Goal: Communication & Community: Answer question/provide support

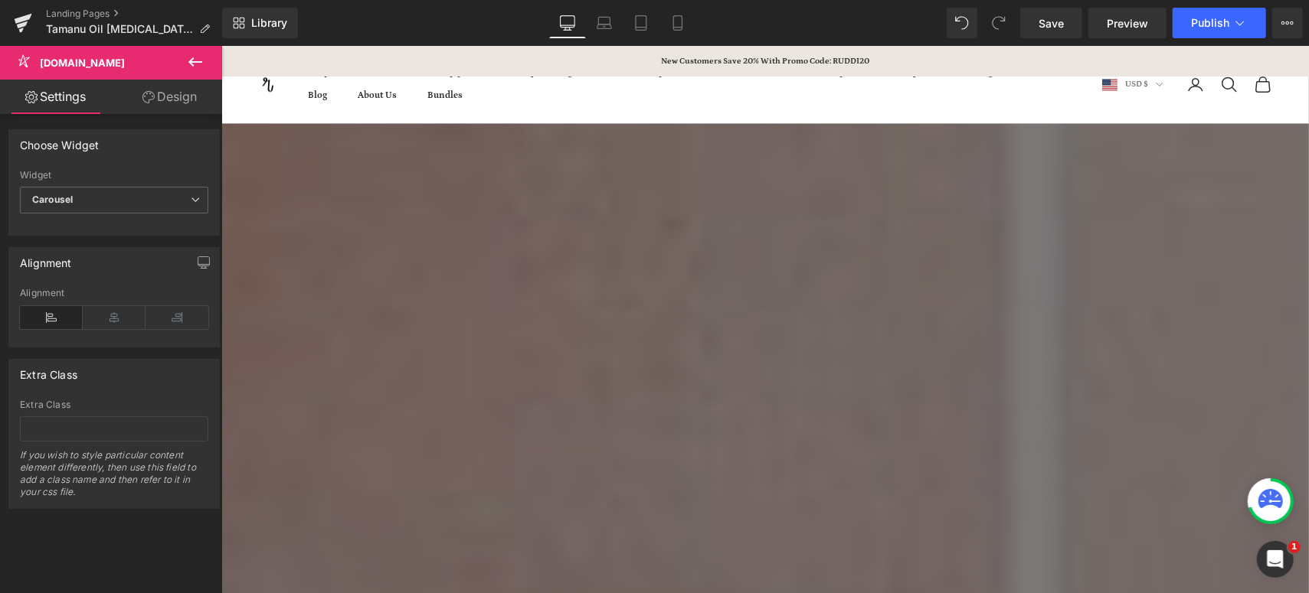
scroll to position [1956, 0]
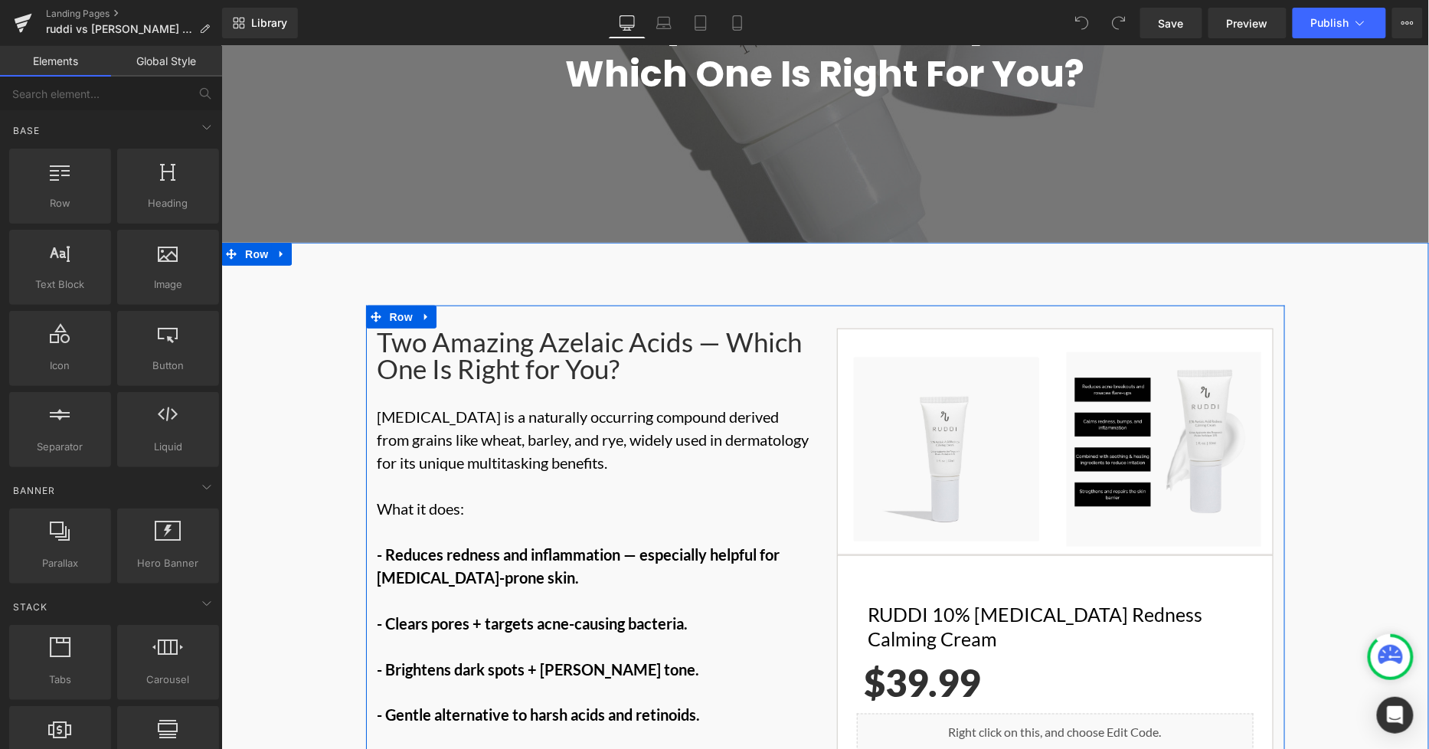
scroll to position [425, 0]
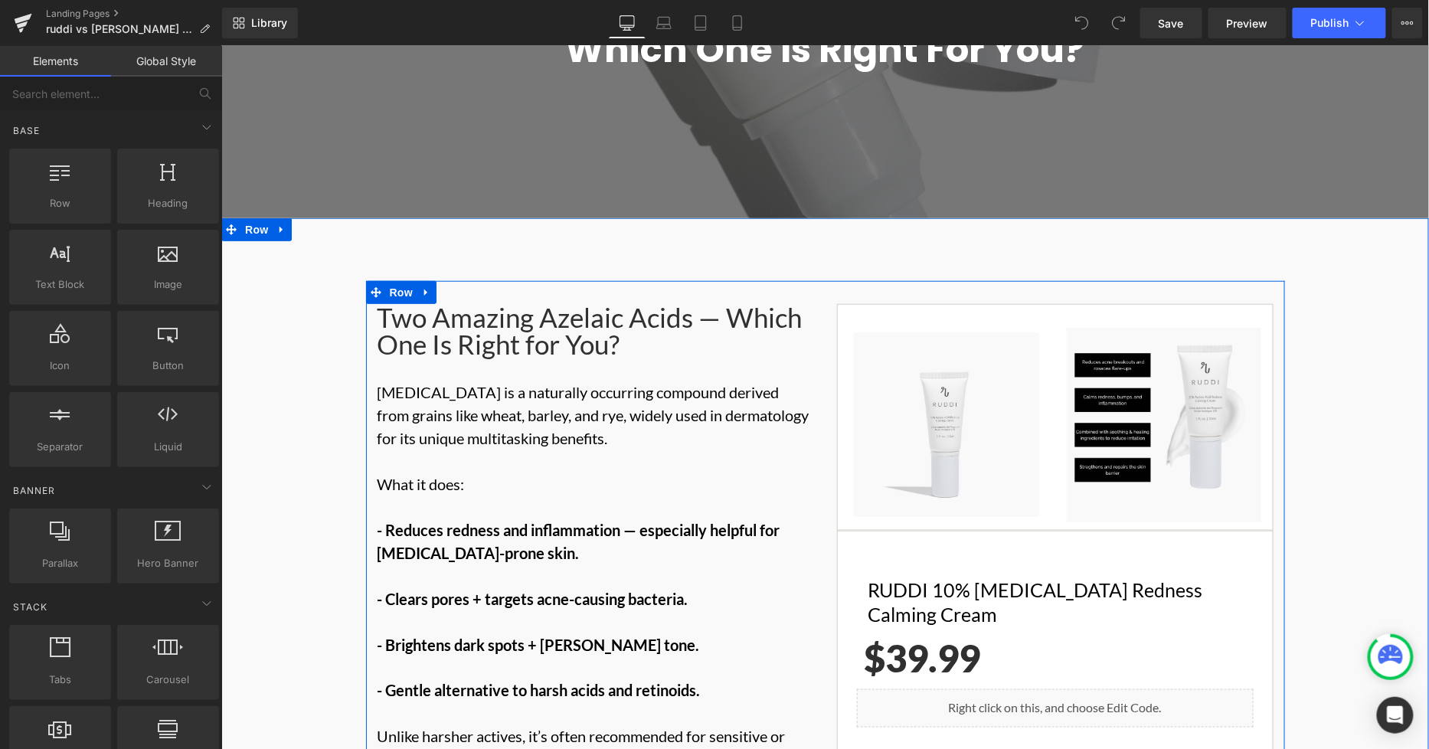
click at [475, 303] on div "Two Amazing Azelaic Acids — Which One Is Right for You?" at bounding box center [595, 330] width 436 height 54
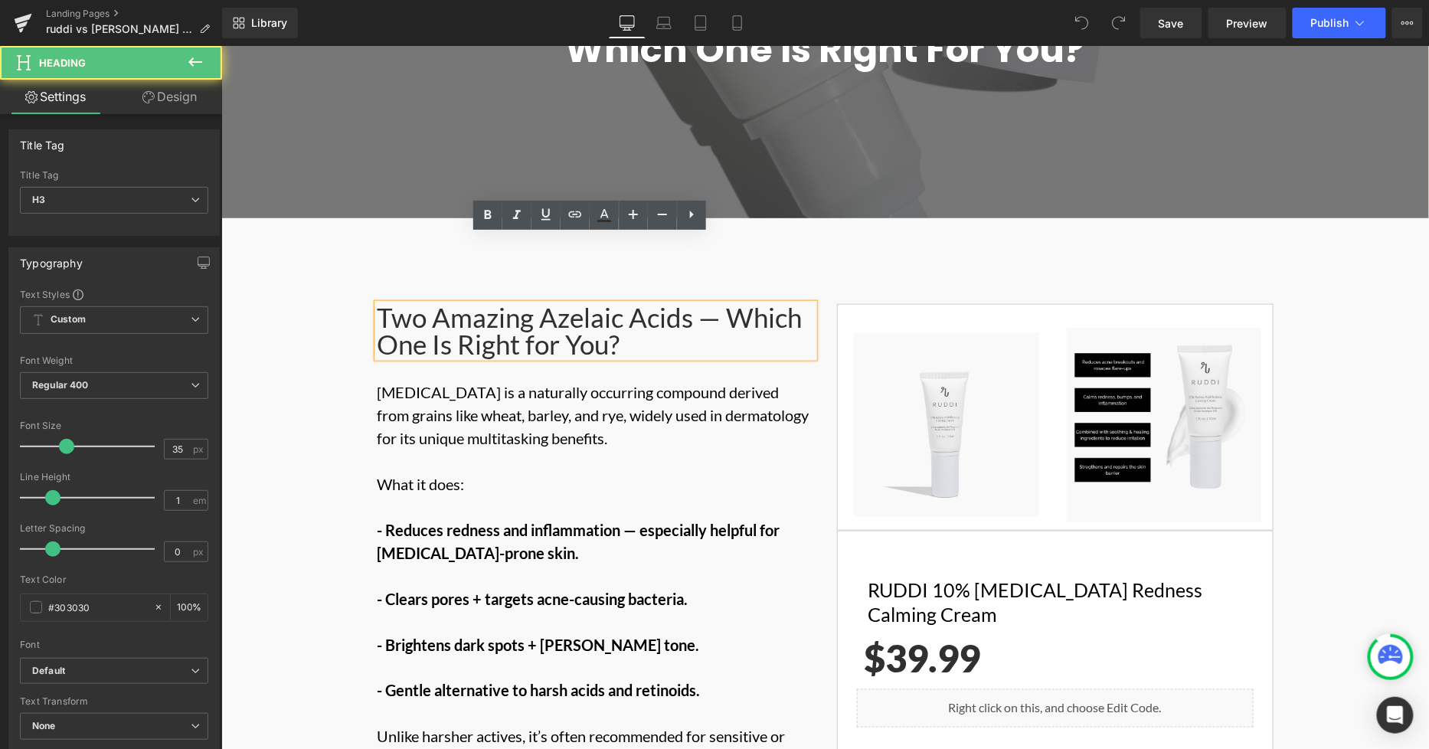
click at [623, 380] on p "Azelaic acid is a naturally occurring compound derived from grains like wheat, …" at bounding box center [595, 472] width 436 height 184
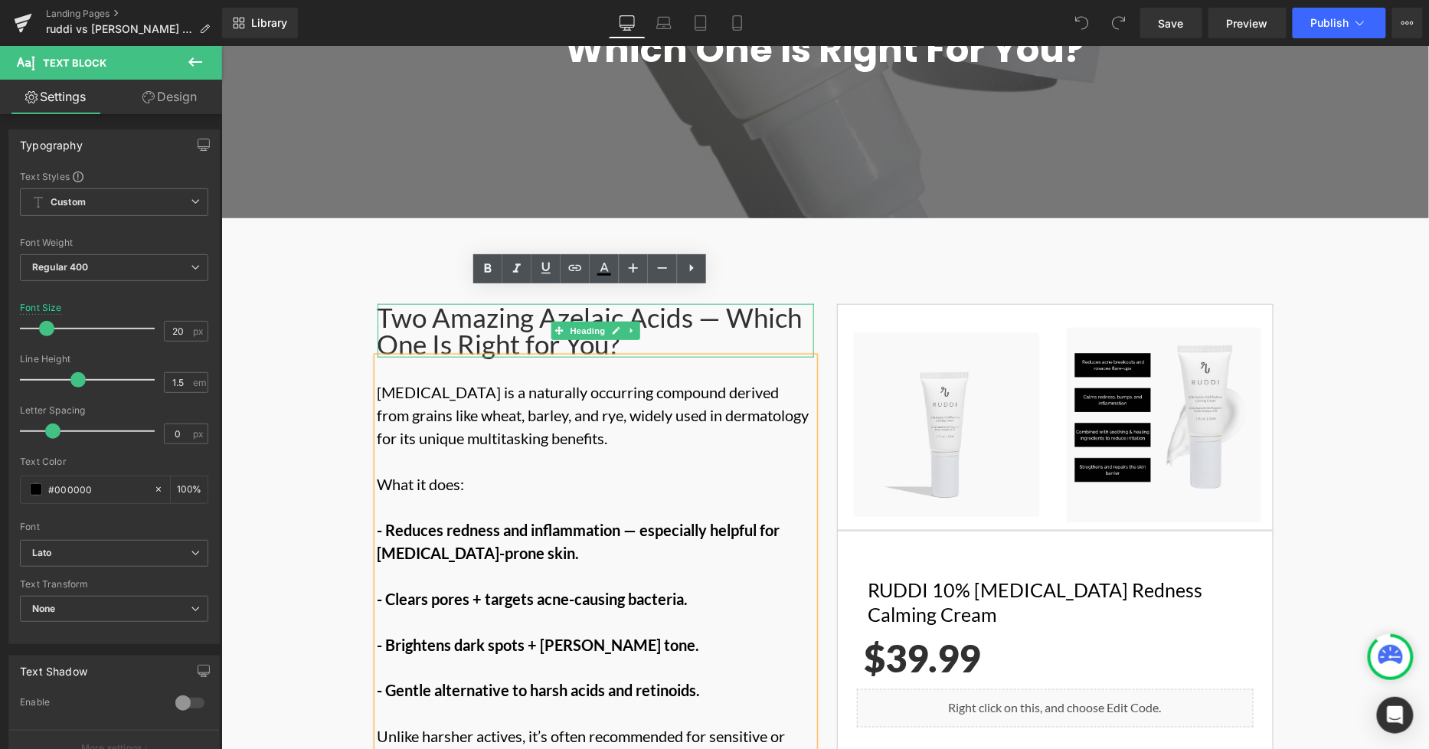
click at [591, 303] on div "Two Amazing Azelaic Acids — Which One Is Right for You?" at bounding box center [595, 330] width 436 height 54
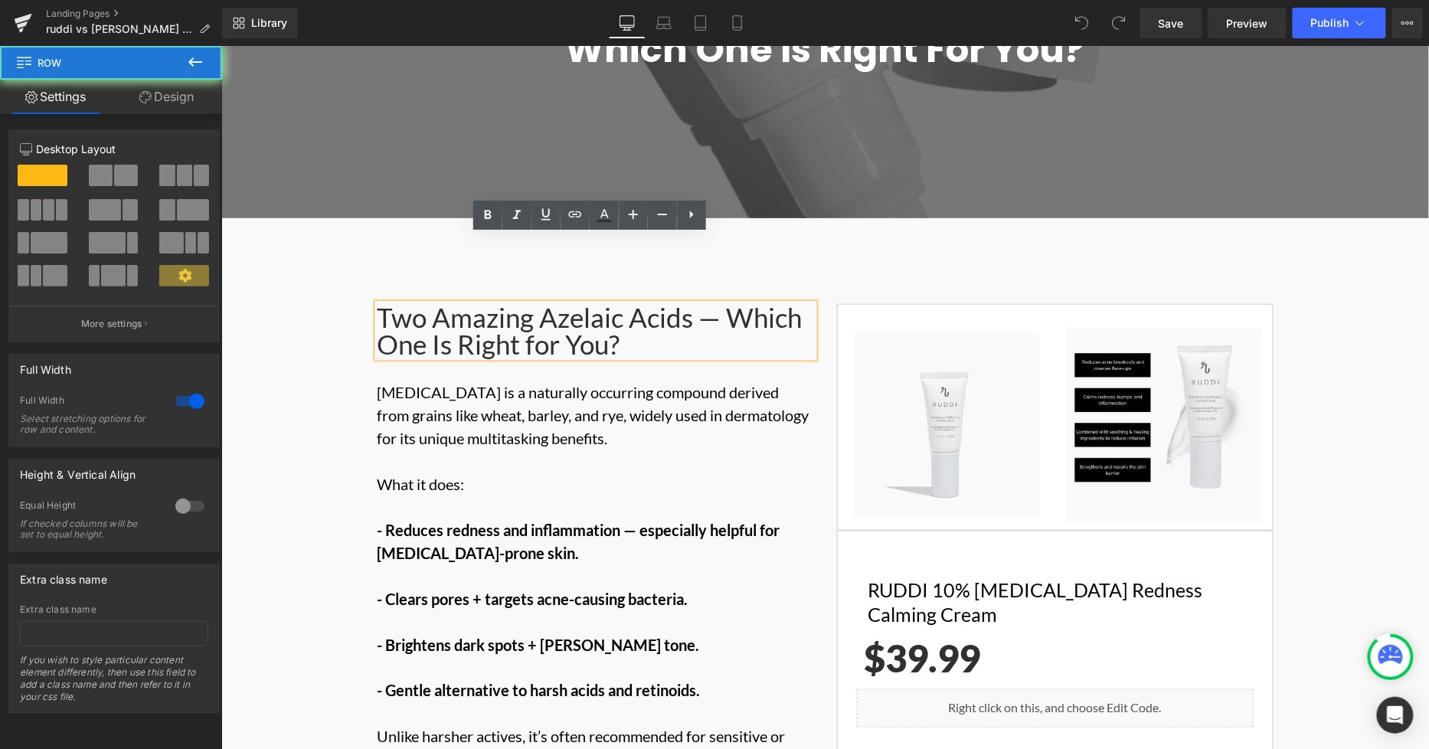
click at [270, 304] on div "Two Amazing Azelaic Acids — Which One Is Right for You? Heading Azelaic acid is…" at bounding box center [824, 642] width 1207 height 724
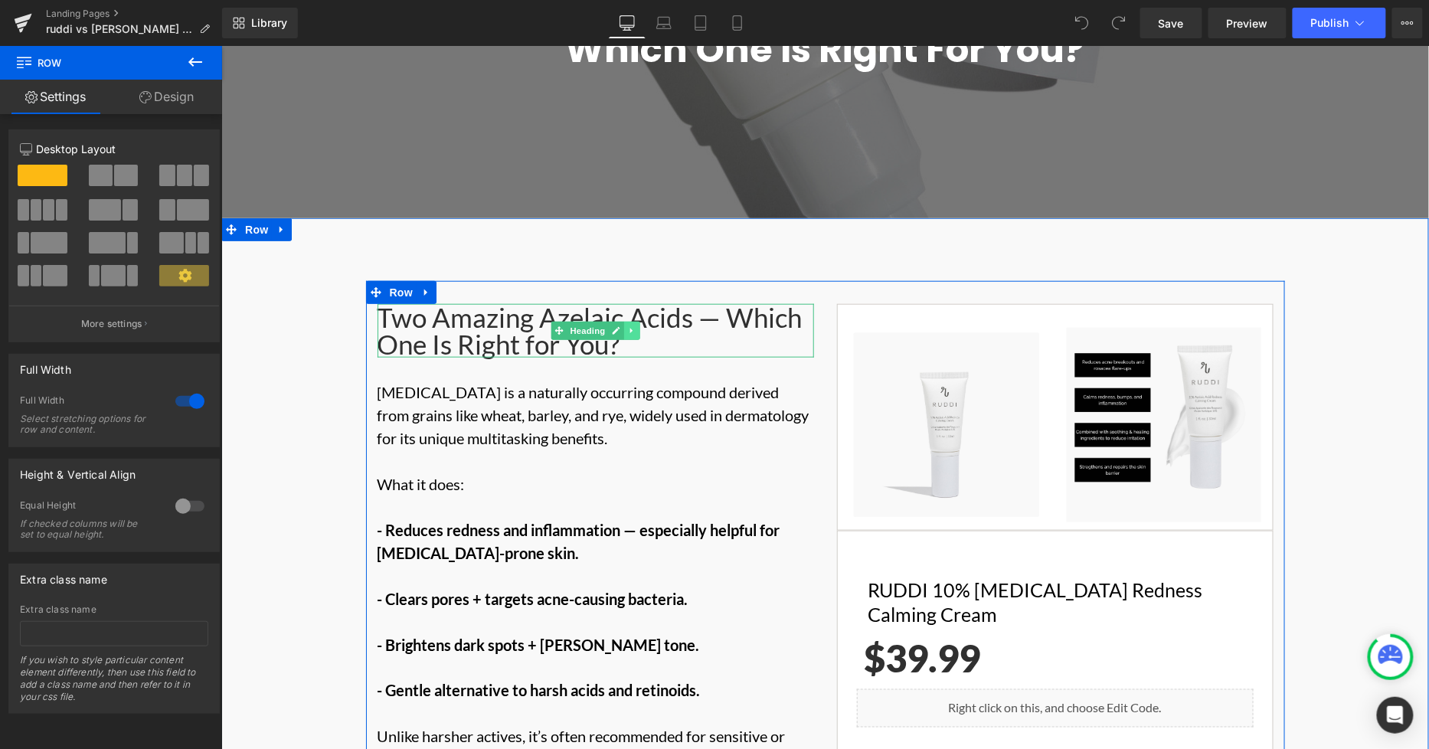
click at [629, 327] on icon at bounding box center [630, 329] width 2 height 5
click at [619, 325] on icon at bounding box center [623, 329] width 8 height 9
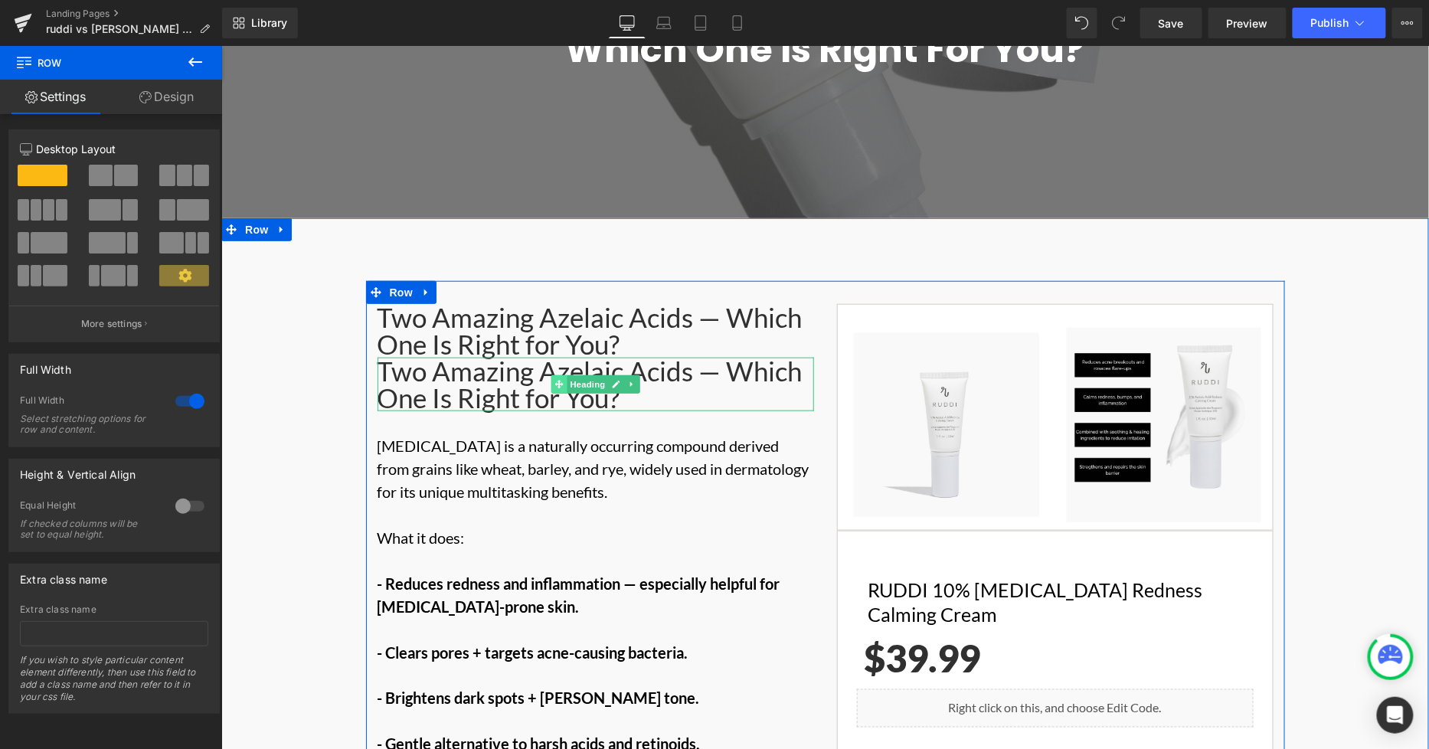
click at [557, 374] on span at bounding box center [558, 383] width 16 height 18
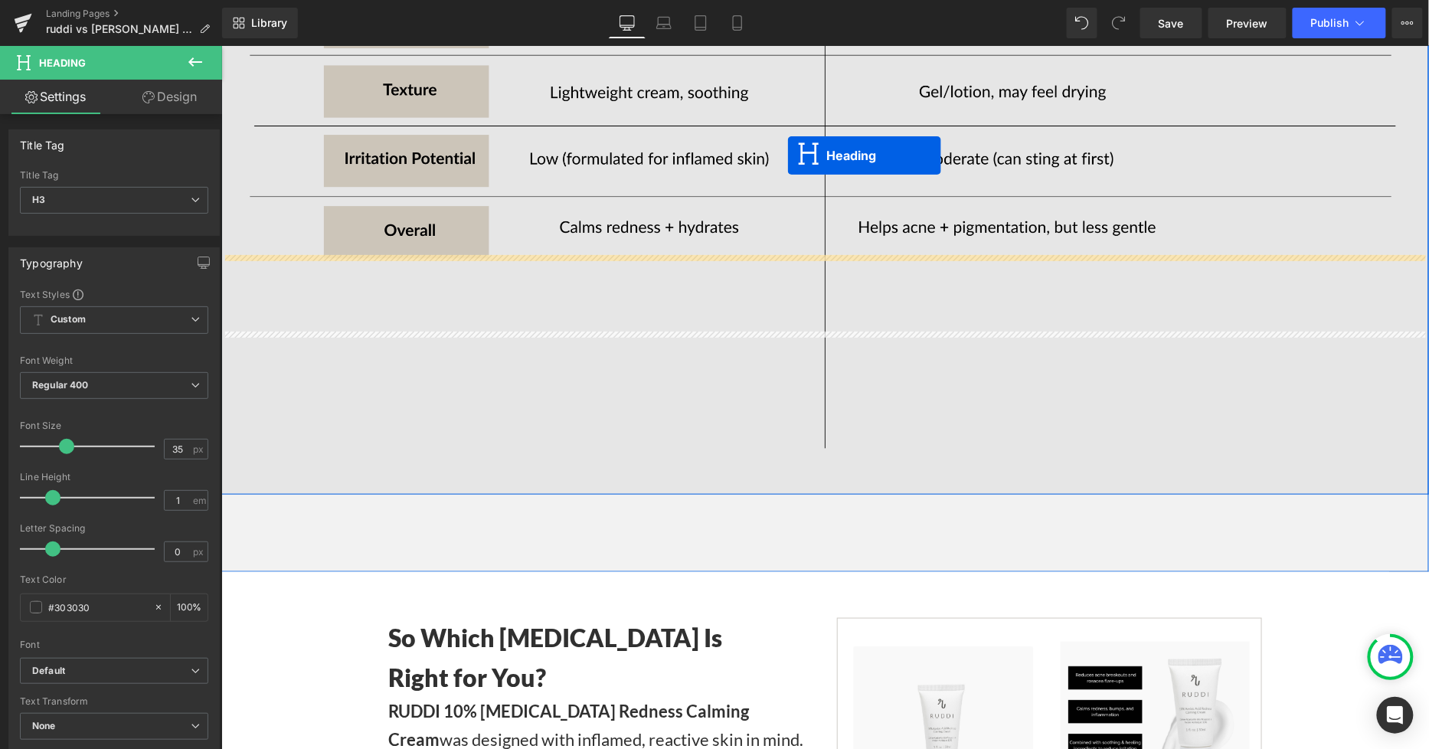
scroll to position [2637, 0]
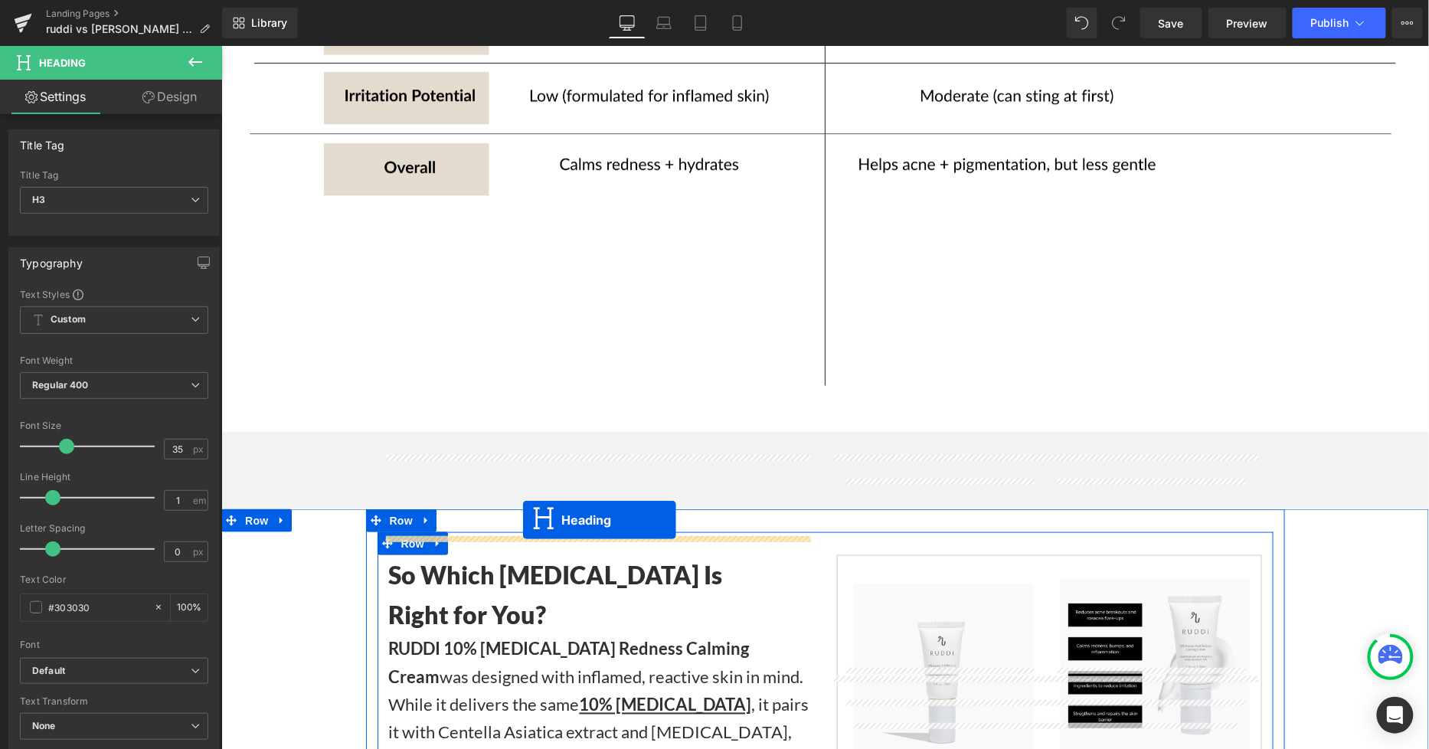
drag, startPoint x: 557, startPoint y: 319, endPoint x: 521, endPoint y: 518, distance: 202.2
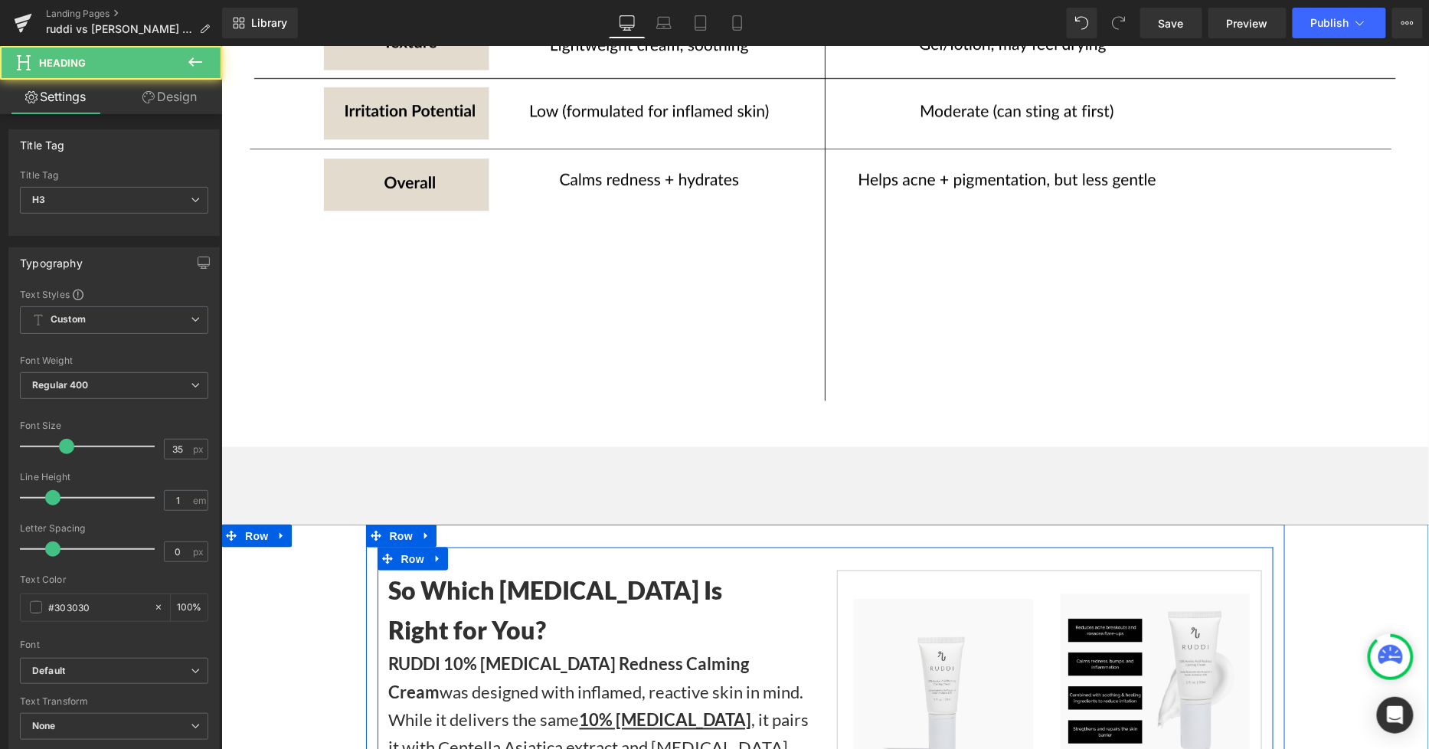
click at [520, 593] on strong "Right for You?" at bounding box center [467, 629] width 158 height 30
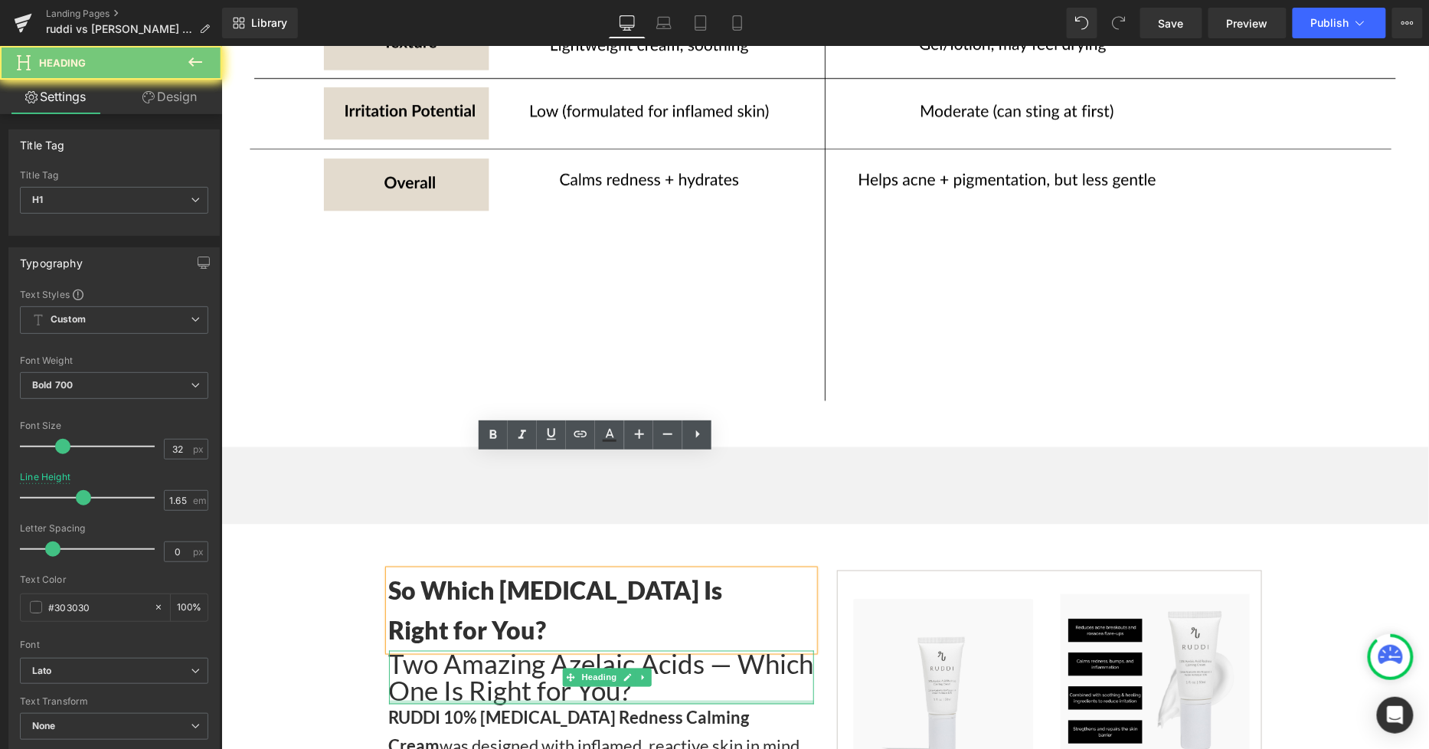
click at [511, 570] on h1 "So Which Azelaic Acid Is" at bounding box center [600, 590] width 425 height 41
drag, startPoint x: 700, startPoint y: 502, endPoint x: 329, endPoint y: 466, distance: 372.3
click at [701, 593] on h1 "Right for You?" at bounding box center [600, 629] width 425 height 41
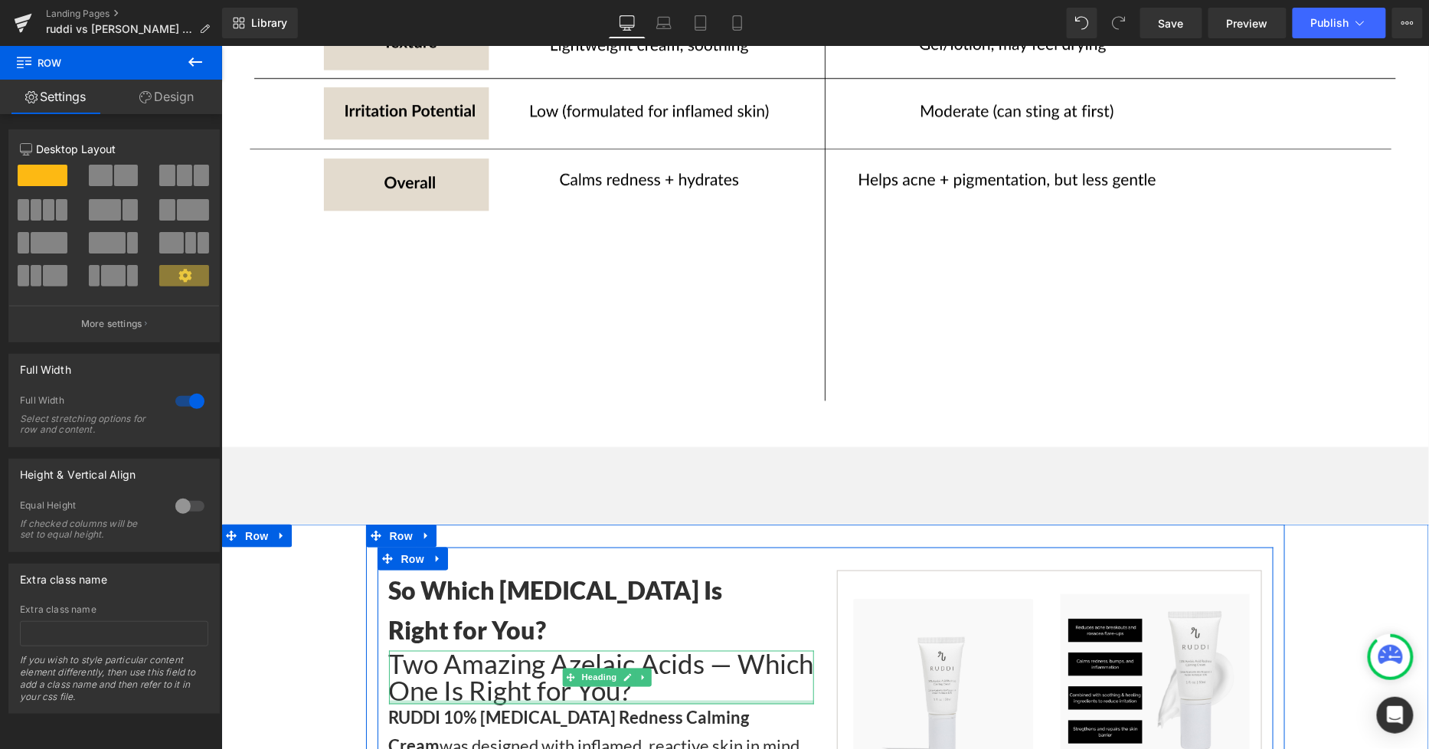
click at [492, 574] on strong "So Which Azelaic Acid Is" at bounding box center [555, 589] width 334 height 30
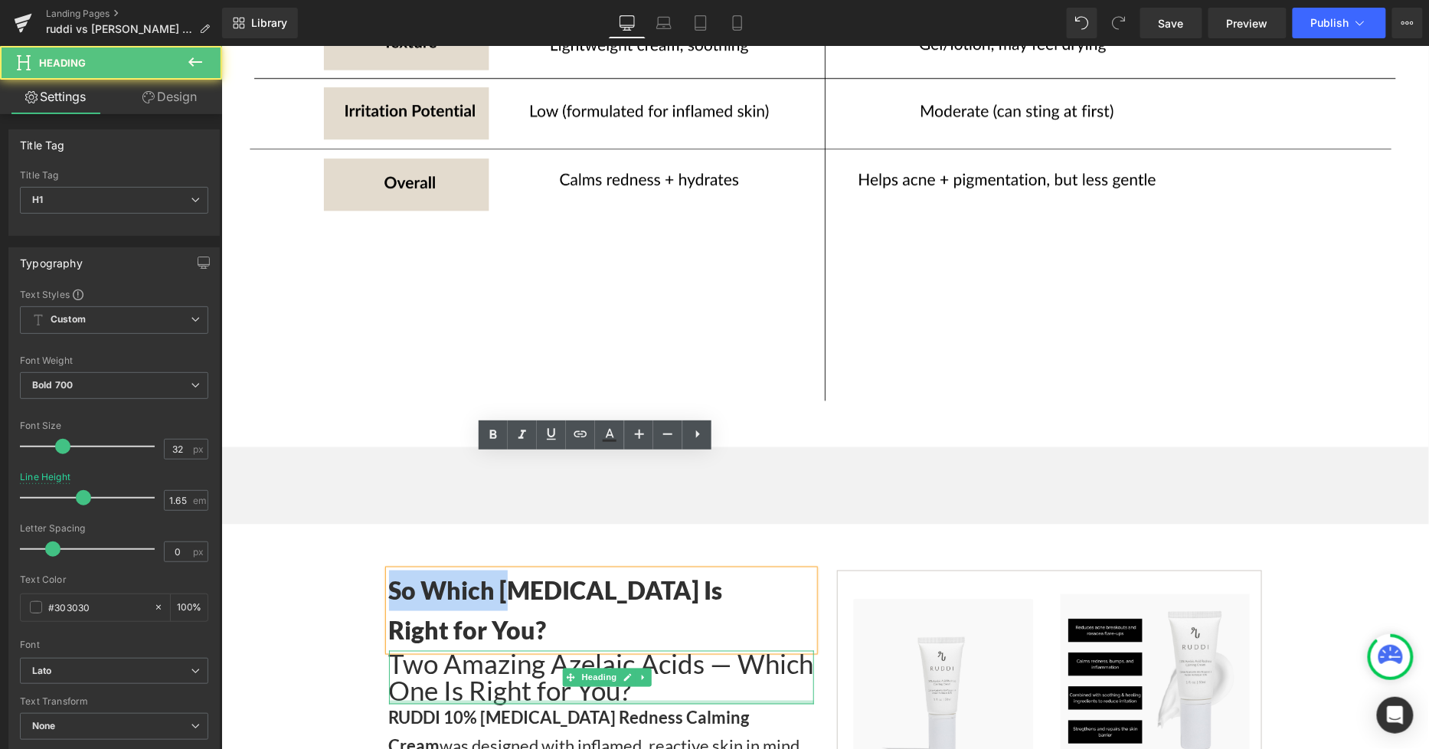
drag, startPoint x: 502, startPoint y: 485, endPoint x: 602, endPoint y: 551, distance: 118.9
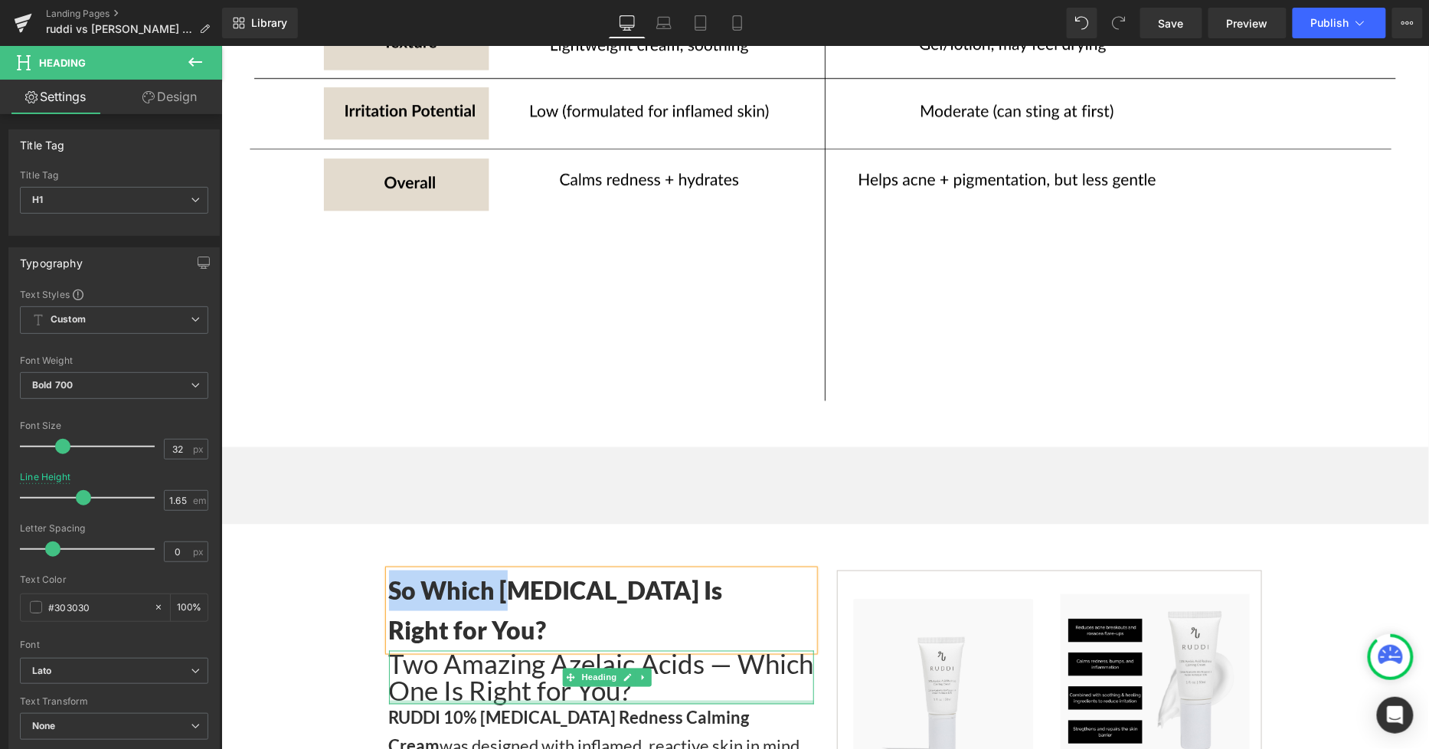
click at [596, 593] on div "Two Amazing Azelaic Acids — Which One Is Right for You?" at bounding box center [600, 677] width 425 height 54
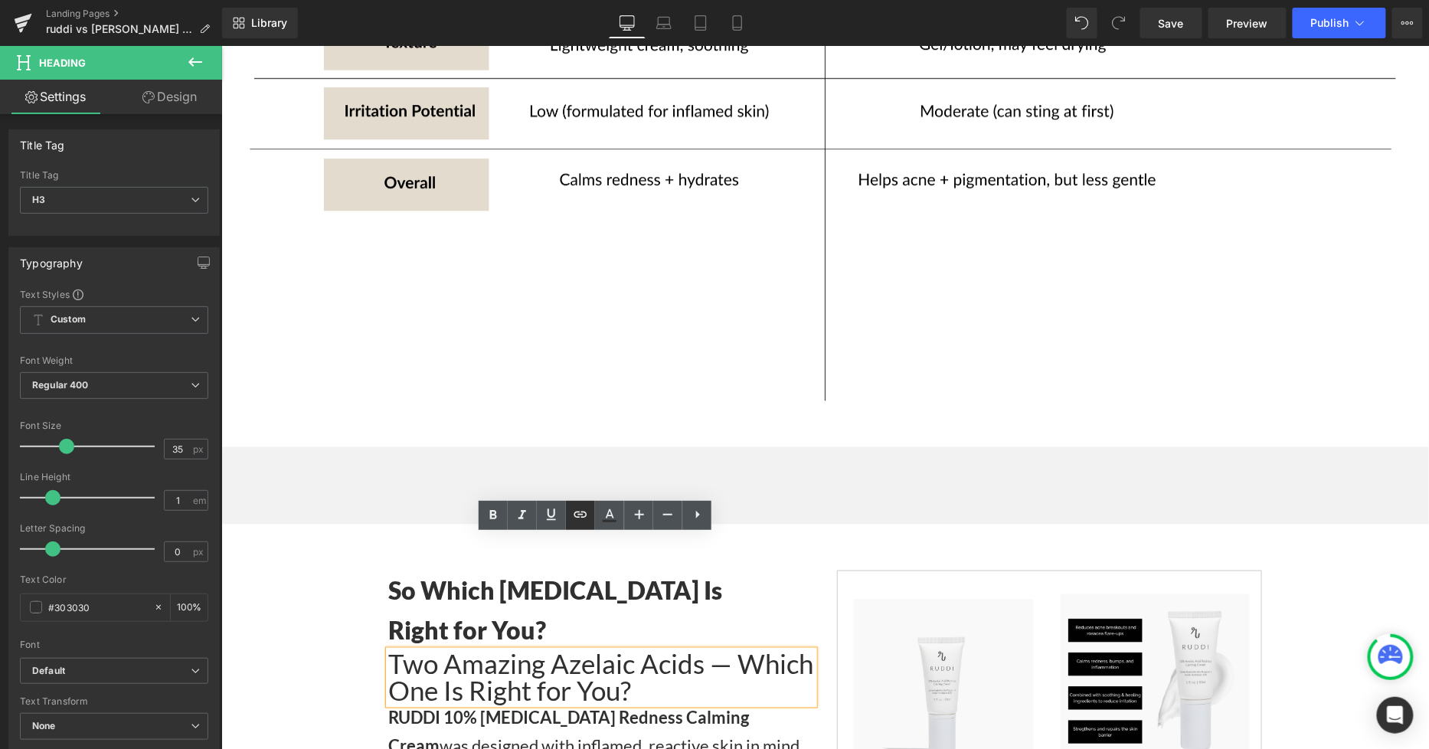
click at [574, 524] on link at bounding box center [580, 515] width 29 height 29
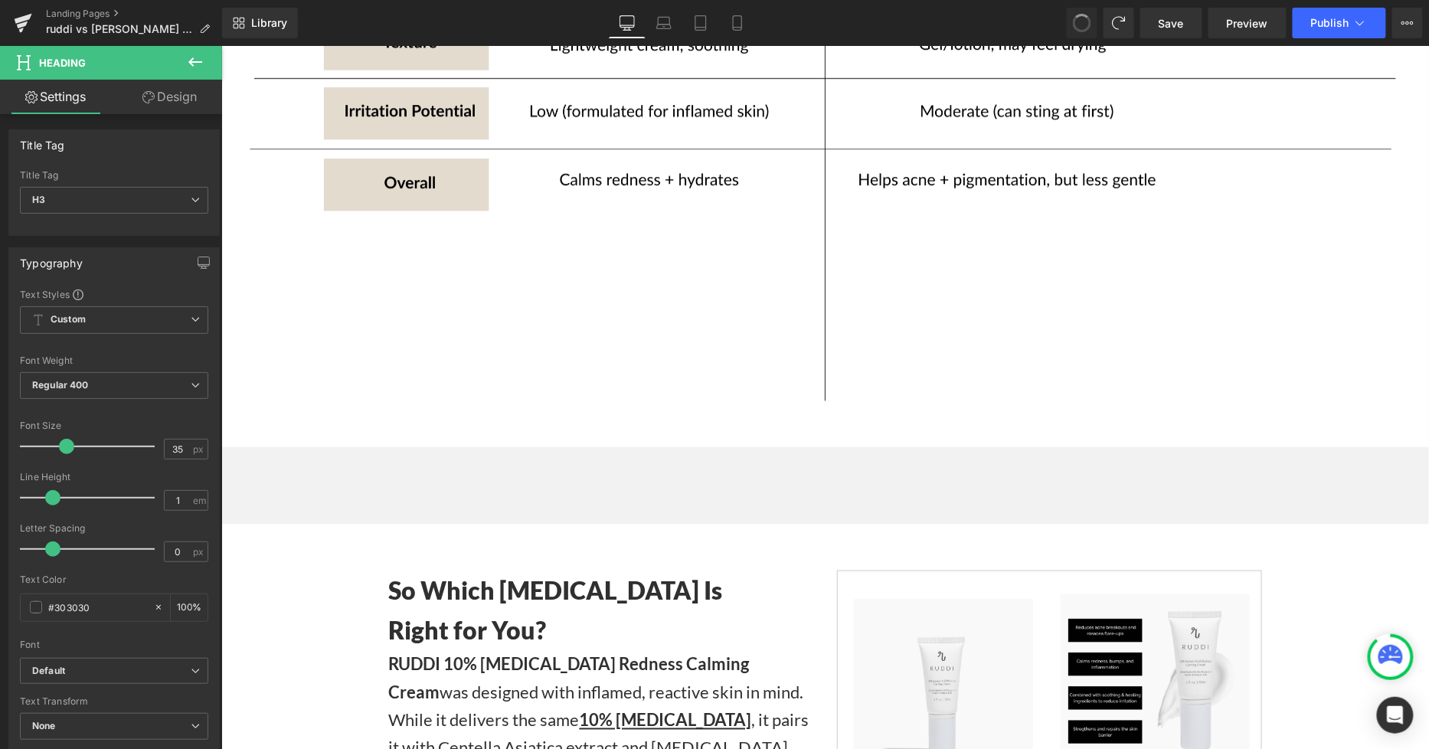
drag, startPoint x: 1085, startPoint y: 19, endPoint x: 650, endPoint y: 155, distance: 455.5
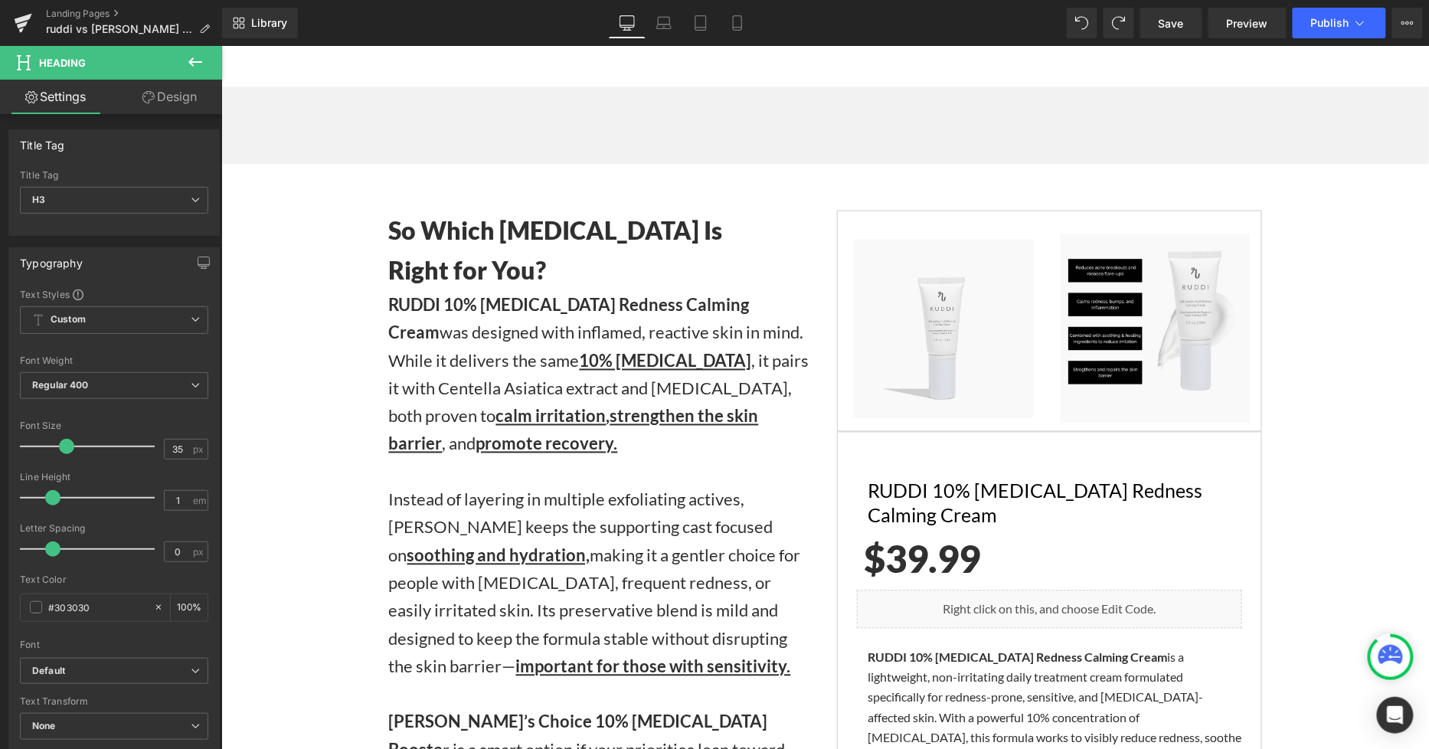
scroll to position [2899, 0]
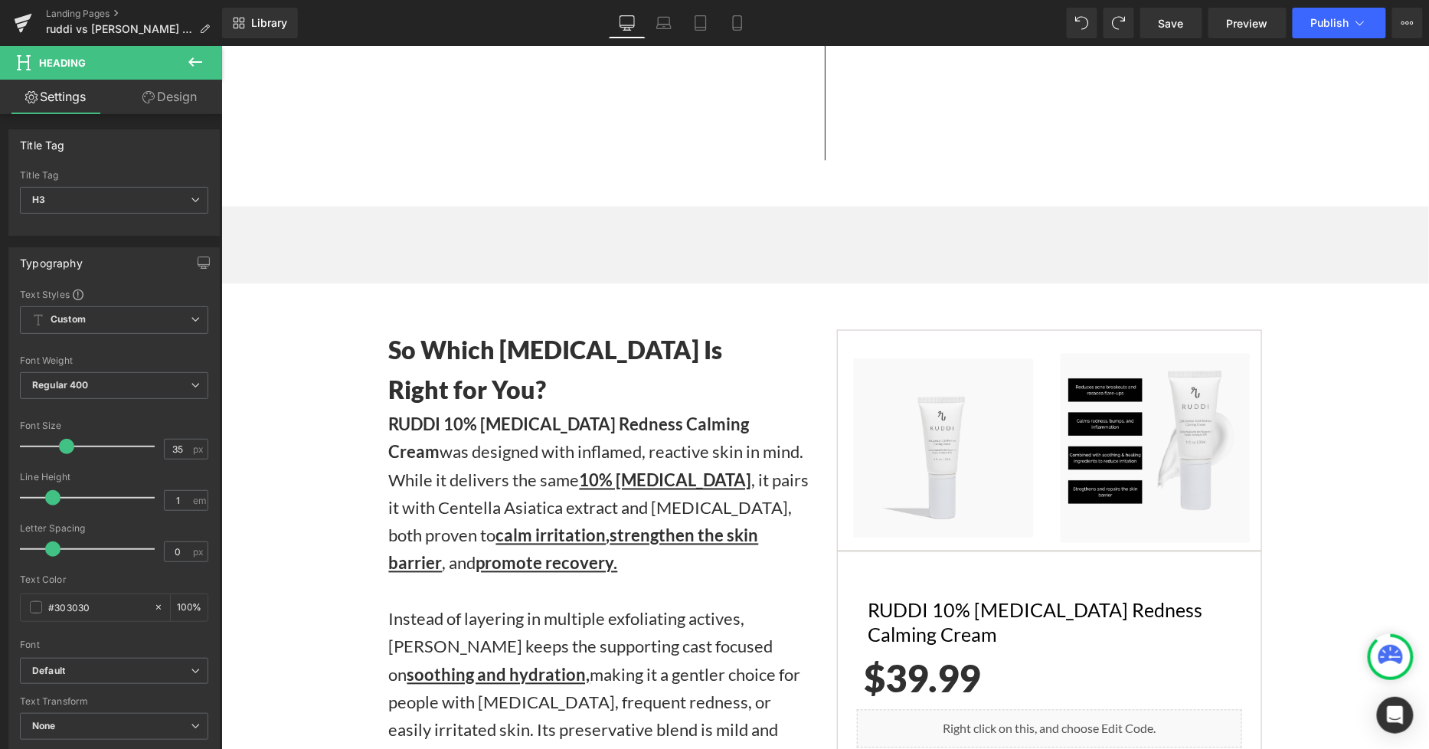
click at [564, 370] on h1 "Right for You?" at bounding box center [600, 390] width 425 height 41
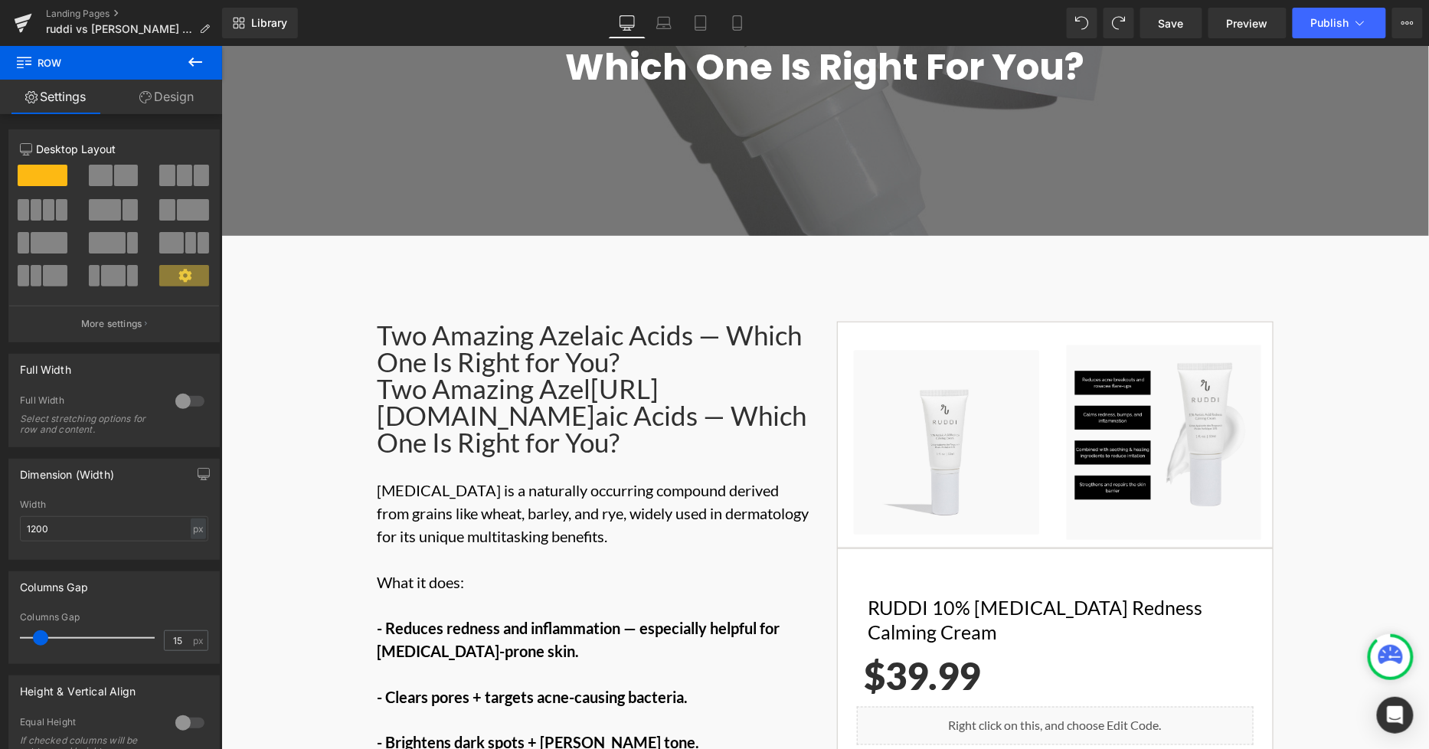
scroll to position [177, 0]
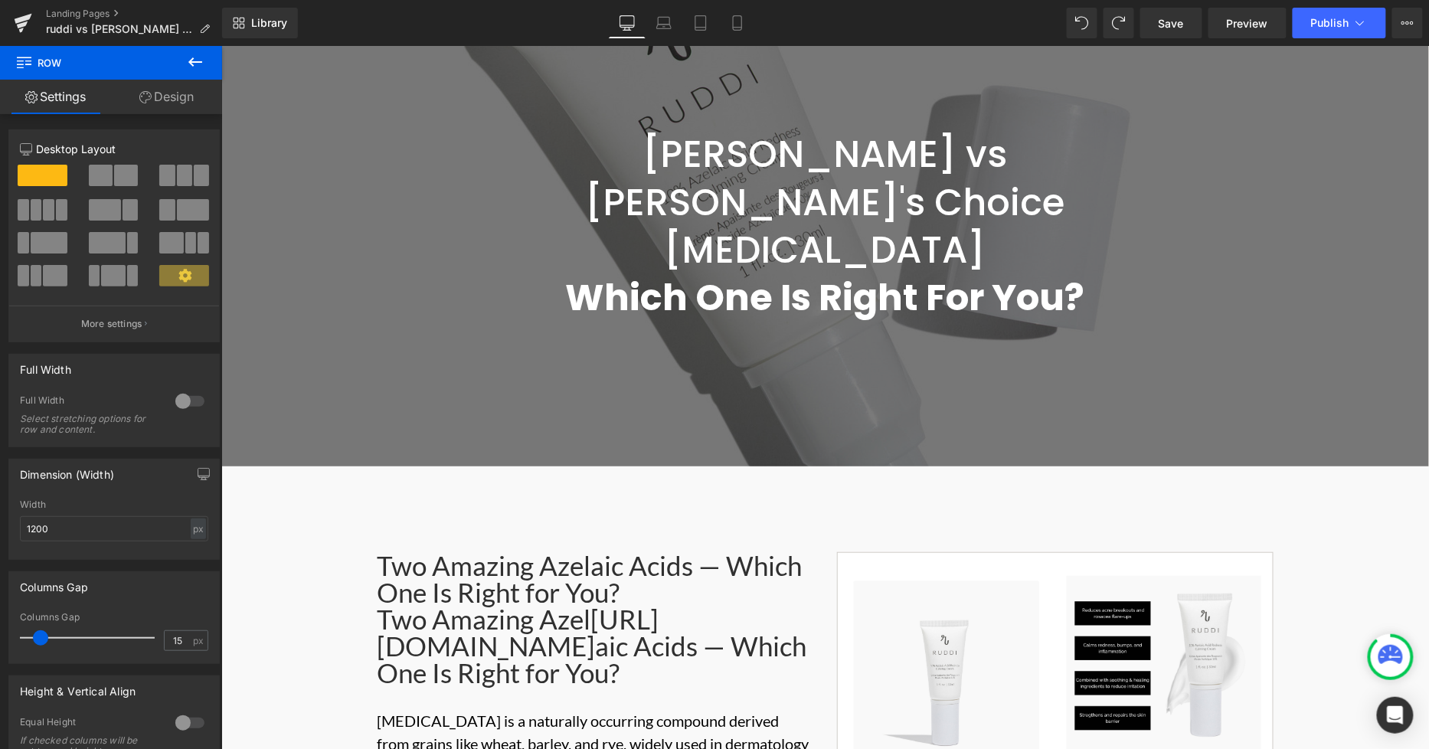
click at [473, 593] on div "Two Amazing Azel https://gem-3910432.net aic Acids — Which One Is Right for You?" at bounding box center [595, 645] width 436 height 80
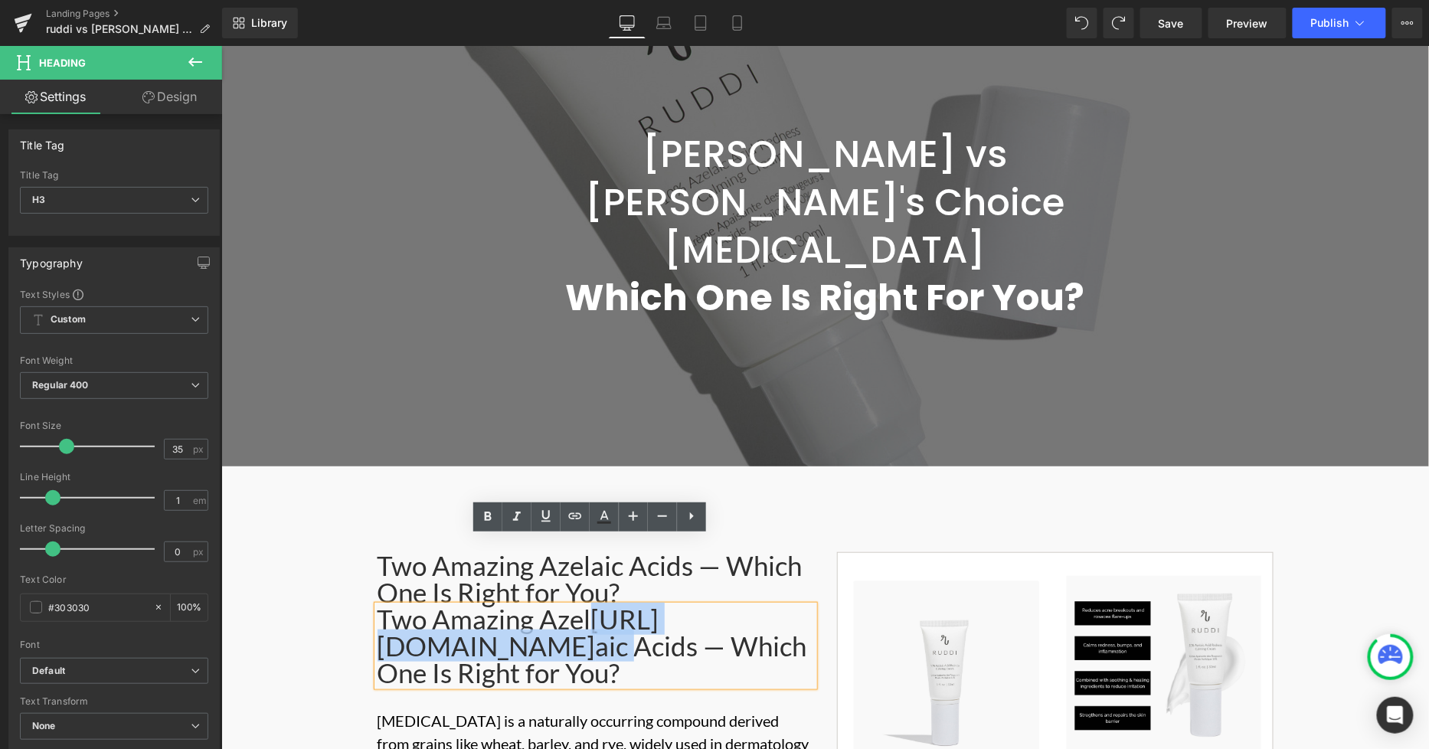
drag, startPoint x: 587, startPoint y: 551, endPoint x: 561, endPoint y: 583, distance: 40.3
click at [561, 593] on div "Two Amazing Azel https://gem-3910432.net aic Acids — Which One Is Right for You?" at bounding box center [595, 645] width 436 height 80
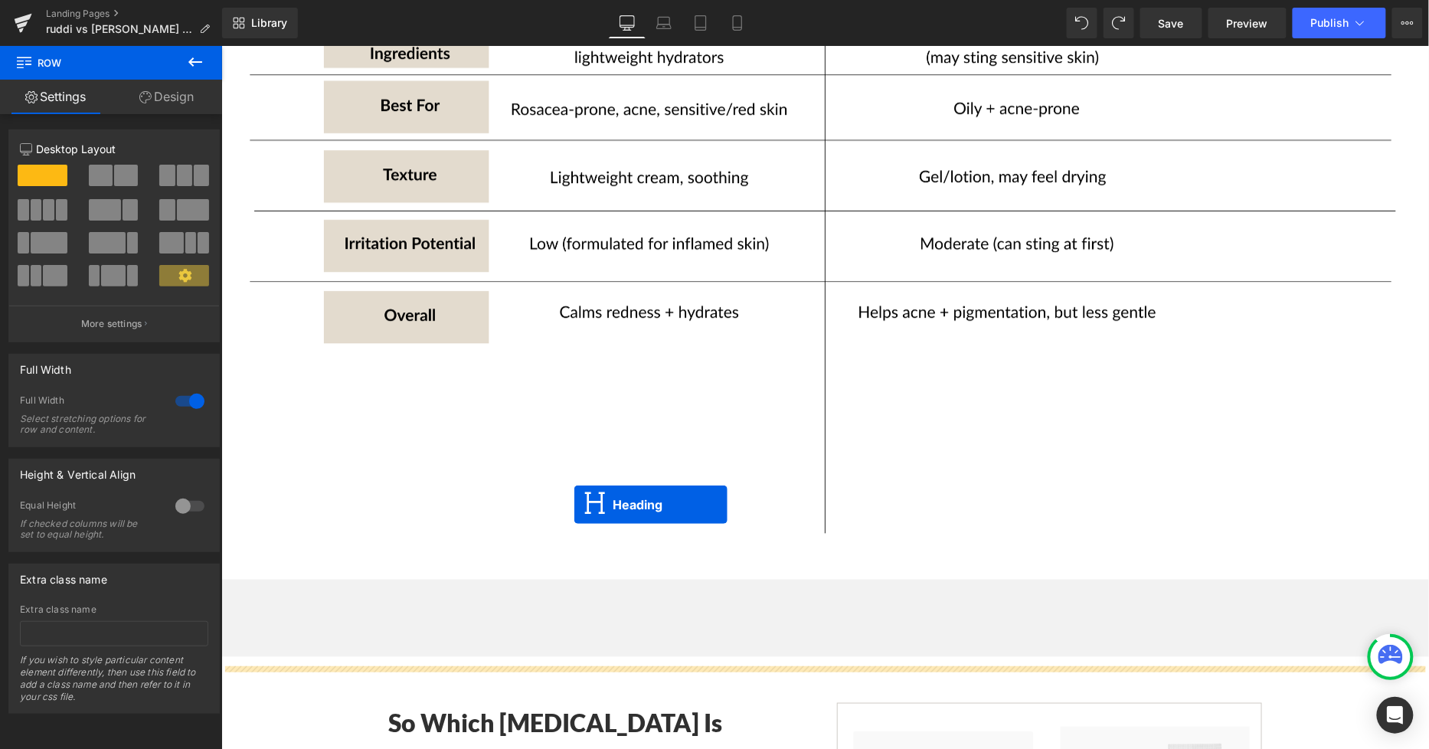
scroll to position [2644, 0]
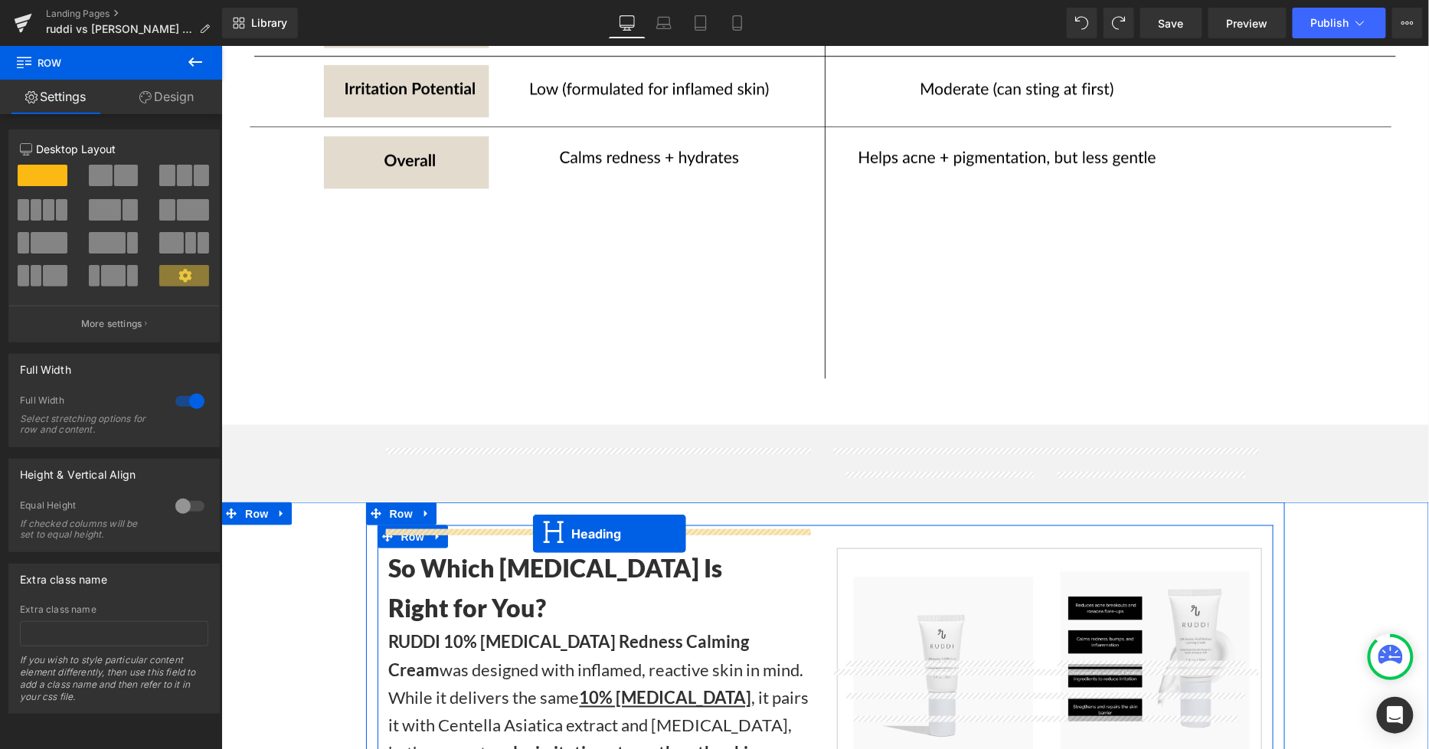
drag, startPoint x: 551, startPoint y: 564, endPoint x: 531, endPoint y: 532, distance: 36.8
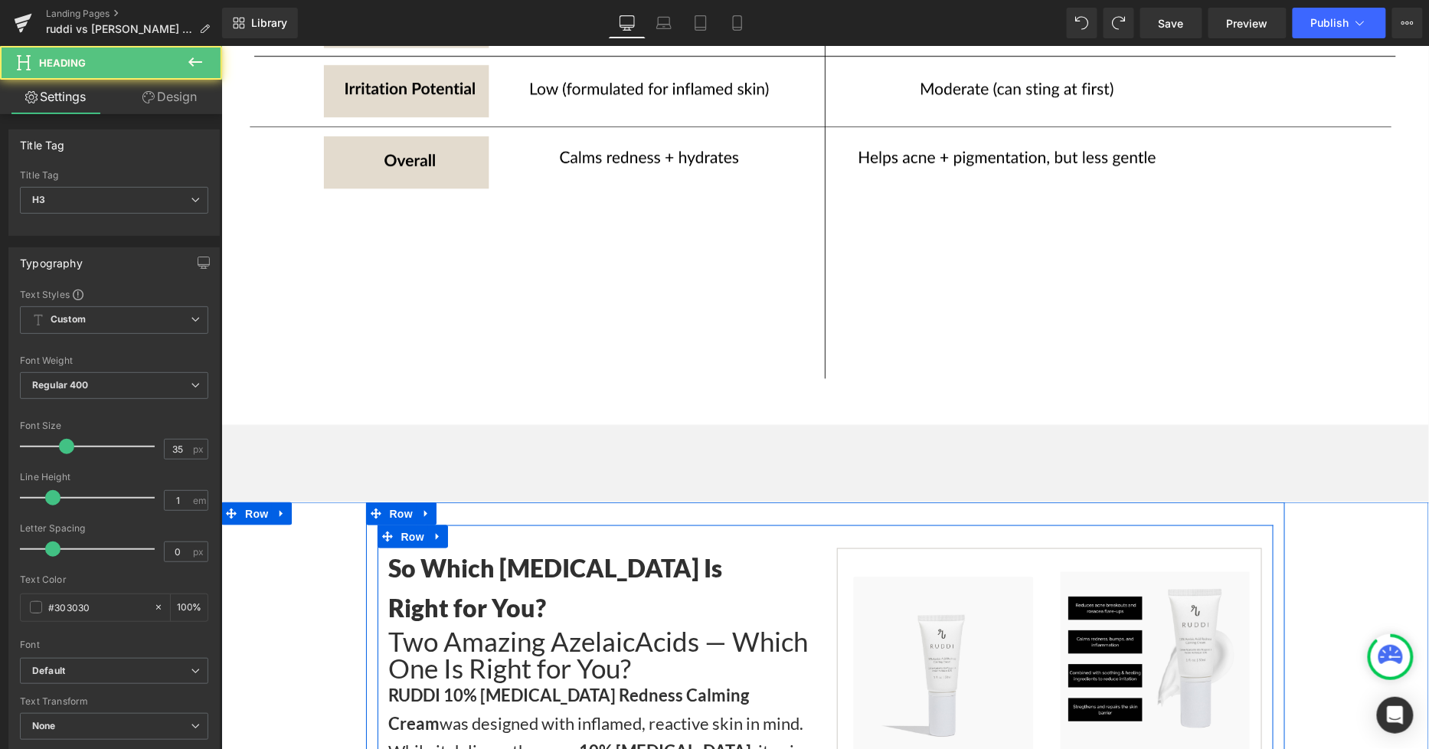
scroll to position [2629, 0]
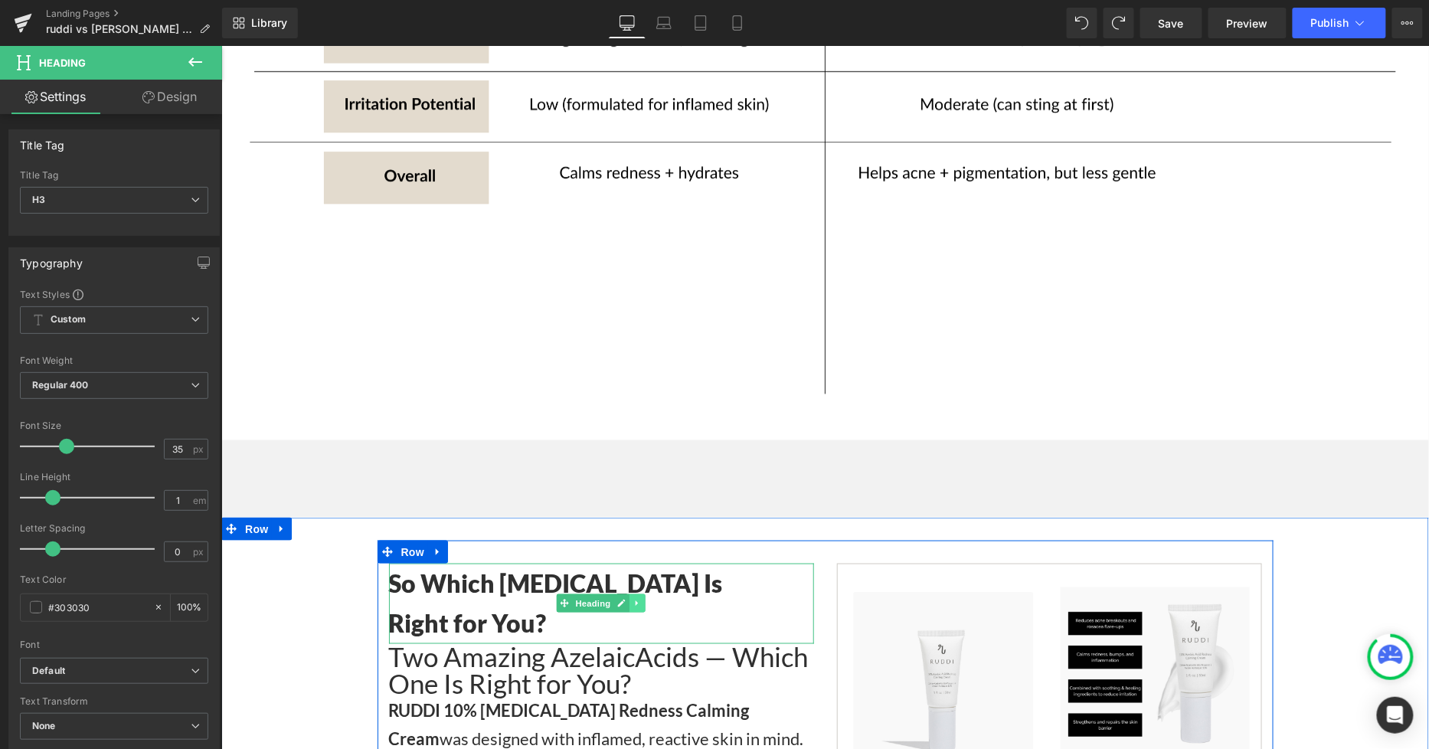
click at [632, 593] on icon at bounding box center [636, 602] width 8 height 9
click at [641, 593] on icon at bounding box center [645, 603] width 8 height 8
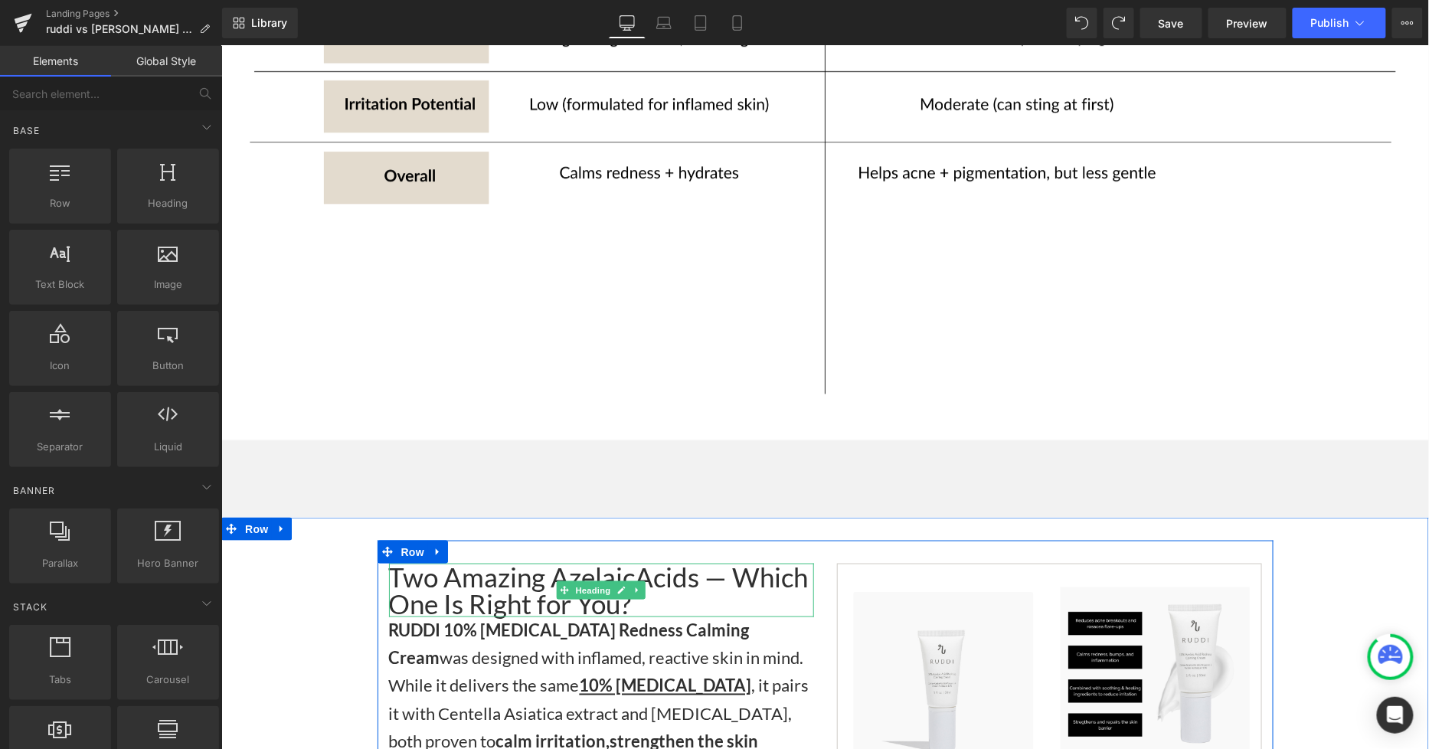
click at [639, 563] on div "Two Amazing Azelaic Acids — Which One Is Right for You?" at bounding box center [600, 590] width 425 height 54
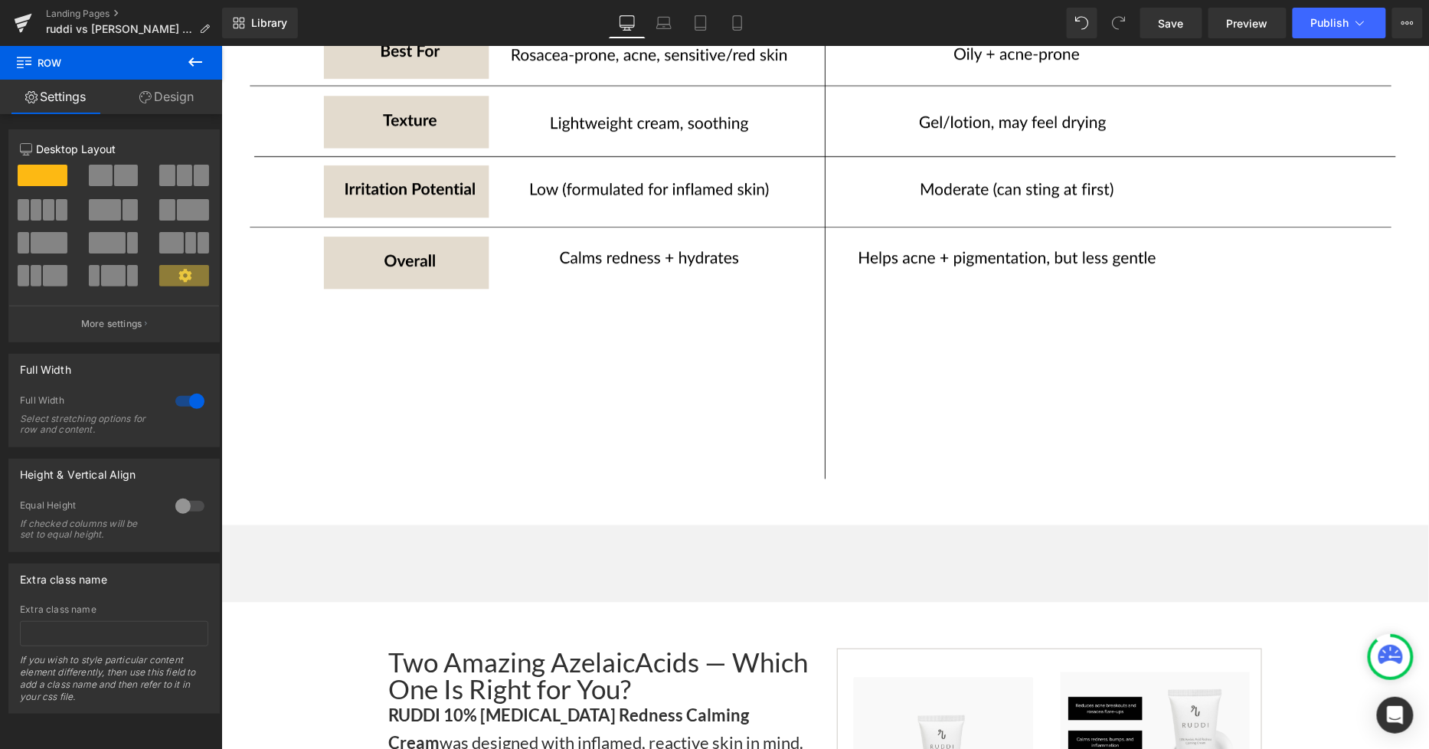
scroll to position [2884, 0]
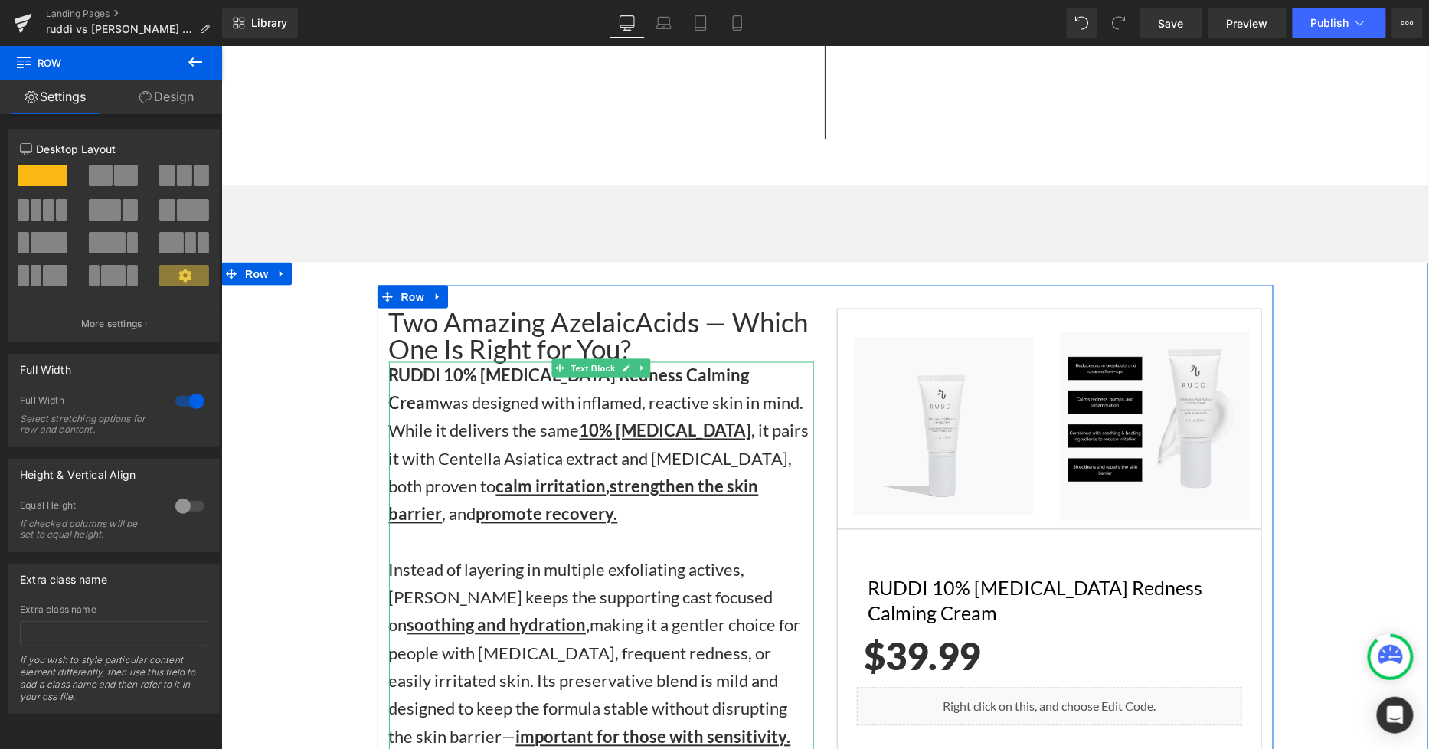
click at [388, 364] on strong "RUDDI 10% Azelaic Acid Redness Calming Cream" at bounding box center [568, 388] width 361 height 48
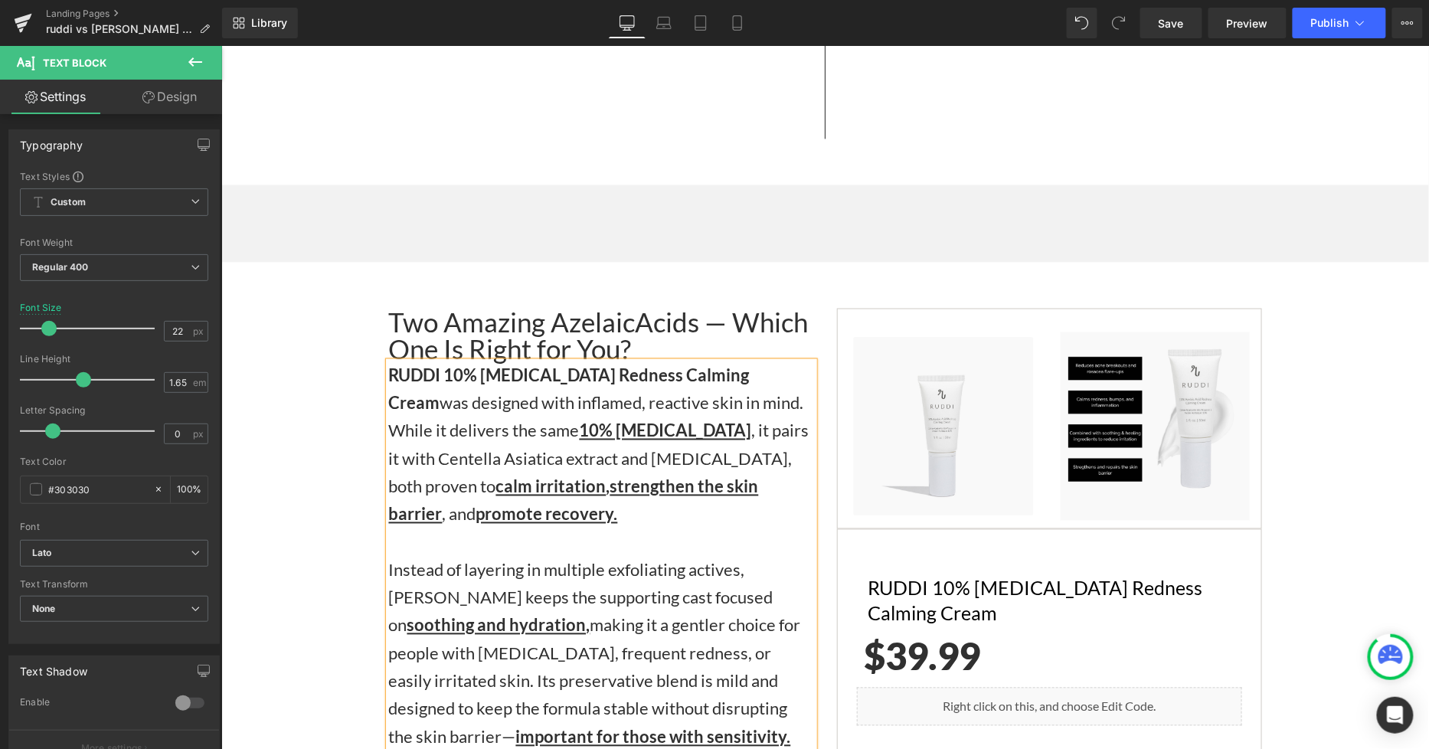
click at [388, 364] on strong "RUDDI 10% Azelaic Acid Redness Calming Cream" at bounding box center [568, 388] width 361 height 48
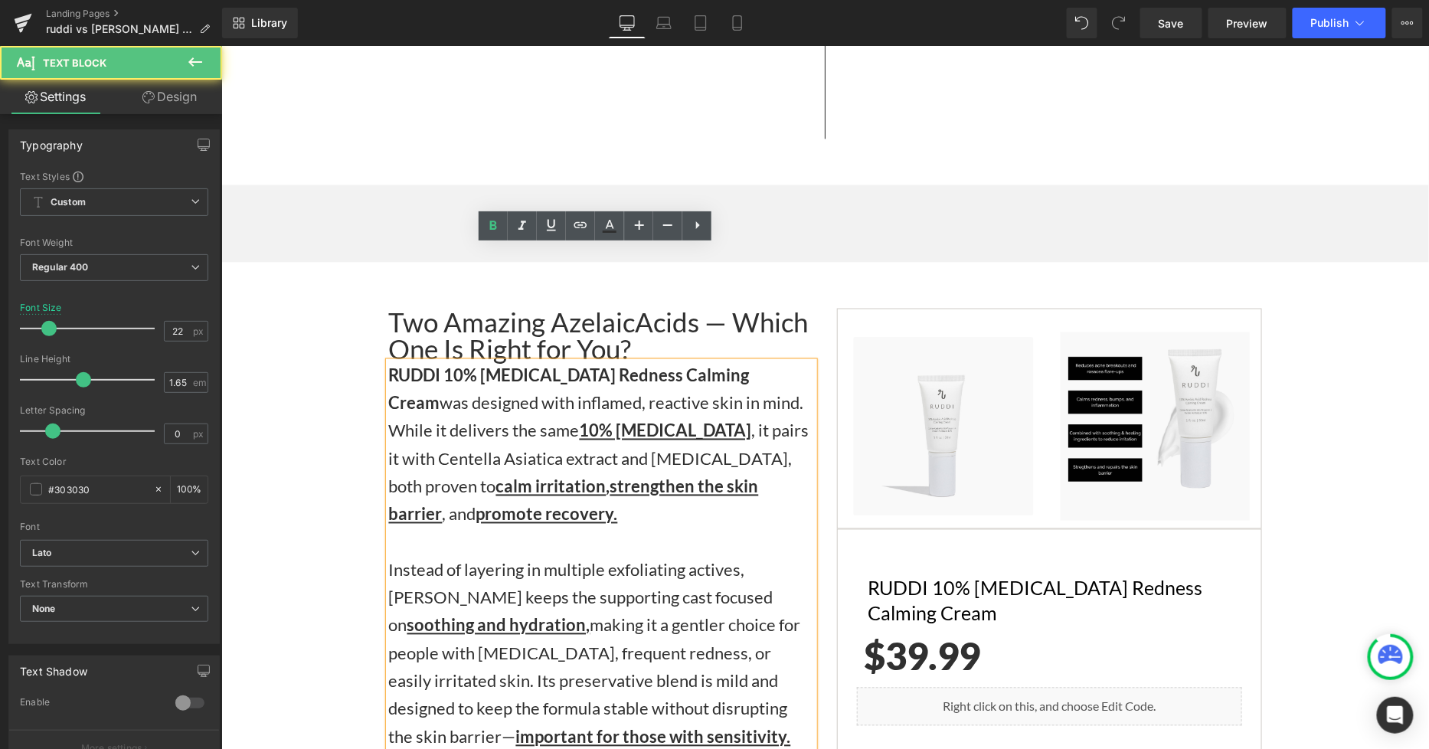
scroll to position [2912, 0]
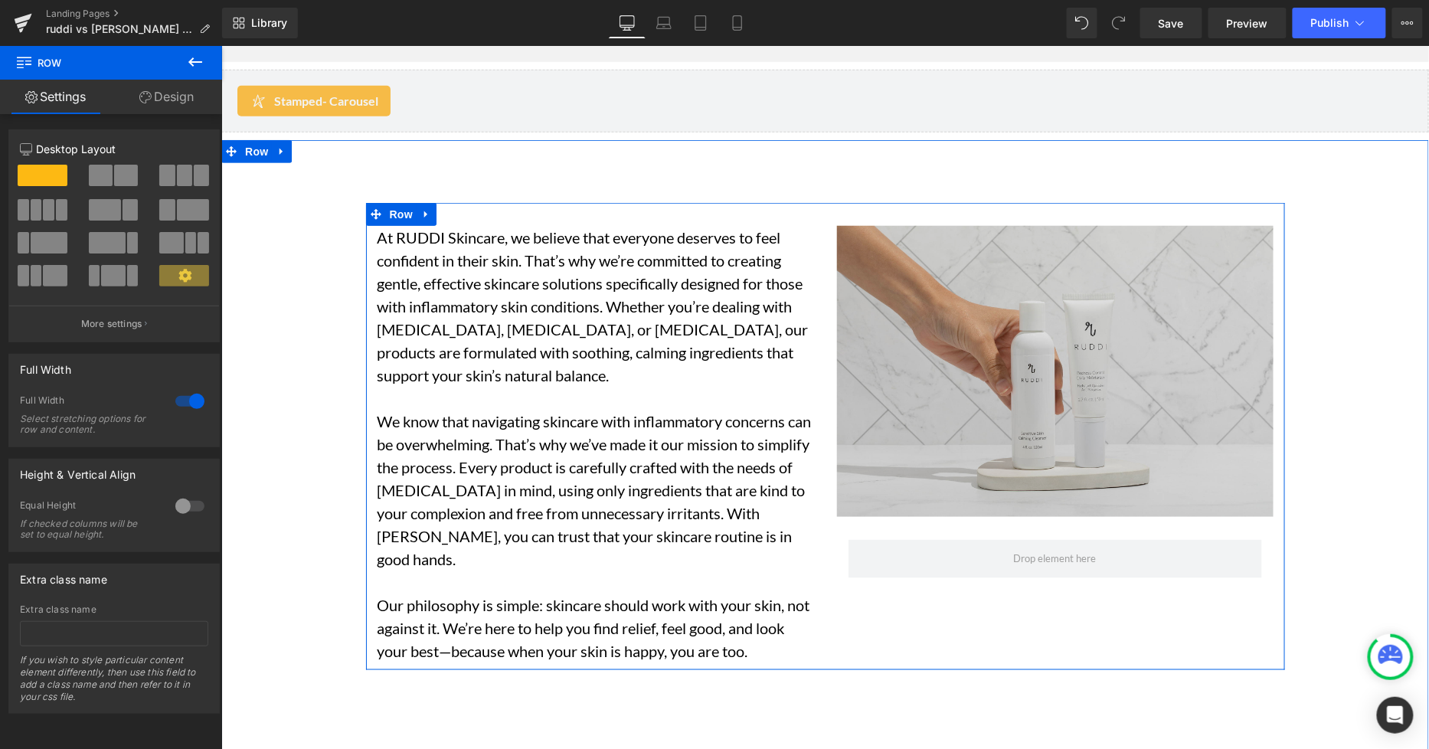
scroll to position [4528, 0]
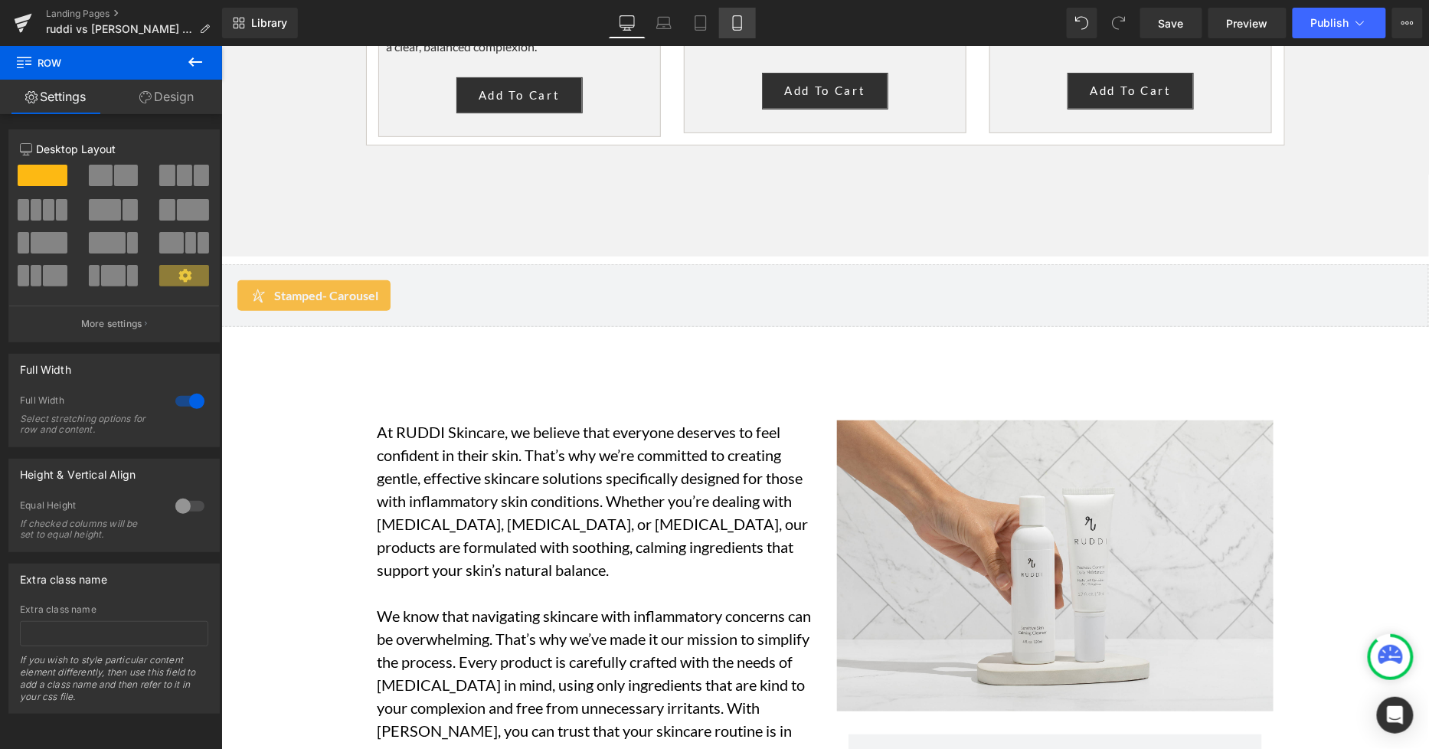
click at [737, 28] on icon at bounding box center [737, 22] width 15 height 15
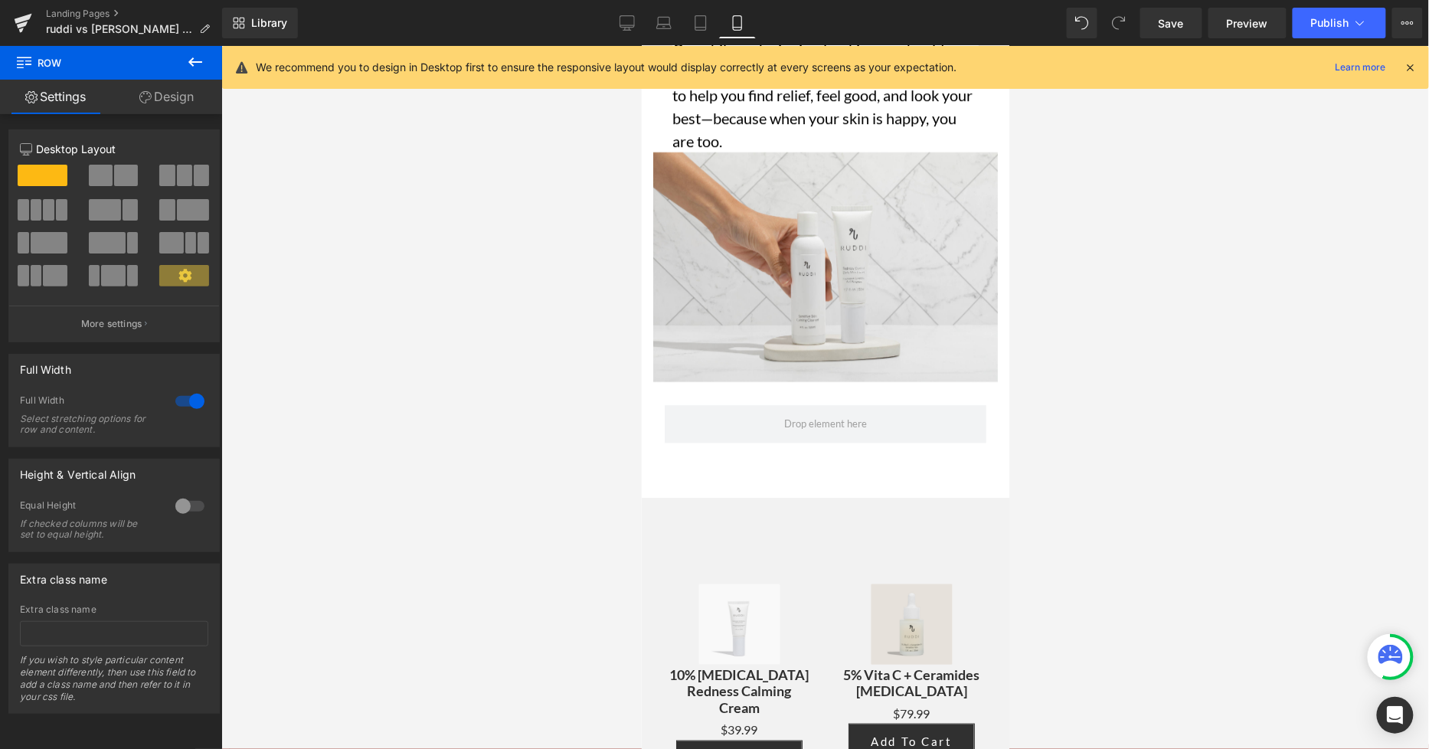
scroll to position [6135, 0]
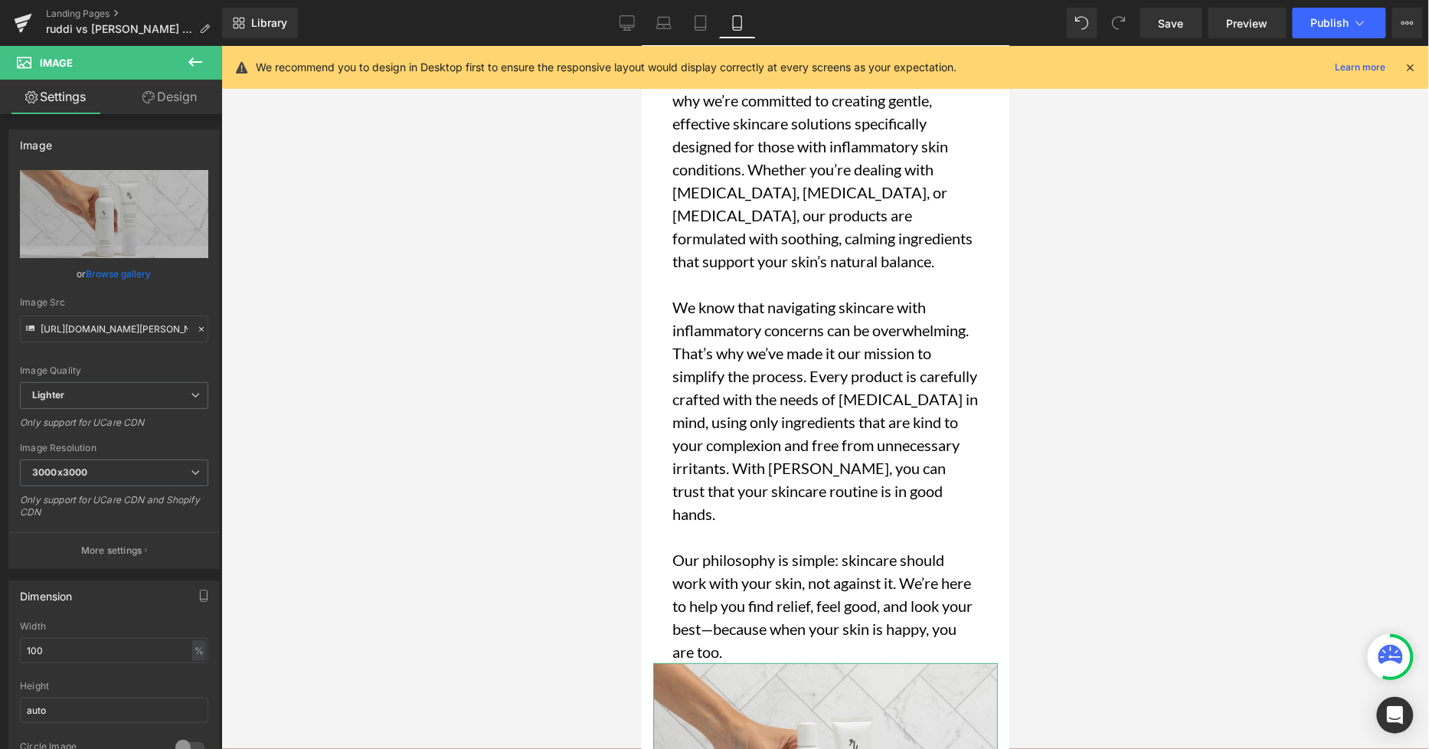
click at [172, 95] on link "Design" at bounding box center [169, 97] width 111 height 34
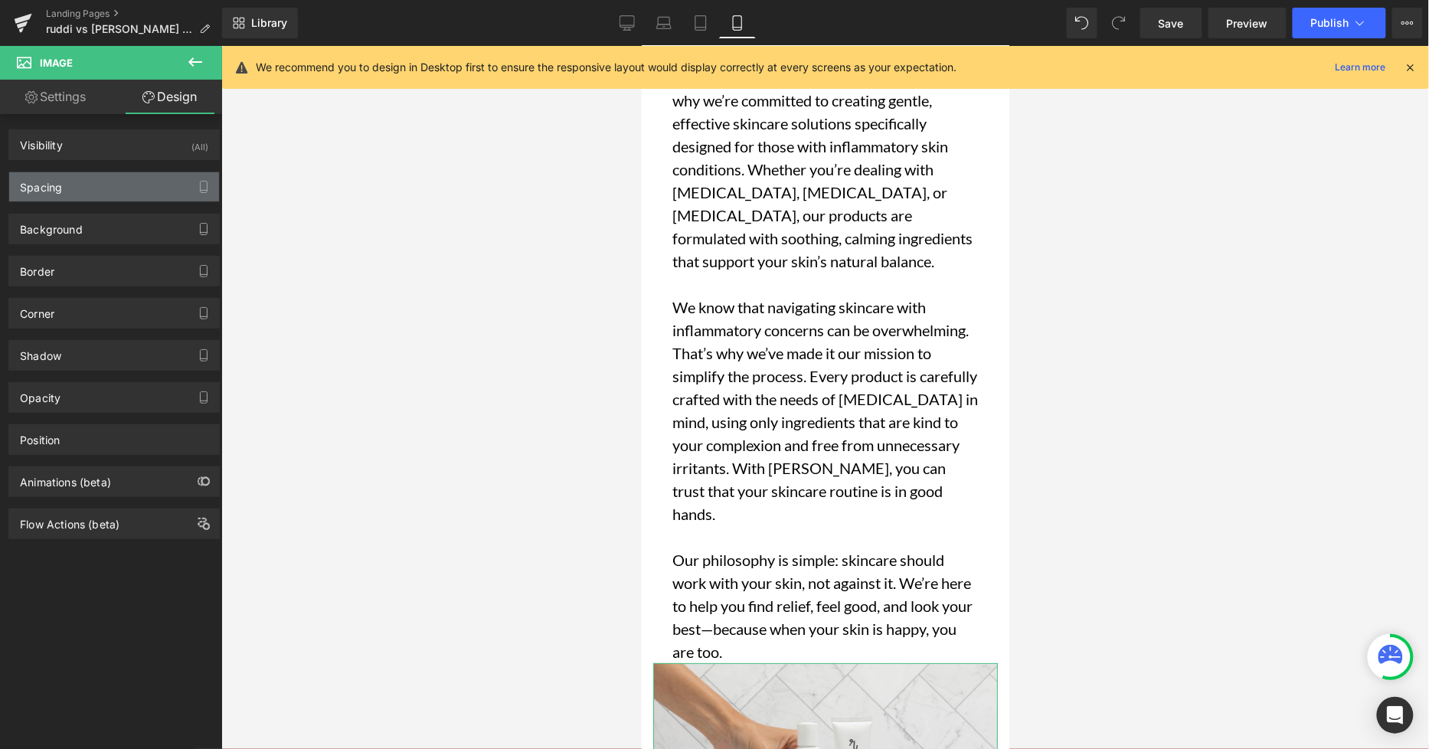
click at [112, 191] on div "Spacing" at bounding box center [114, 186] width 210 height 29
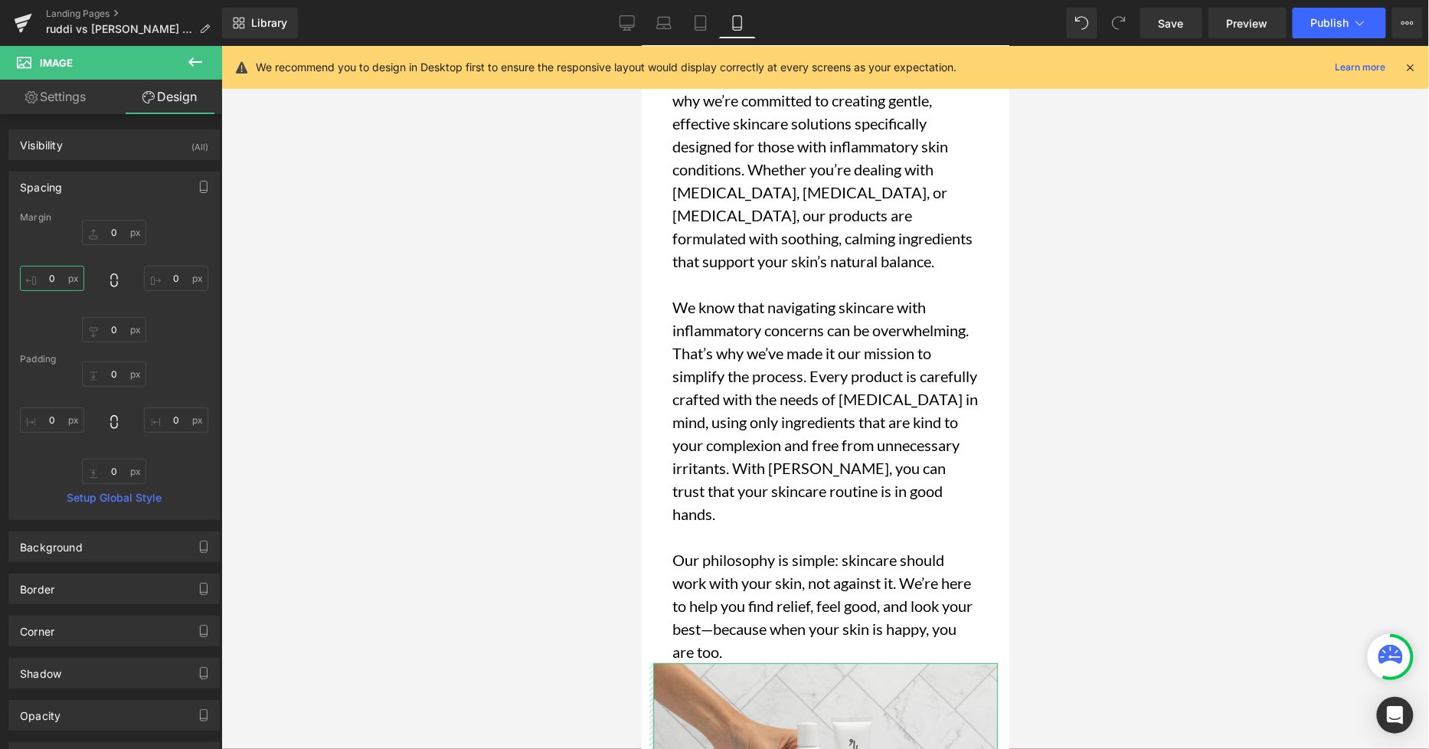
click at [47, 289] on input "0" at bounding box center [52, 278] width 64 height 25
type input "25"
click at [174, 289] on input "0" at bounding box center [176, 278] width 64 height 25
type input "25"
click at [105, 217] on div "Margin" at bounding box center [114, 217] width 188 height 11
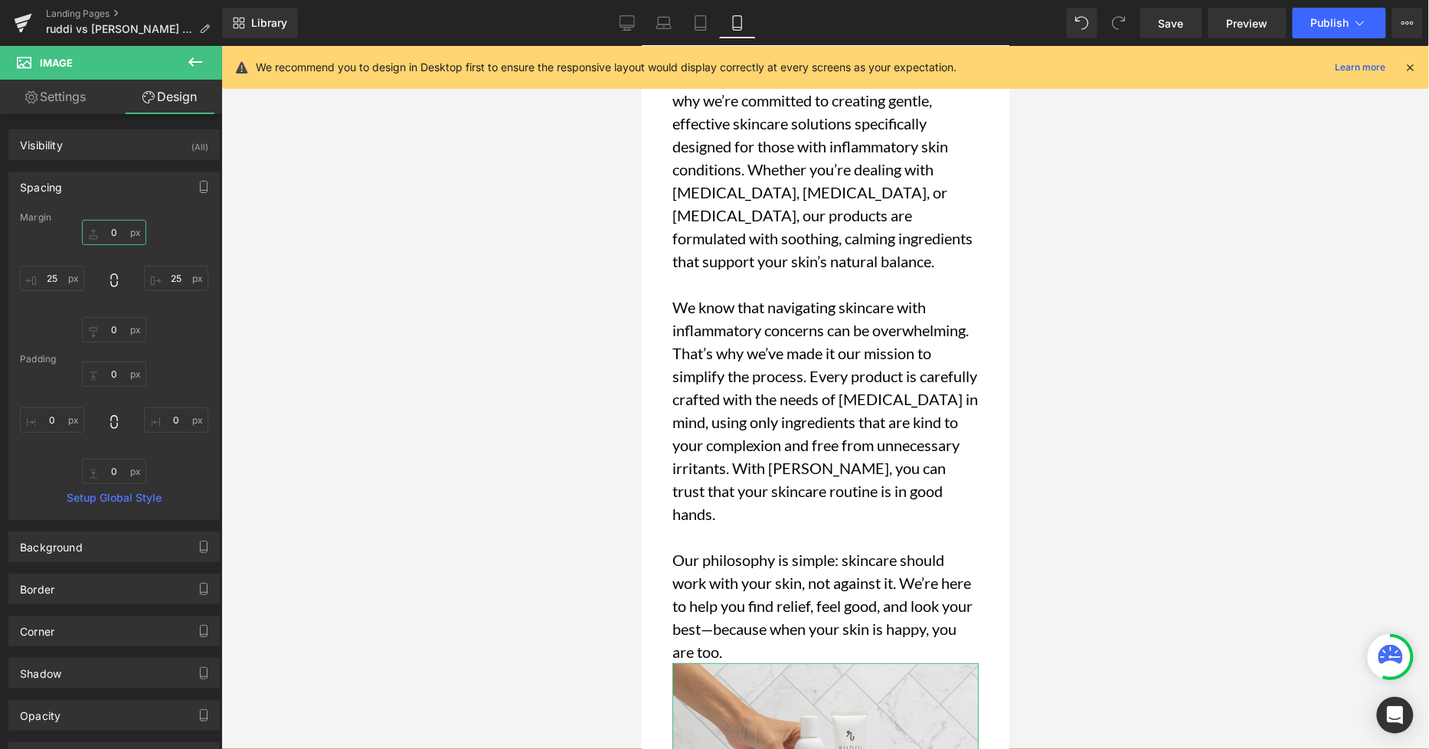
click at [111, 224] on input "0" at bounding box center [114, 232] width 64 height 25
type input "25"
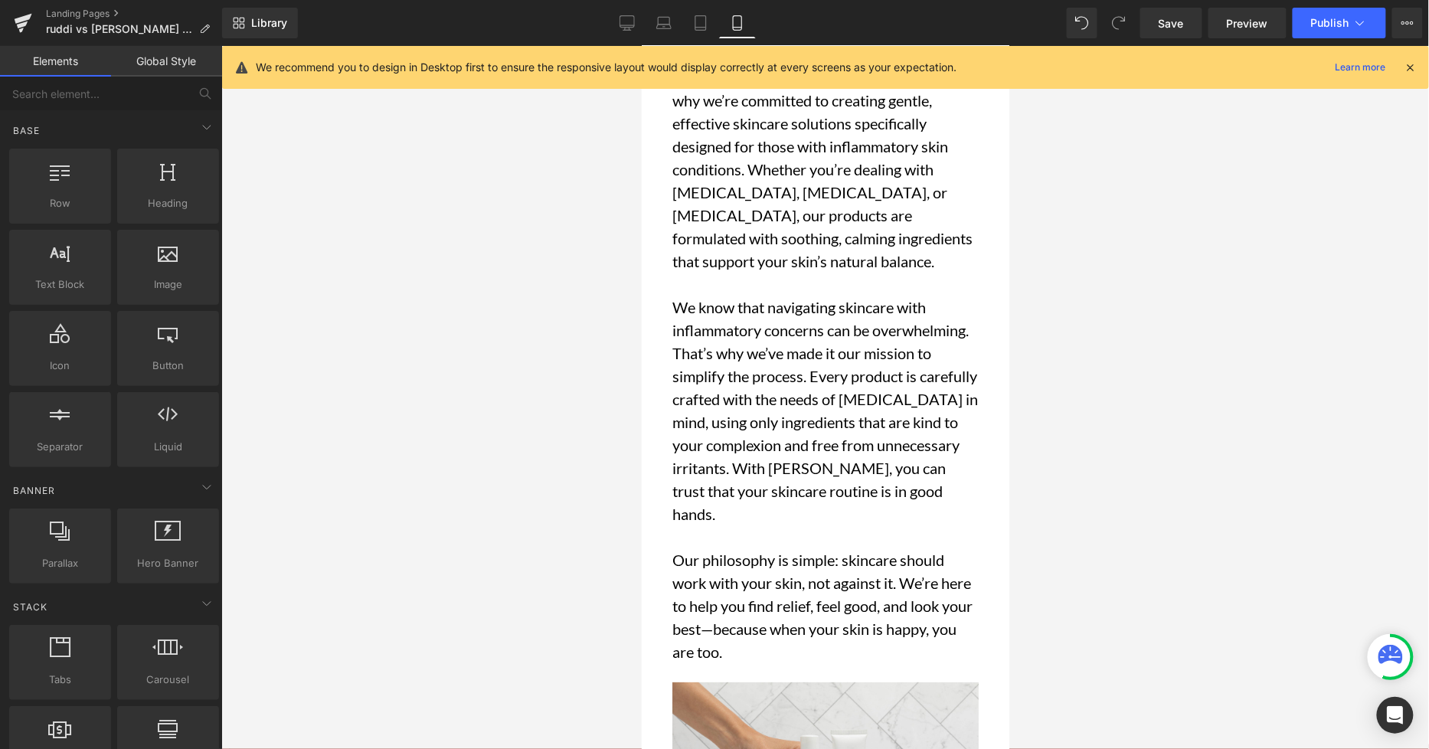
click at [1083, 404] on div at bounding box center [824, 397] width 1207 height 703
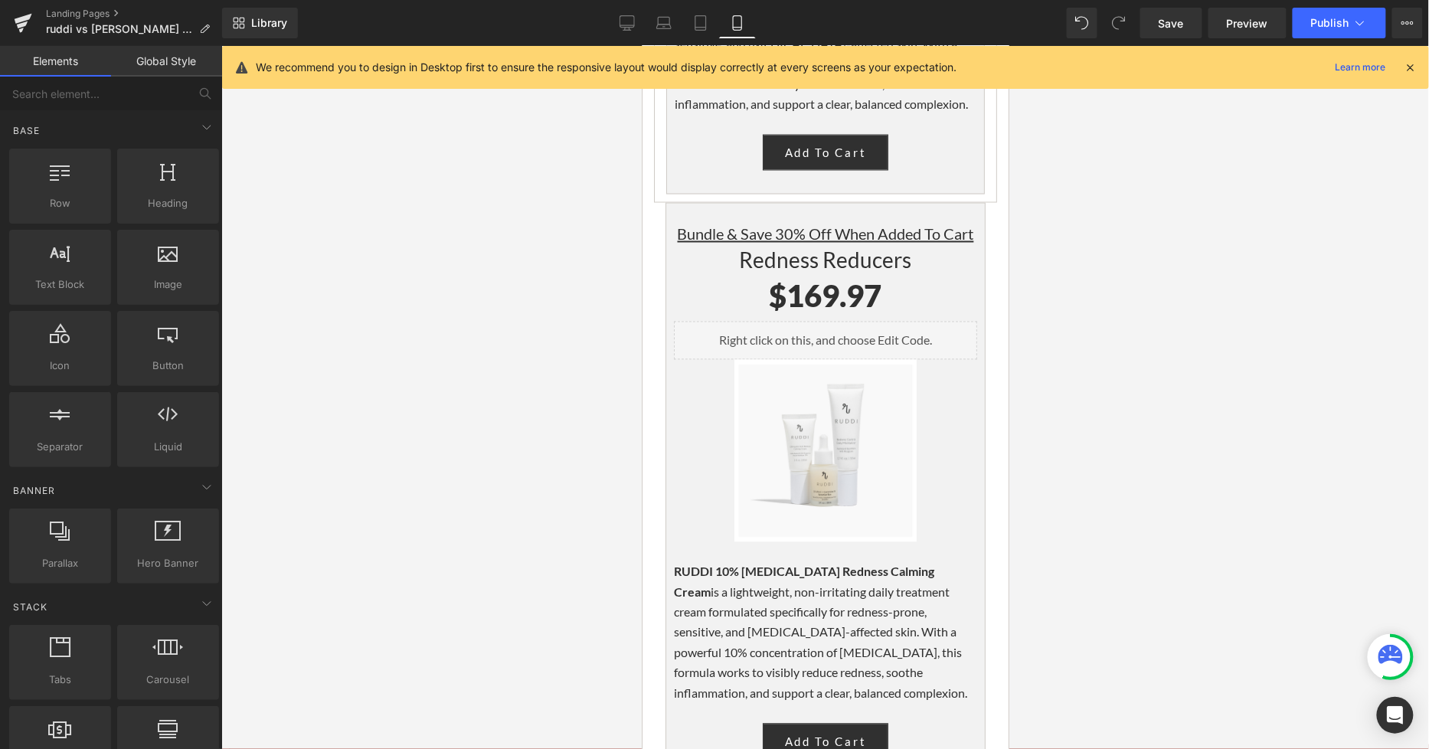
scroll to position [5115, 0]
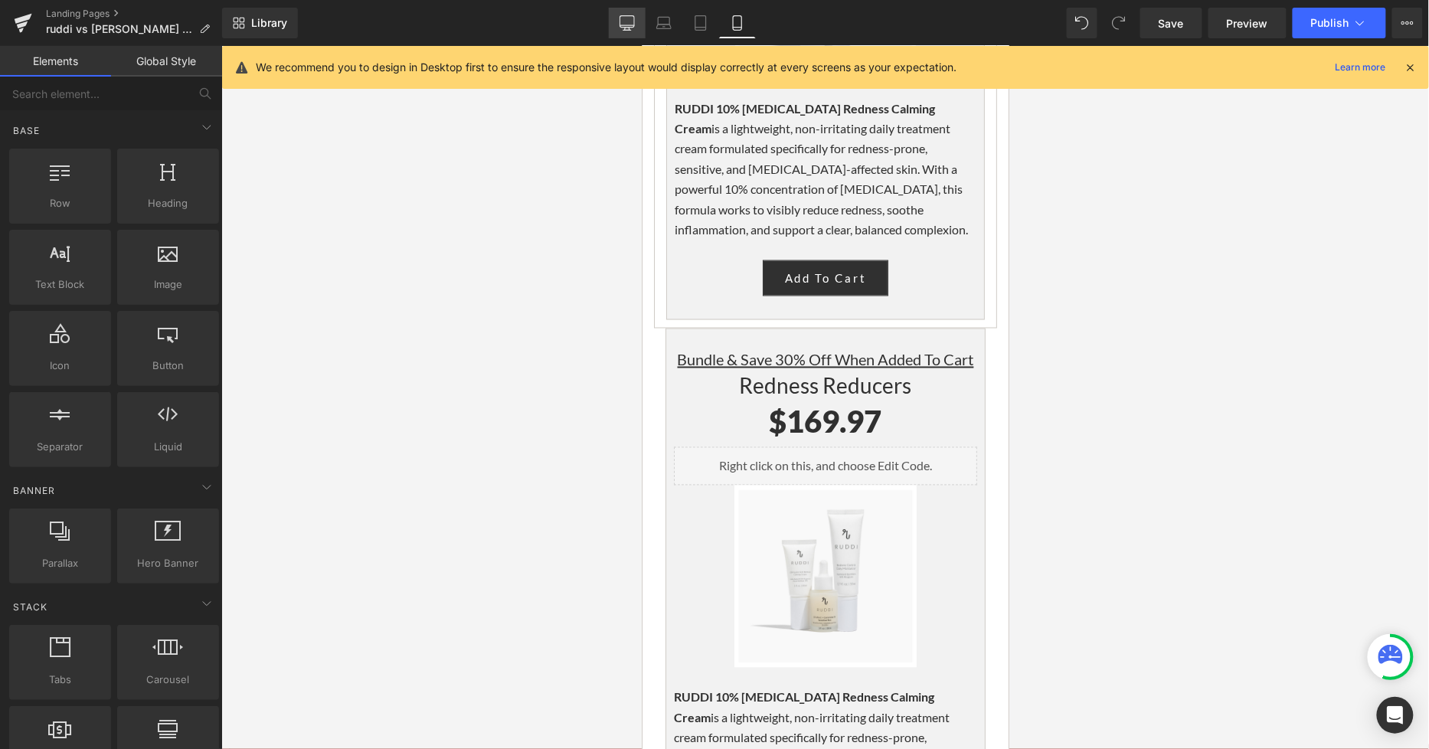
drag, startPoint x: 641, startPoint y: 18, endPoint x: 507, endPoint y: 131, distance: 175.5
click at [641, 18] on link "Desktop" at bounding box center [627, 23] width 37 height 31
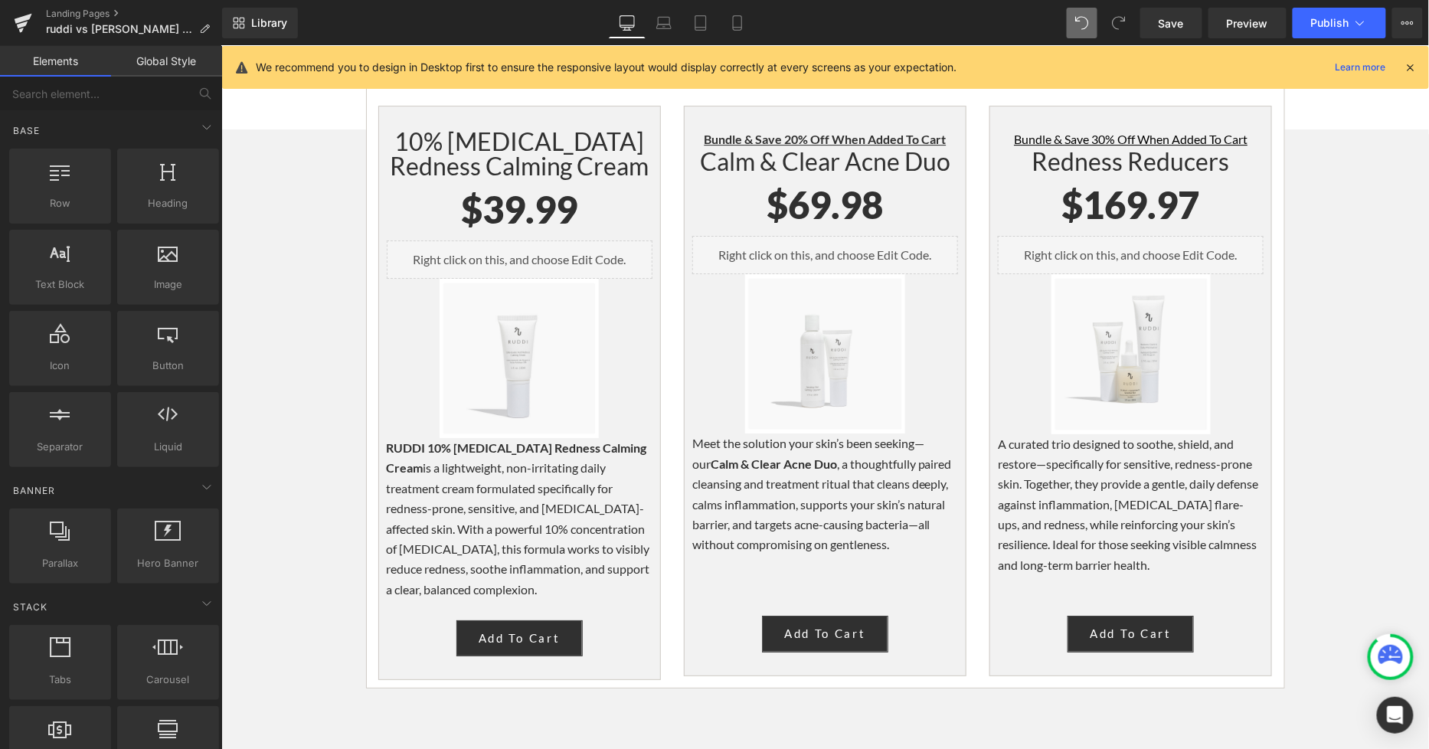
scroll to position [3936, 0]
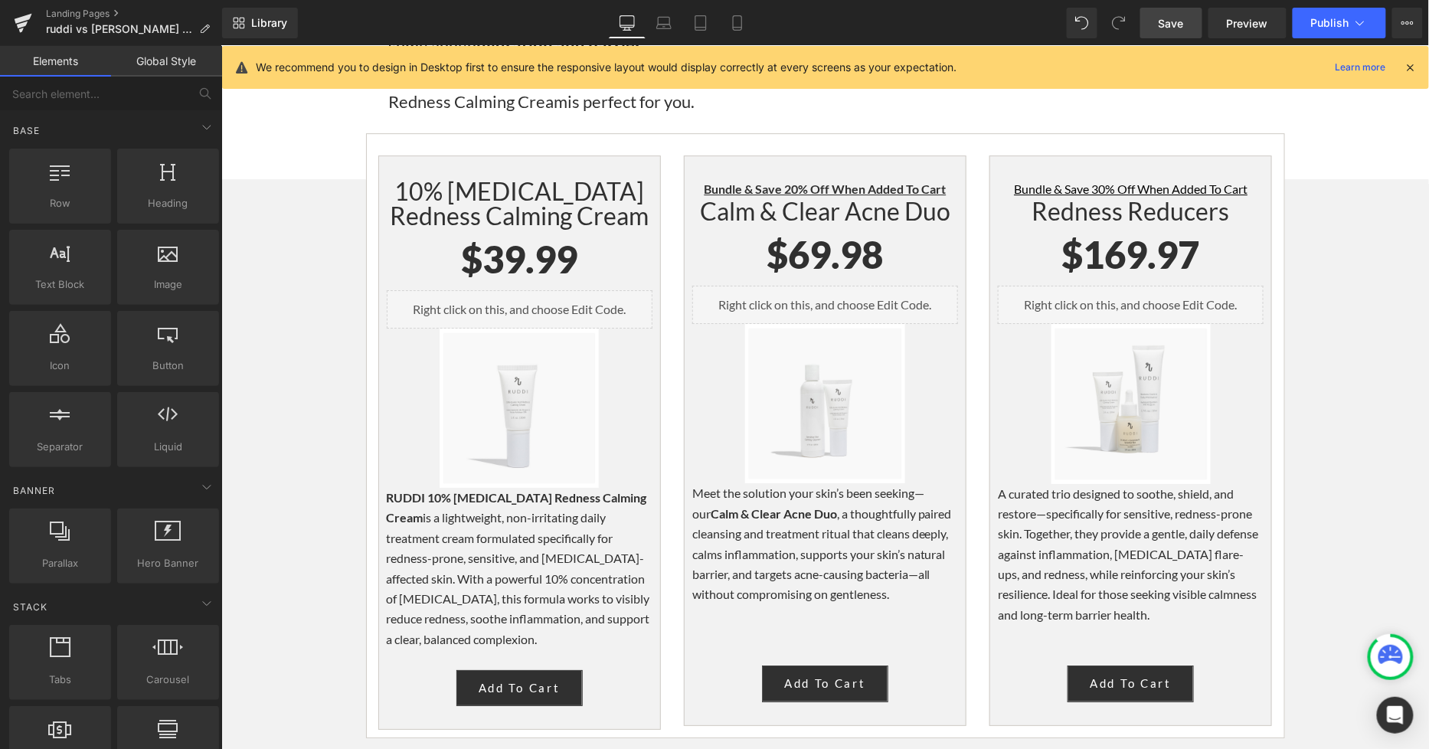
click at [1171, 19] on span "Save" at bounding box center [1170, 23] width 25 height 16
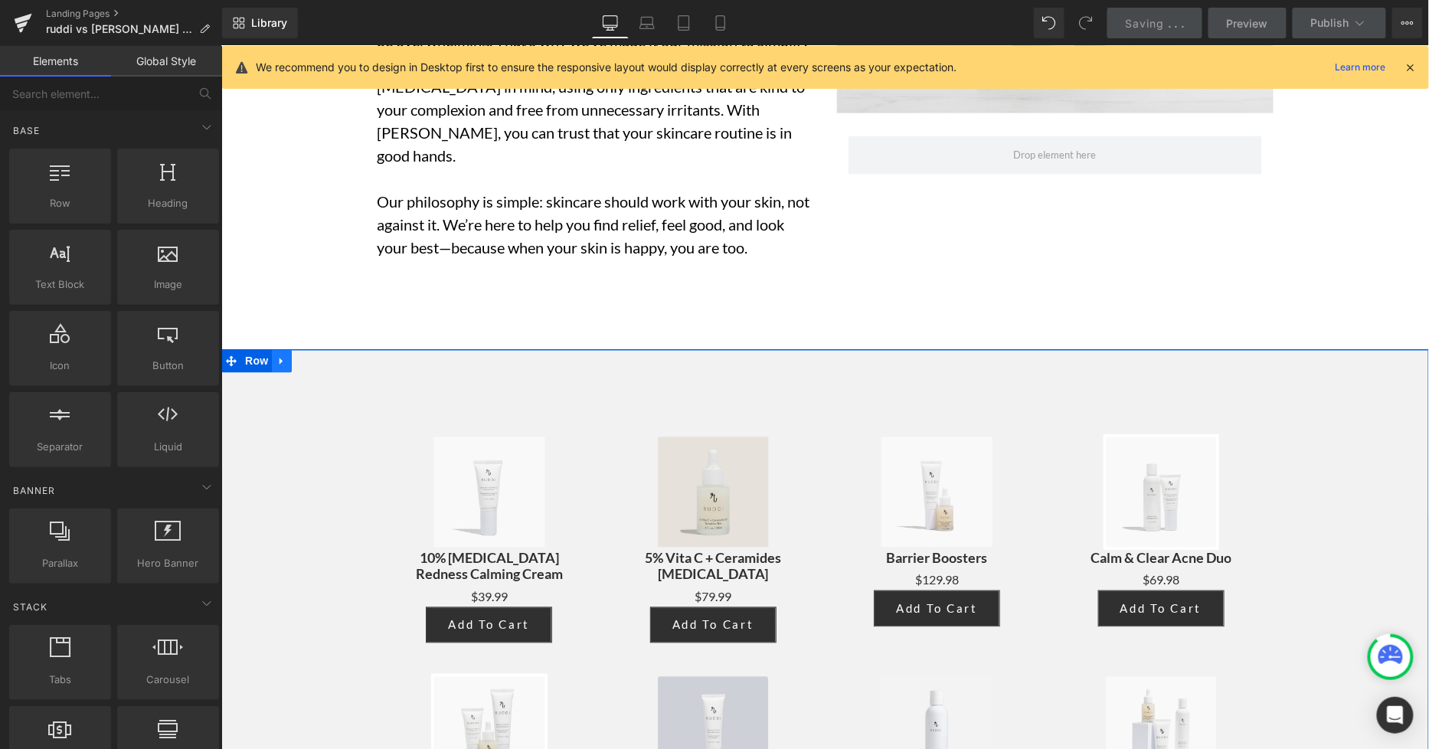
click at [279, 358] on icon at bounding box center [280, 361] width 3 height 7
click at [311, 349] on link at bounding box center [321, 360] width 20 height 23
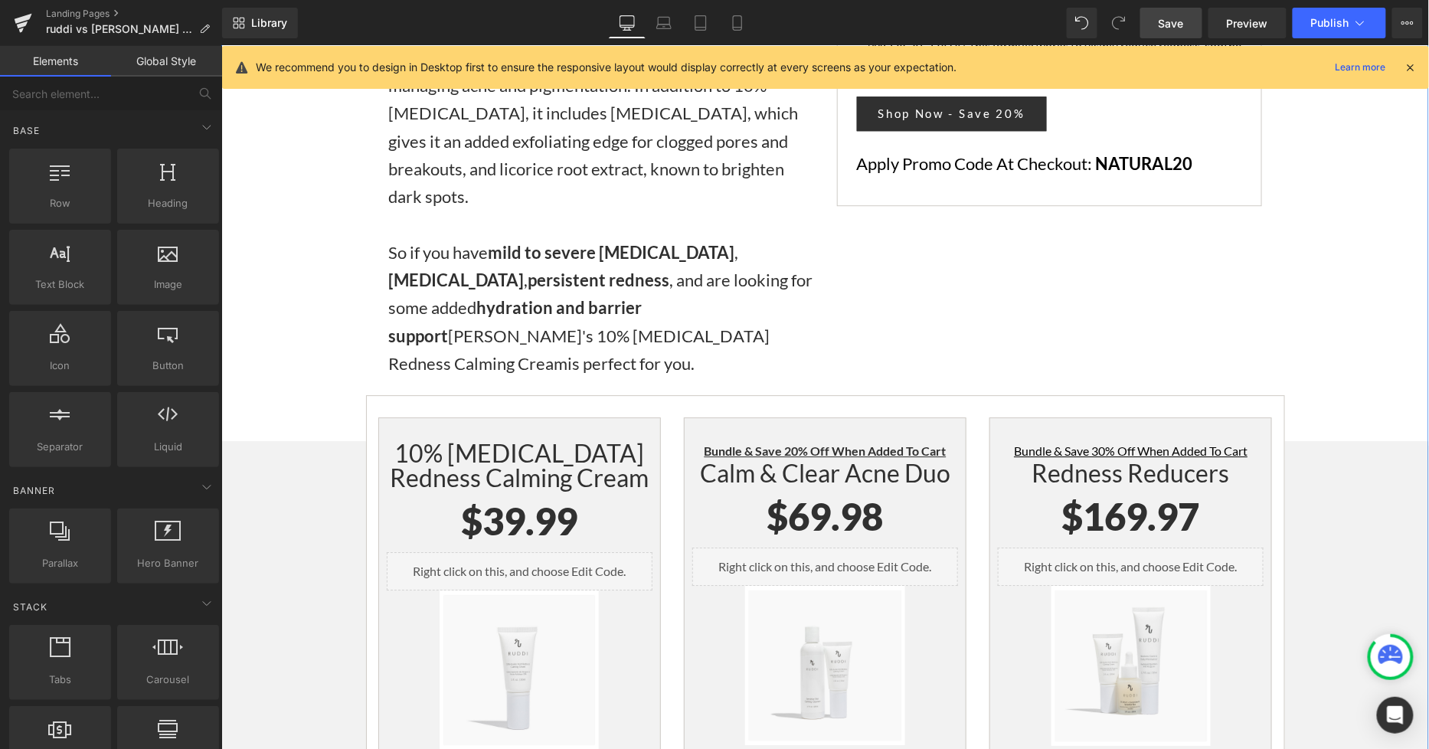
scroll to position [3672, 0]
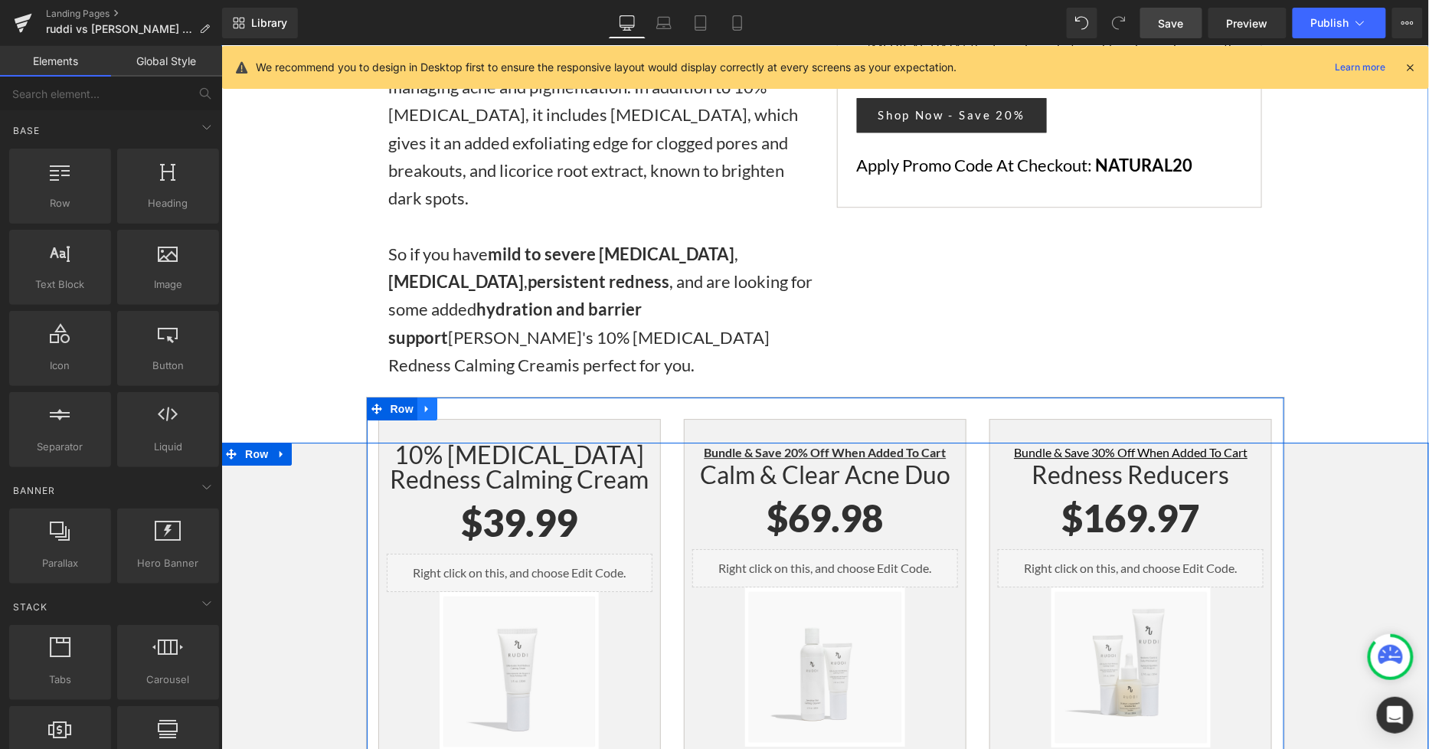
click at [421, 402] on icon at bounding box center [426, 407] width 11 height 11
click at [441, 403] on icon at bounding box center [446, 408] width 11 height 11
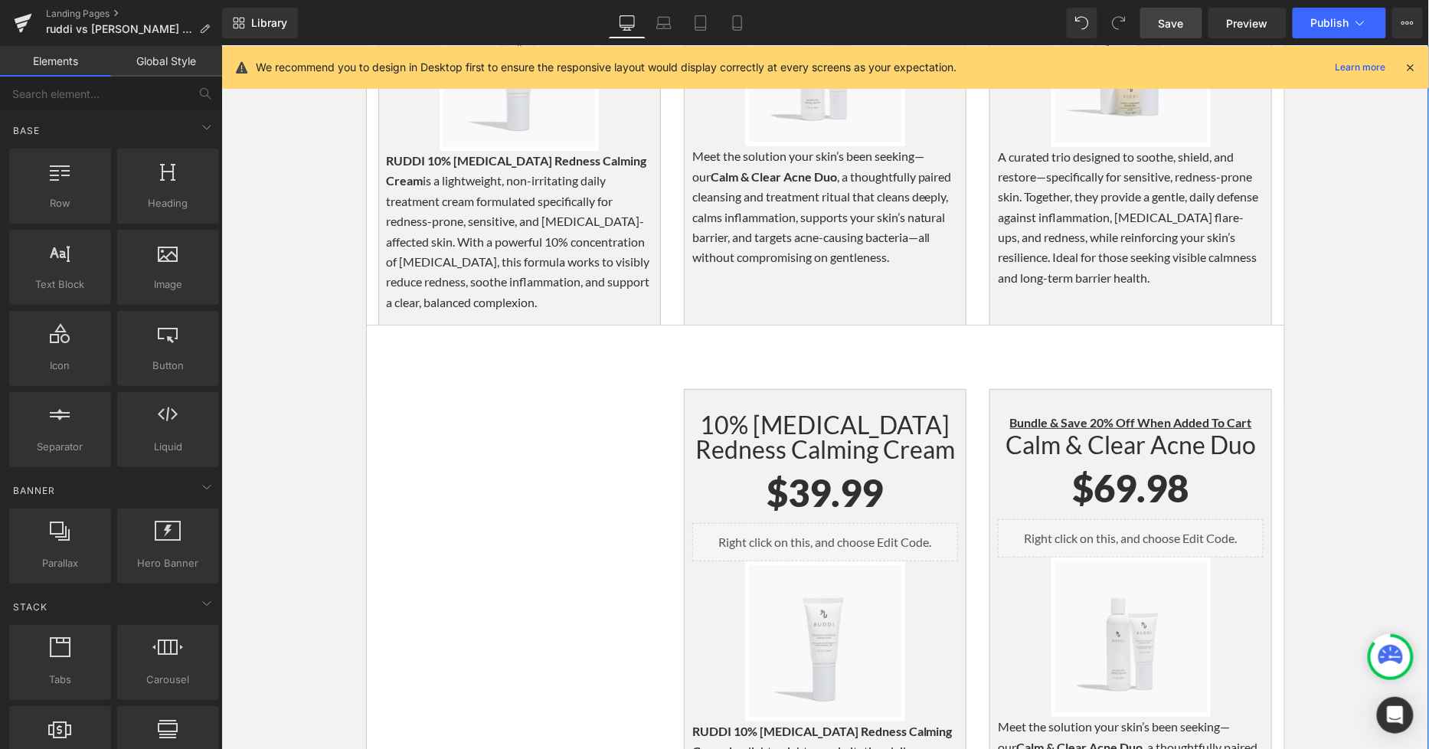
scroll to position [4235, 0]
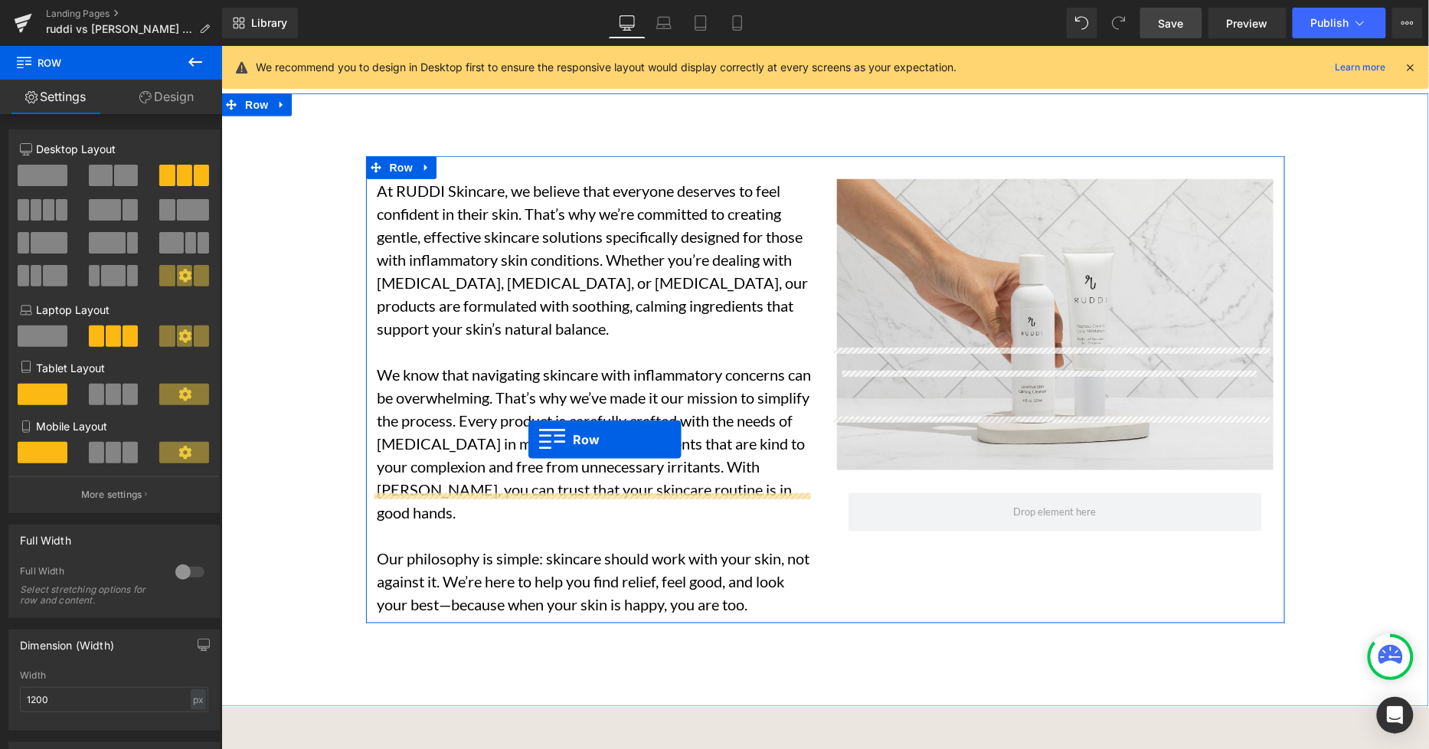
scroll to position [5033, 0]
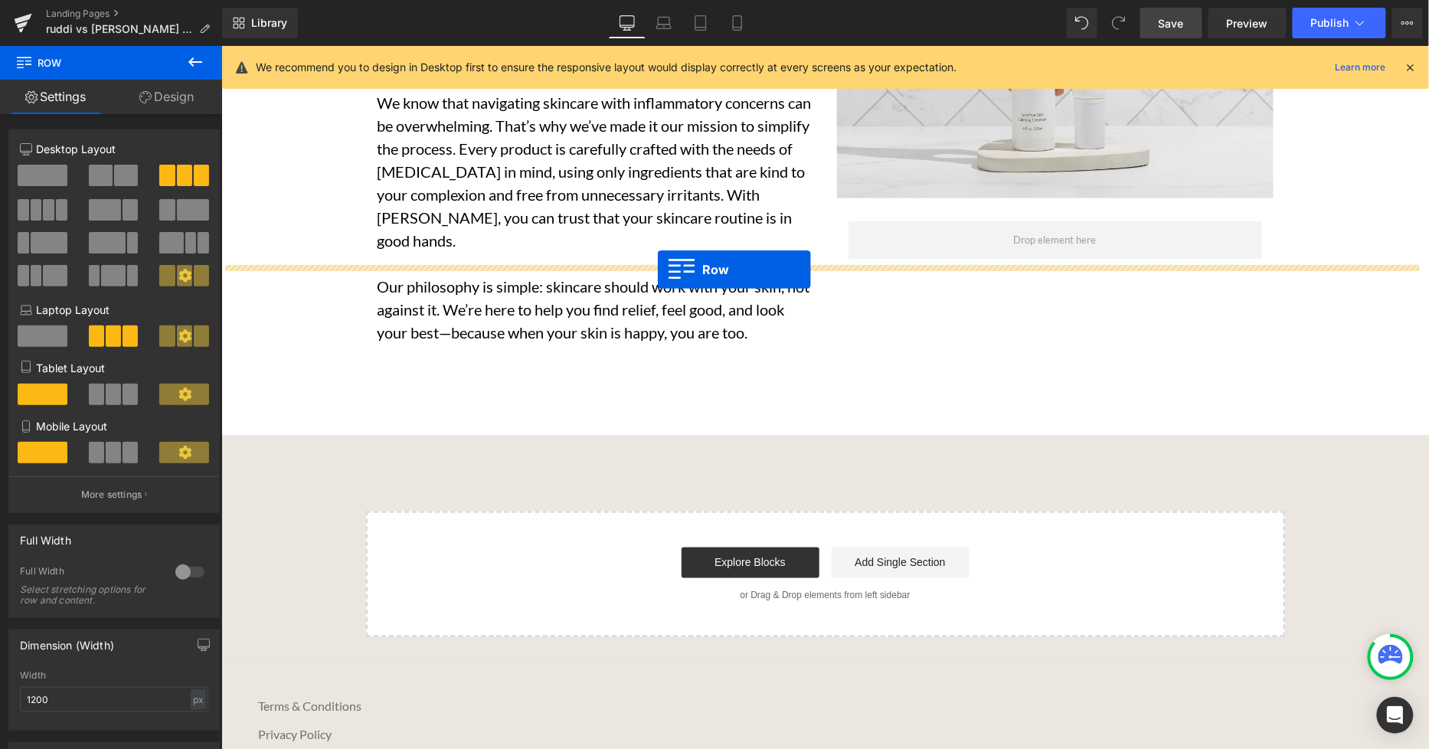
drag, startPoint x: 373, startPoint y: 204, endPoint x: 656, endPoint y: 269, distance: 290.7
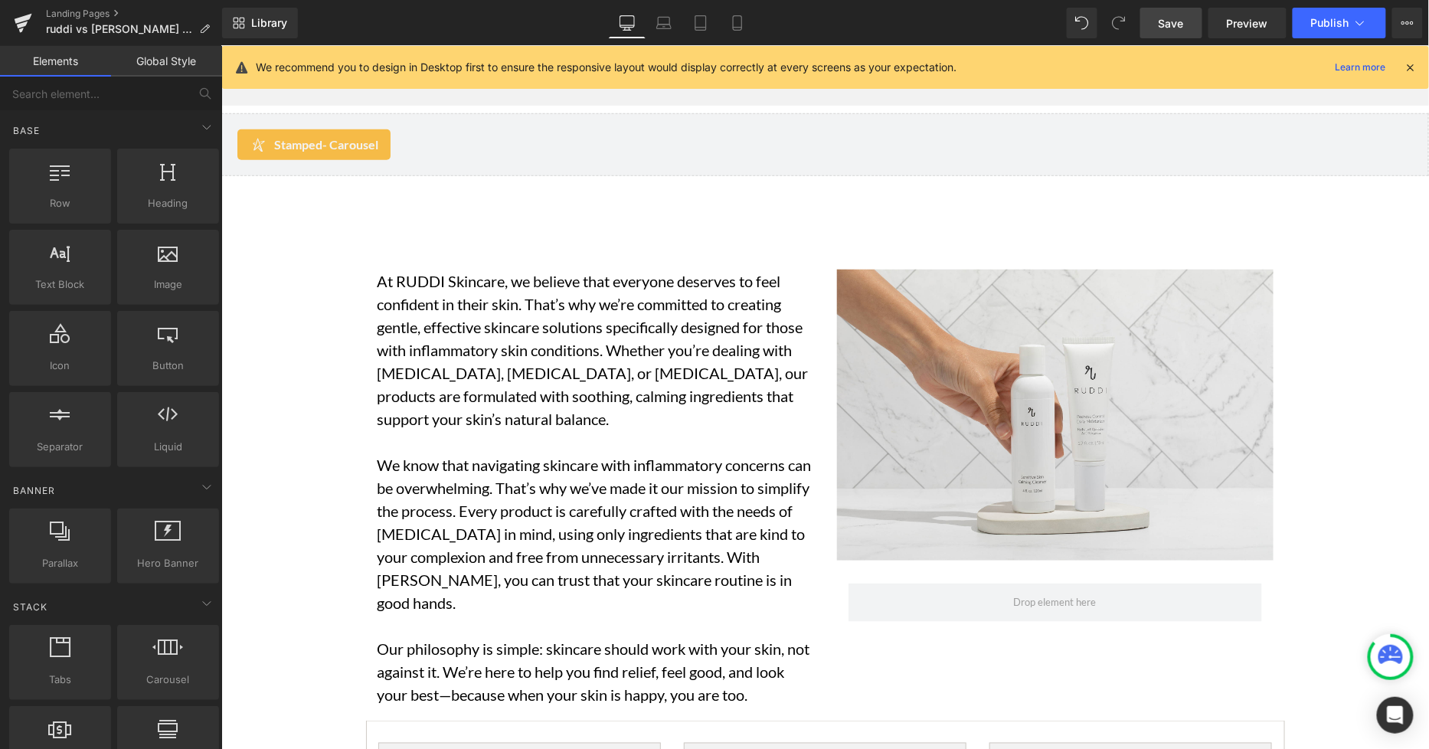
scroll to position [4934, 0]
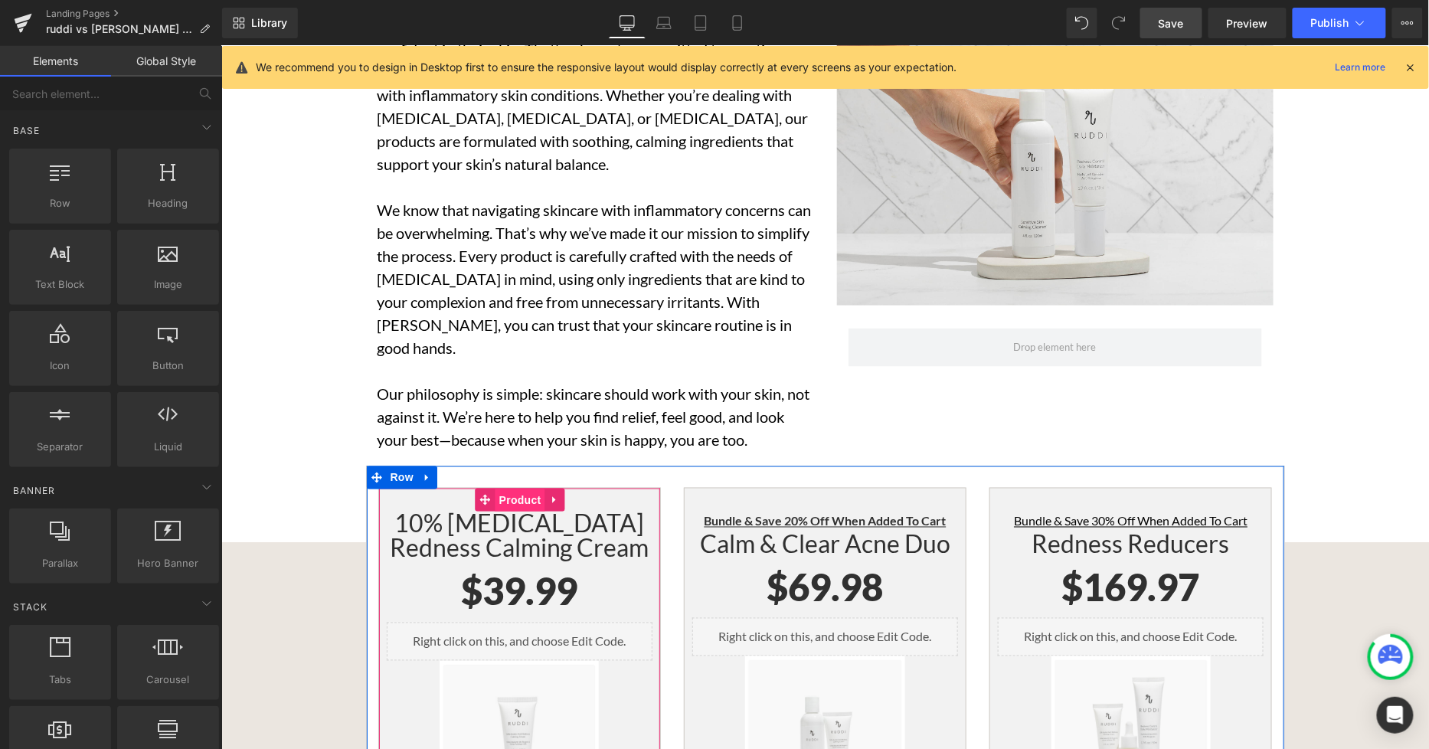
click at [501, 489] on span "Product" at bounding box center [520, 500] width 50 height 23
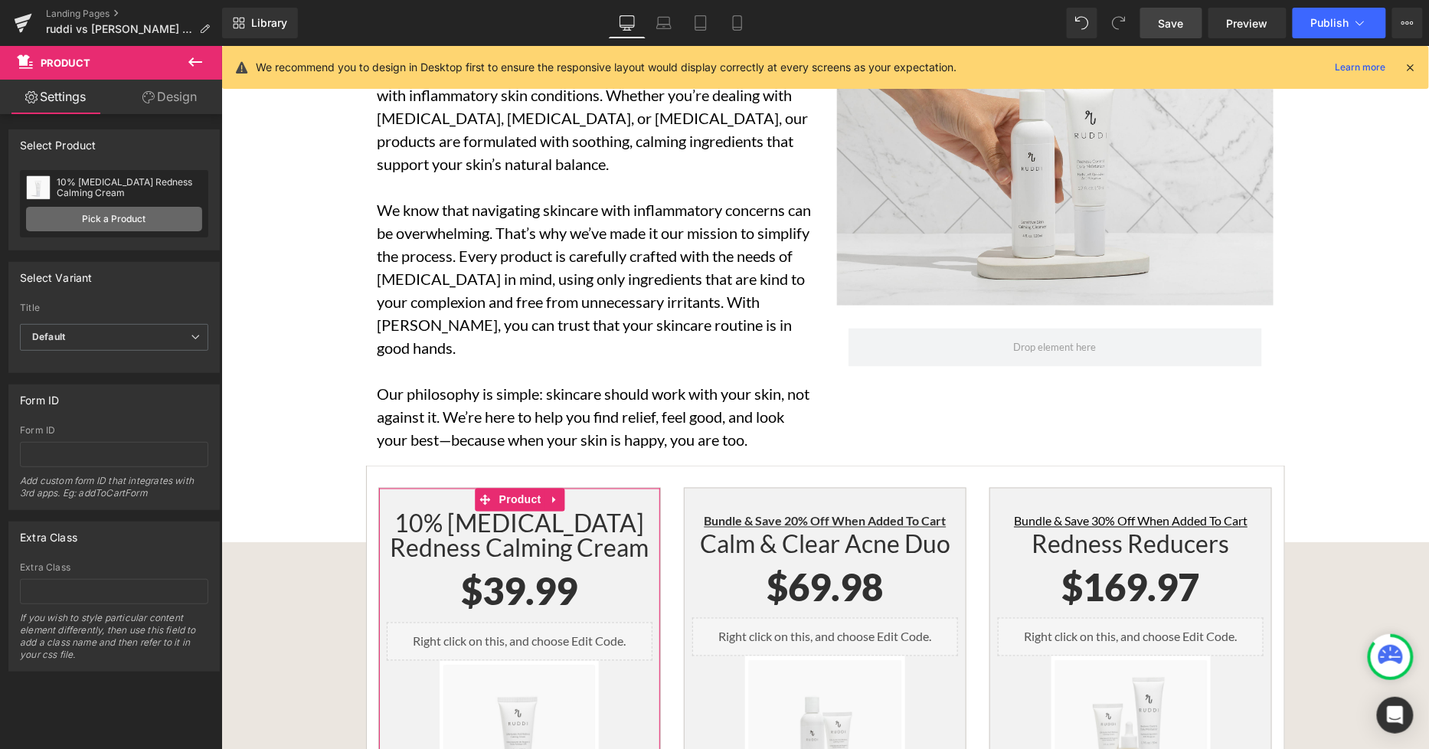
click at [126, 207] on link "Pick a Product" at bounding box center [114, 219] width 176 height 25
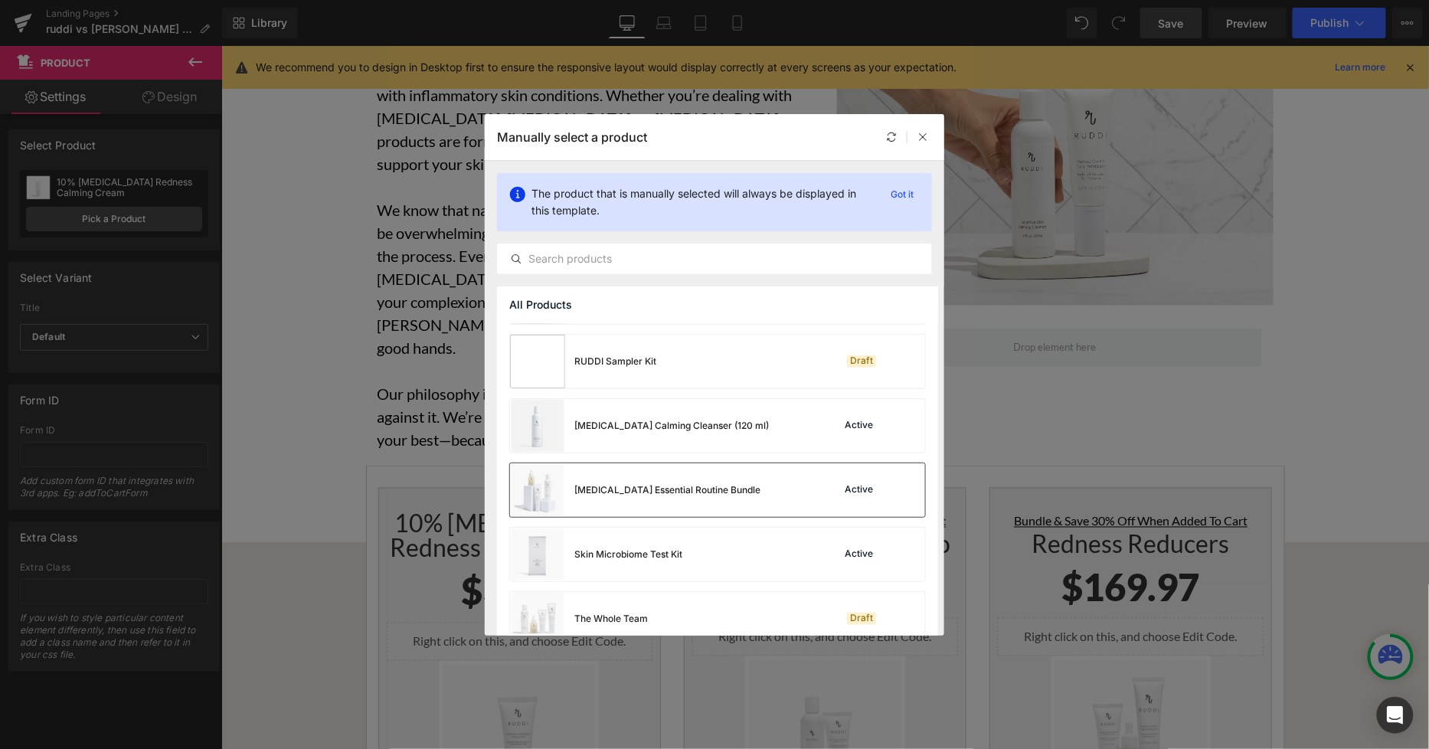
scroll to position [591, 0]
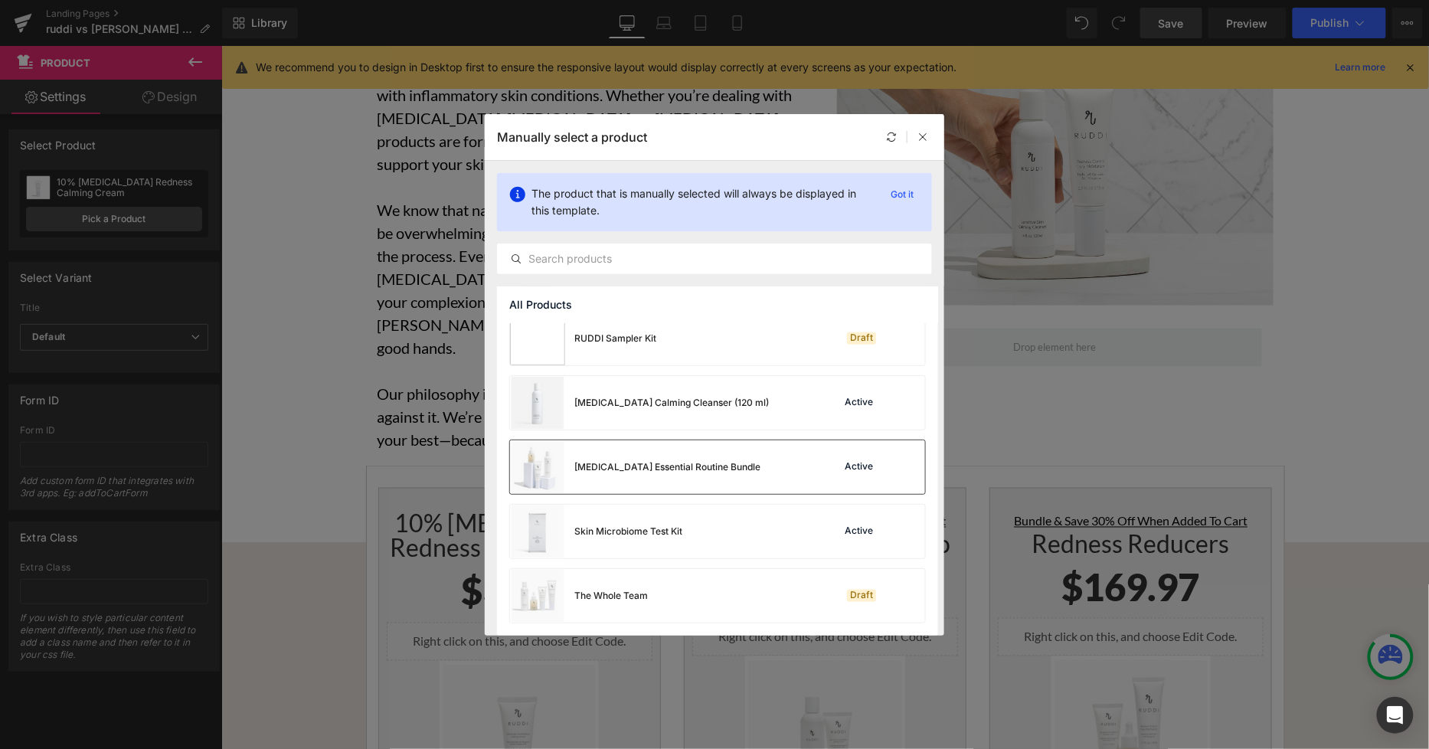
click at [668, 478] on div "Sensitive Skin Essential Routine Bundle" at bounding box center [635, 467] width 250 height 54
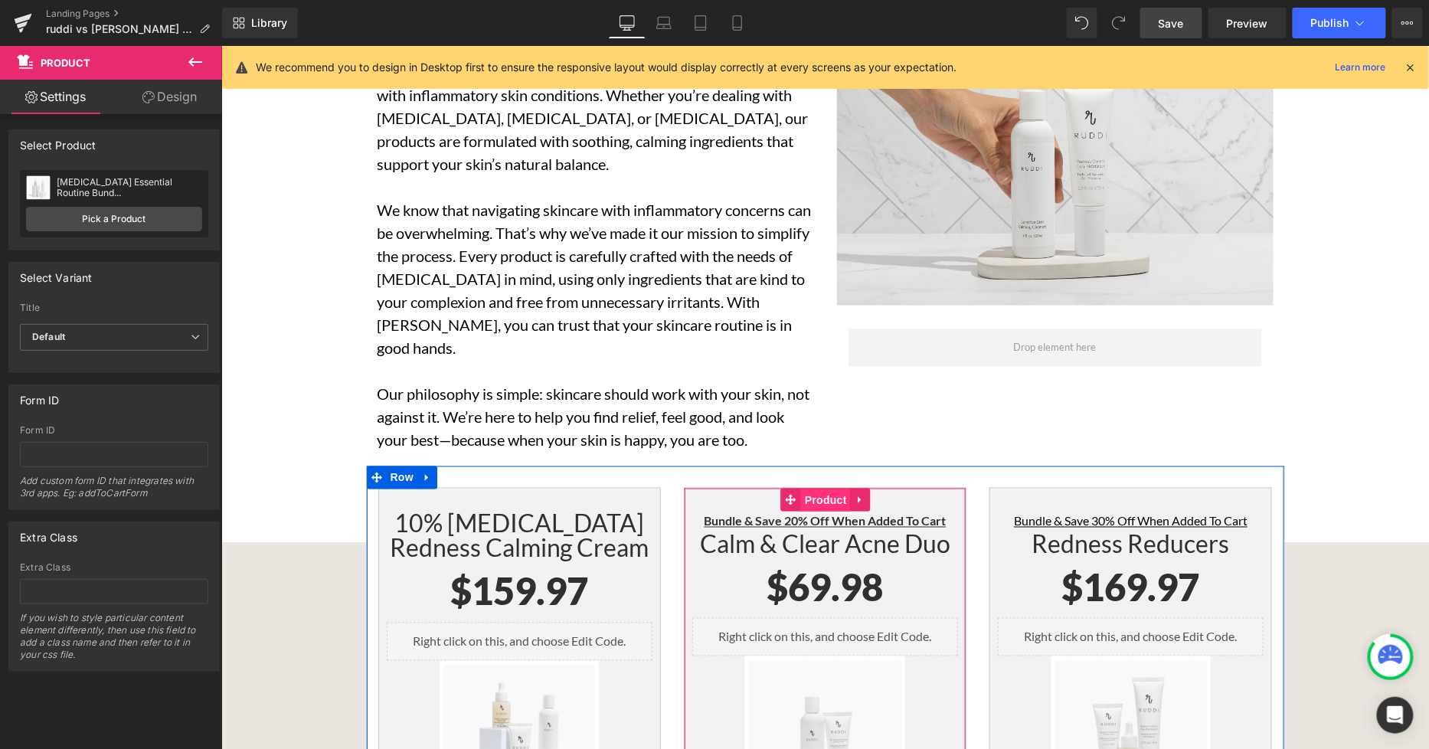
click at [817, 489] on span "Product" at bounding box center [825, 500] width 50 height 23
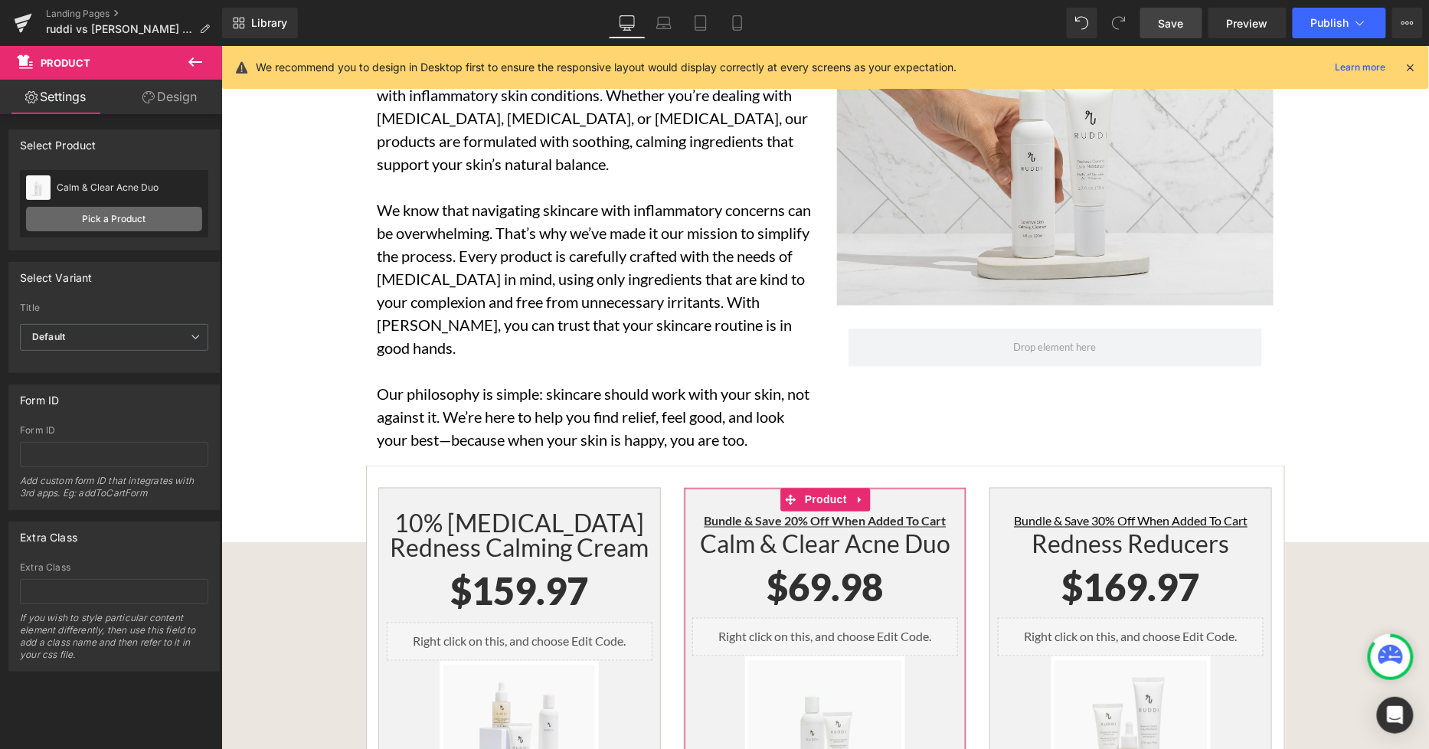
click at [132, 226] on link "Pick a Product" at bounding box center [114, 219] width 176 height 25
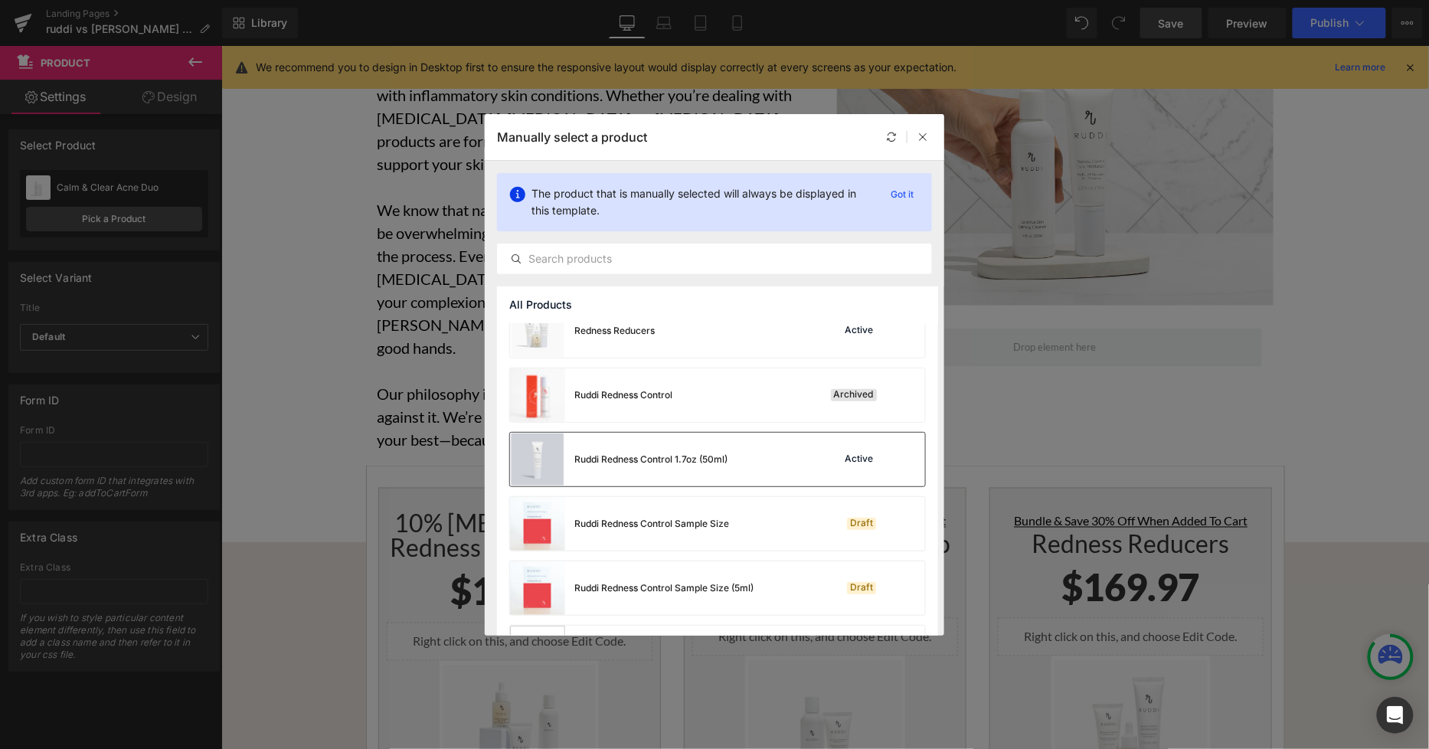
scroll to position [250, 0]
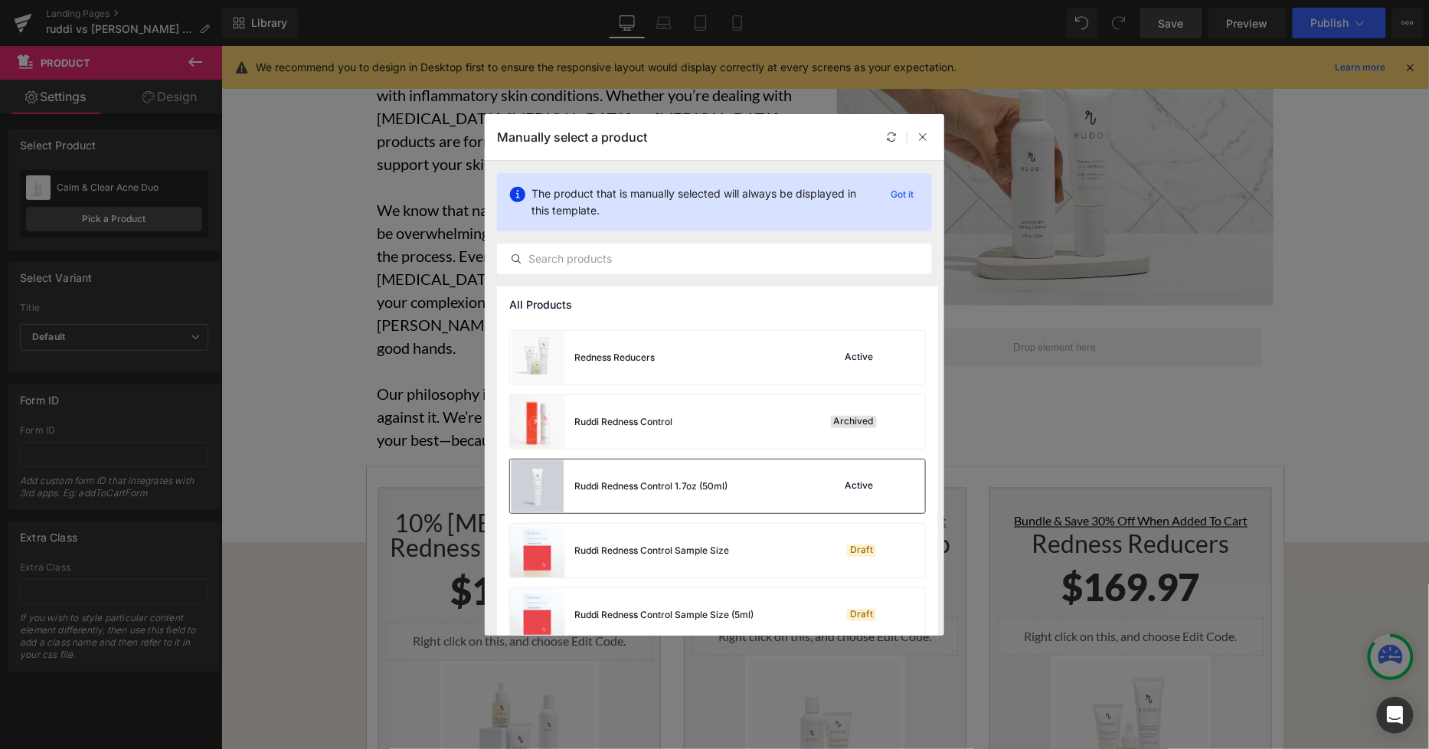
click at [674, 486] on div "Ruddi Redness Control 1.7oz (50ml)" at bounding box center [650, 486] width 153 height 14
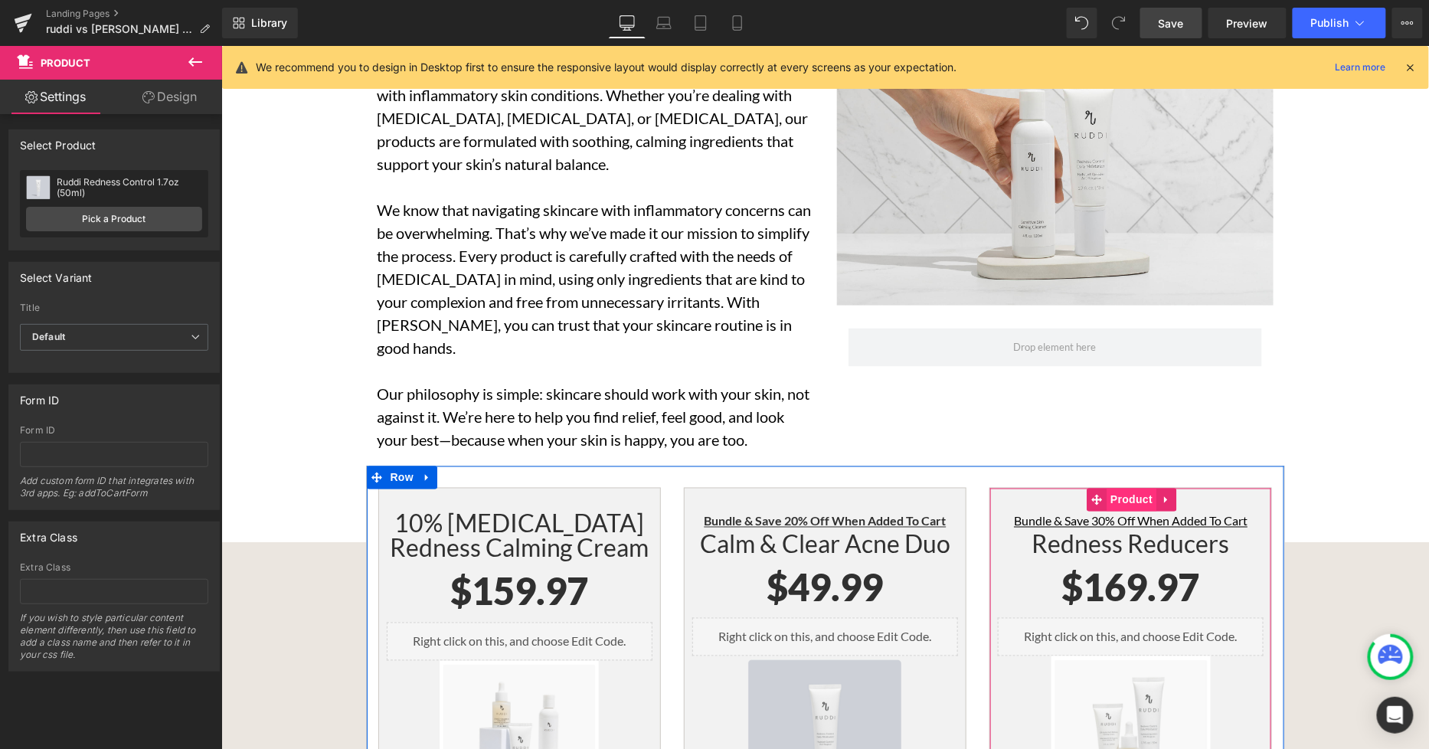
click at [1127, 488] on span "Product" at bounding box center [1131, 499] width 50 height 23
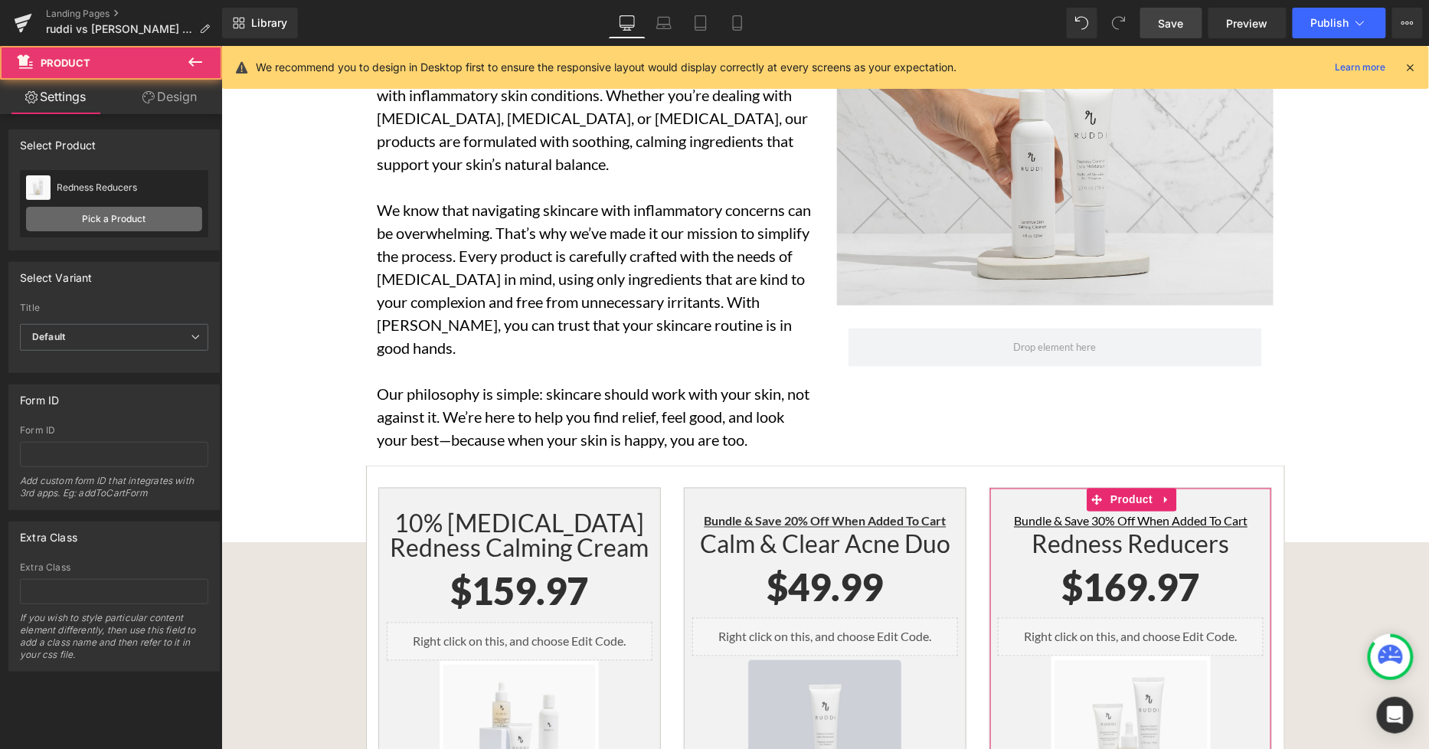
click at [146, 214] on link "Pick a Product" at bounding box center [114, 219] width 176 height 25
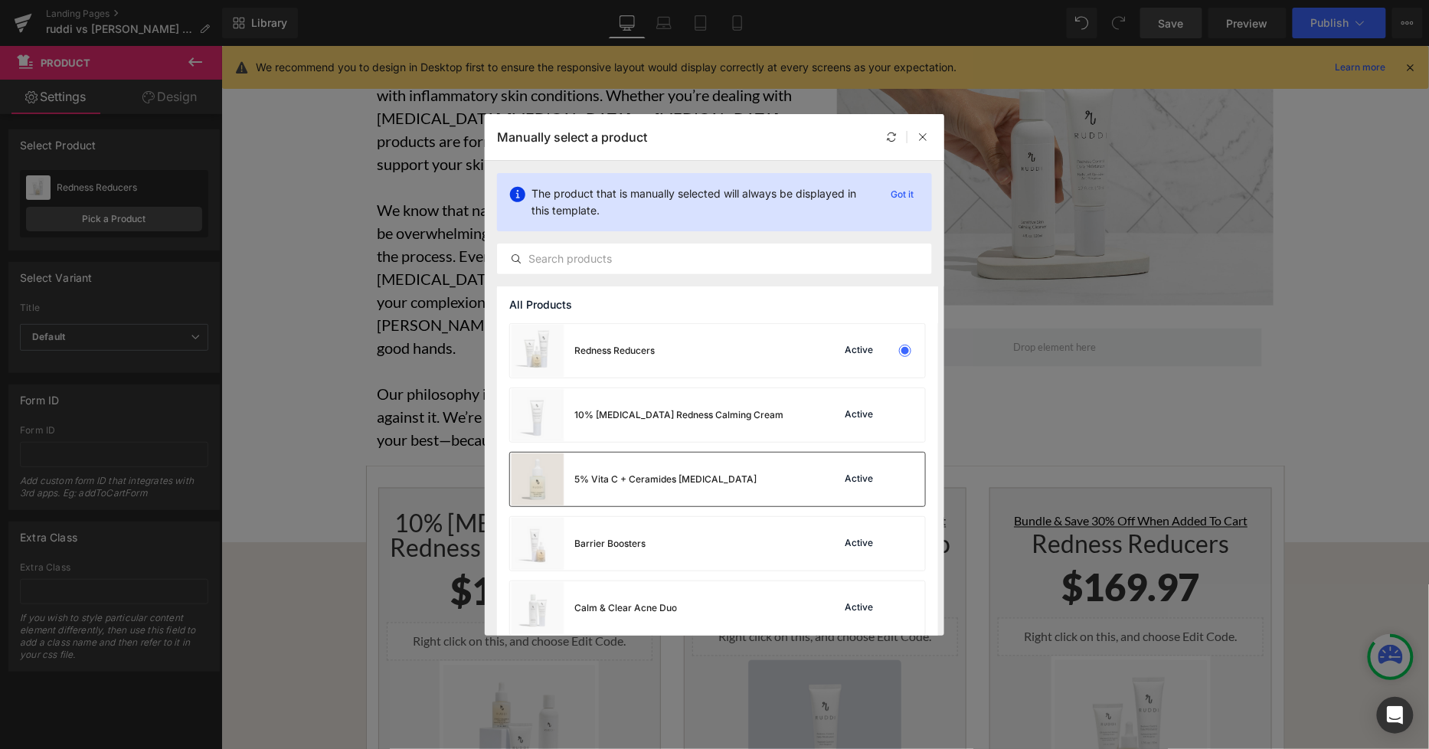
click at [685, 484] on div "5% Vita C + Ceramides for Sensitive Skin" at bounding box center [665, 479] width 182 height 14
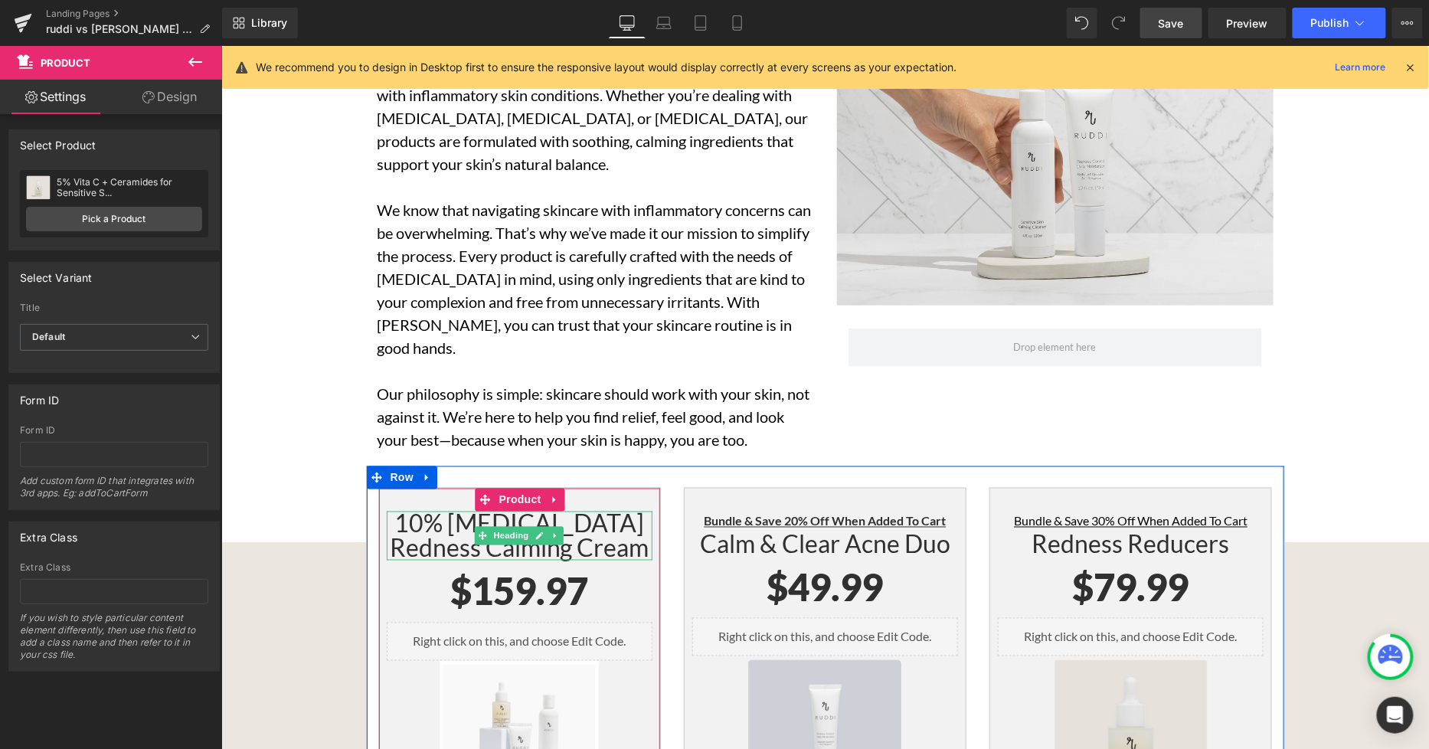
click at [609, 511] on h1 "10% [MEDICAL_DATA] Redness Calming Cream" at bounding box center [519, 535] width 266 height 49
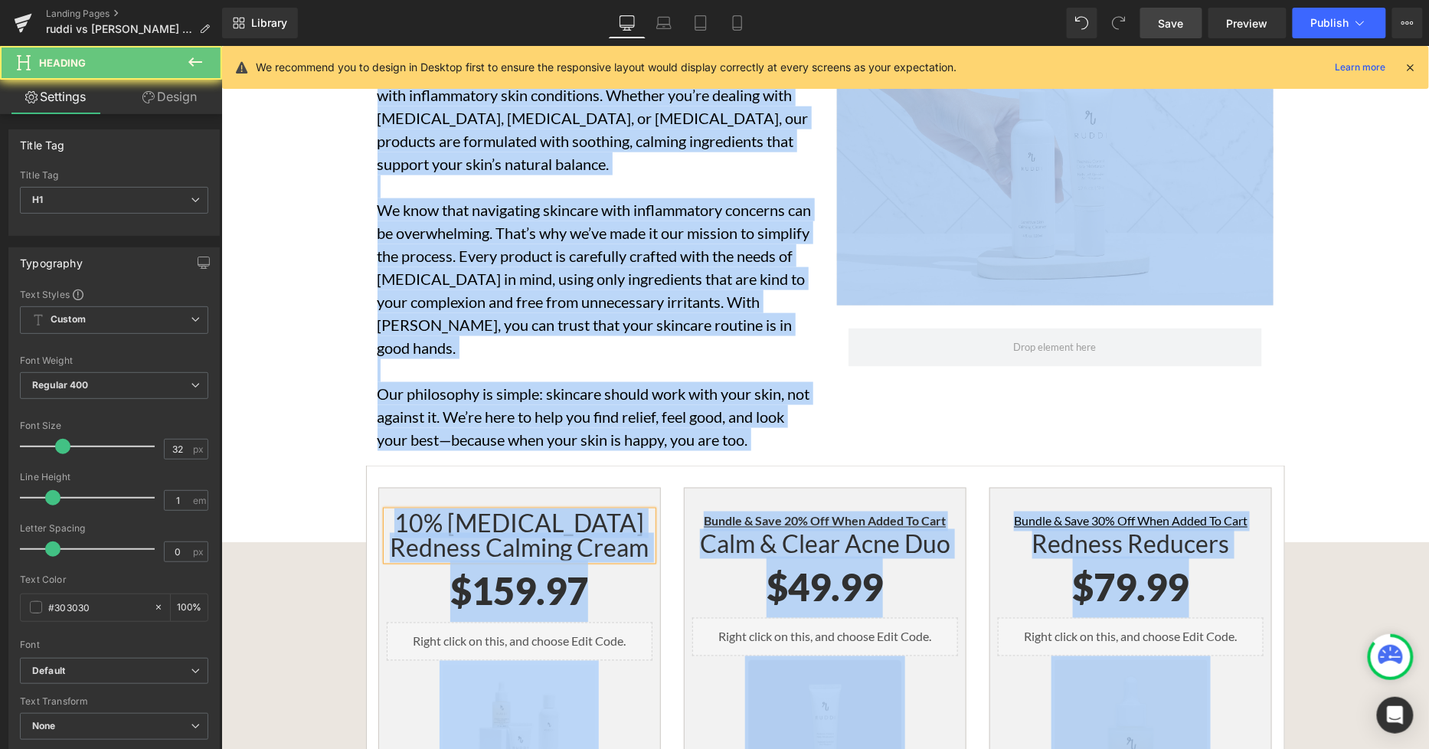
click at [610, 511] on h1 "10% [MEDICAL_DATA] Redness Calming Cream" at bounding box center [519, 535] width 266 height 49
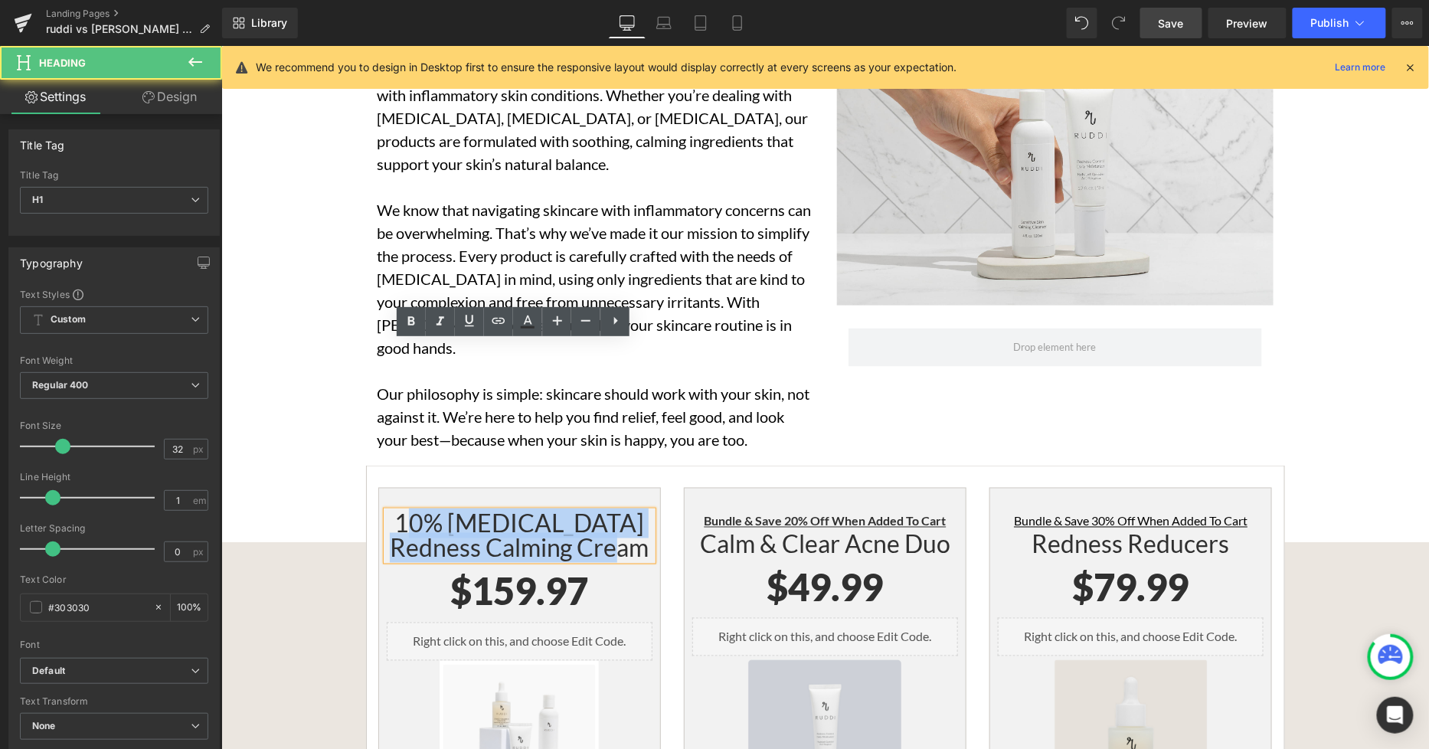
drag, startPoint x: 636, startPoint y: 380, endPoint x: 439, endPoint y: 349, distance: 199.1
click at [439, 511] on h1 "10% [MEDICAL_DATA] Redness Calming Cream" at bounding box center [519, 535] width 266 height 49
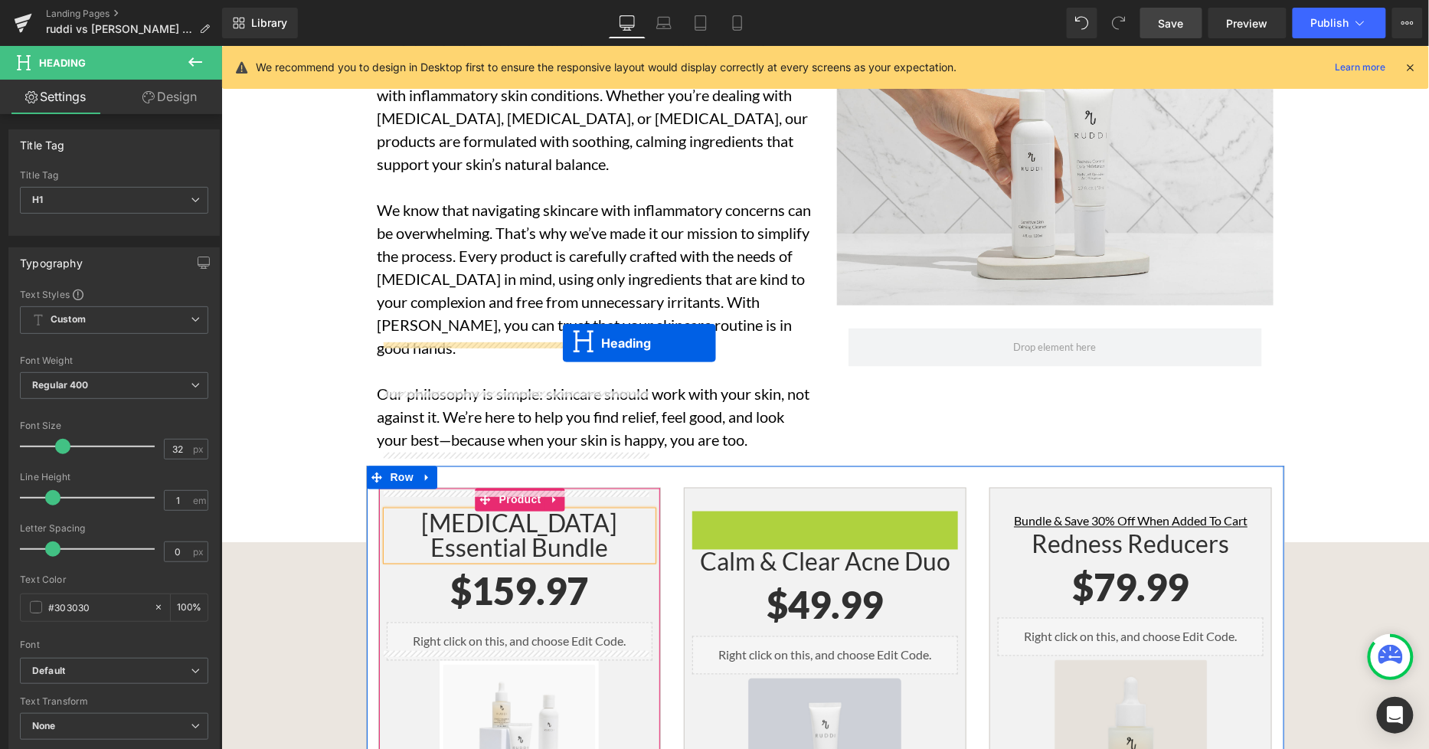
drag, startPoint x: 779, startPoint y: 350, endPoint x: 561, endPoint y: 341, distance: 218.4
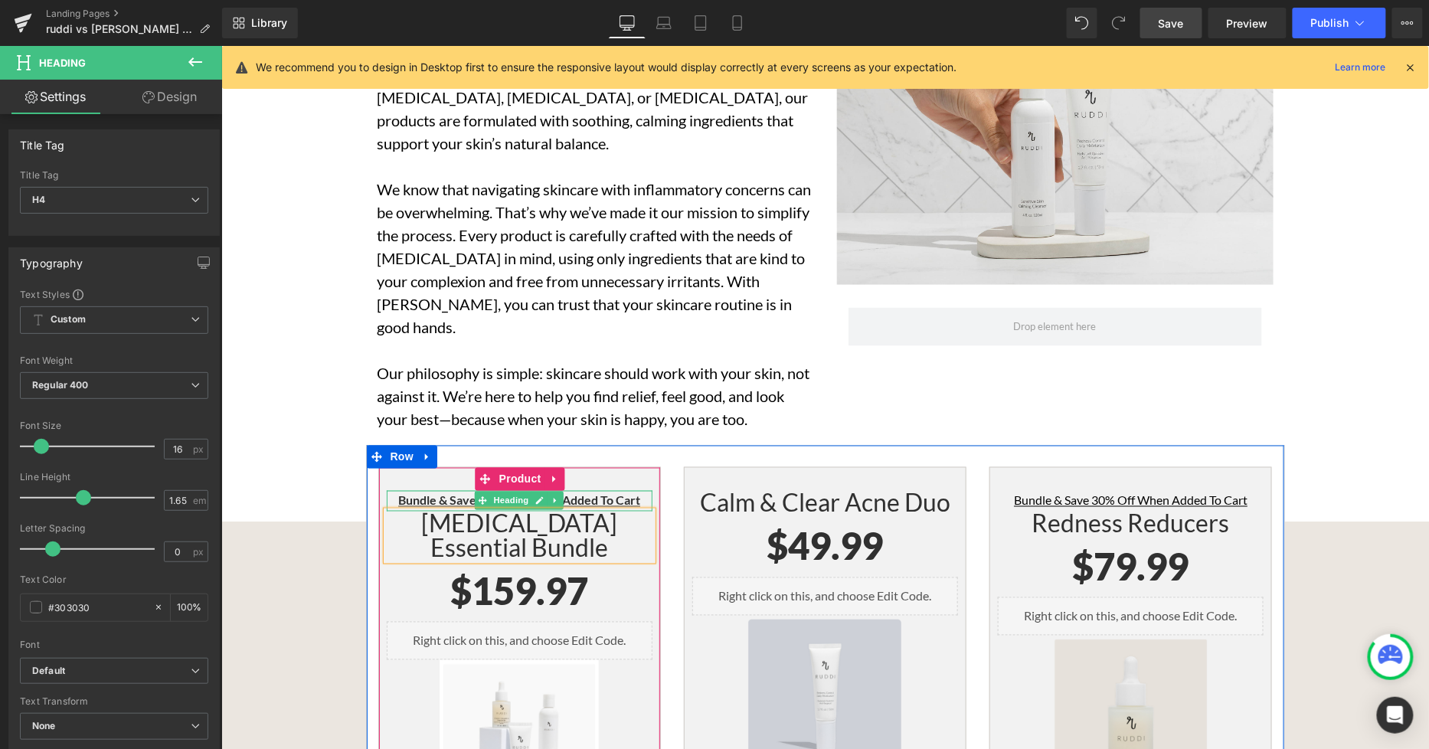
click at [436, 490] on div "Bundle & Save 20% Off When Added To Cart Heading" at bounding box center [519, 500] width 266 height 20
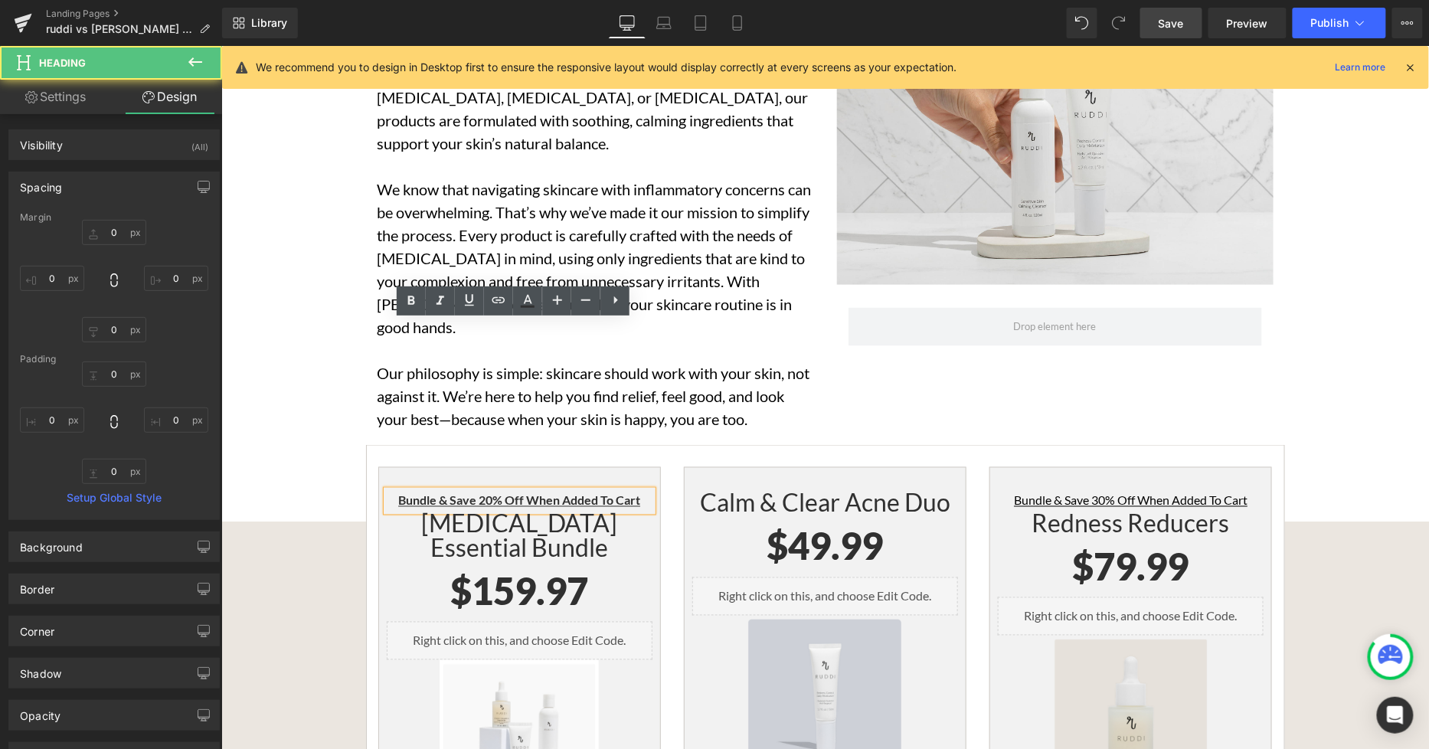
click at [482, 492] on u "Bundle & Save 20% Off When Added To Cart" at bounding box center [518, 499] width 242 height 15
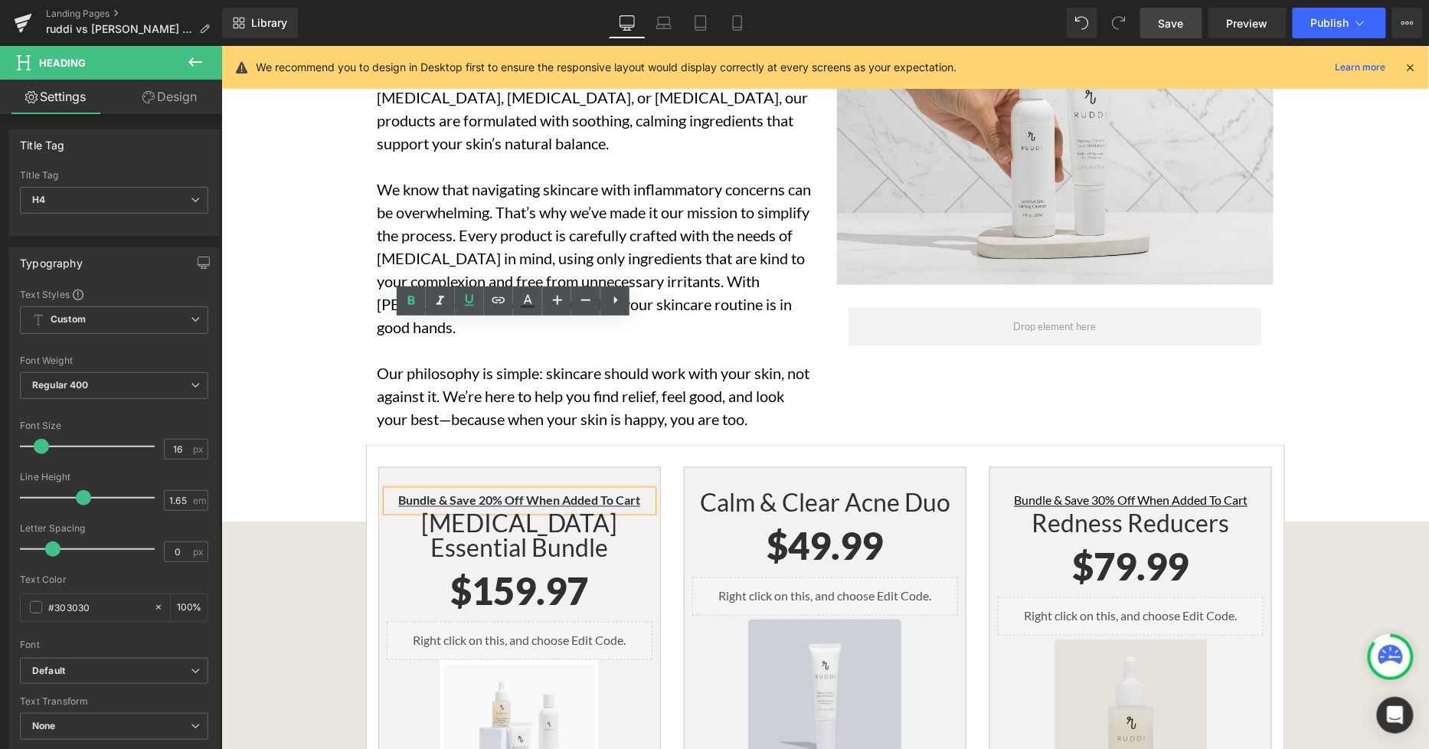
click at [478, 492] on u "Bundle & Save 20% Off When Added To Cart" at bounding box center [518, 499] width 242 height 15
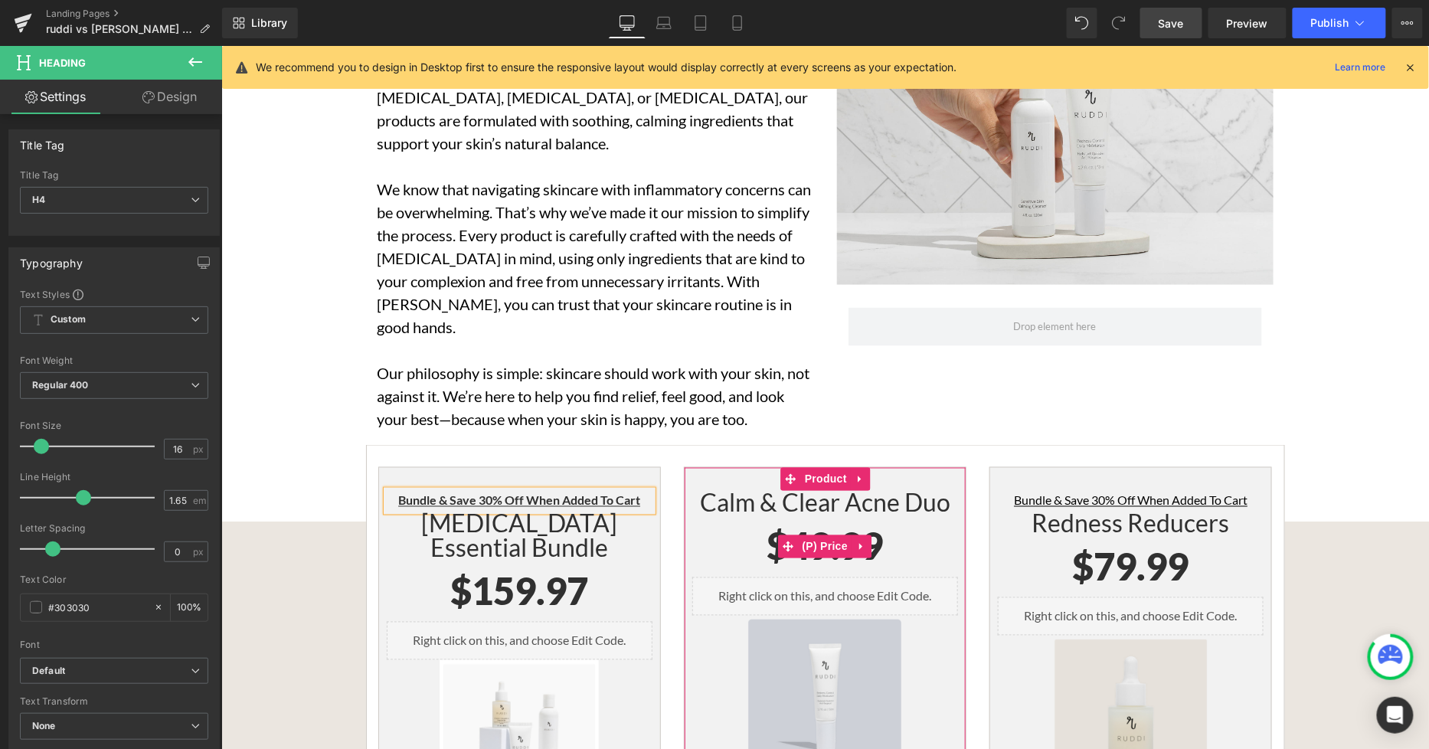
click at [889, 490] on h1 "Calm & Clear Acne Duo" at bounding box center [824, 502] width 266 height 25
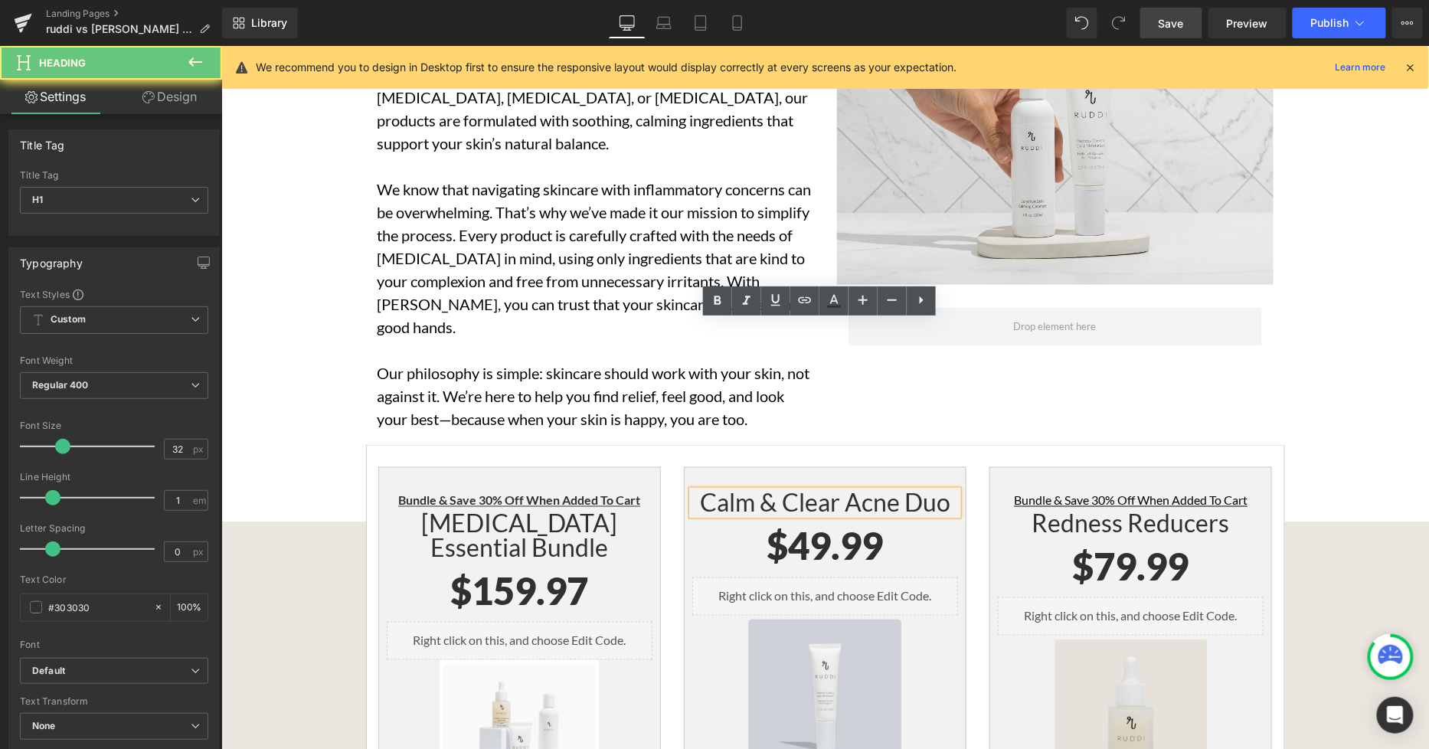
click at [913, 490] on h1 "Calm & Clear Acne Duo" at bounding box center [824, 502] width 266 height 25
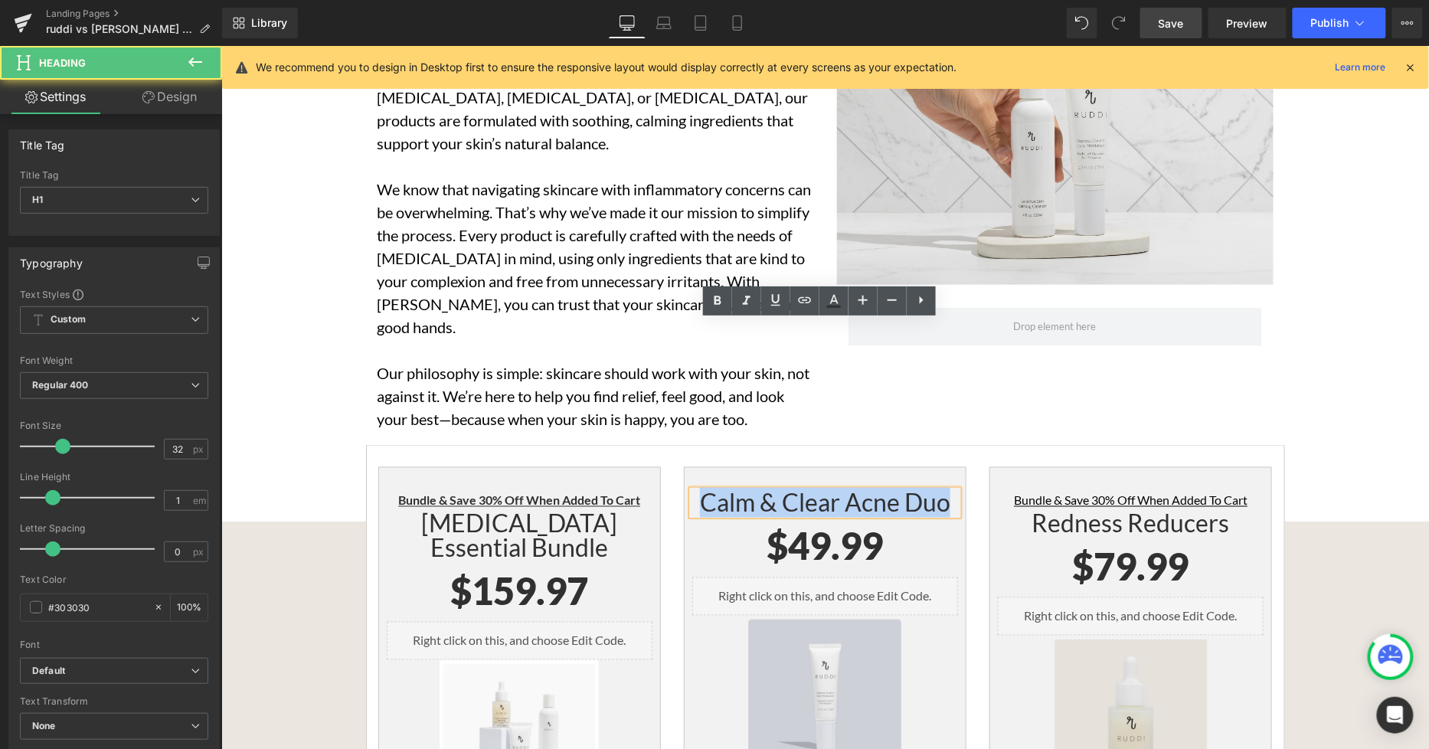
drag, startPoint x: 944, startPoint y: 338, endPoint x: 688, endPoint y: 338, distance: 256.5
click at [691, 490] on h1 "Calm & Clear Acne Duo" at bounding box center [824, 502] width 266 height 25
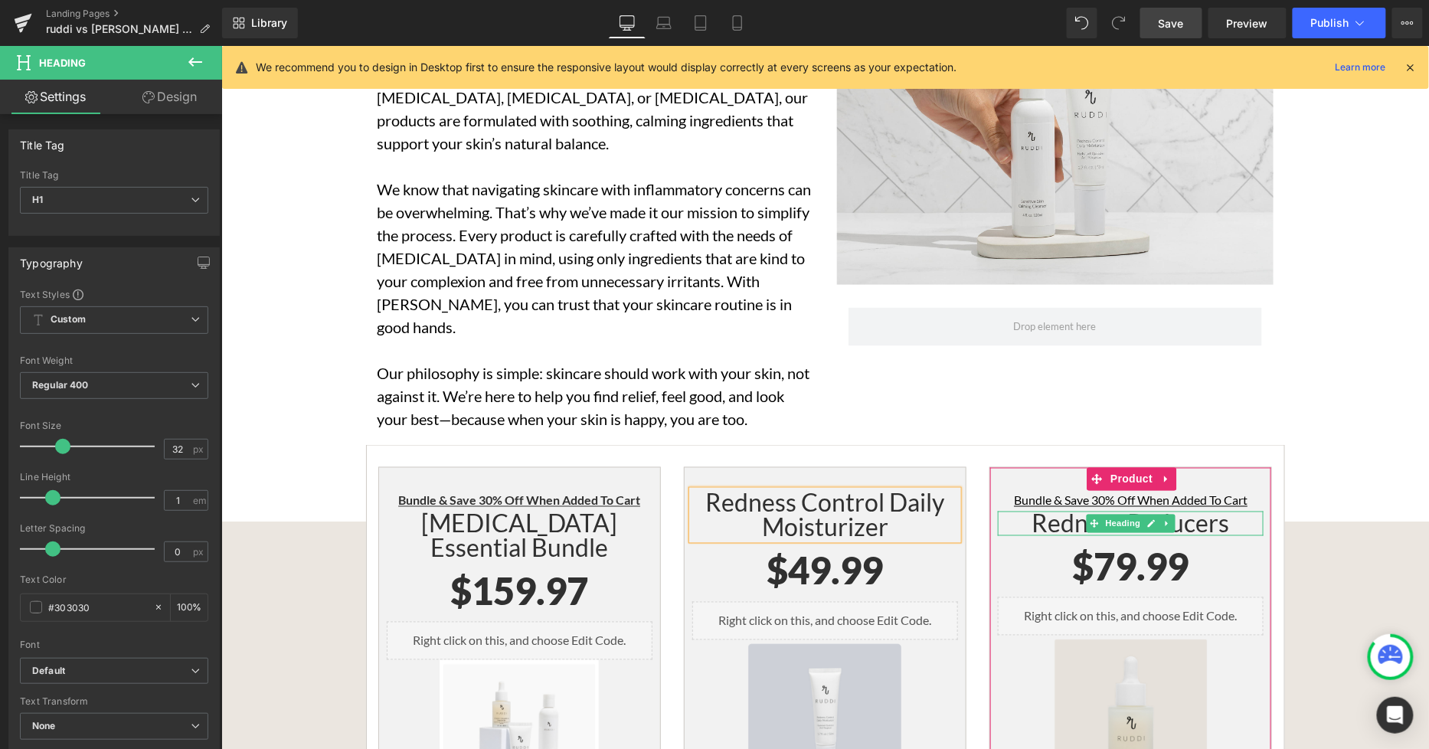
click at [1217, 511] on h1 "Redness Reducers" at bounding box center [1130, 523] width 266 height 25
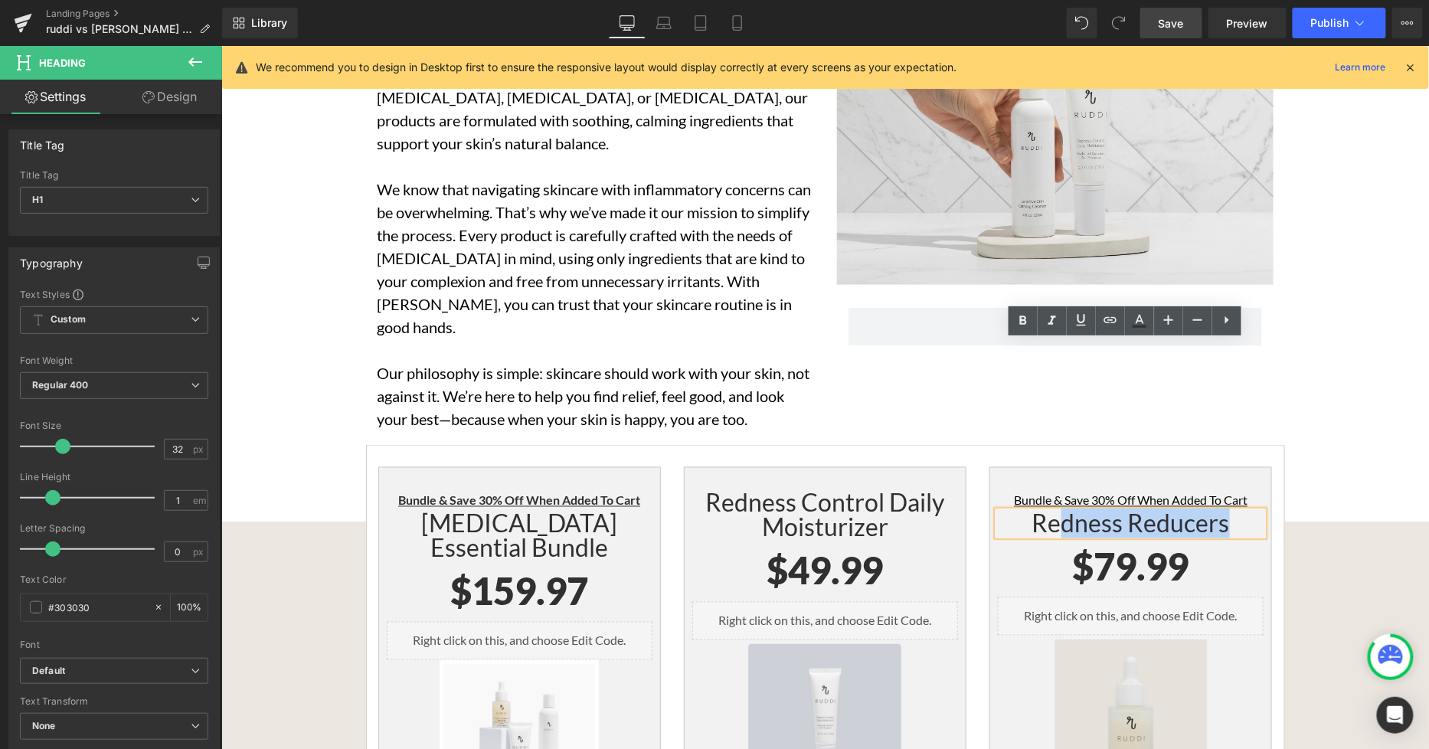
drag, startPoint x: 1226, startPoint y: 354, endPoint x: 1048, endPoint y: 347, distance: 177.8
click at [1049, 511] on h1 "Redness Reducers" at bounding box center [1130, 523] width 266 height 25
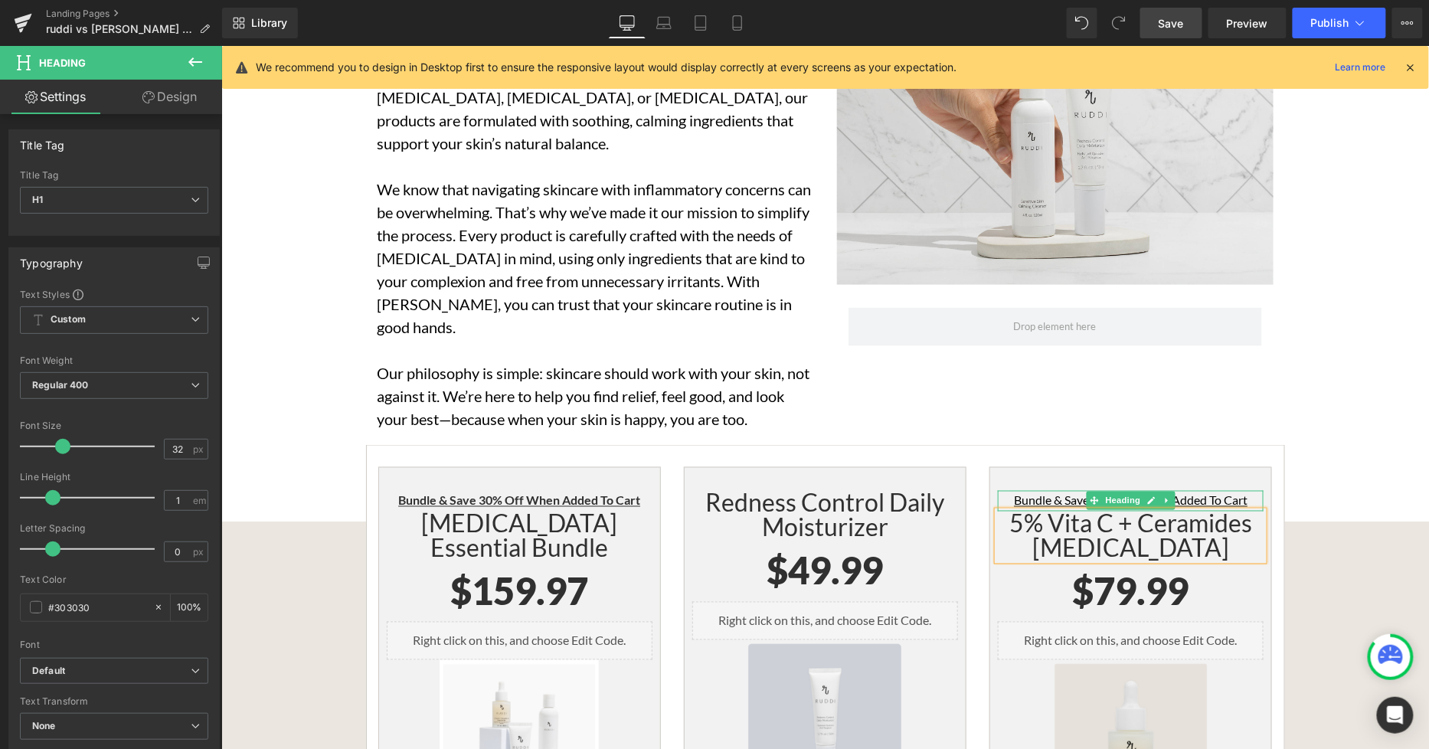
click at [1175, 492] on u "Bundle & Save 30% Off When Added To Cart" at bounding box center [1130, 499] width 234 height 15
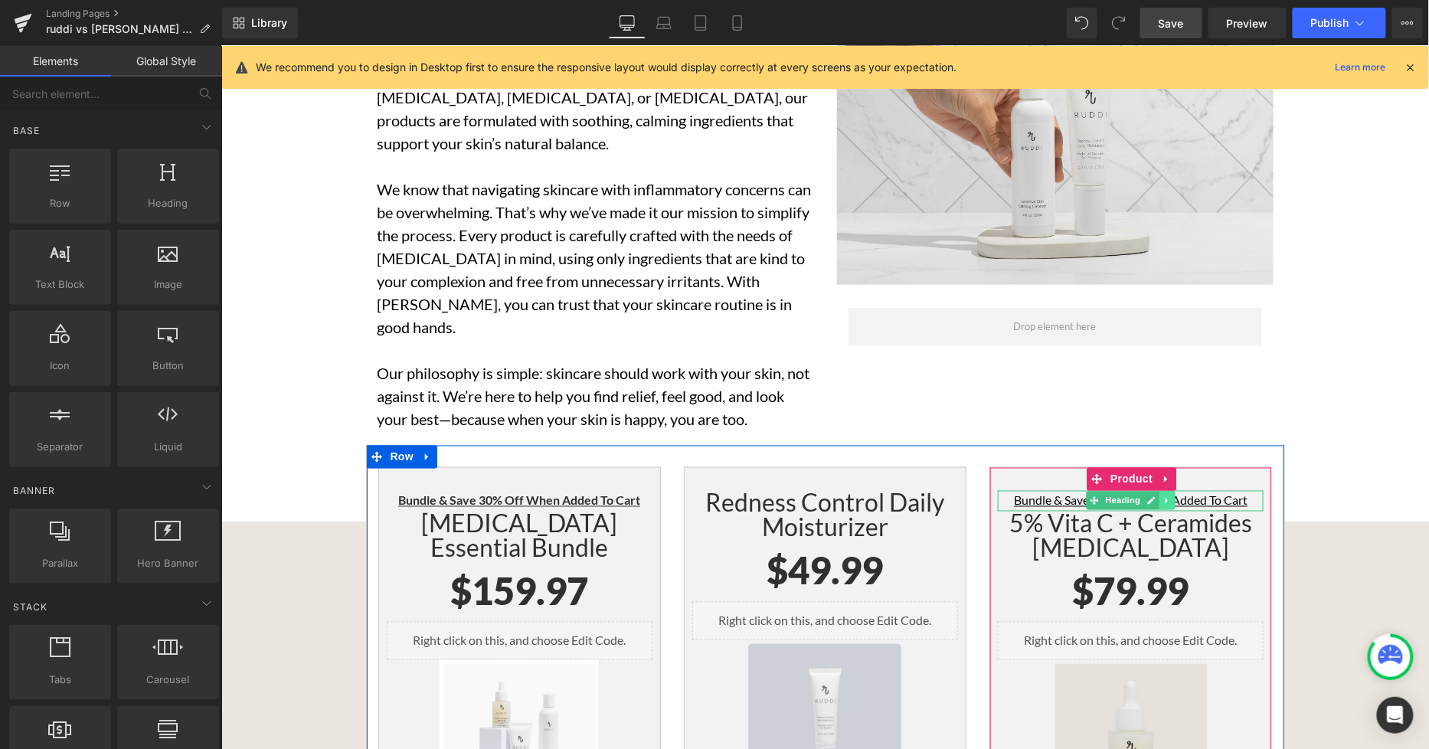
click at [1165, 491] on link at bounding box center [1166, 500] width 16 height 18
click at [1170, 496] on icon at bounding box center [1174, 500] width 8 height 8
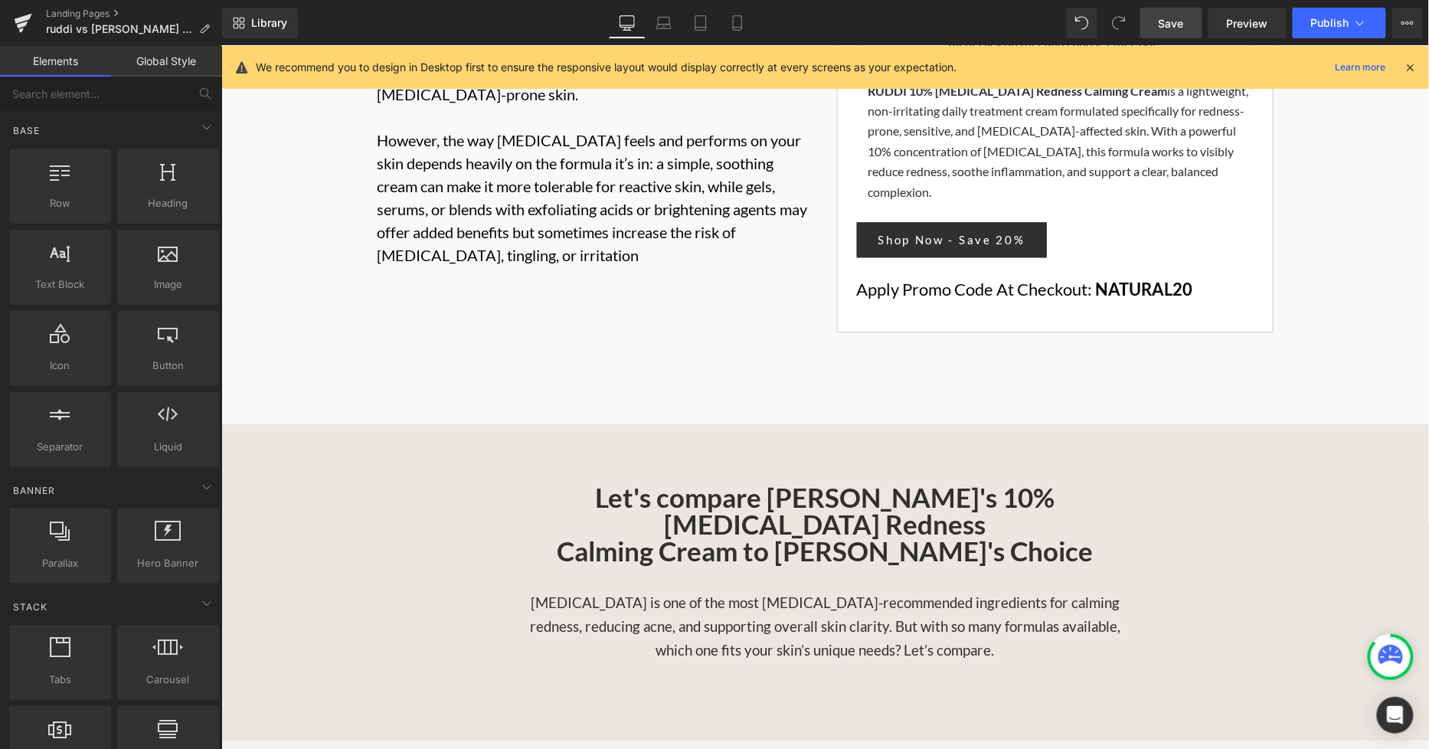
scroll to position [1106, 0]
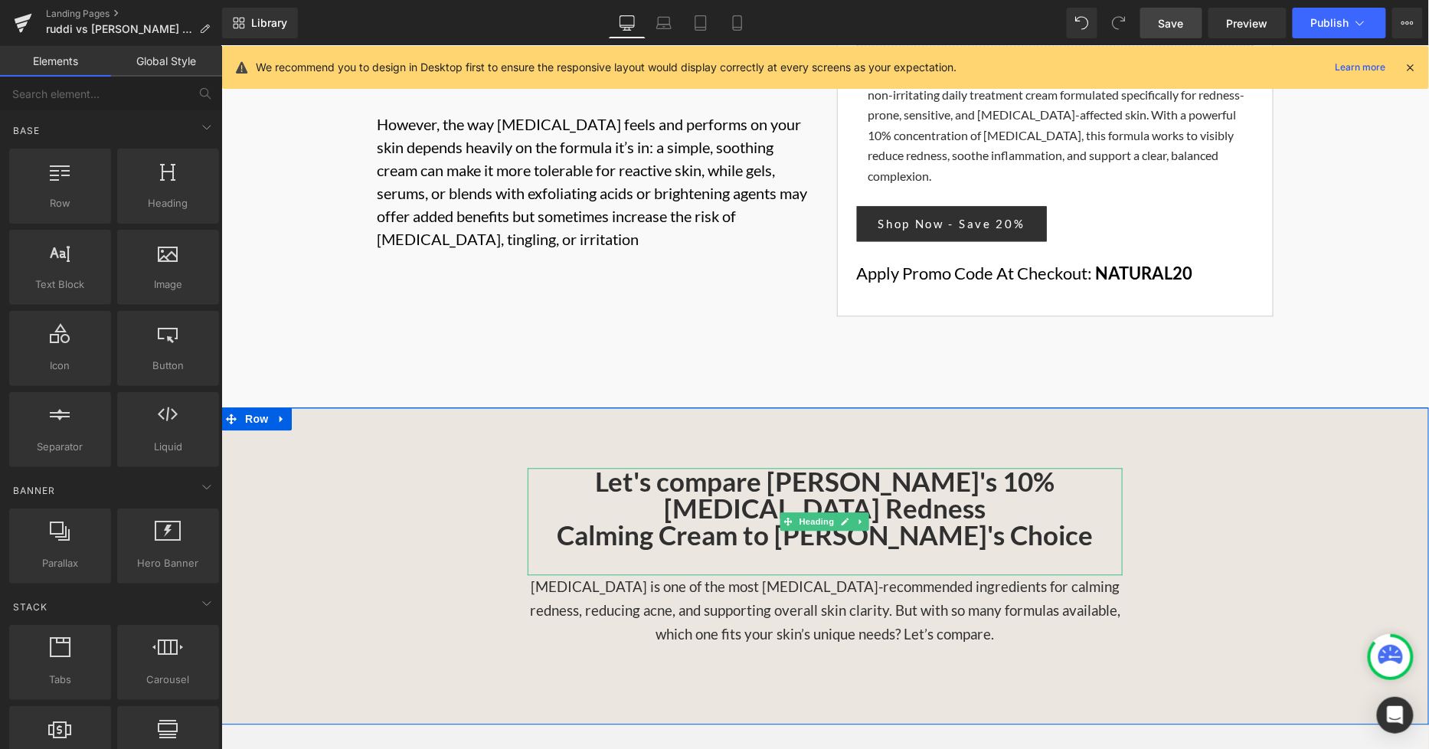
drag, startPoint x: 689, startPoint y: 400, endPoint x: 688, endPoint y: 410, distance: 10.0
click at [689, 465] on strong "Let's compare RUDDI's 10% Azelaic Acid Redness" at bounding box center [824, 494] width 459 height 59
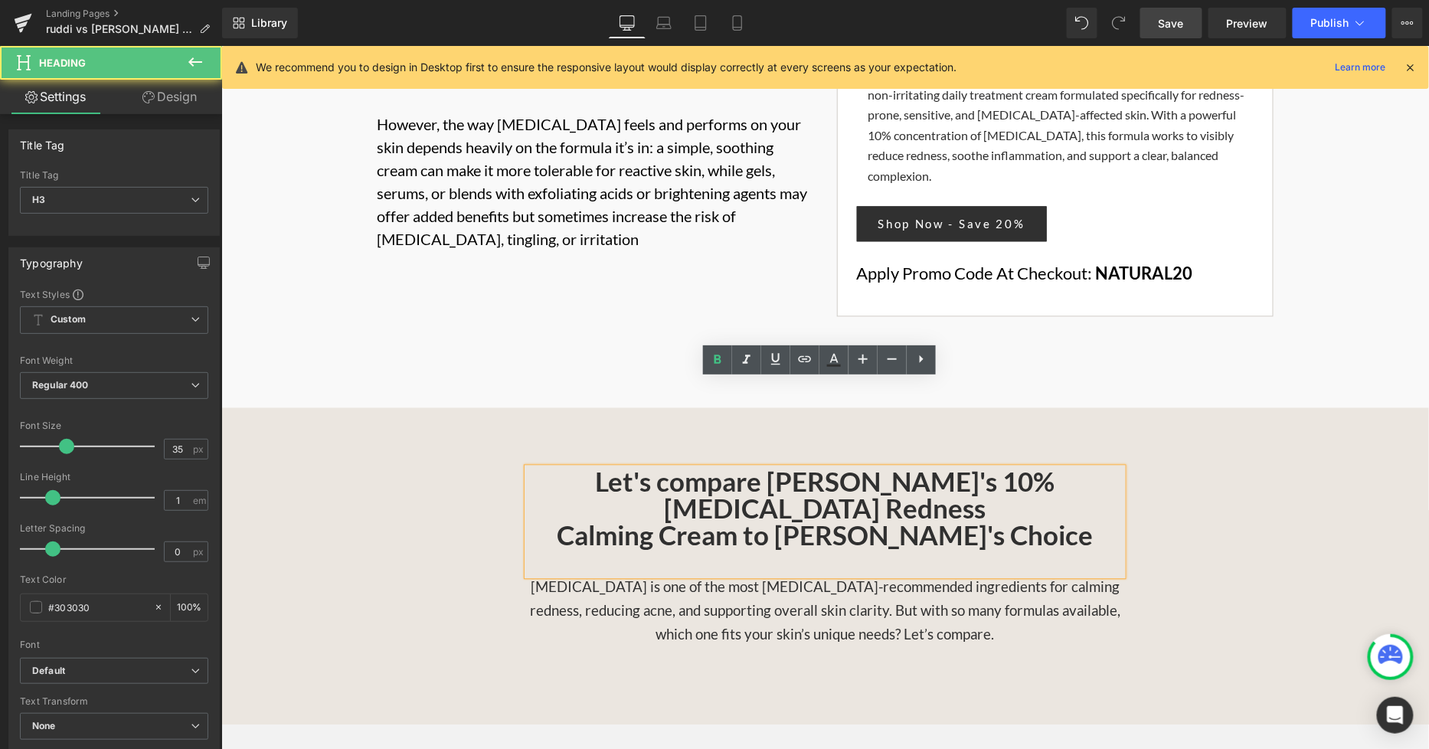
click at [681, 465] on strong "Let's compare RUDDI's 10% Azelaic Acid Redness" at bounding box center [824, 494] width 459 height 59
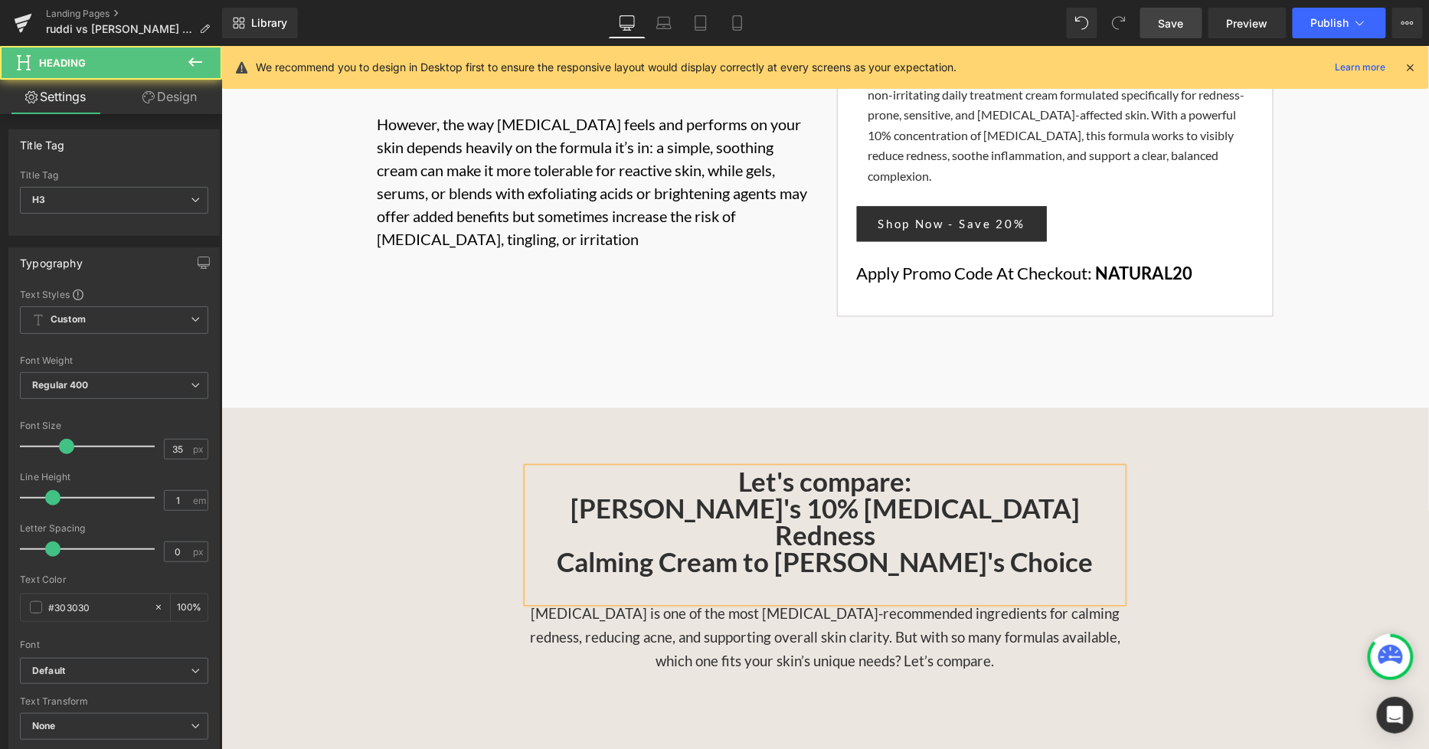
click at [932, 465] on strong "Let's compare: RUDDI's 10% Azelaic Acid Redness" at bounding box center [824, 508] width 509 height 86
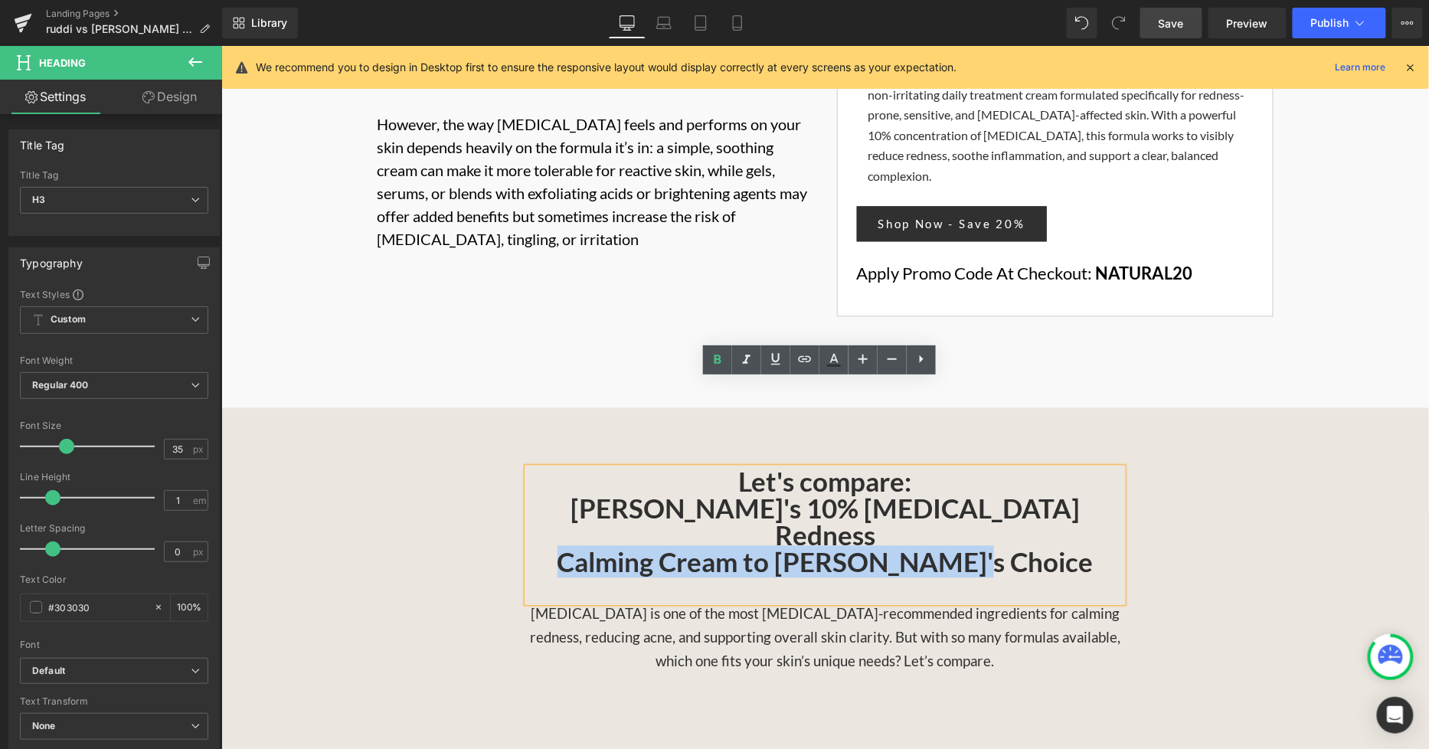
drag, startPoint x: 1020, startPoint y: 444, endPoint x: 629, endPoint y: 456, distance: 391.5
click at [629, 548] on h3 "Calming Cream to Paula's Choice" at bounding box center [824, 575] width 595 height 54
click at [775, 545] on strong "Calming Cream to Paula's Choice" at bounding box center [825, 561] width 536 height 32
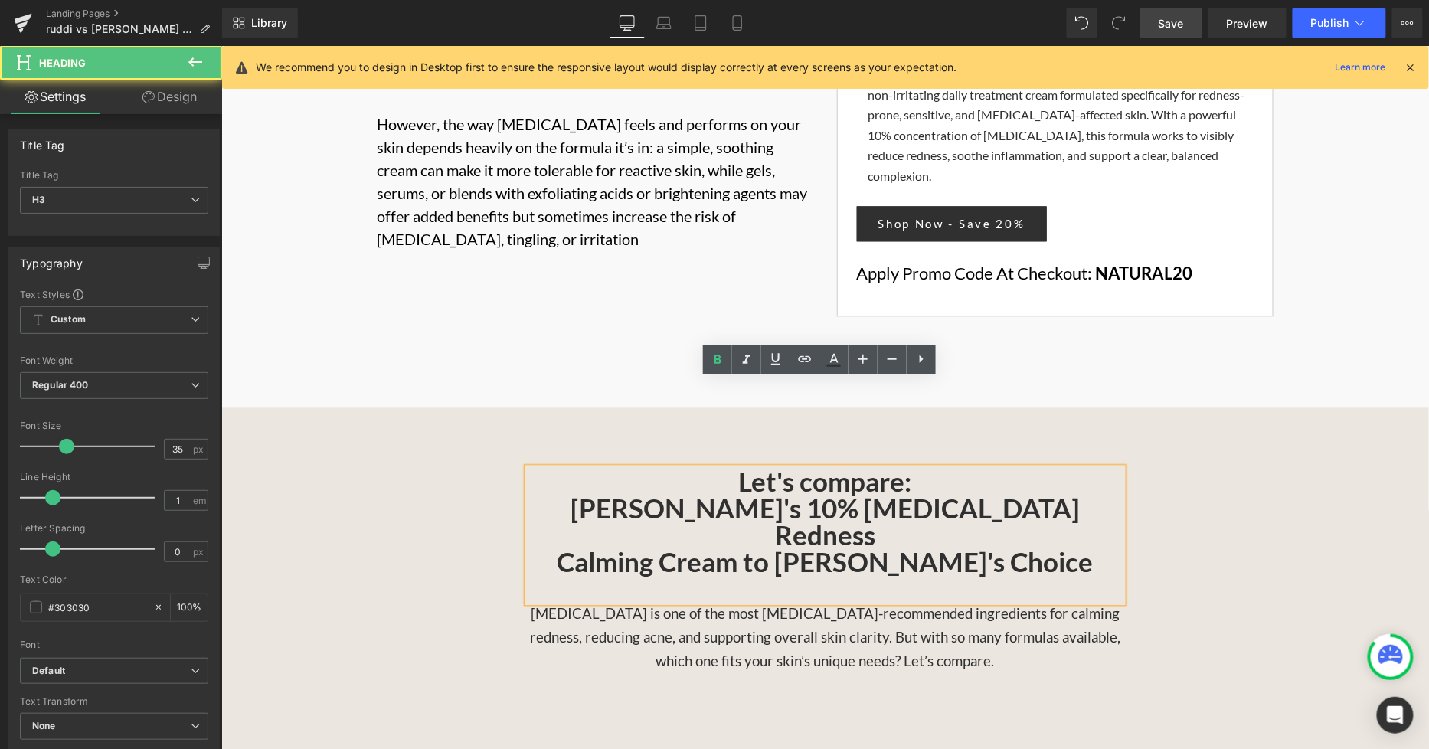
click at [835, 545] on strong "Calming Cream to Paula's Choice" at bounding box center [825, 561] width 536 height 32
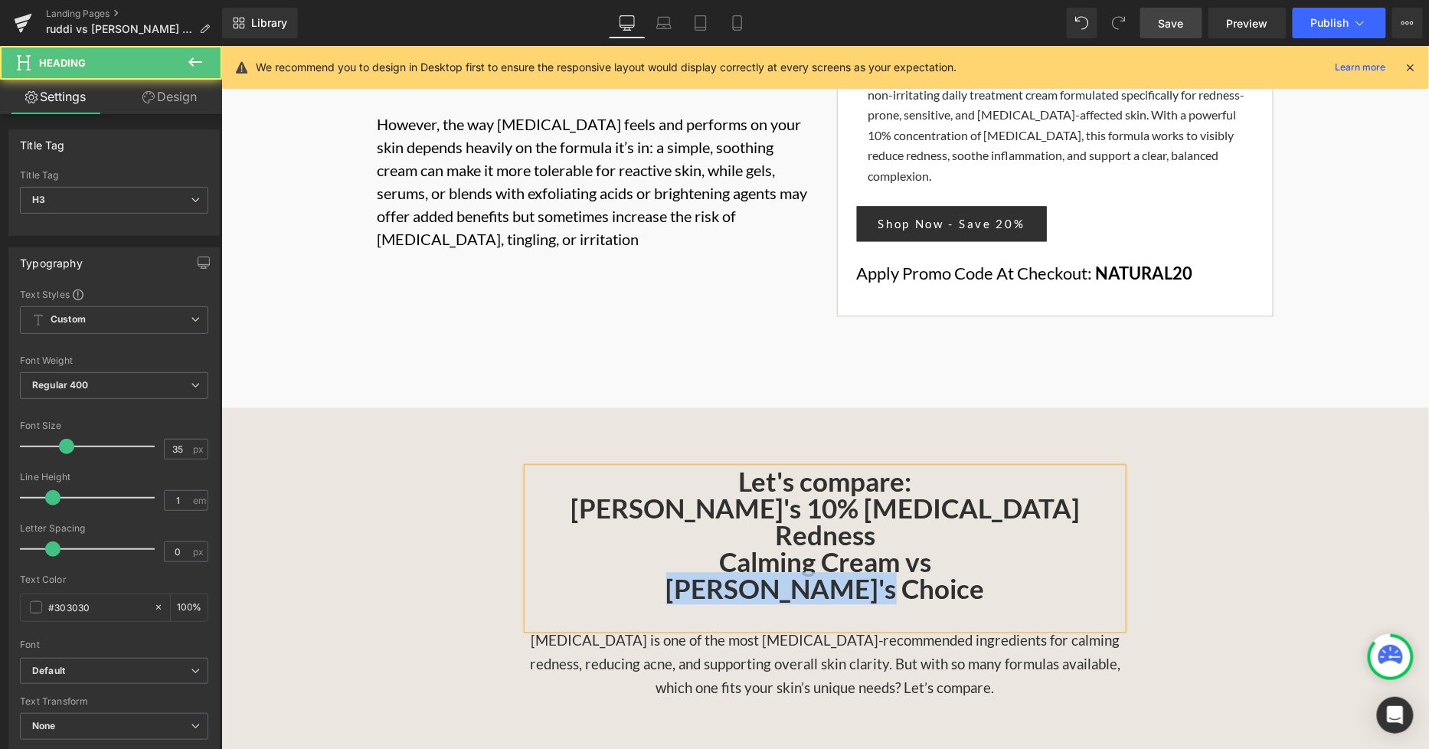
drag, startPoint x: 913, startPoint y: 472, endPoint x: 722, endPoint y: 466, distance: 191.5
click at [722, 575] on h3 "Paula's Choice" at bounding box center [824, 602] width 595 height 54
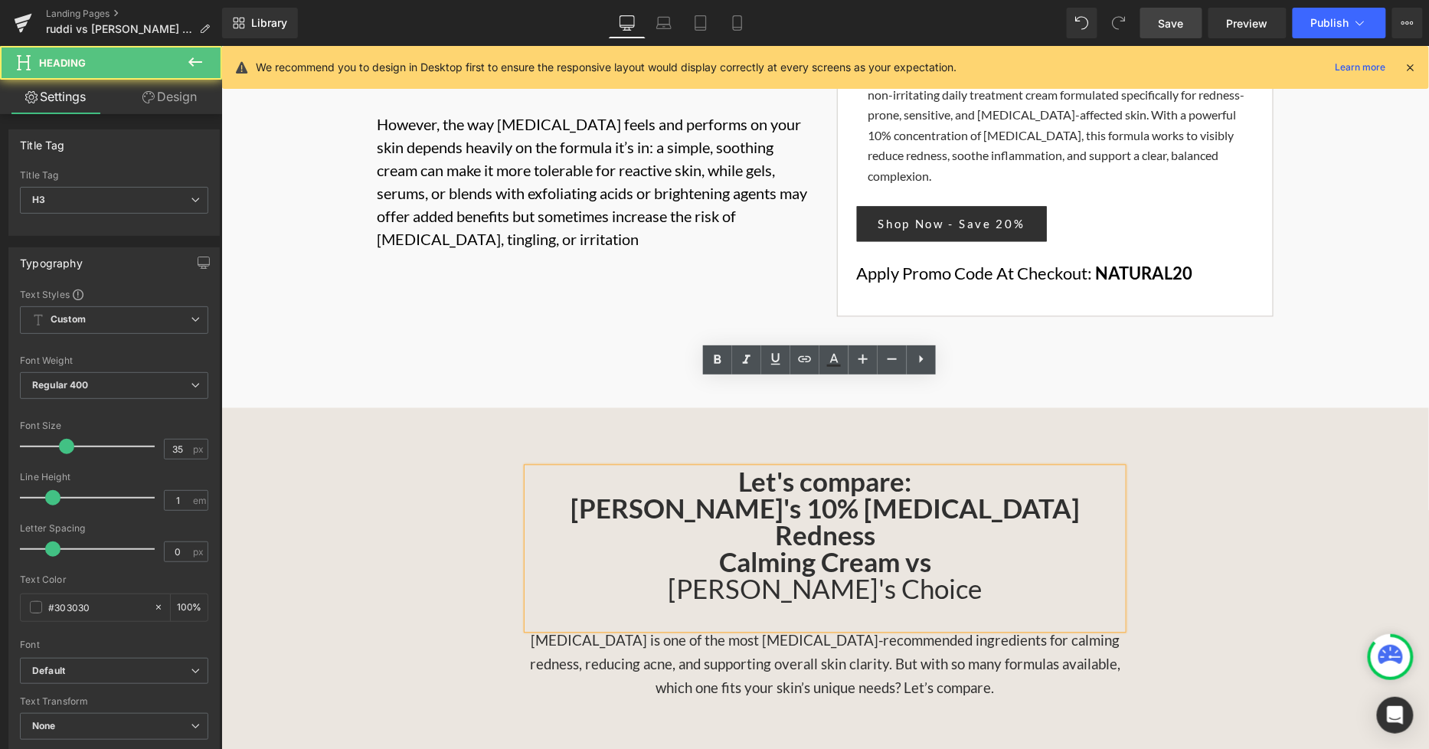
click at [902, 545] on strong "Calming Cream vs" at bounding box center [824, 561] width 212 height 32
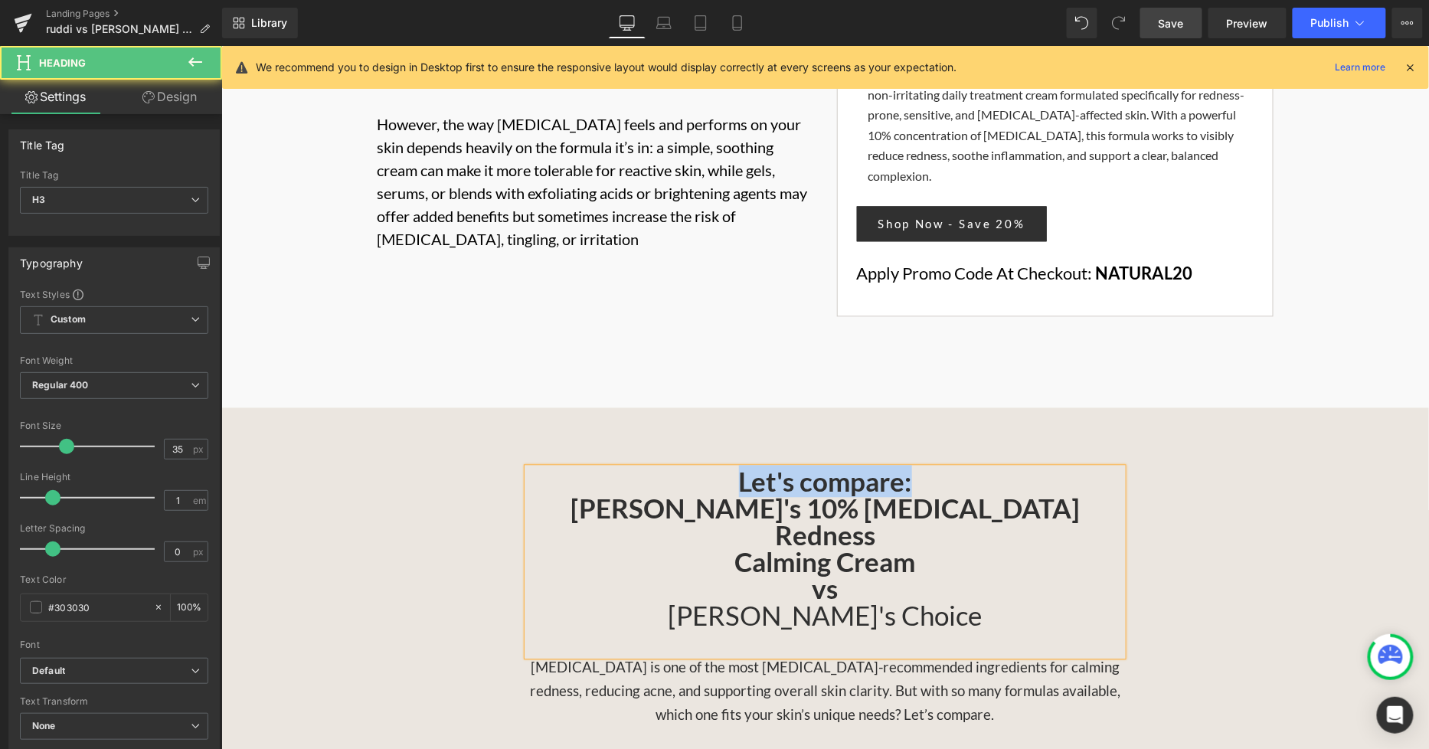
drag, startPoint x: 919, startPoint y: 399, endPoint x: 728, endPoint y: 384, distance: 191.3
click at [728, 468] on h3 "Let's compare: RUDDI's 10% Azelaic Acid Redness" at bounding box center [824, 508] width 595 height 80
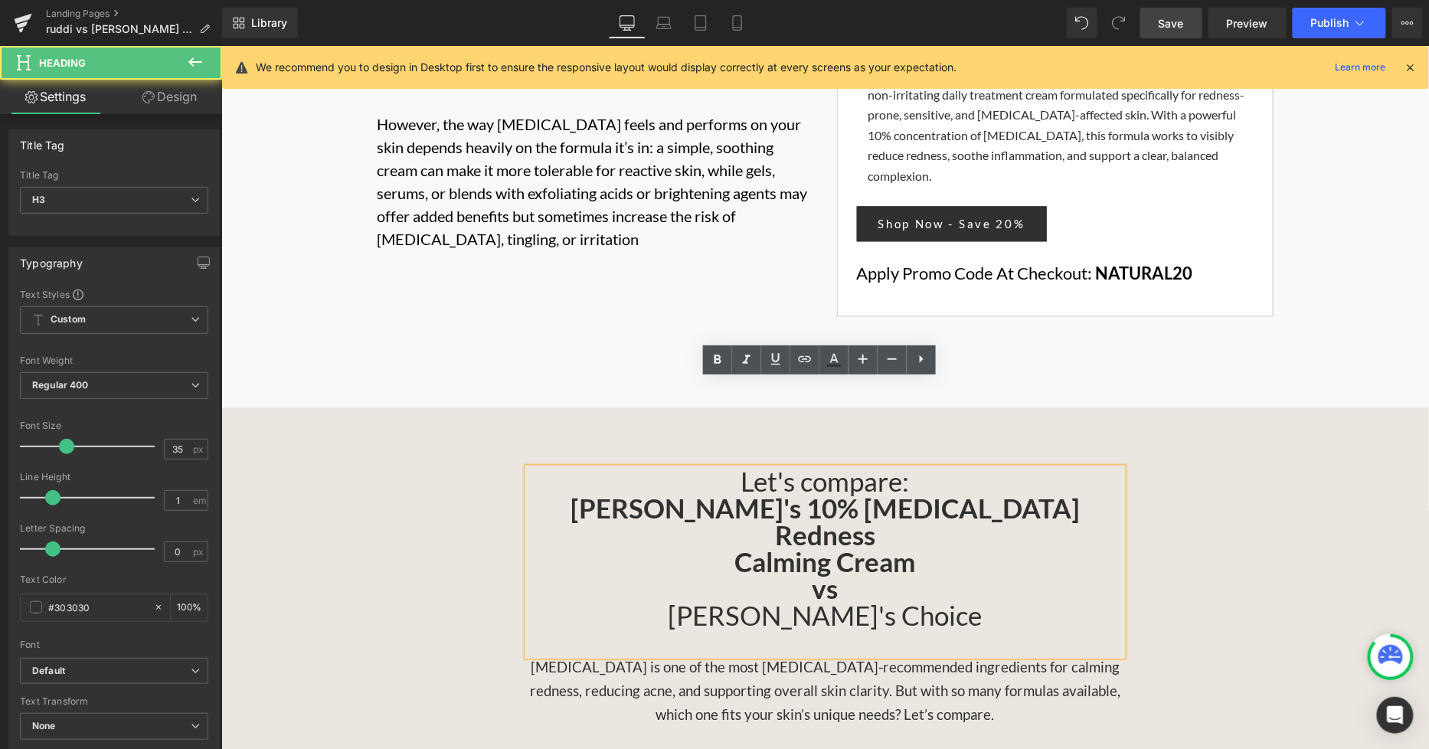
click at [916, 575] on h3 "vs" at bounding box center [824, 588] width 595 height 27
drag, startPoint x: 837, startPoint y: 475, endPoint x: 809, endPoint y: 475, distance: 27.6
click at [809, 575] on h3 "vs" at bounding box center [824, 588] width 595 height 27
click at [959, 575] on h3 "vs" at bounding box center [824, 588] width 595 height 27
click at [991, 575] on h3 "vs" at bounding box center [824, 588] width 595 height 27
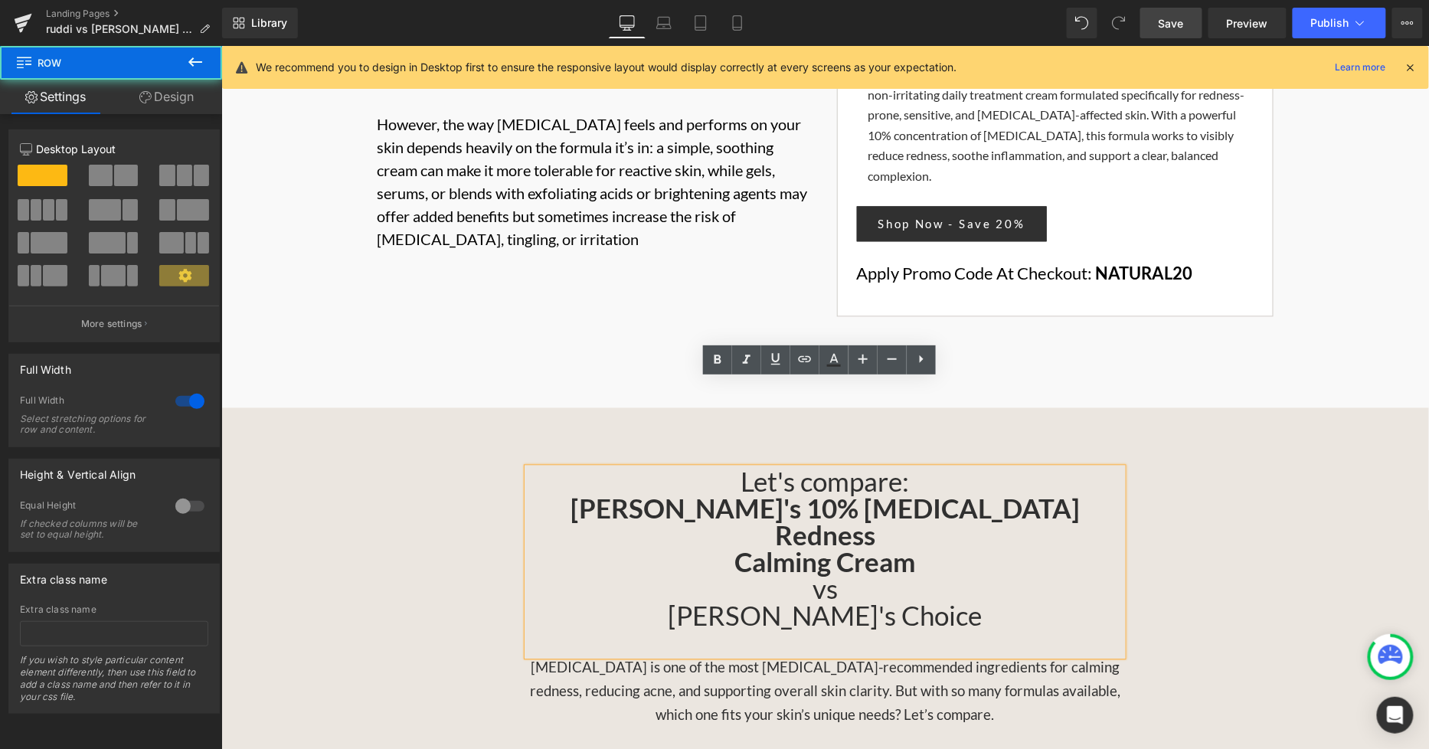
click at [1171, 468] on div "Let's compare: RUDDI's 10% Azelaic Acid Redness Calming Cream vs Paula's Choice…" at bounding box center [824, 597] width 1207 height 259
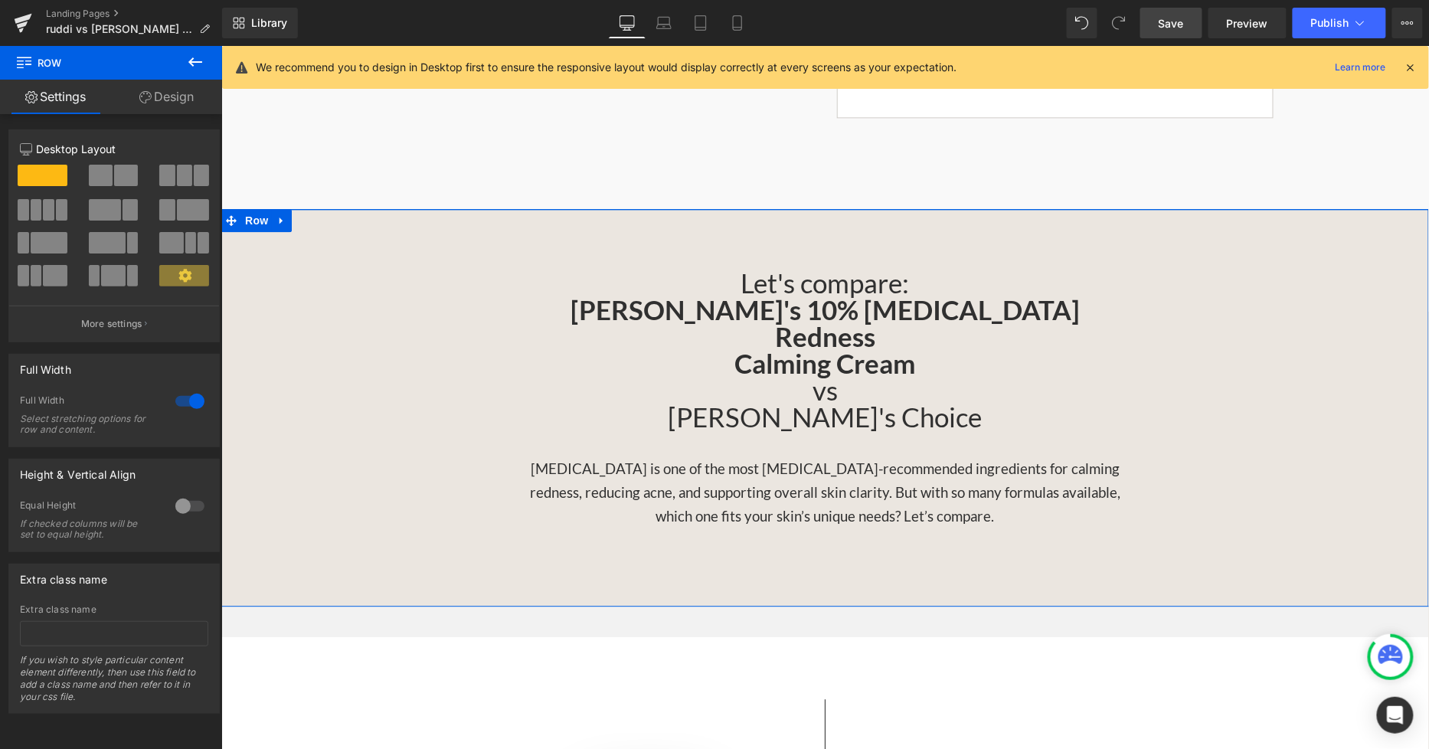
scroll to position [1276, 0]
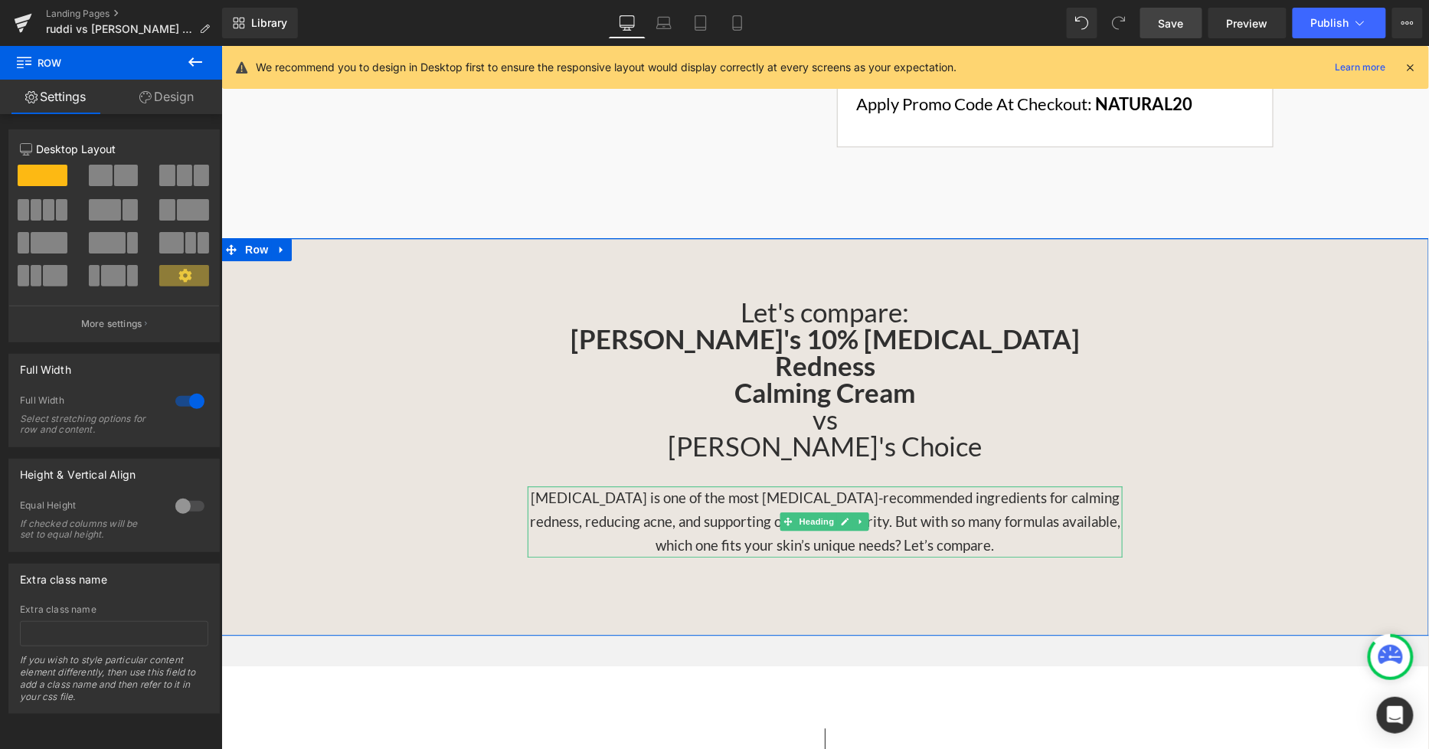
click at [1002, 485] on h3 "Azelaic Acid is one of the most dermatologist-recommended ingredients for calmi…" at bounding box center [824, 520] width 595 height 71
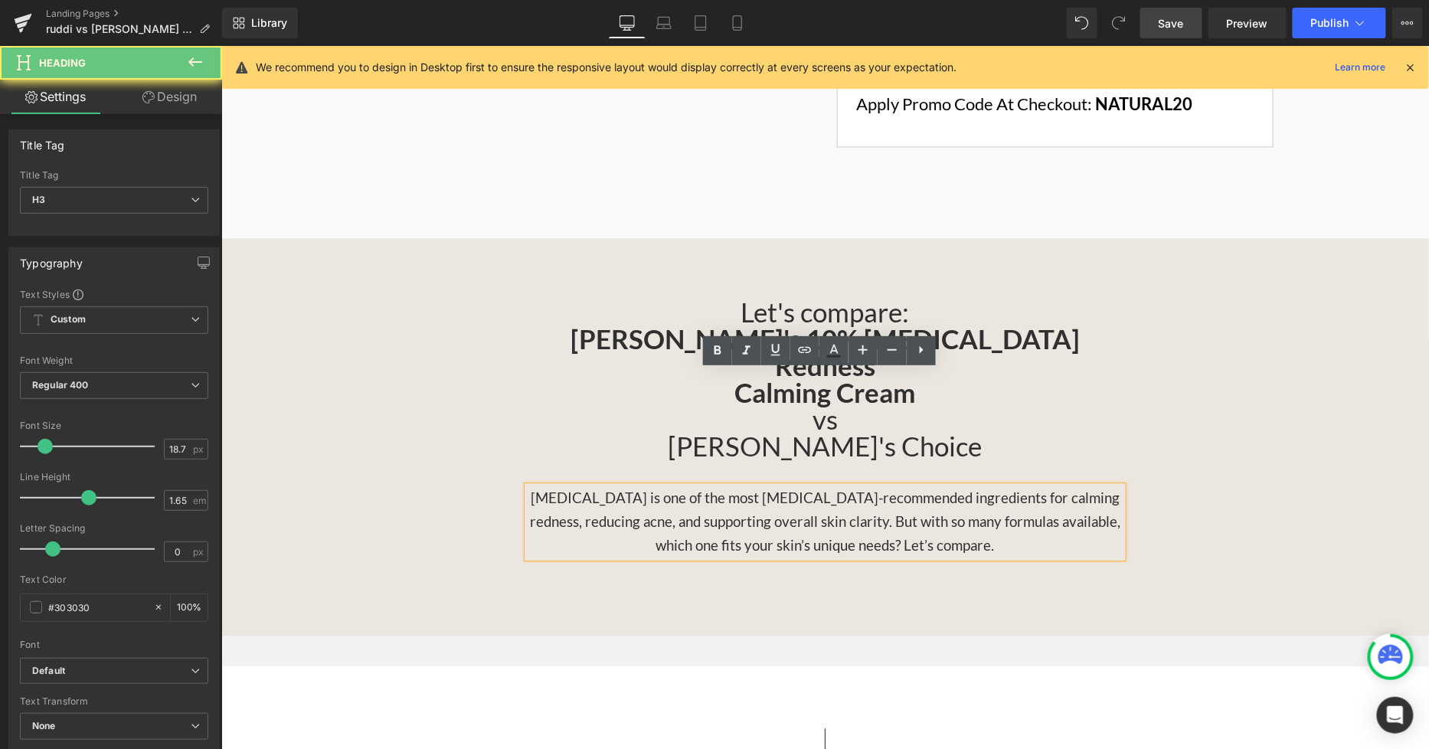
click at [878, 489] on span "Azelaic Acid is one of the most dermatologist-recommended ingredients for calmi…" at bounding box center [824, 521] width 590 height 64
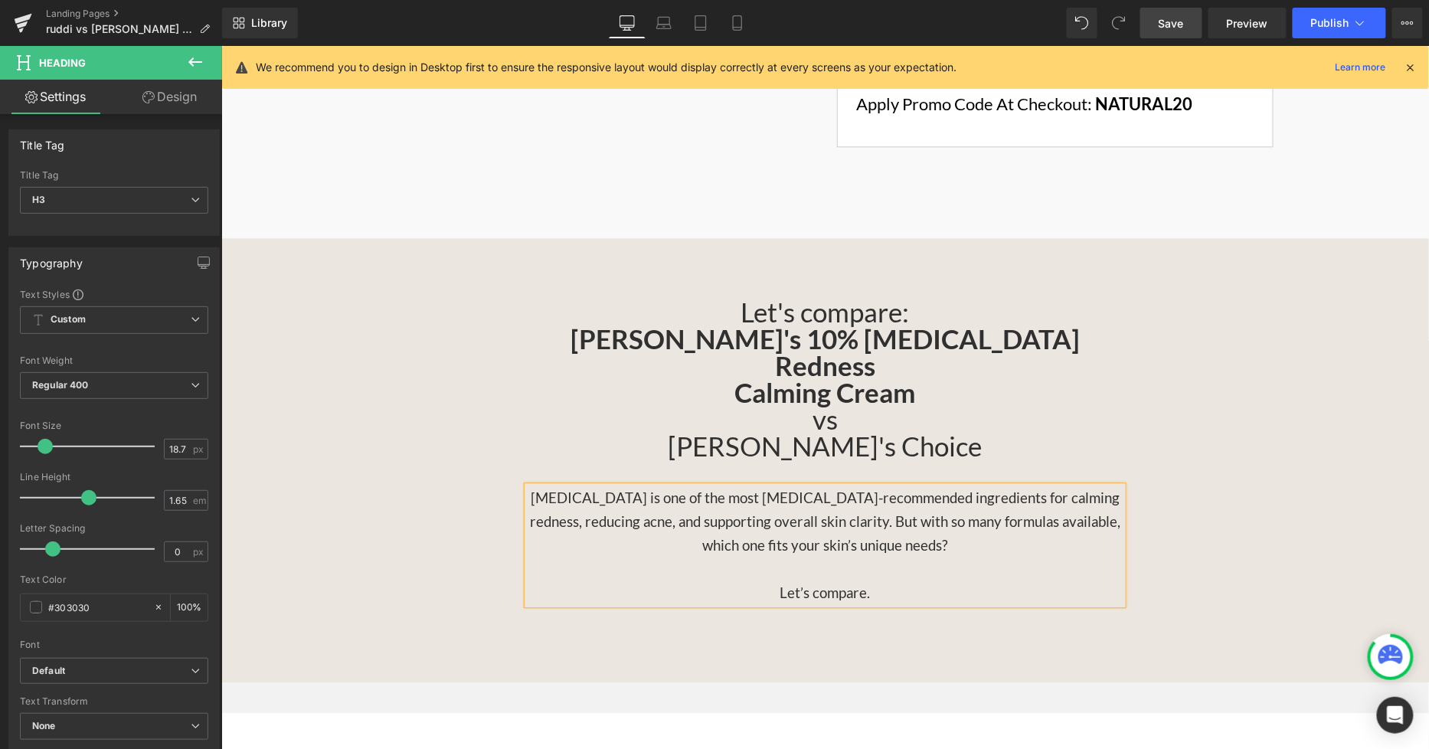
click at [1308, 426] on div "Let's compare: RUDDI's 10% Azelaic Acid Redness Calming Cream vs Paula's Choice…" at bounding box center [824, 451] width 1207 height 306
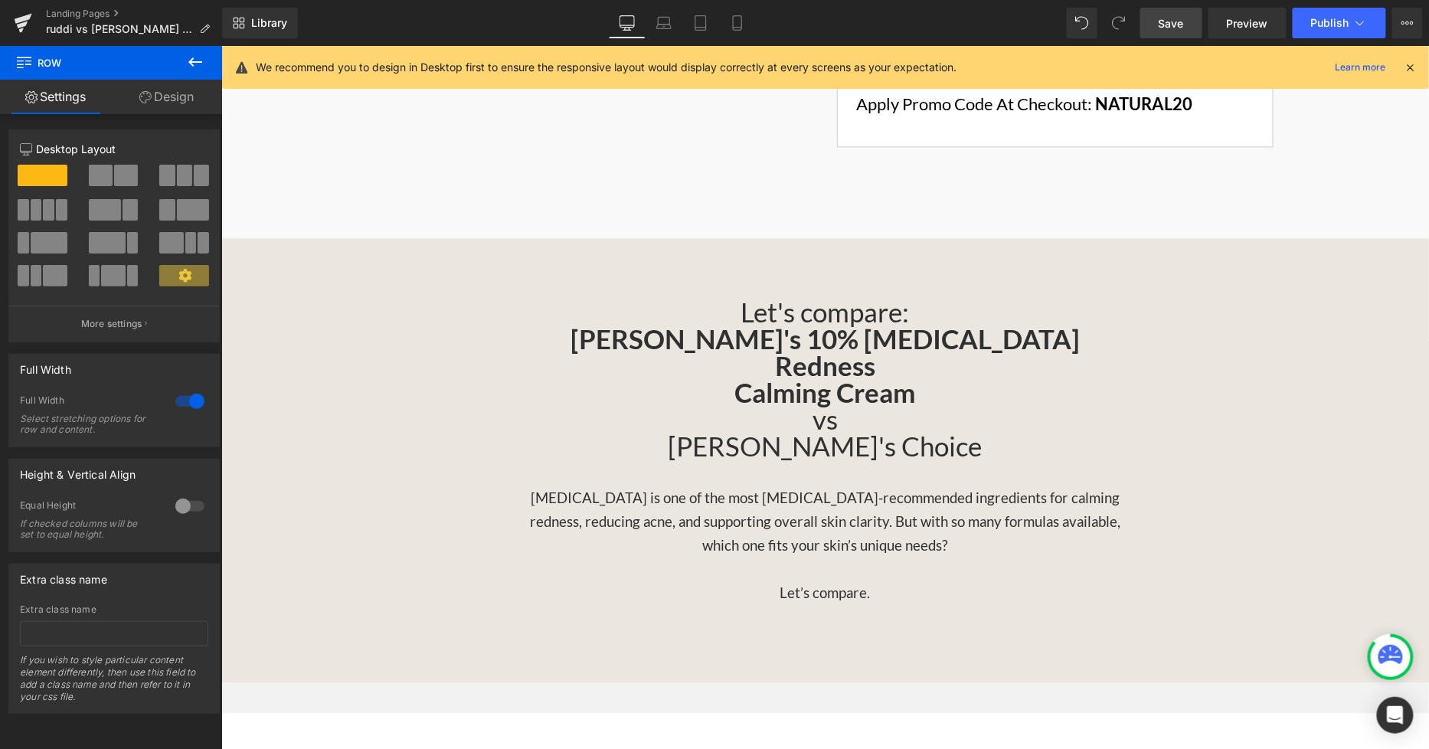
click at [1180, 24] on span "Save" at bounding box center [1170, 23] width 25 height 16
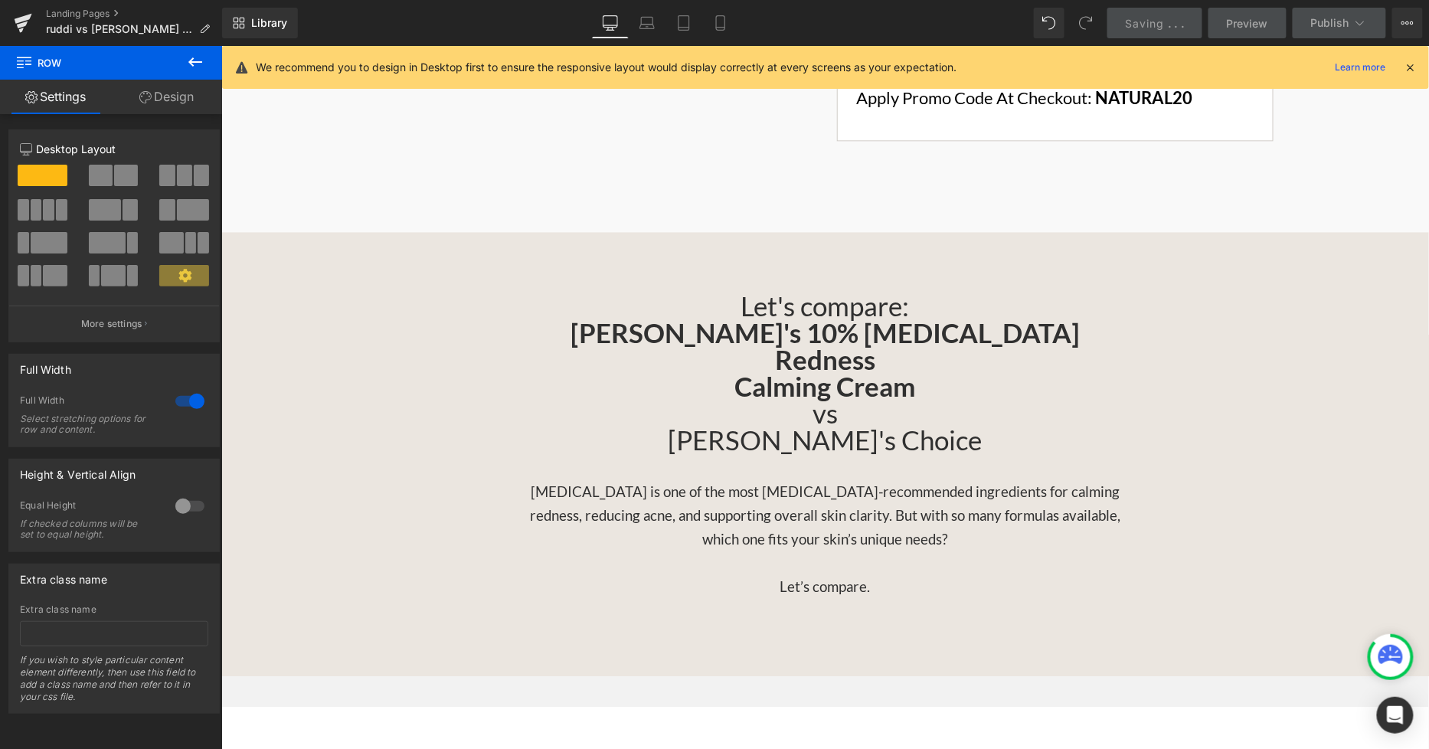
scroll to position [1021, 0]
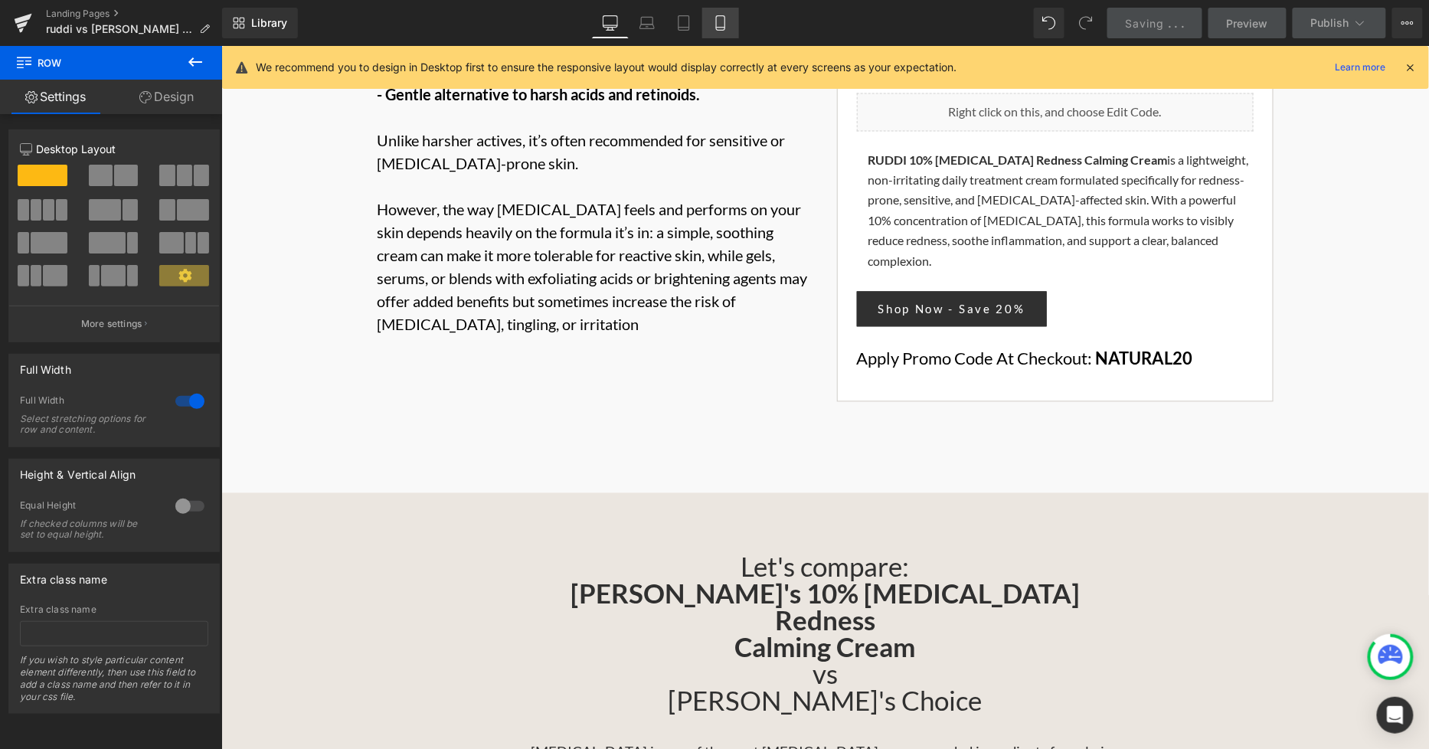
click at [721, 28] on icon at bounding box center [720, 22] width 15 height 15
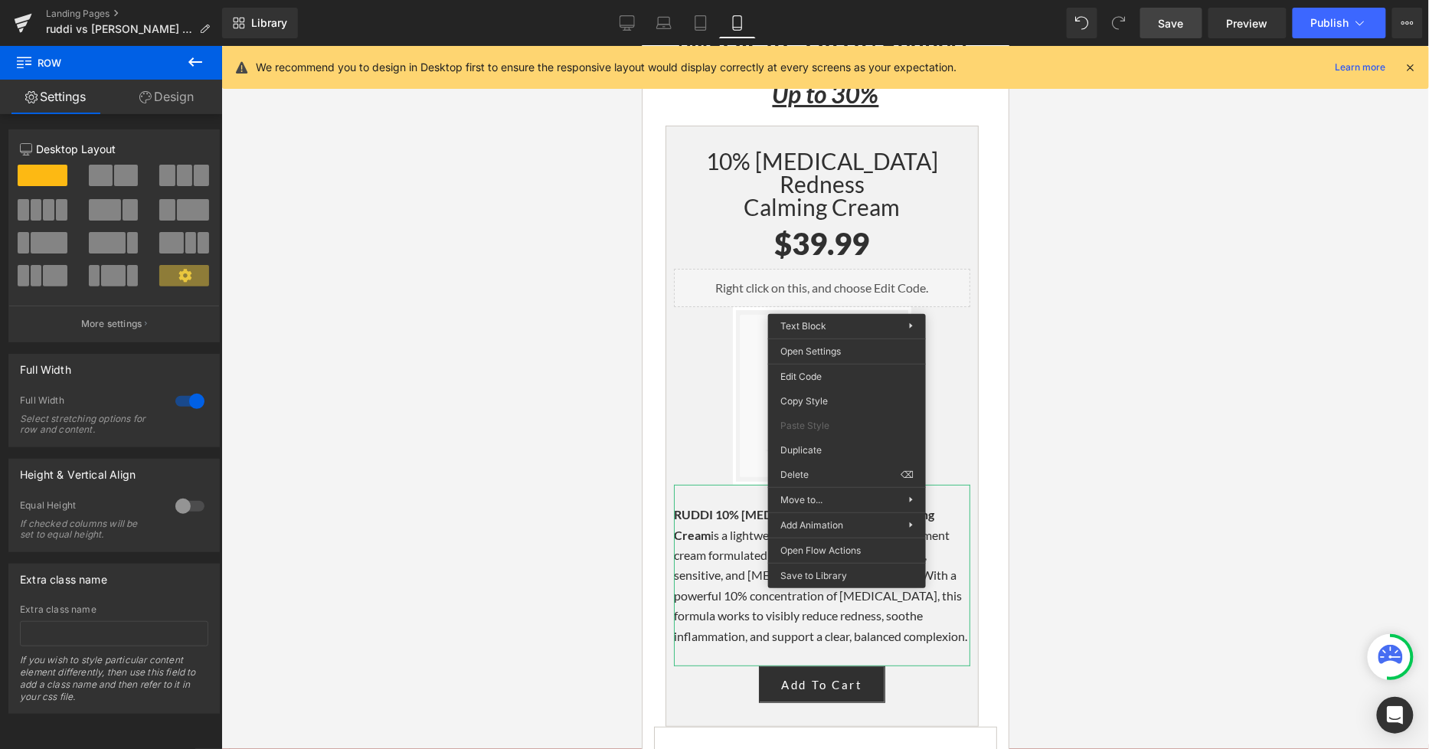
scroll to position [3998, 0]
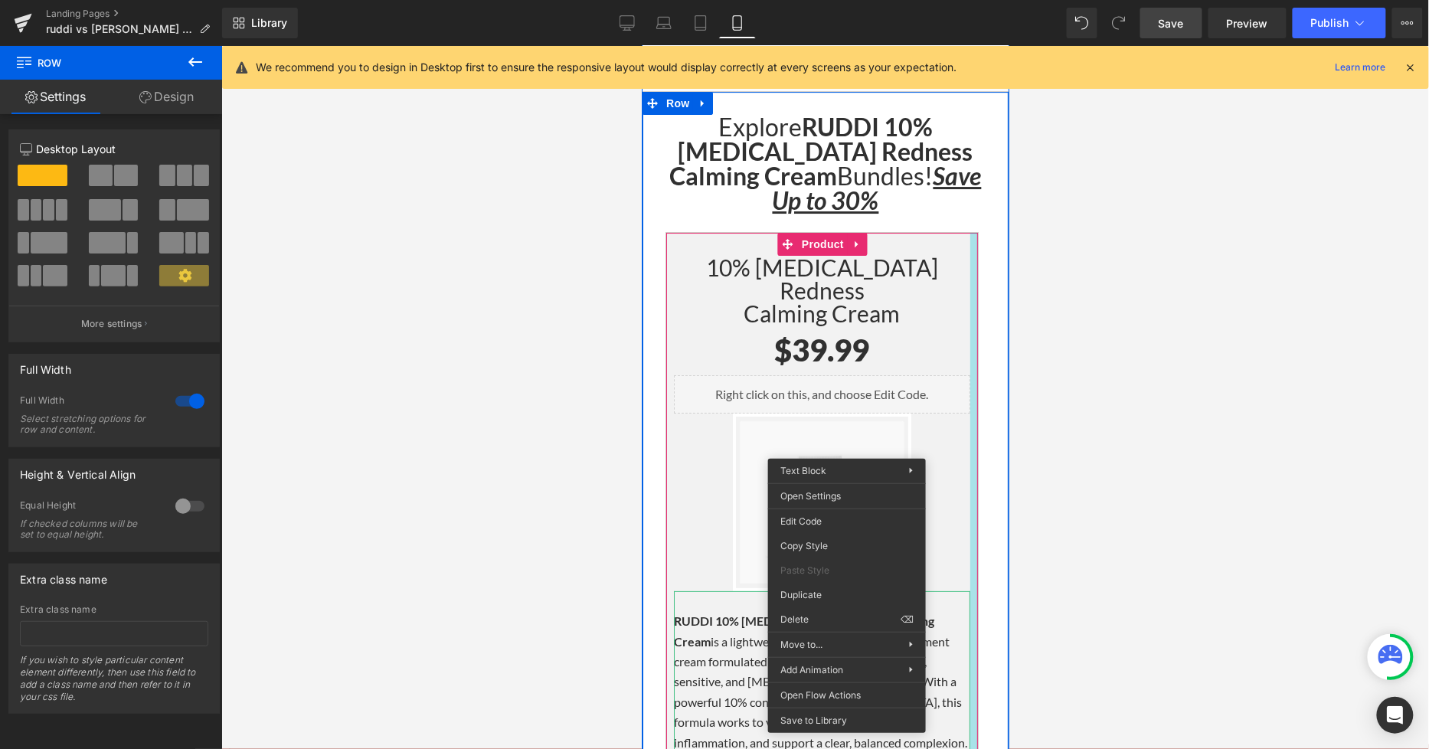
click at [969, 234] on div at bounding box center [973, 532] width 8 height 600
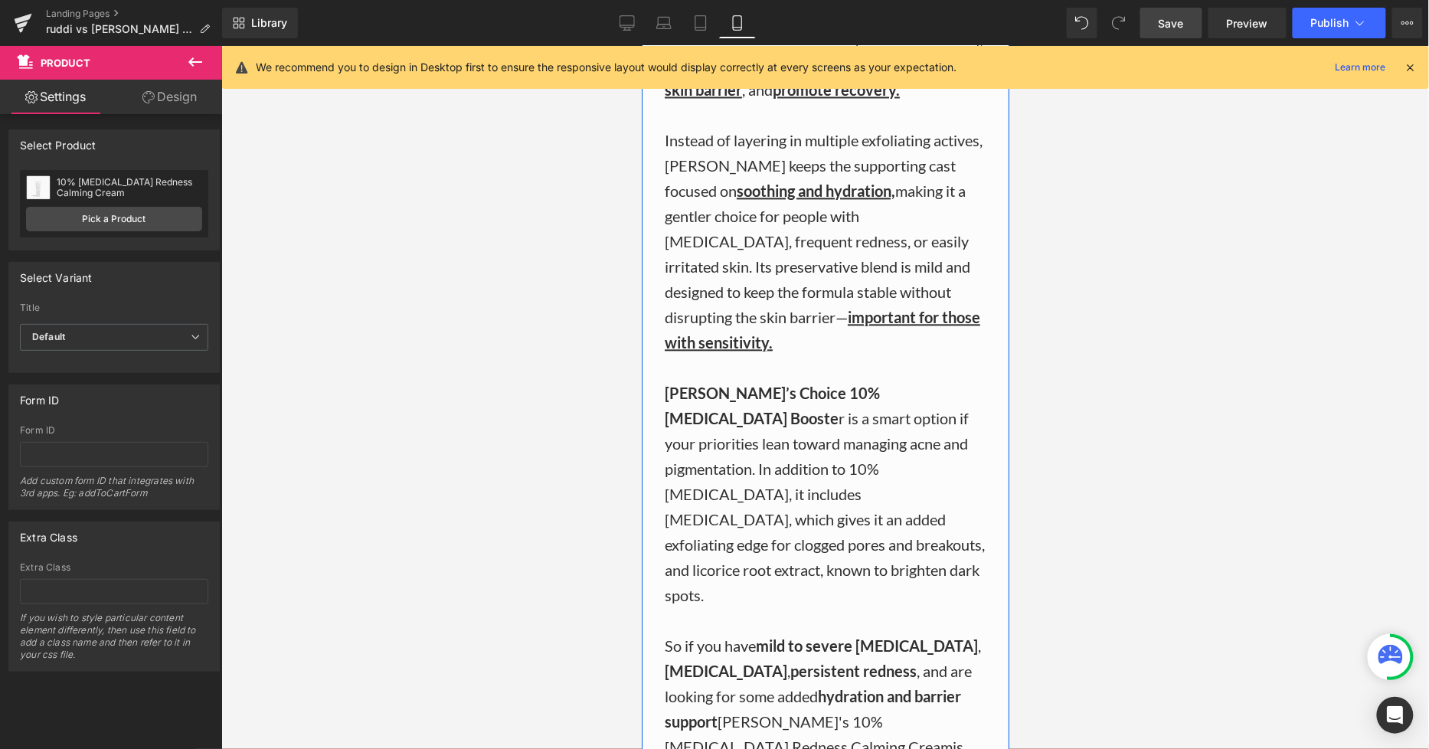
scroll to position [3148, 0]
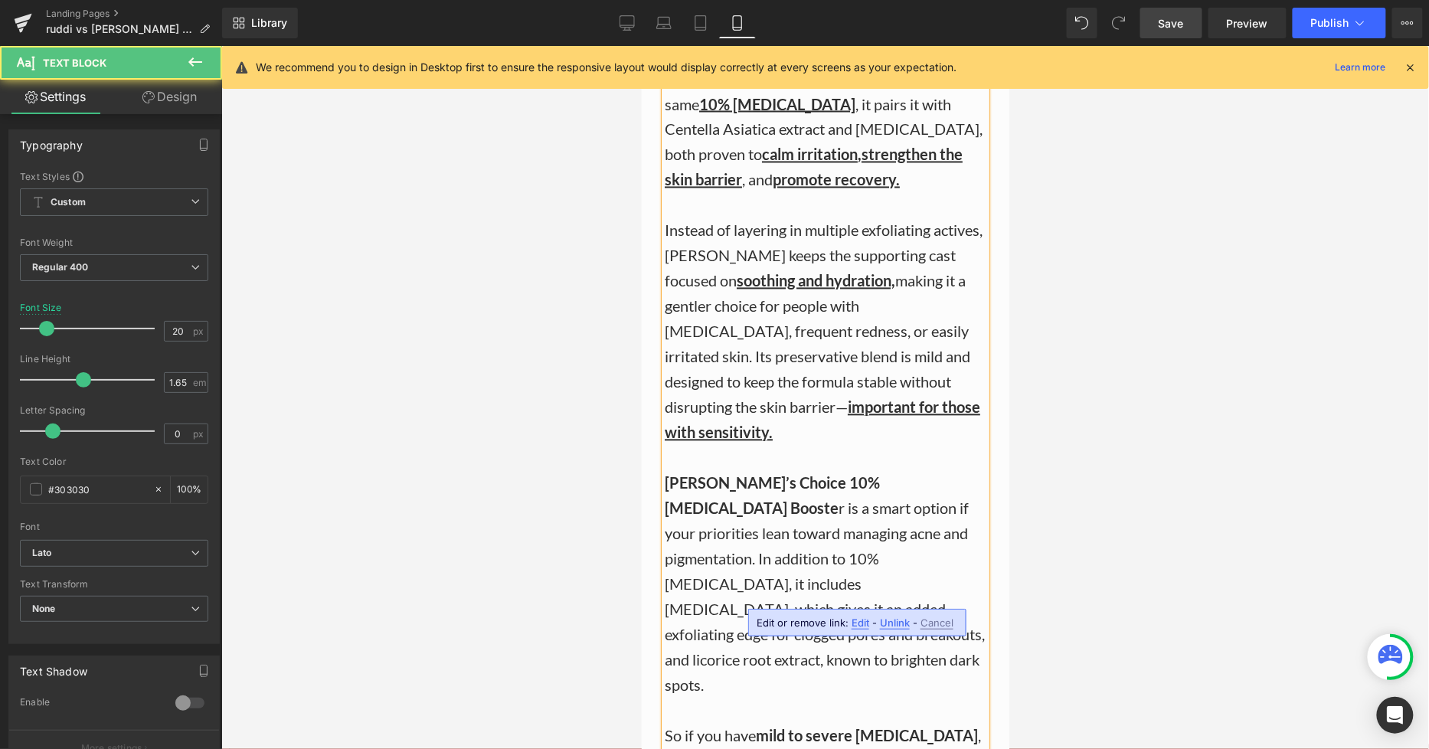
click at [948, 593] on div at bounding box center [825, 710] width 322 height 25
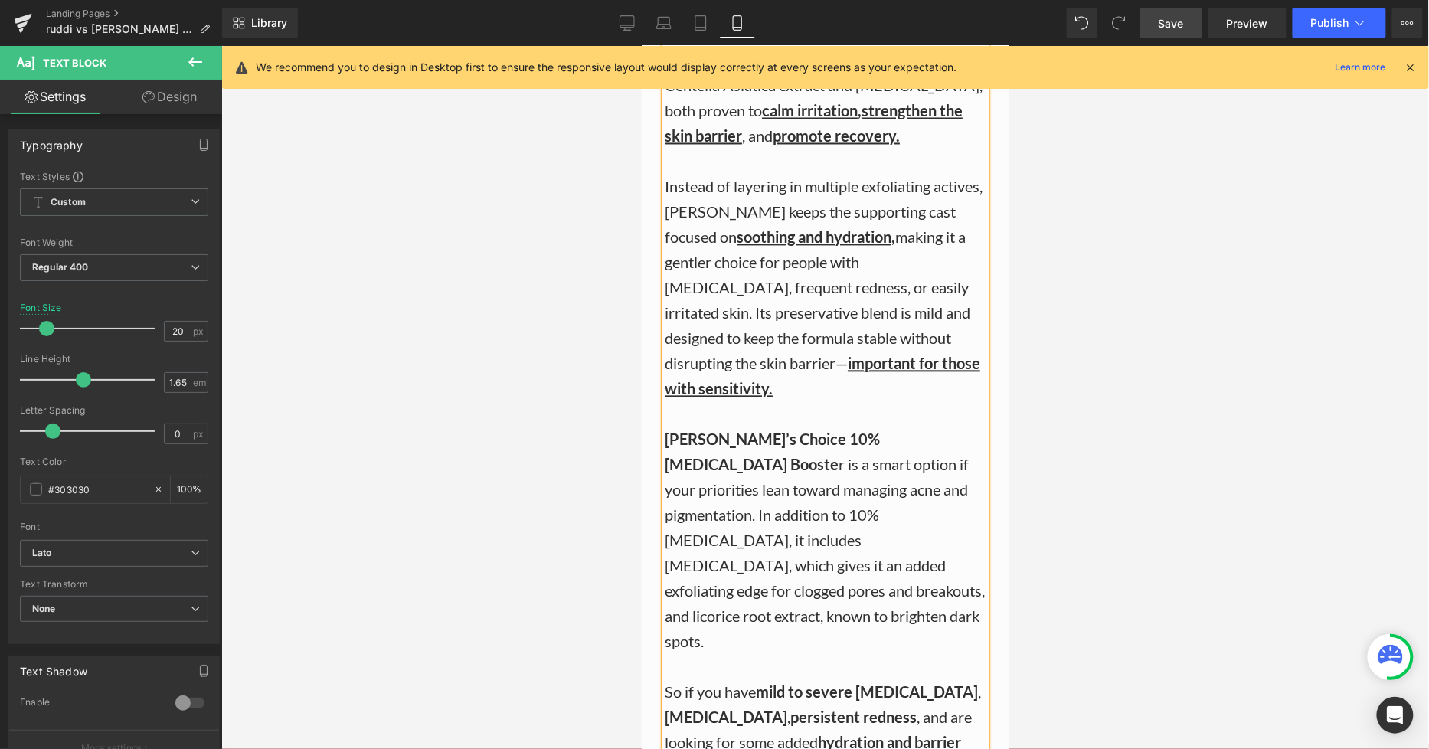
scroll to position [3318, 0]
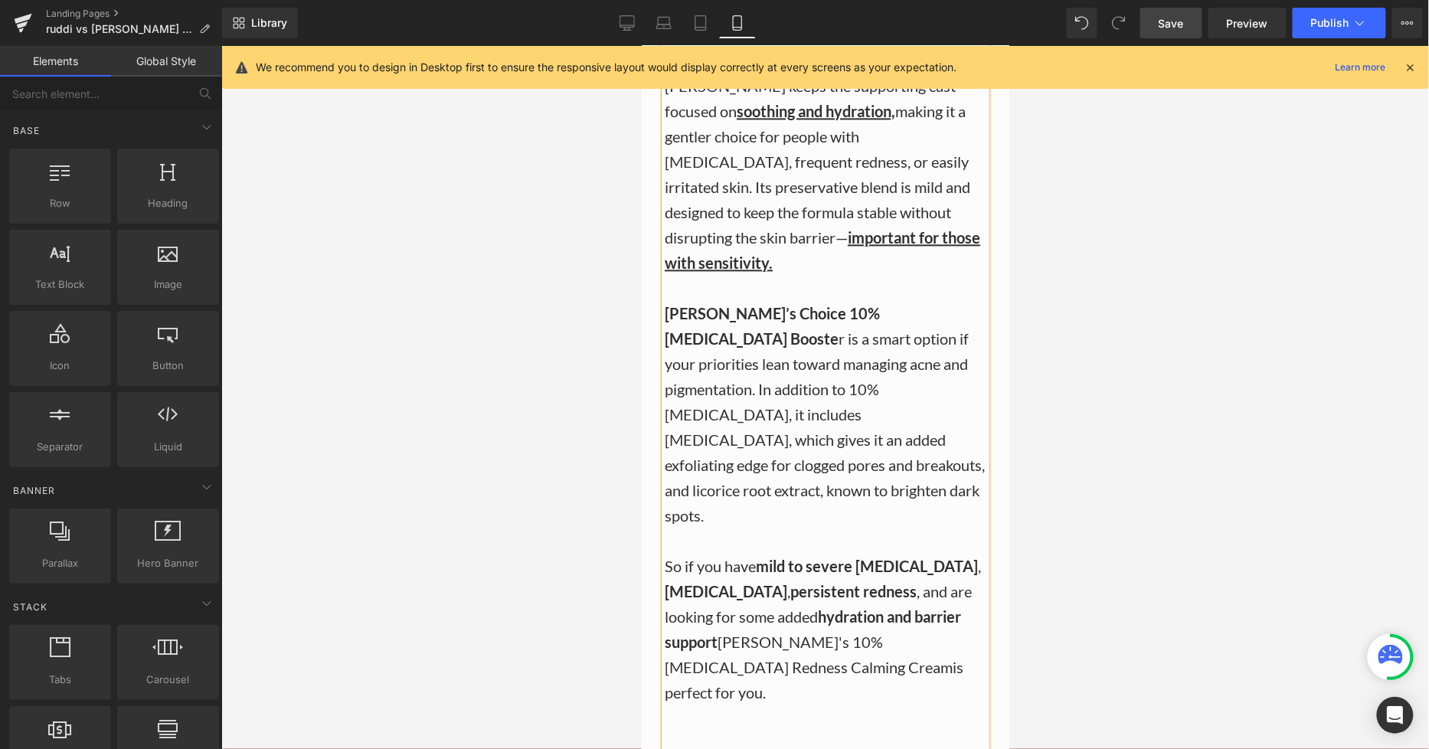
click at [1113, 461] on div at bounding box center [824, 397] width 1207 height 703
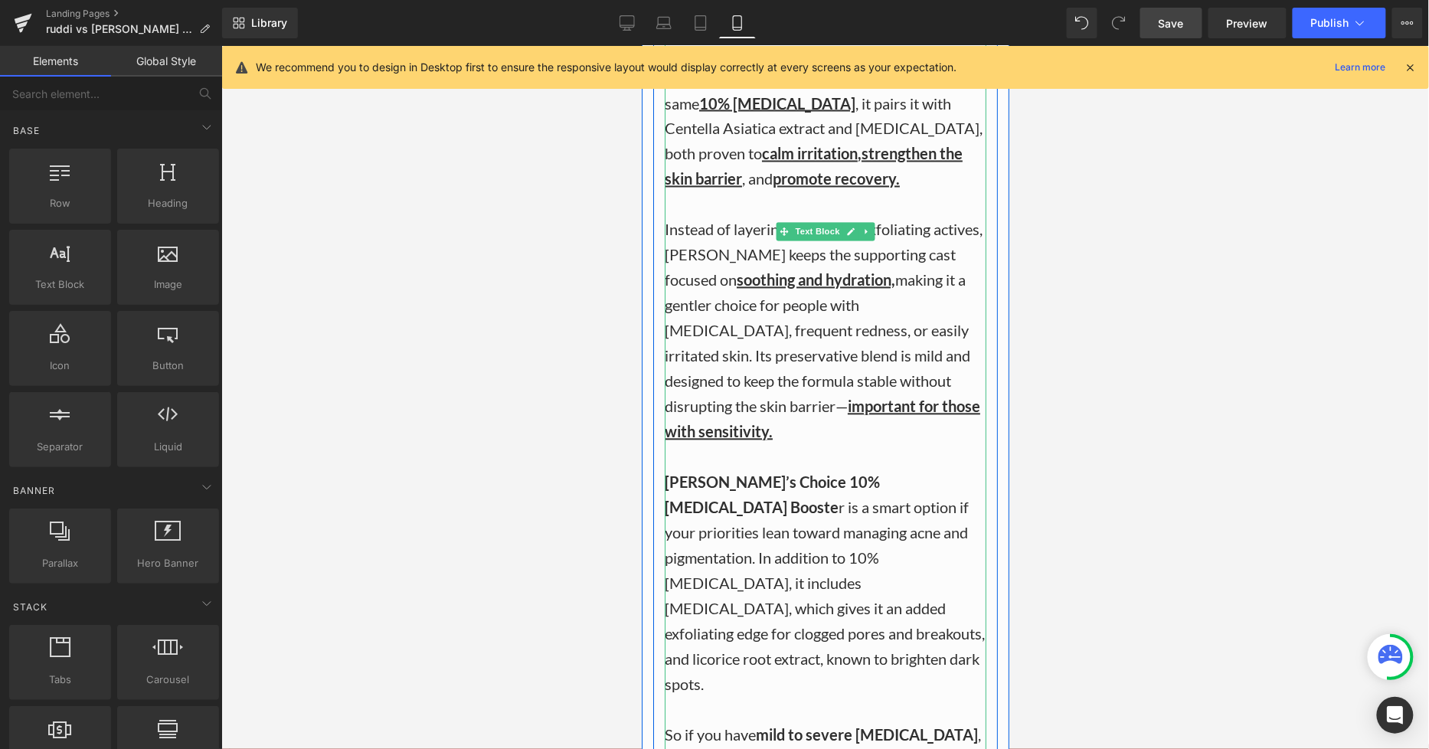
scroll to position [3148, 0]
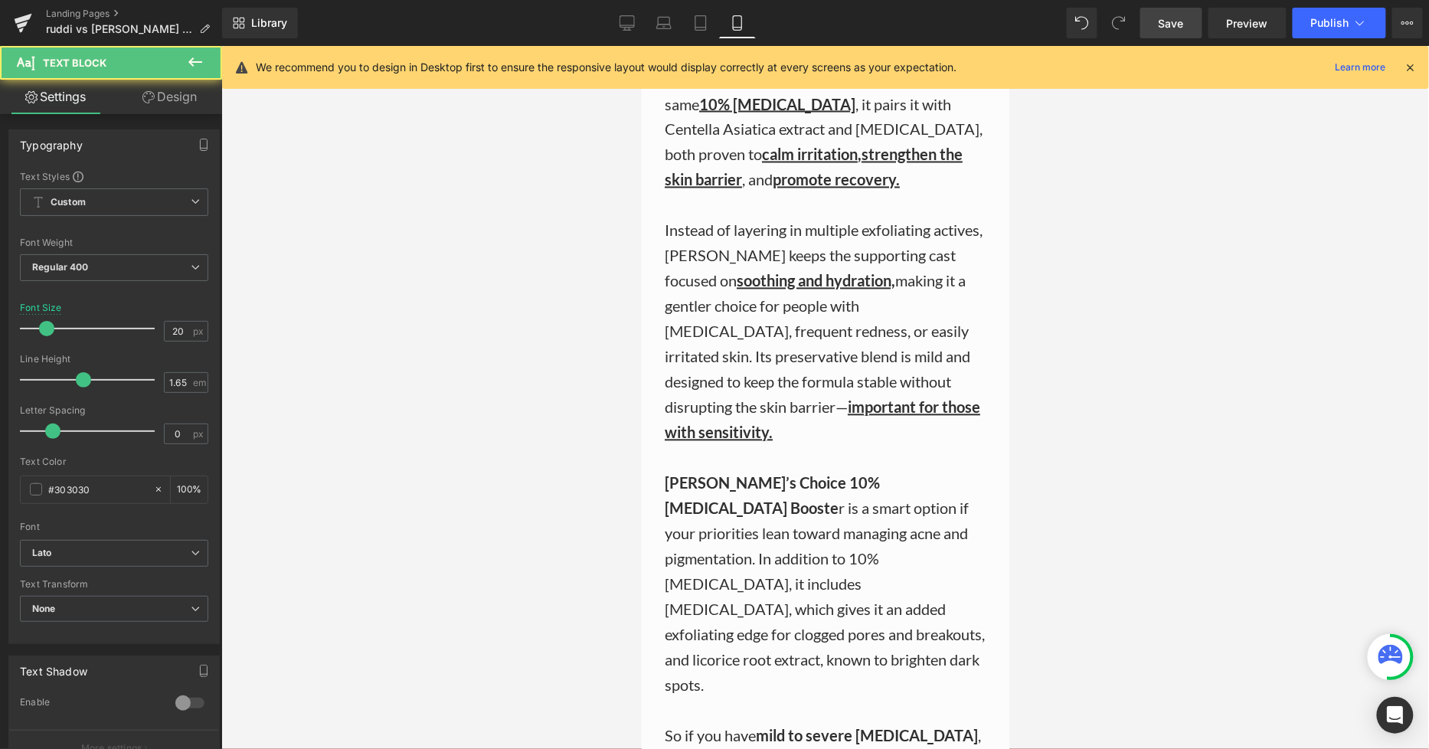
drag, startPoint x: 692, startPoint y: 521, endPoint x: 630, endPoint y: 495, distance: 67.0
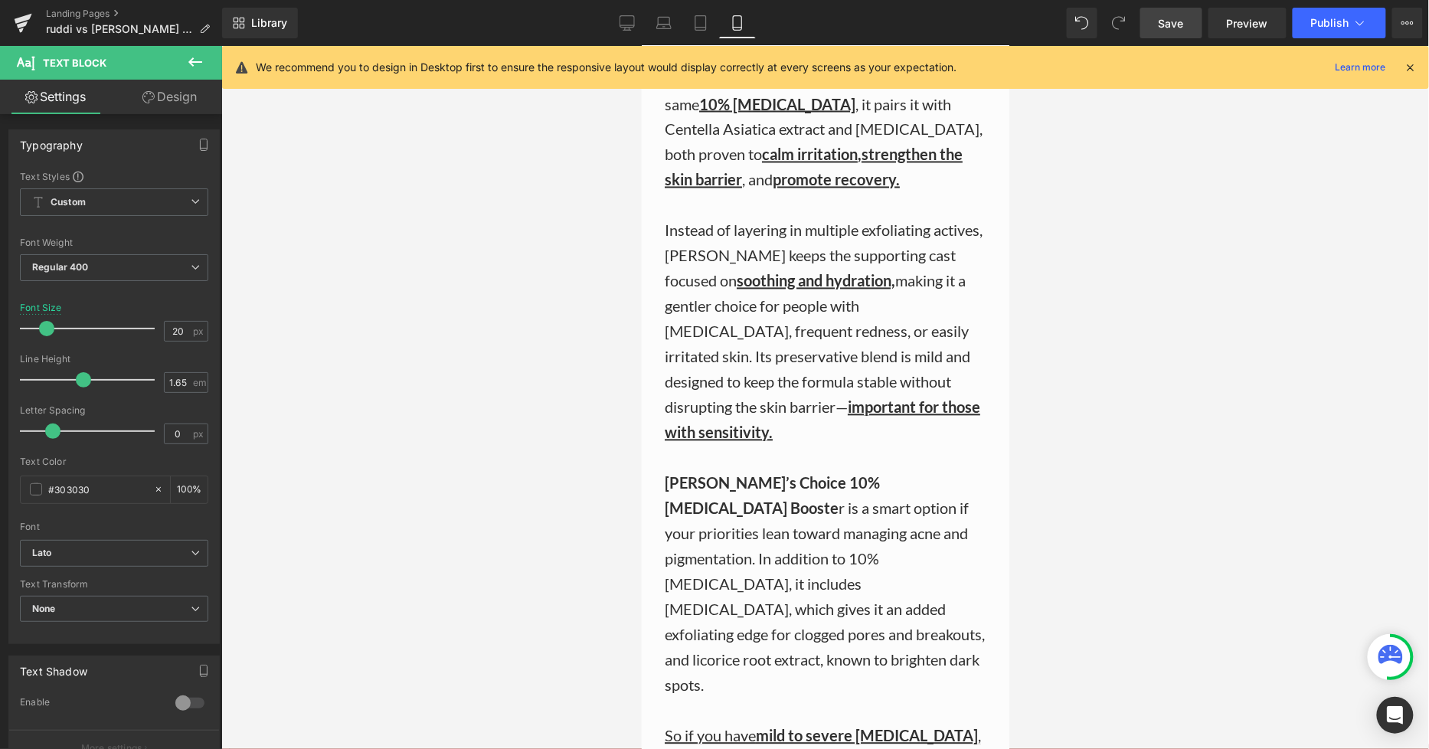
click at [1308, 515] on div at bounding box center [824, 397] width 1207 height 703
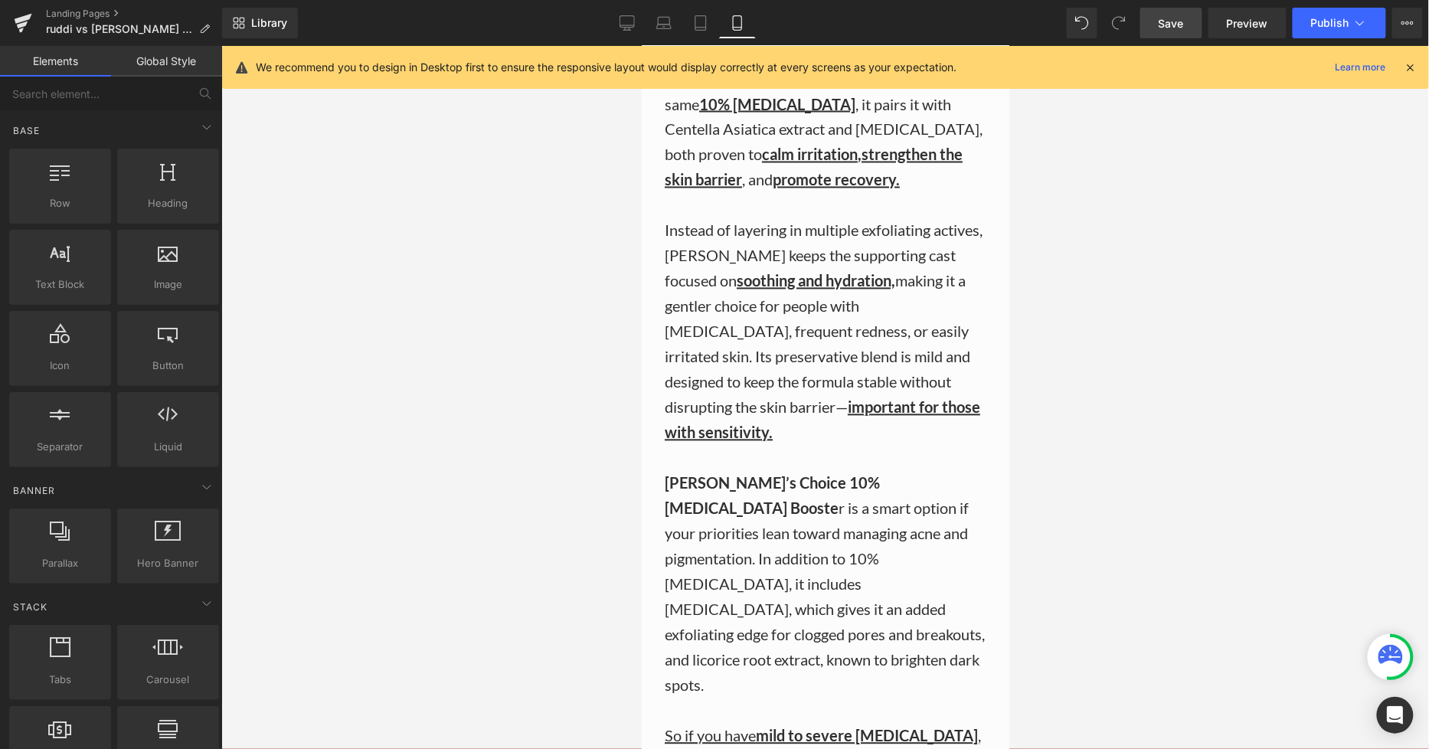
click at [1308, 478] on div at bounding box center [824, 397] width 1207 height 703
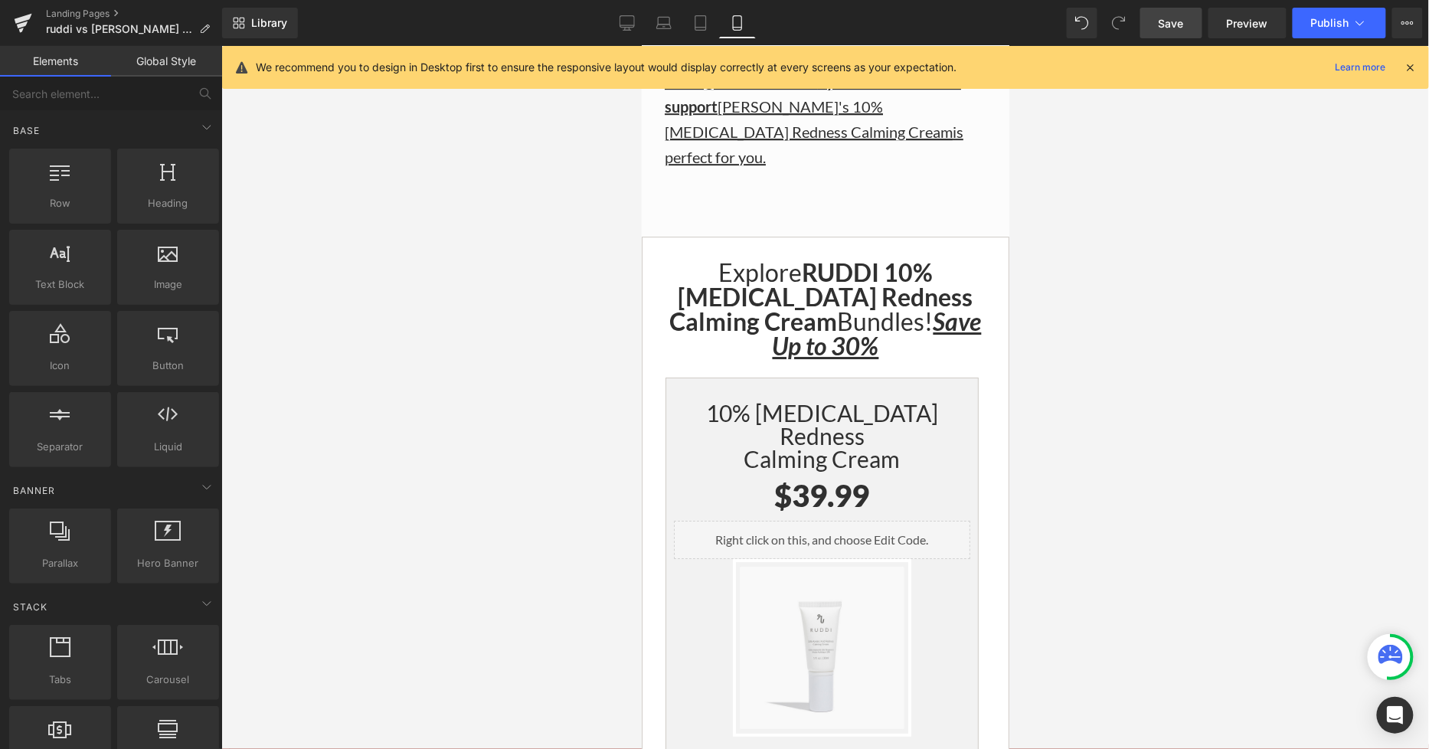
scroll to position [3612, 0]
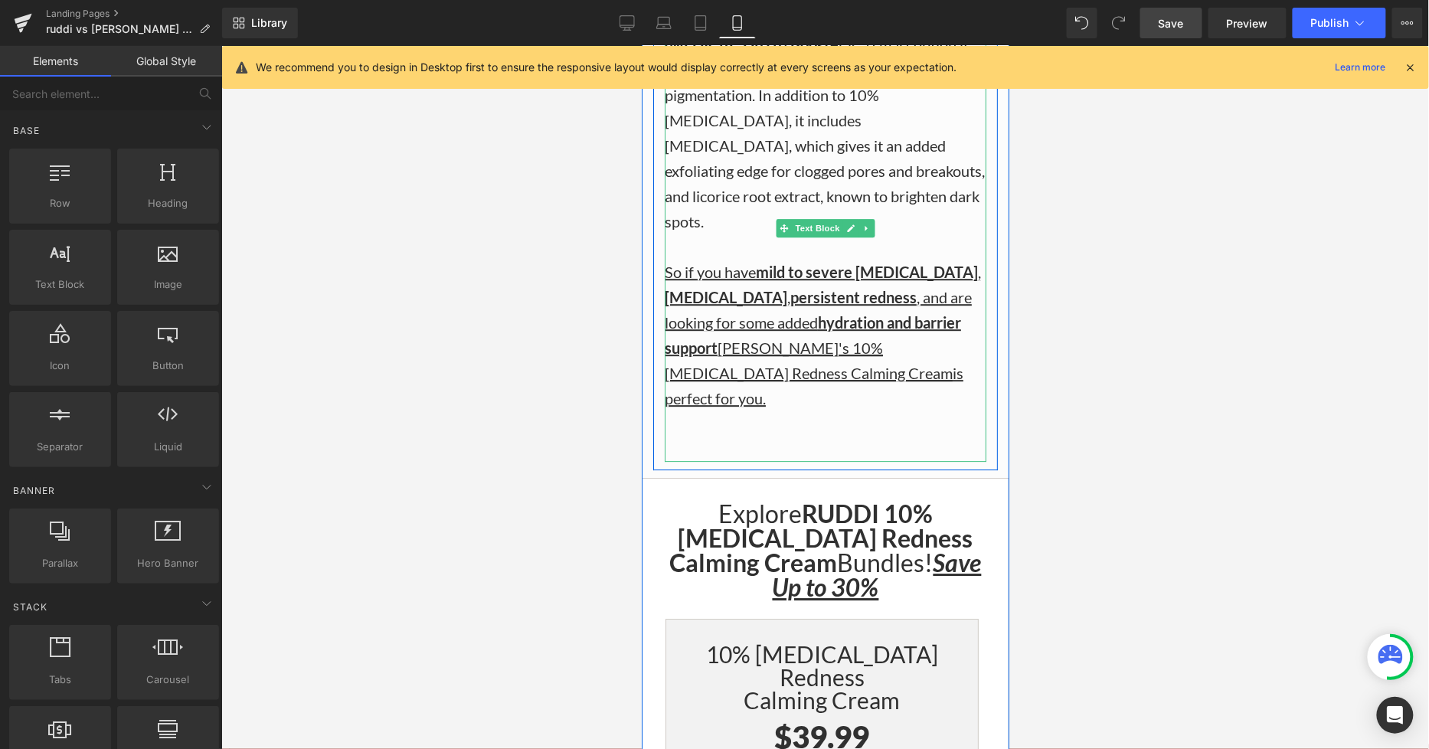
click at [923, 259] on div "So if you have mild to severe rosacea , sensitive skin , persistent redness , a…" at bounding box center [825, 360] width 322 height 202
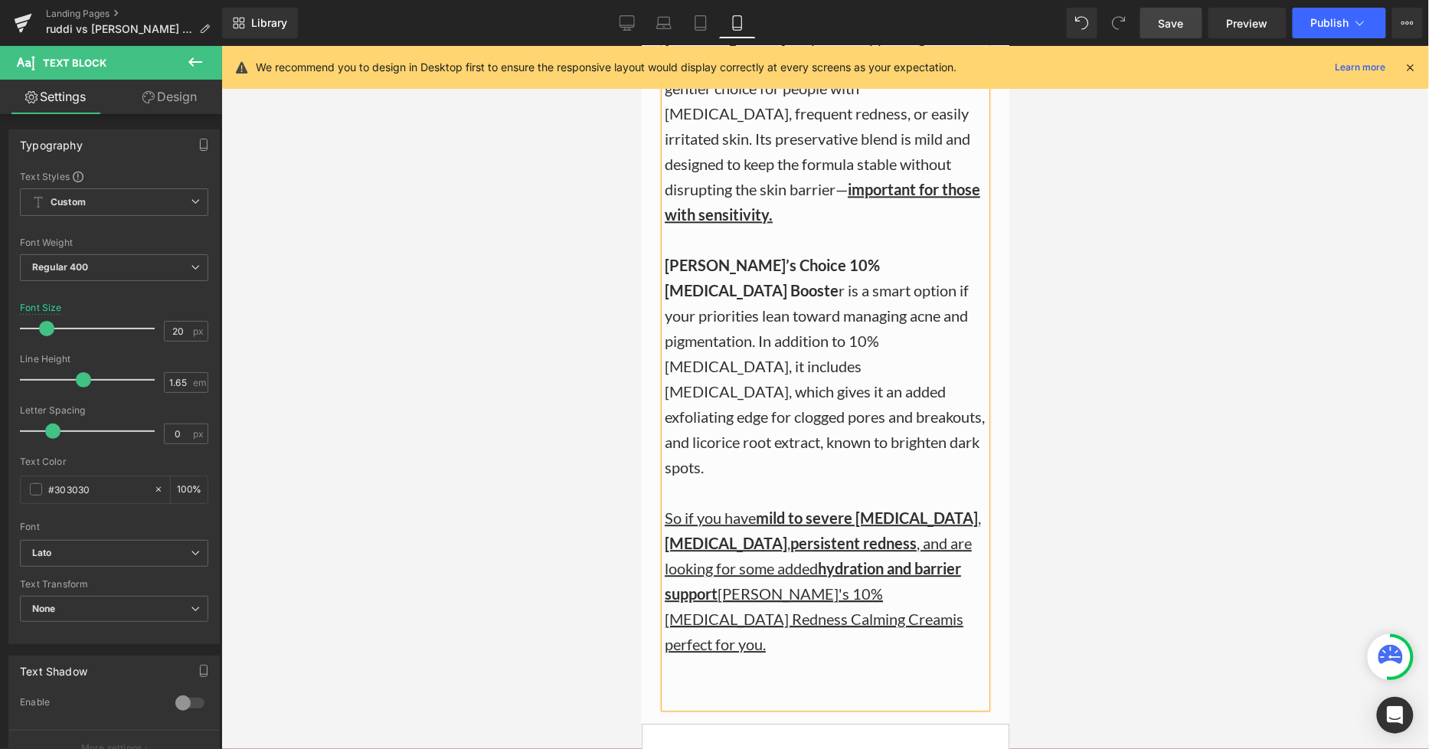
scroll to position [3272, 0]
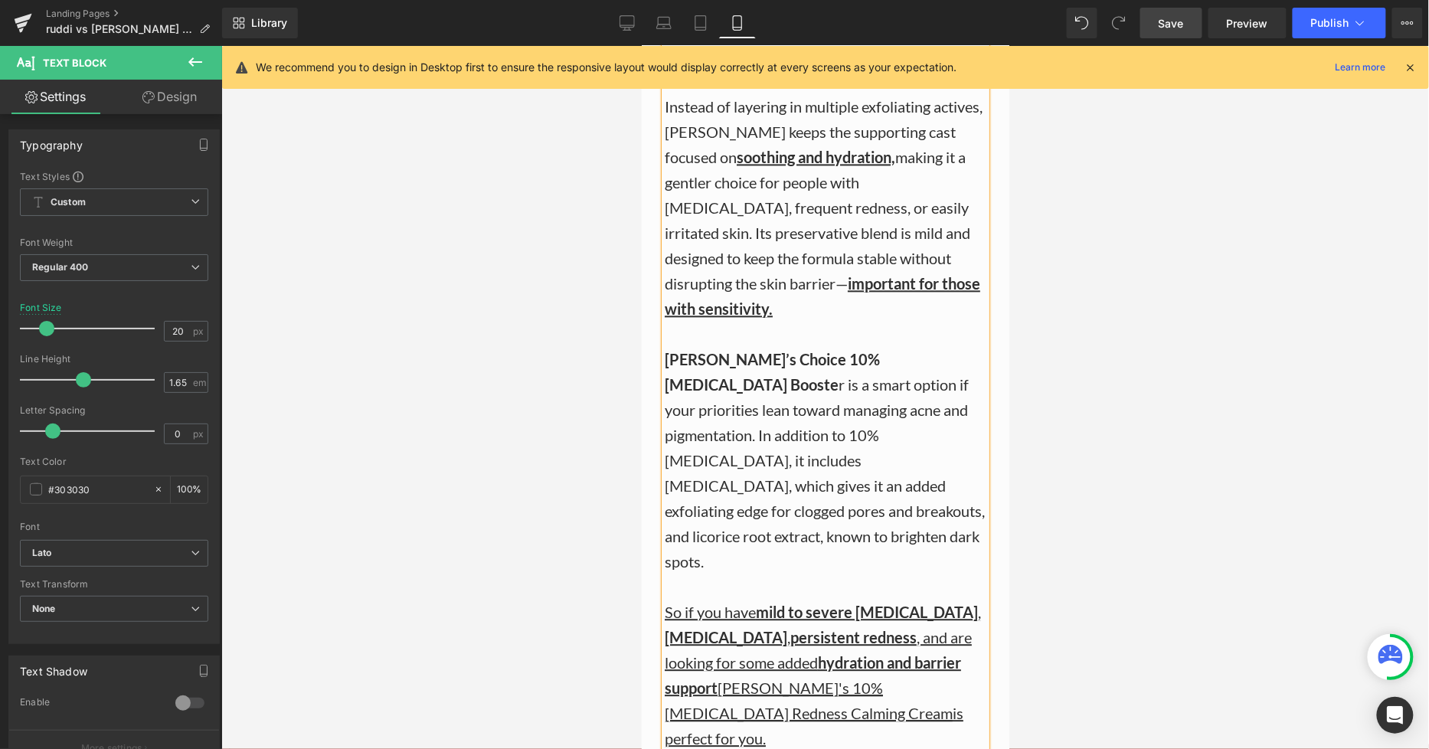
click at [985, 315] on div "Two Amazing Azelaic Acids — Which One Is Right for You? Heading RUDDI 10% Azela…" at bounding box center [824, 293] width 345 height 1015
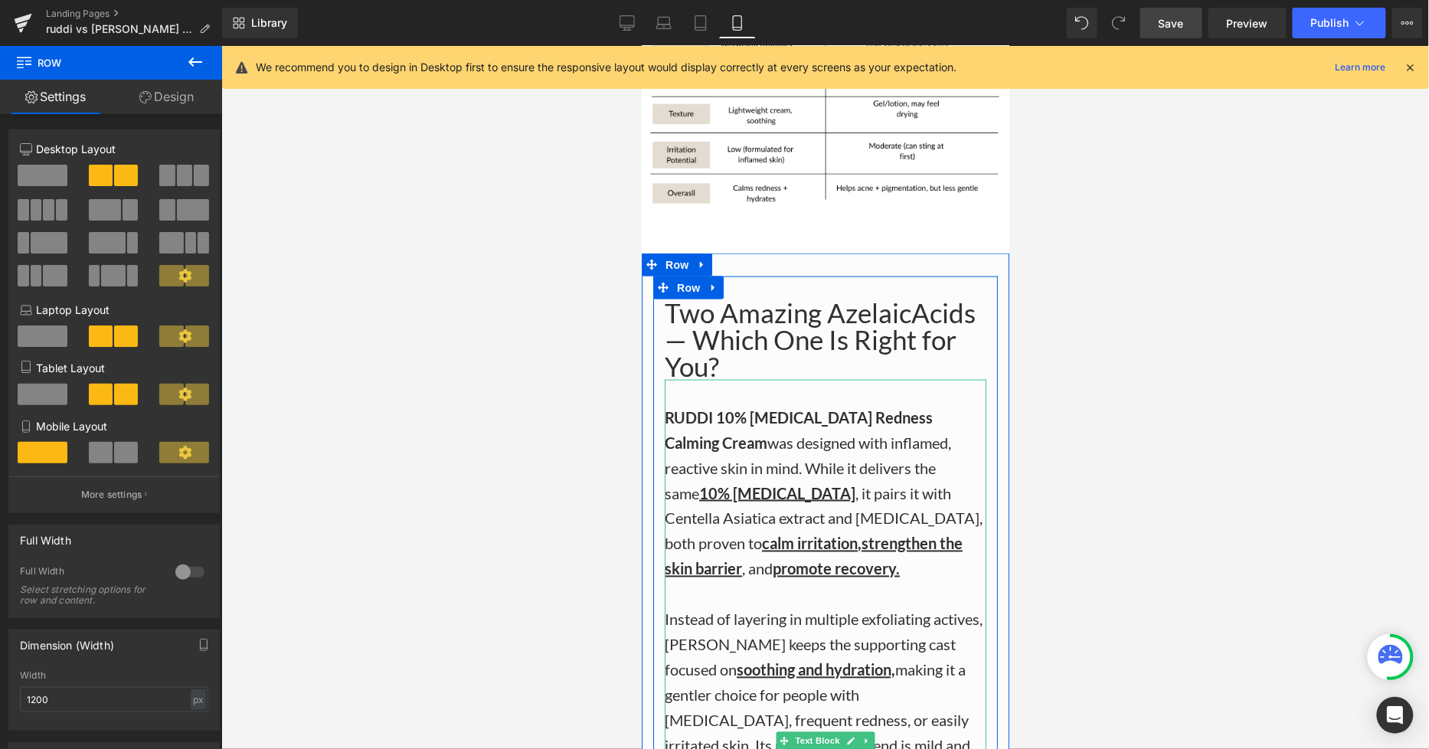
scroll to position [2676, 0]
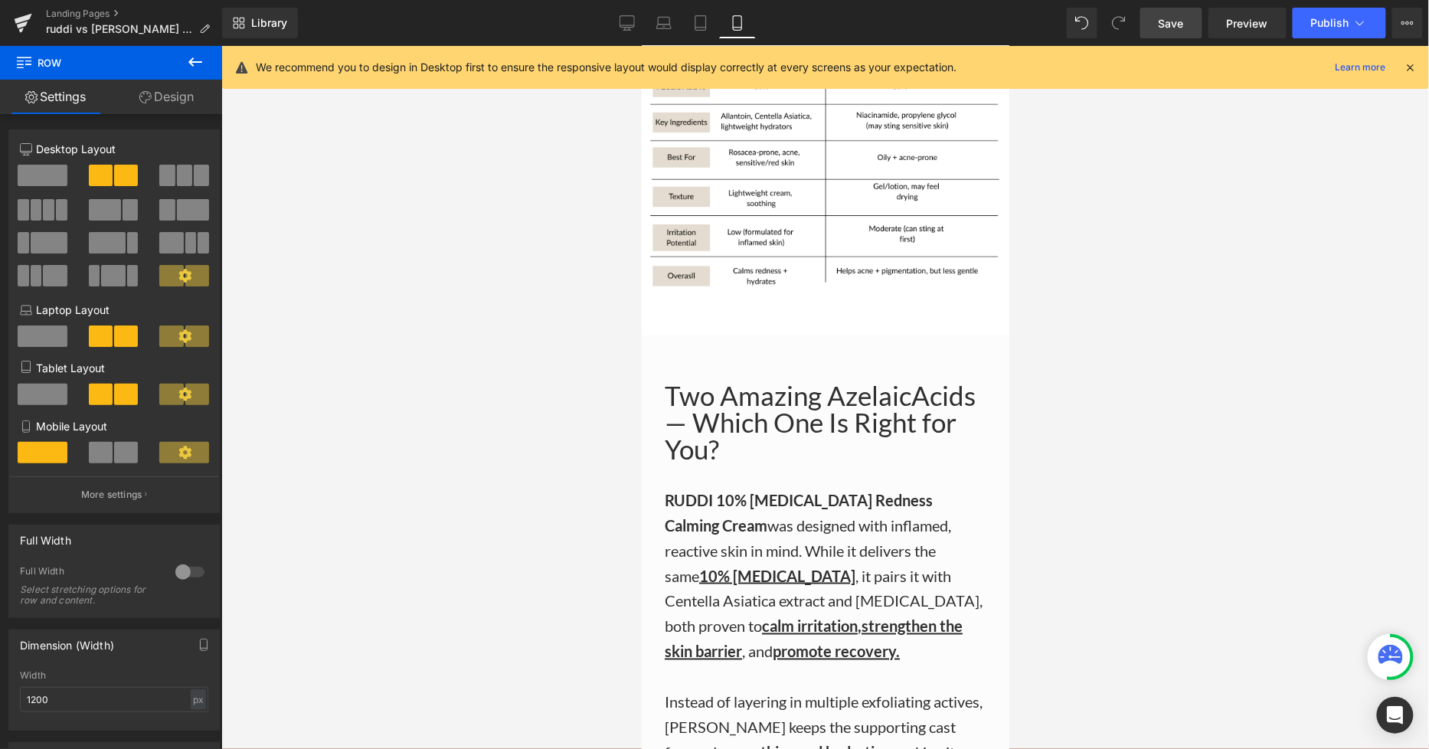
click at [1181, 25] on span "Save" at bounding box center [1170, 23] width 25 height 16
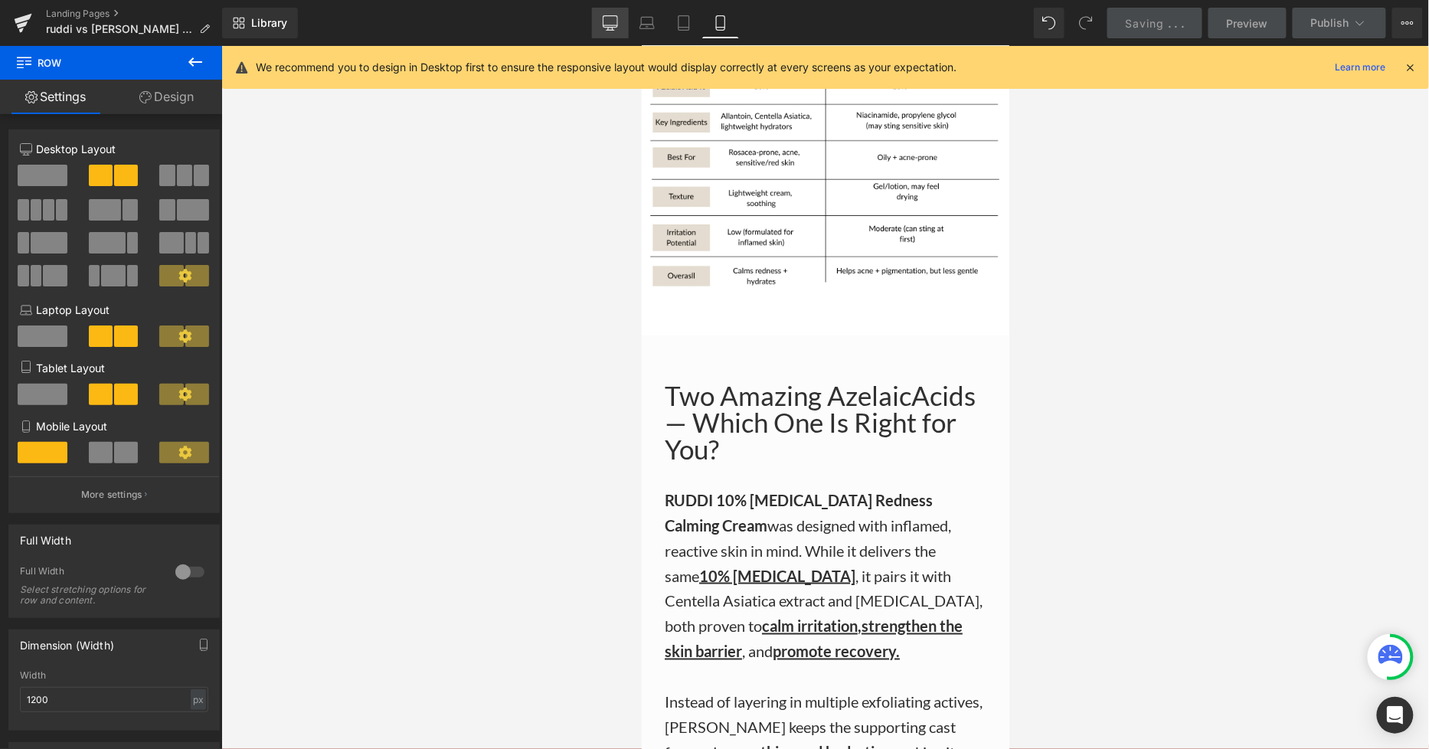
click at [613, 17] on icon at bounding box center [610, 22] width 15 height 15
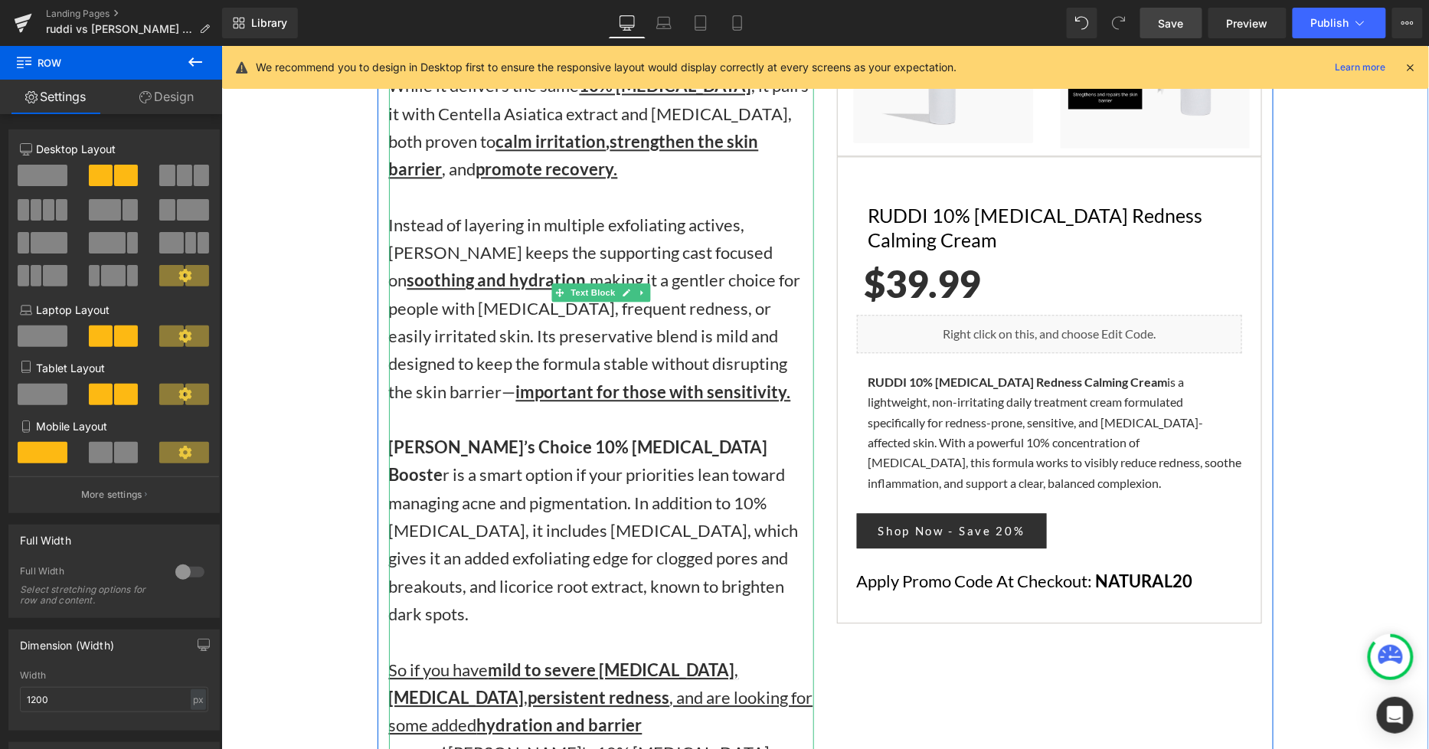
scroll to position [3501, 0]
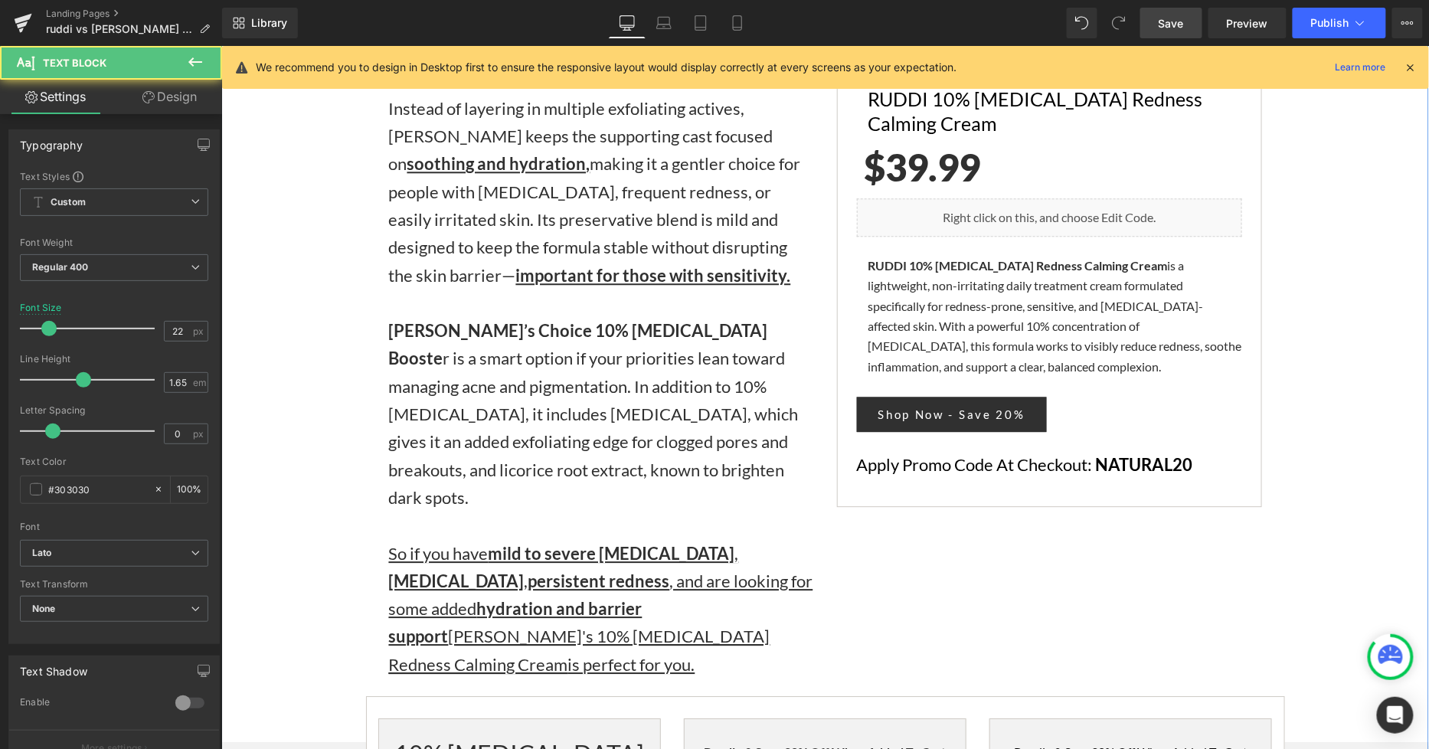
drag, startPoint x: 712, startPoint y: 502, endPoint x: 347, endPoint y: 414, distance: 375.5
click at [347, 414] on div "Two Amazing Azelaic Acids — Which One Is Right for You? Heading RUDDI 10% Azela…" at bounding box center [824, 626] width 1207 height 1709
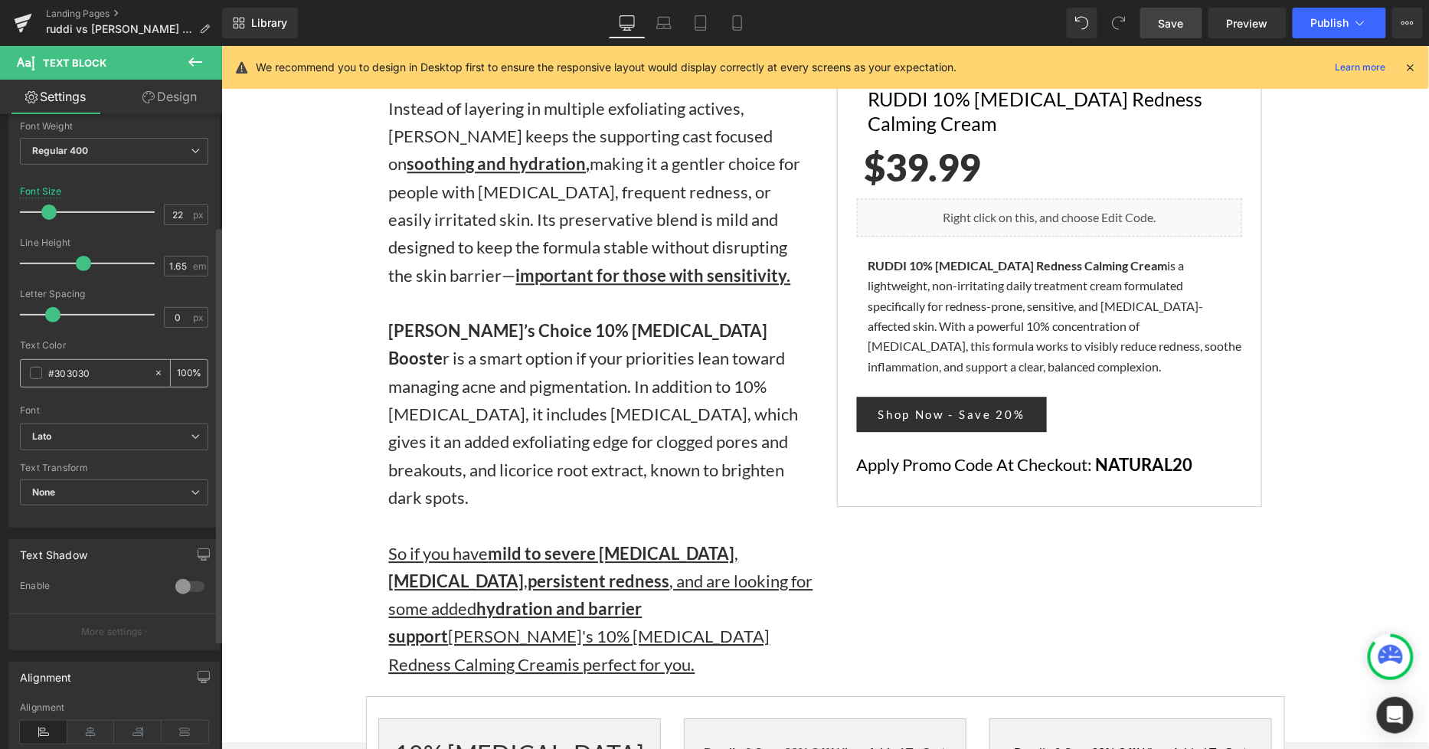
scroll to position [170, 0]
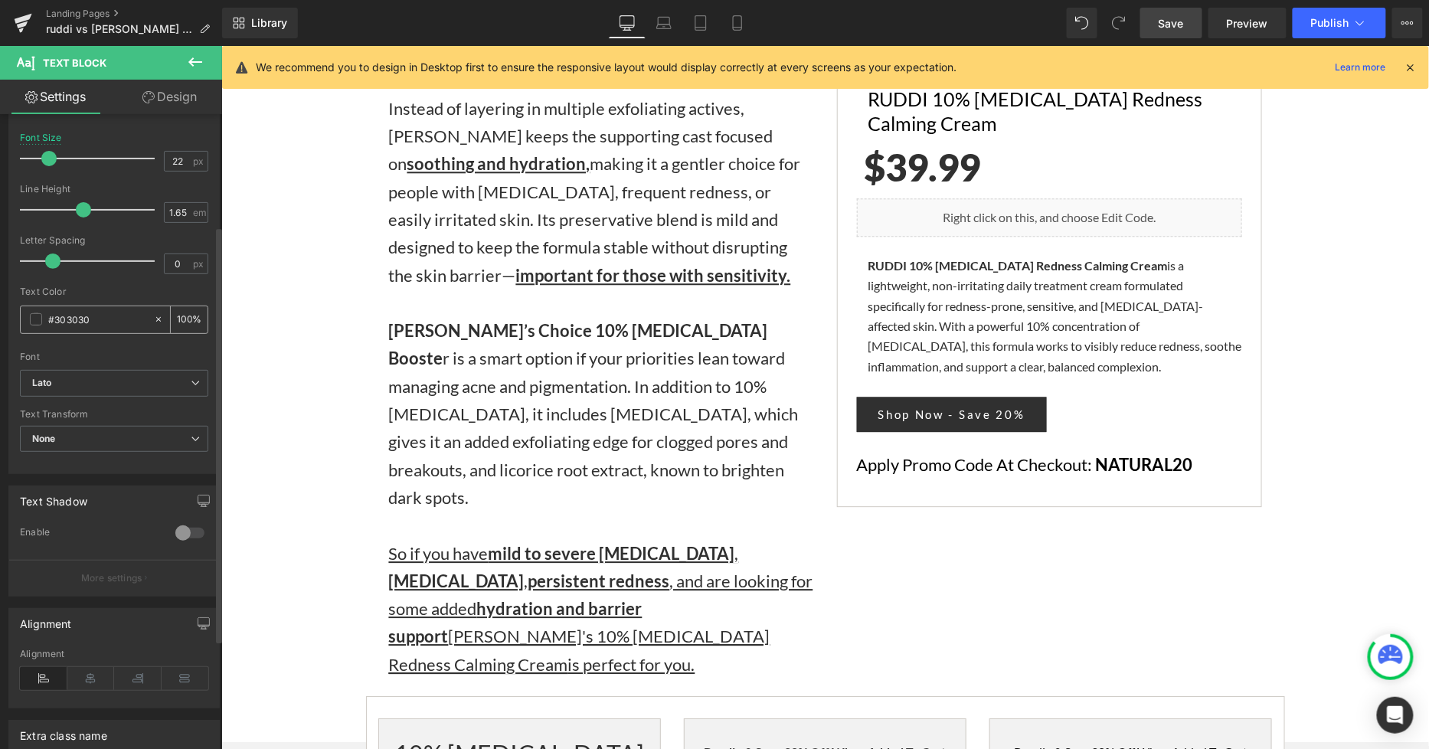
click at [38, 317] on span at bounding box center [36, 319] width 12 height 12
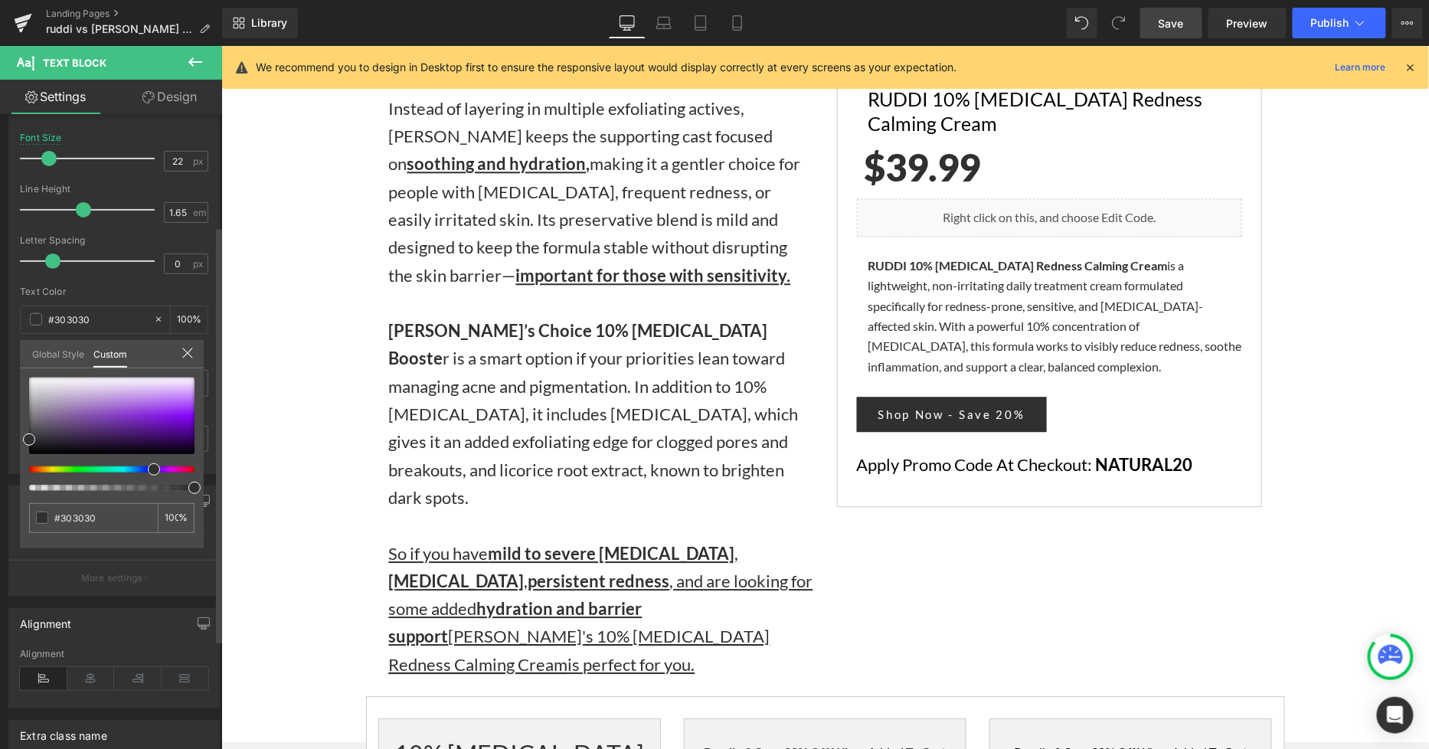
click at [148, 468] on div at bounding box center [105, 469] width 165 height 6
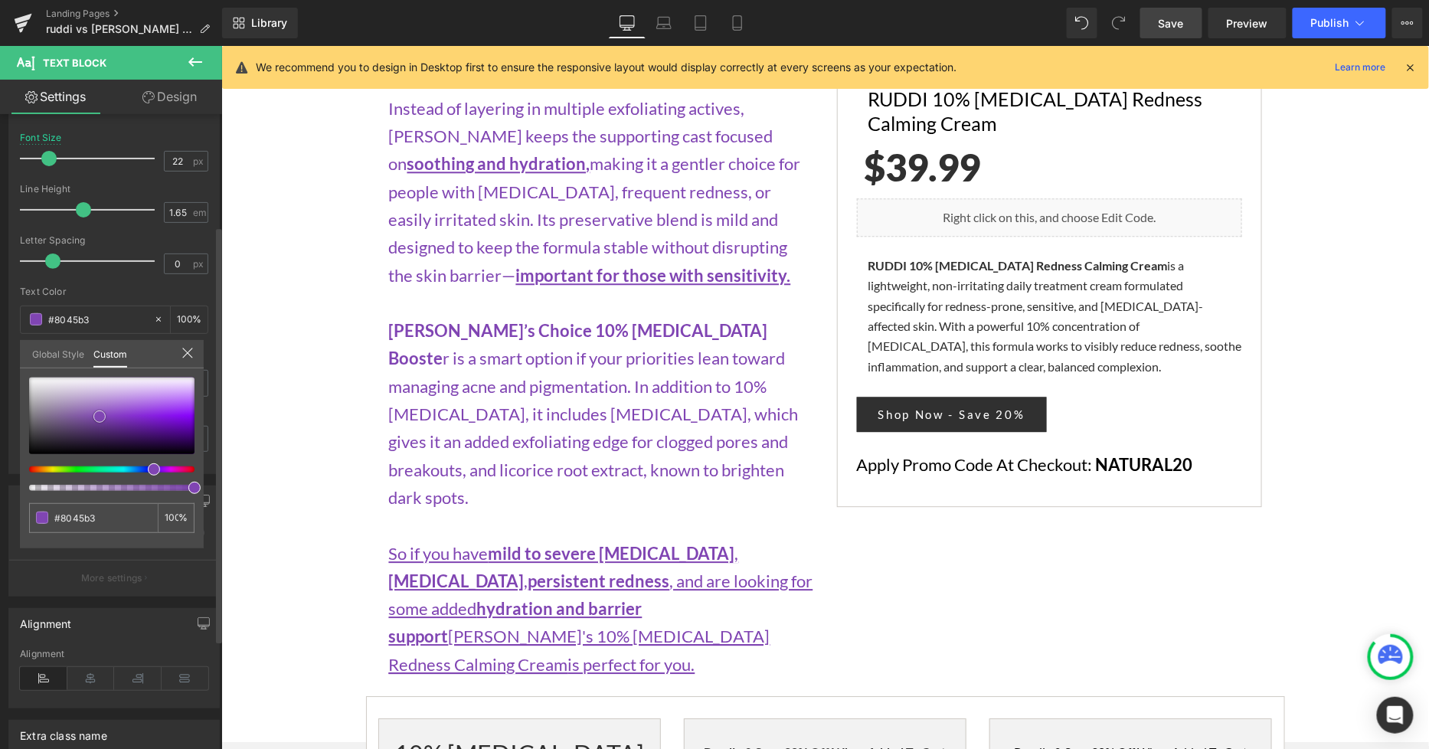
click at [100, 416] on div at bounding box center [111, 415] width 165 height 77
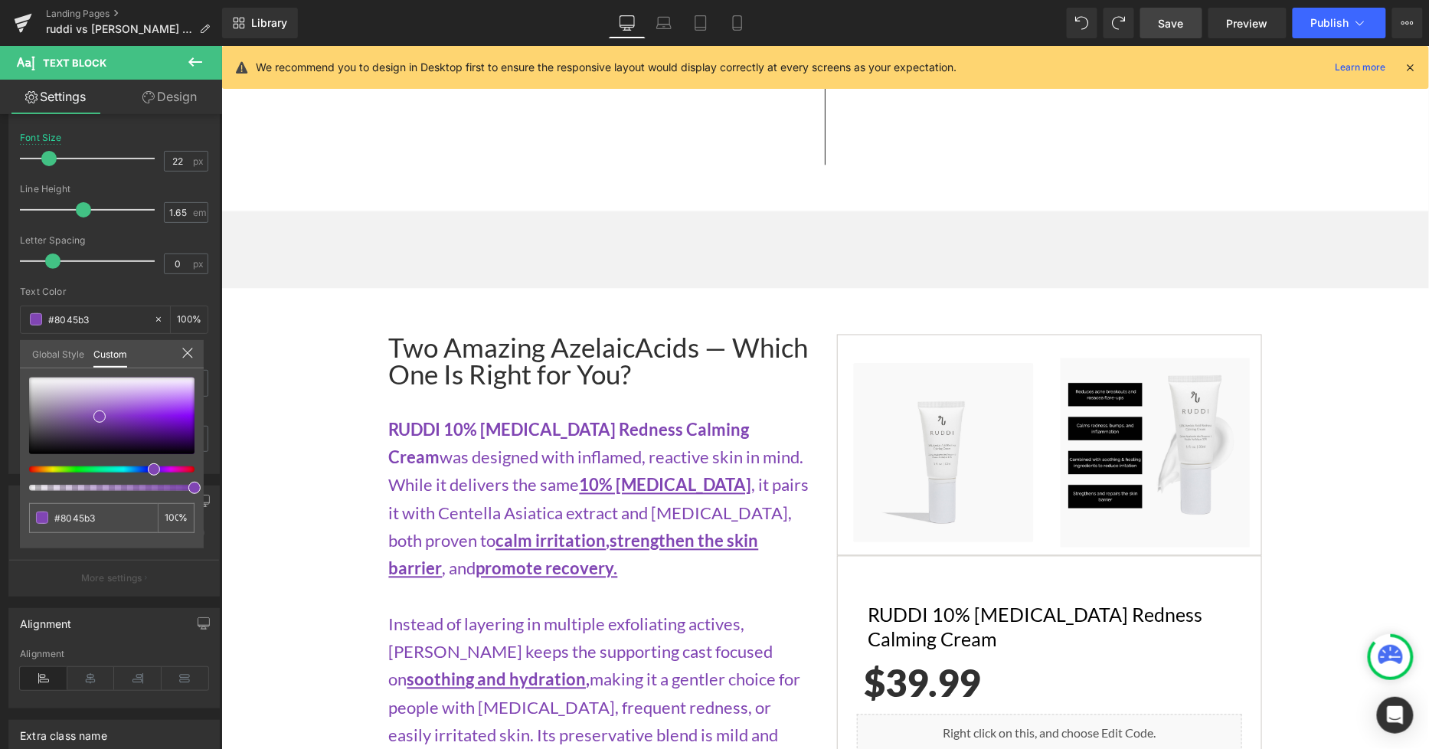
scroll to position [2975, 0]
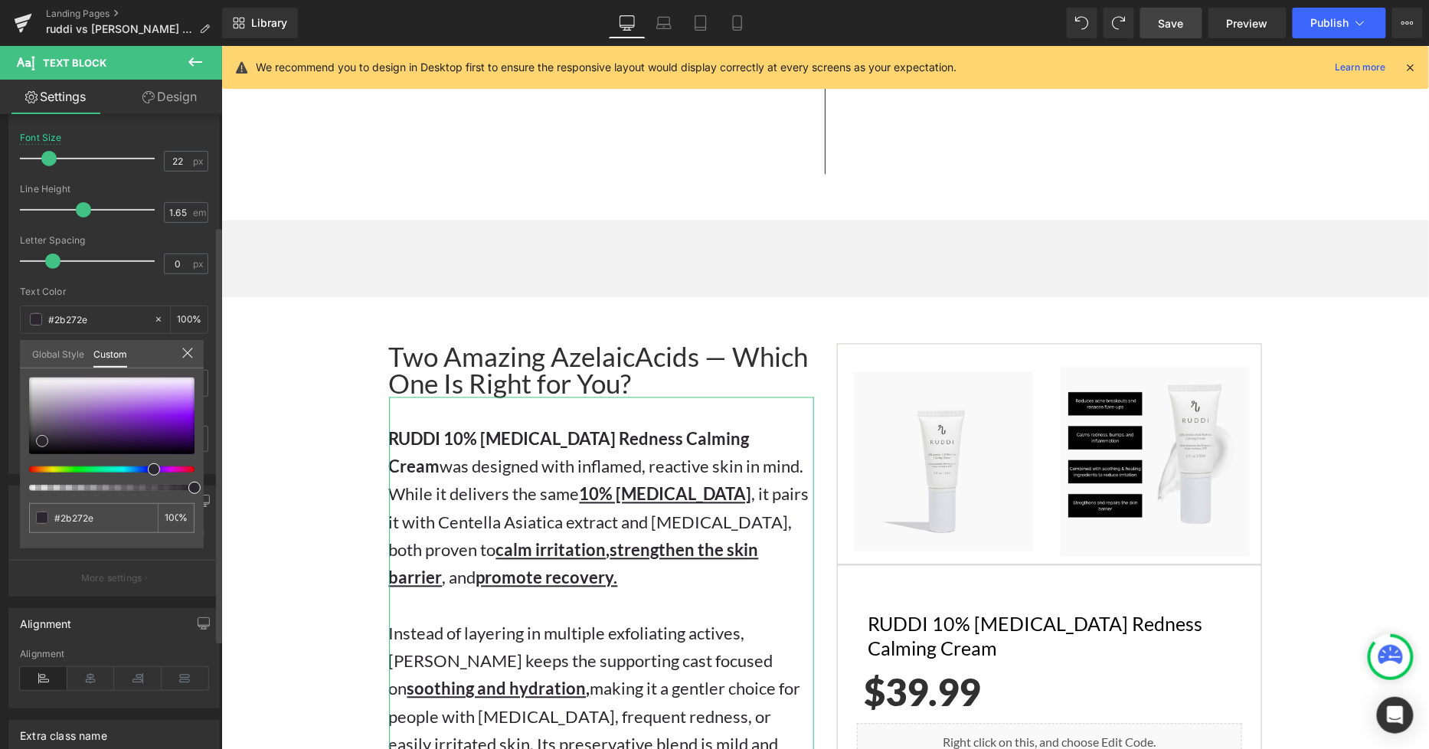
drag, startPoint x: 102, startPoint y: 417, endPoint x: 173, endPoint y: 296, distance: 140.4
click at [44, 441] on span at bounding box center [42, 441] width 12 height 12
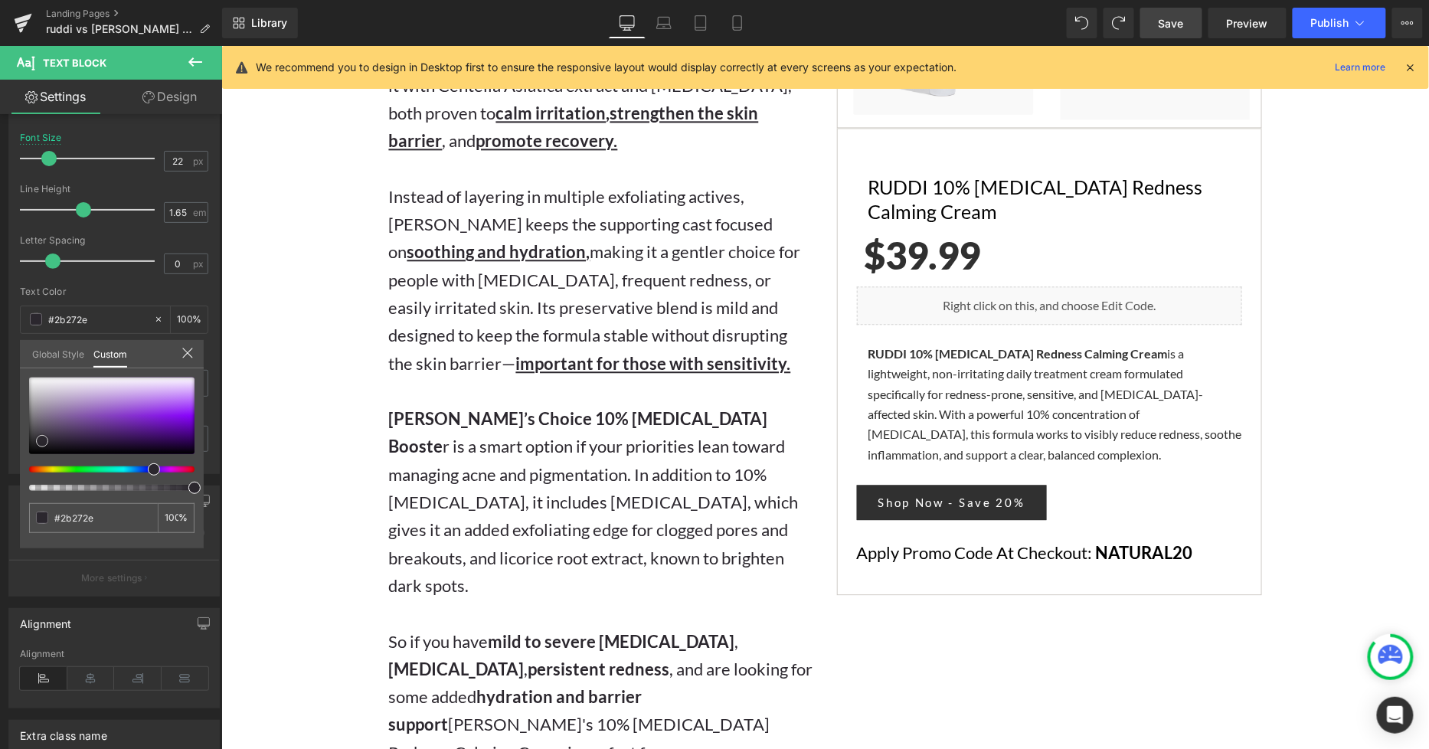
scroll to position [3656, 0]
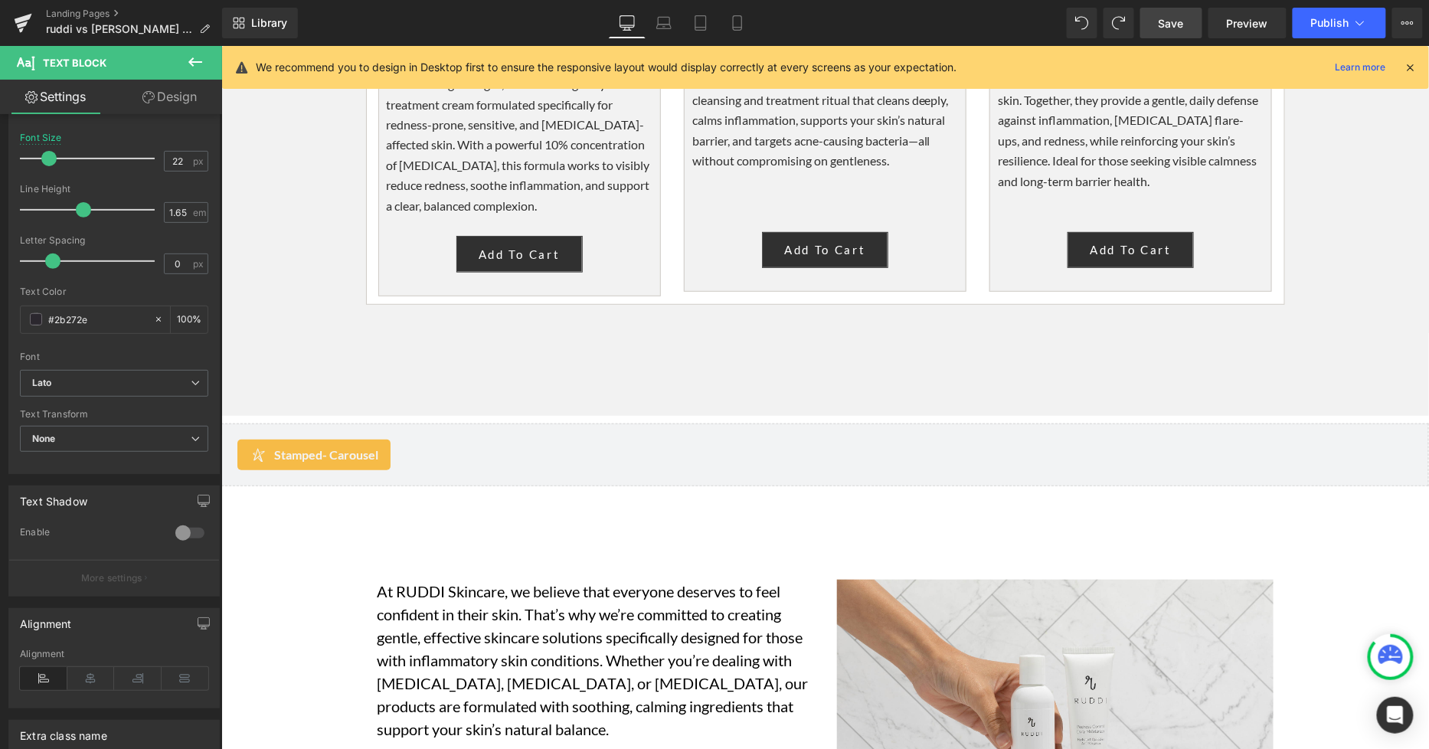
scroll to position [4592, 0]
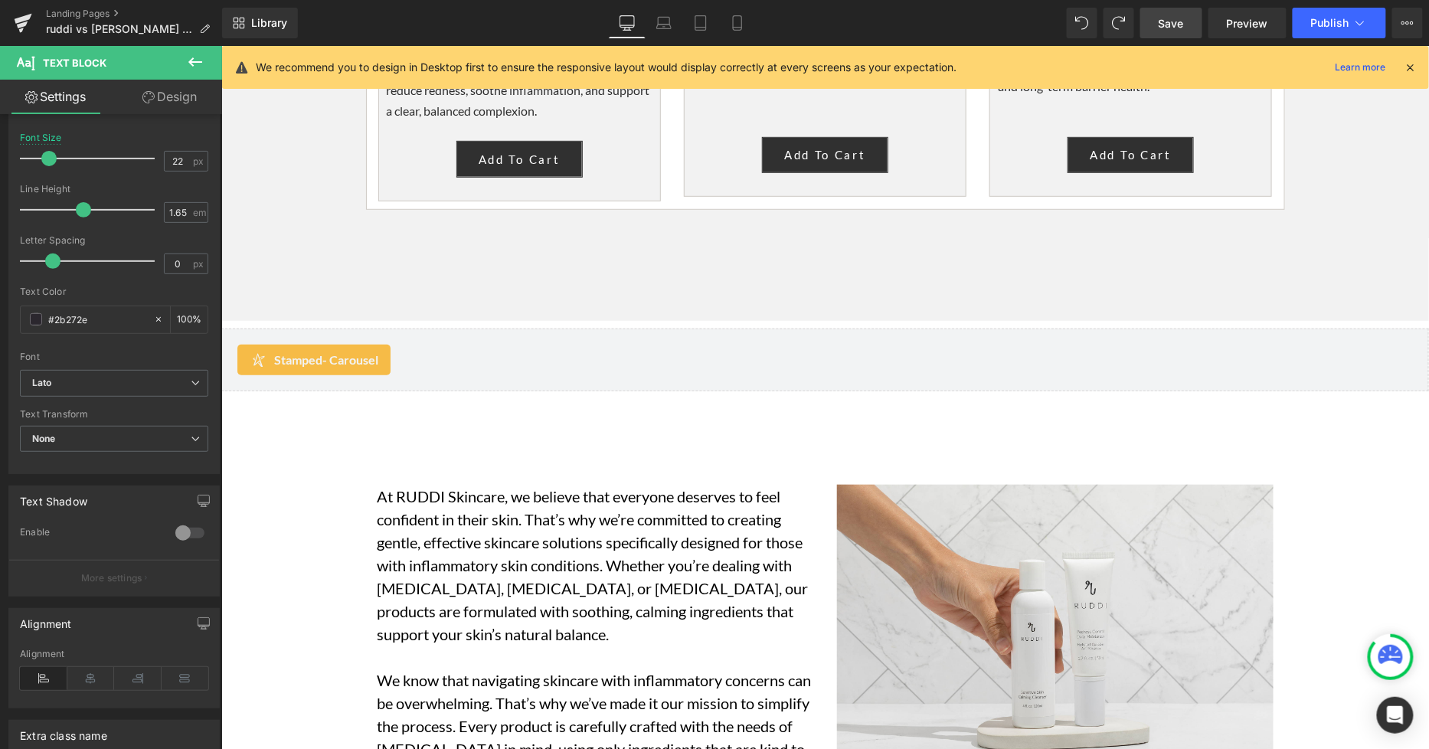
click at [501, 484] on p "At RUDDI Skincare, we believe that everyone deserves to feel confident in their…" at bounding box center [595, 564] width 436 height 161
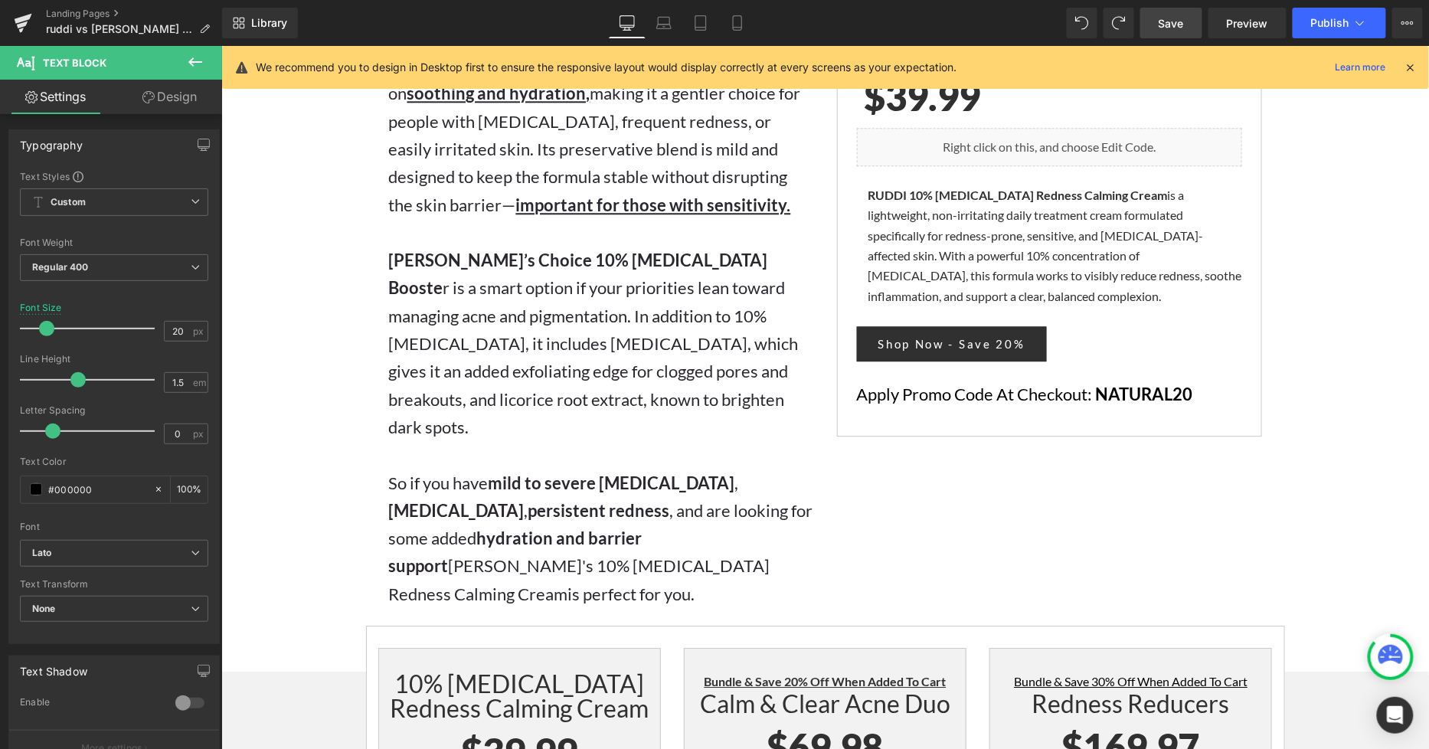
click at [544, 294] on div "Instead of layering in multiple exfoliating actives, RUDDI keeps the supporting…" at bounding box center [600, 232] width 425 height 417
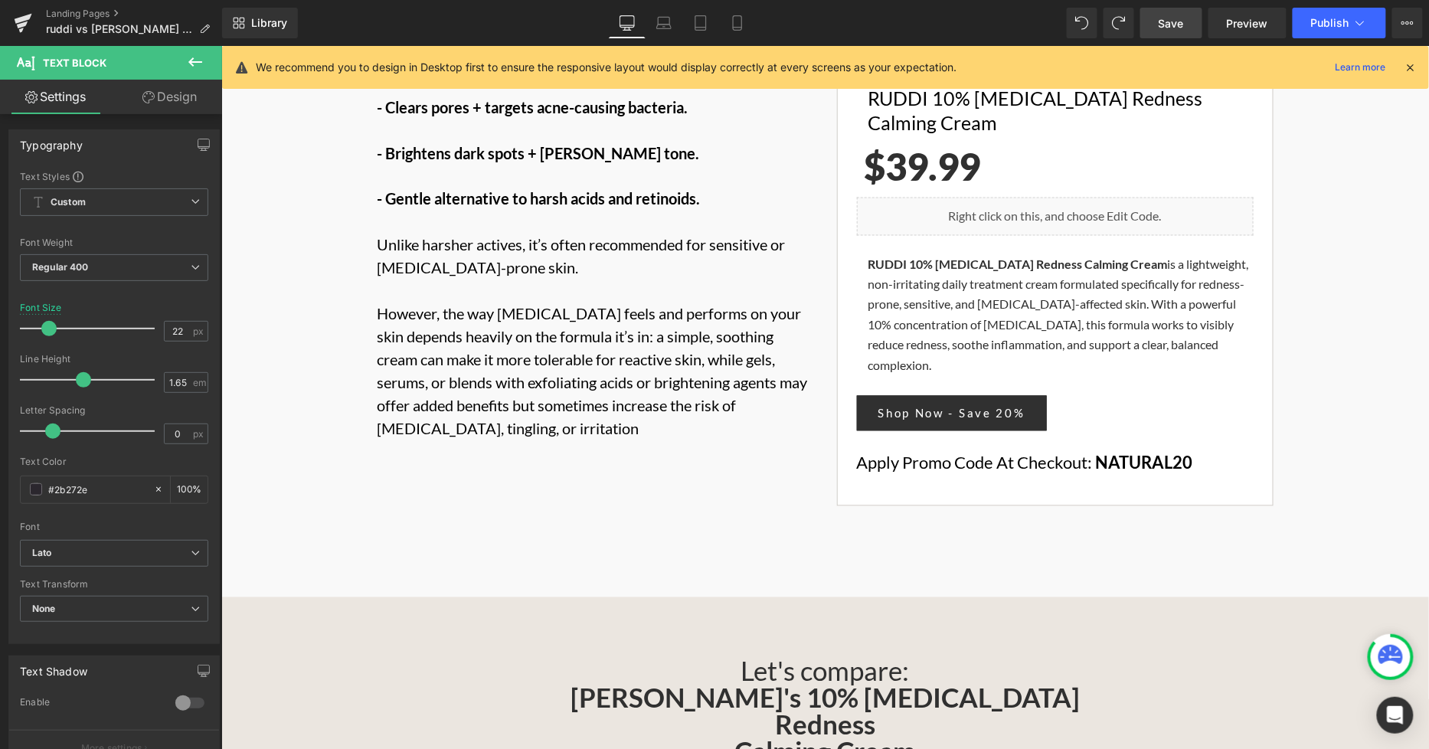
scroll to position [678, 0]
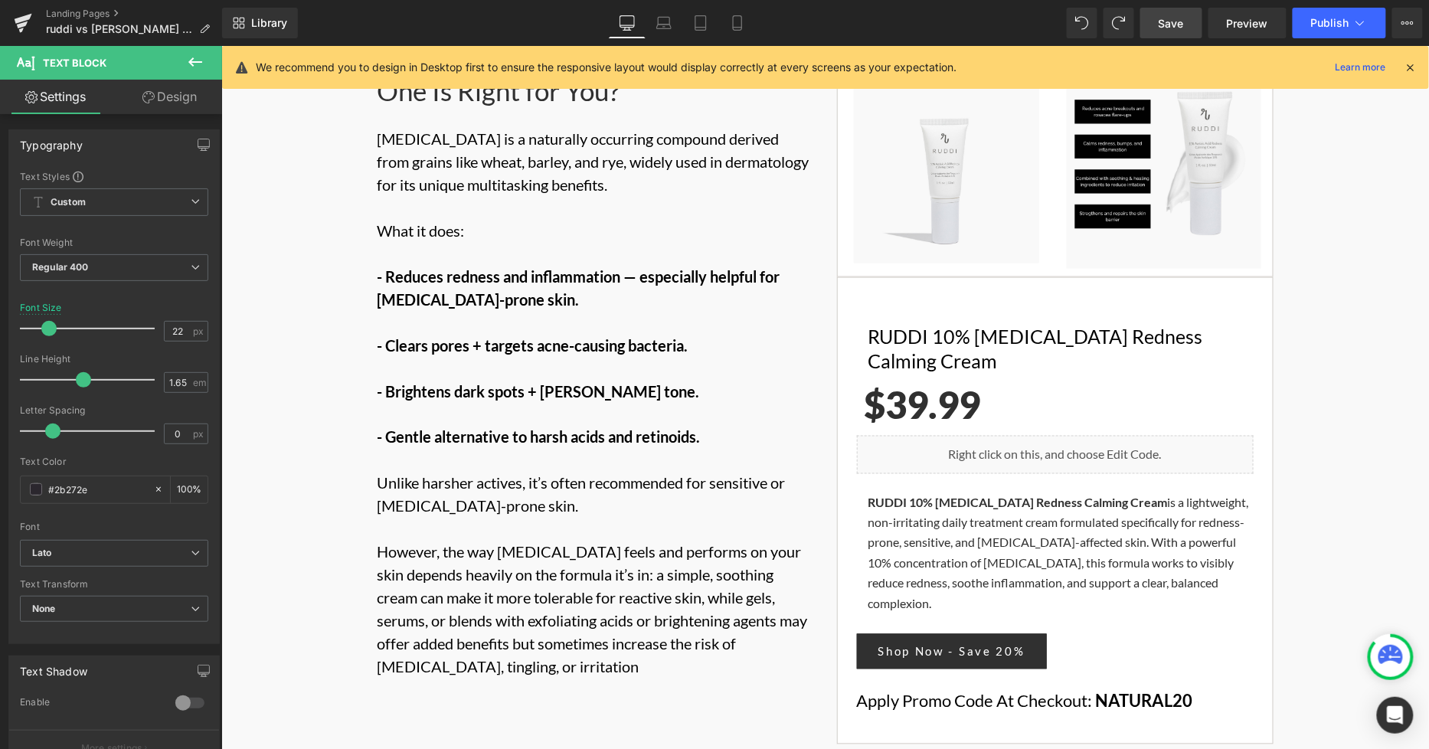
click at [560, 333] on p "- Clears pores + targets acne-causing bacteria." at bounding box center [595, 344] width 436 height 23
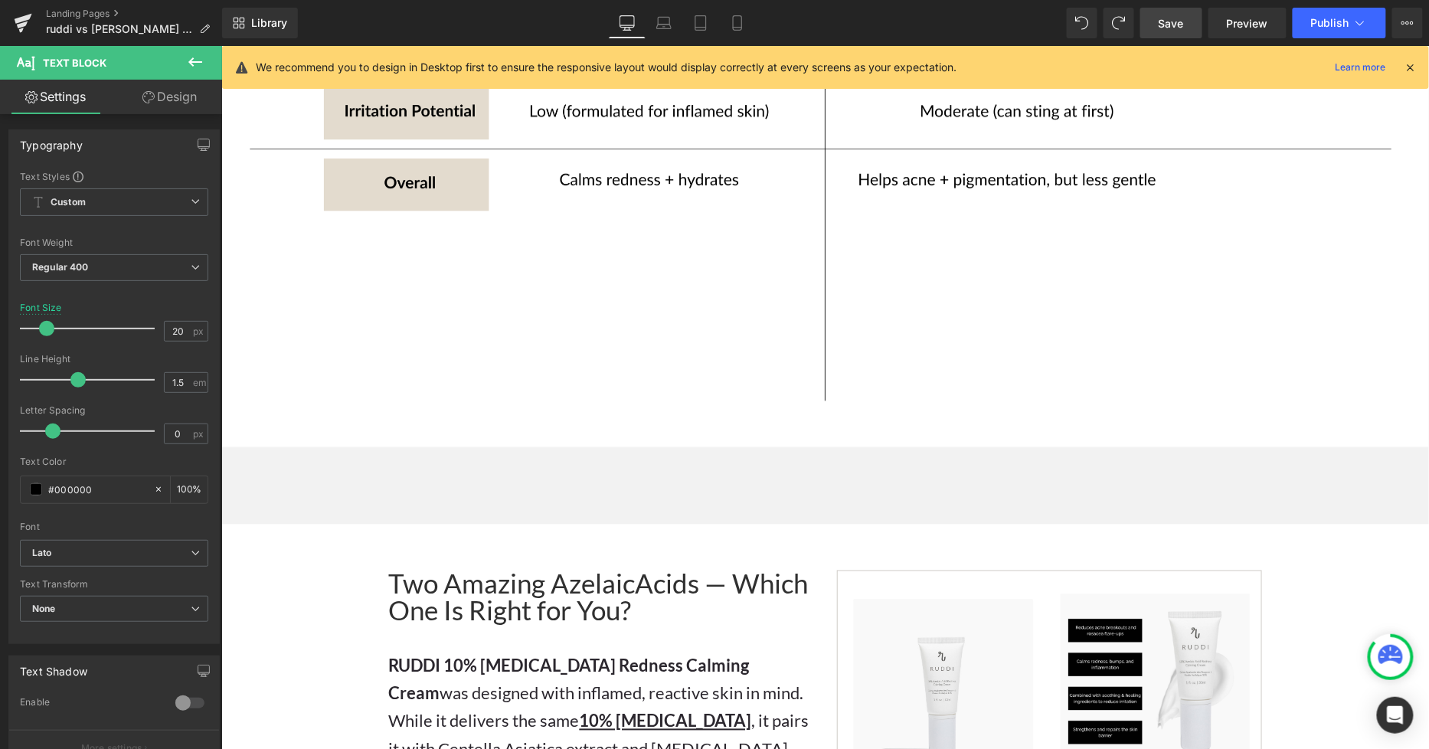
scroll to position [2805, 0]
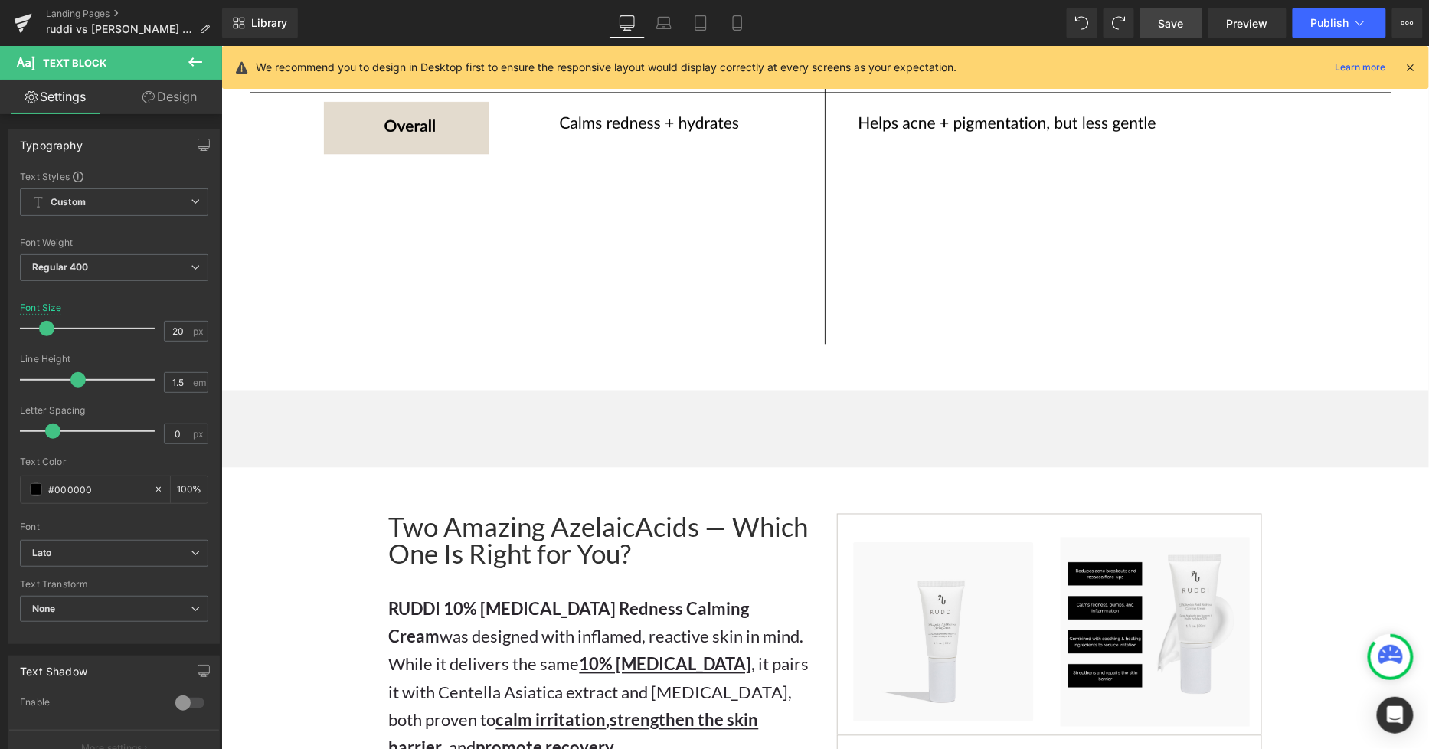
click at [80, 484] on input "#2b272e" at bounding box center [97, 489] width 98 height 17
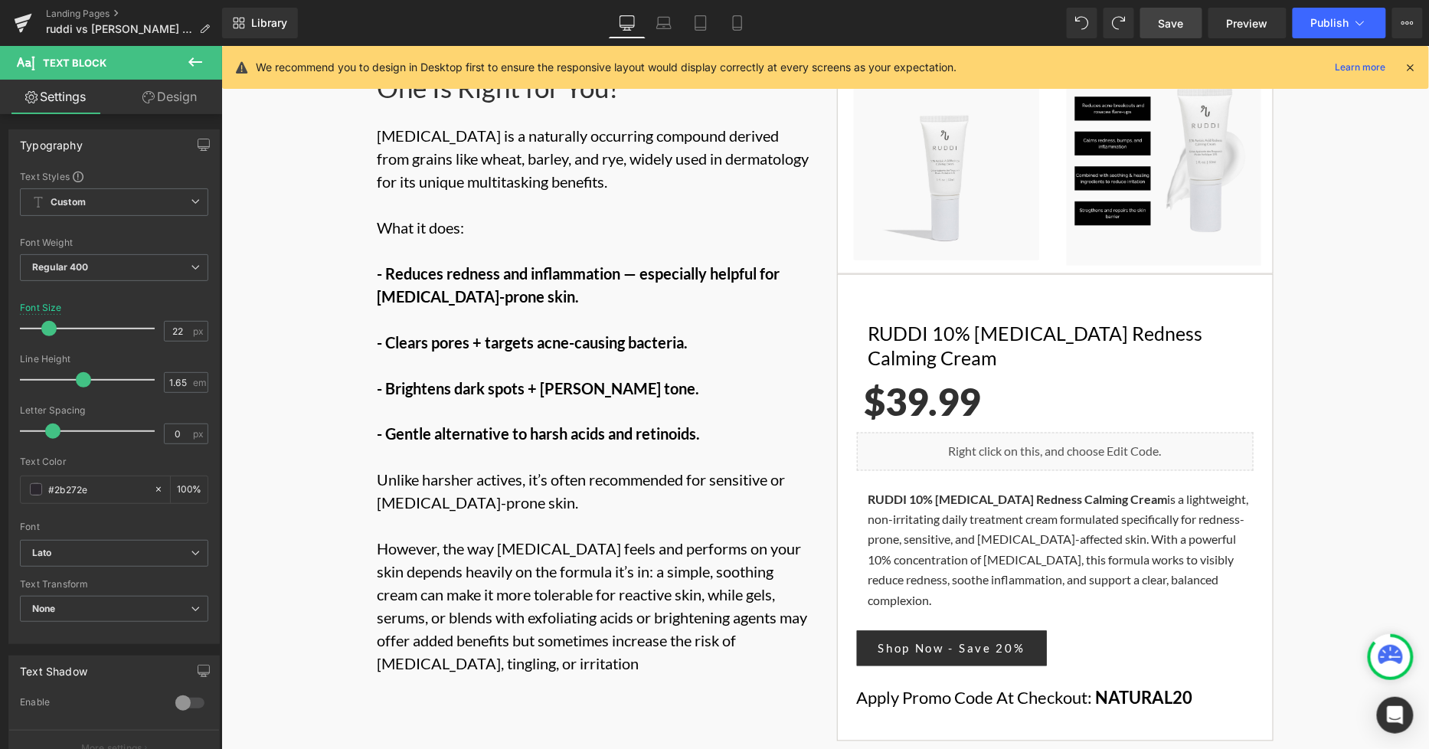
scroll to position [678, 0]
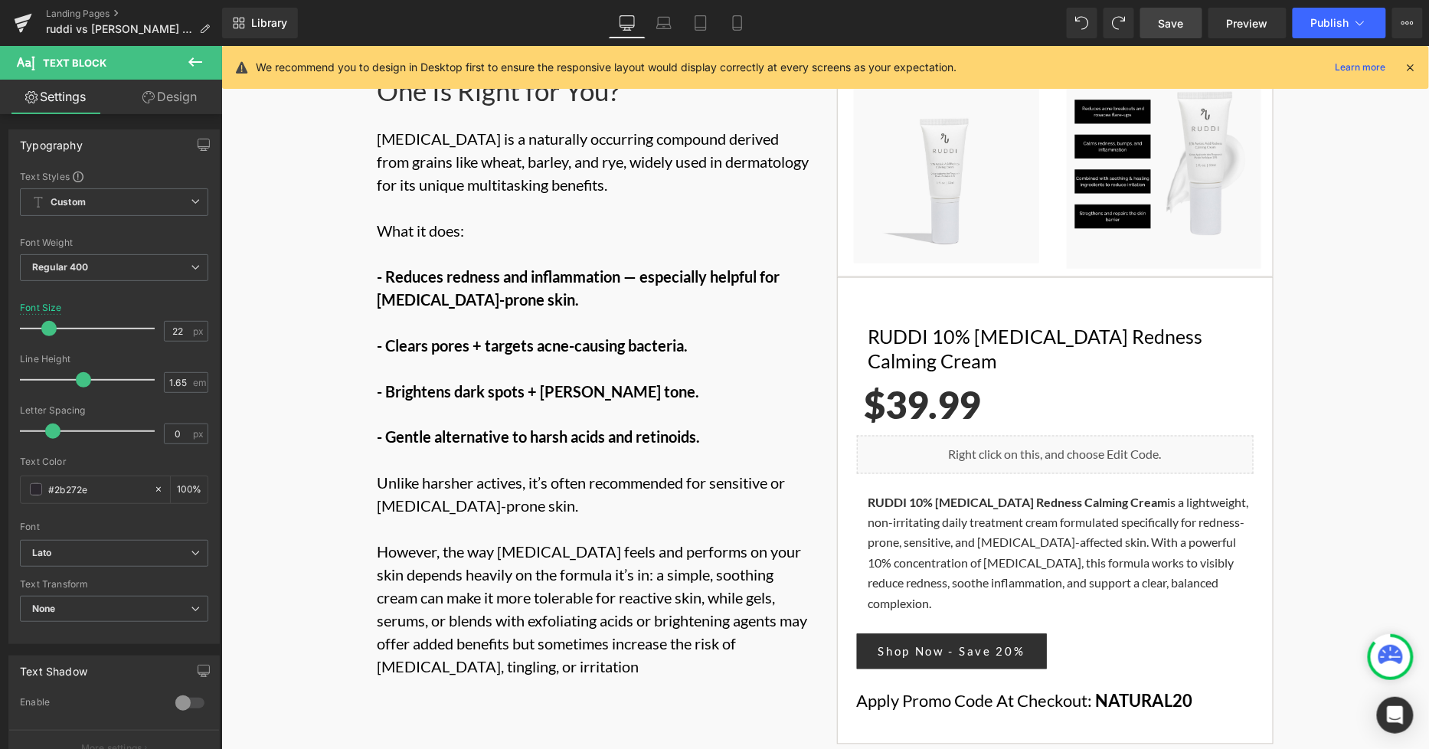
click at [570, 356] on p at bounding box center [595, 367] width 436 height 23
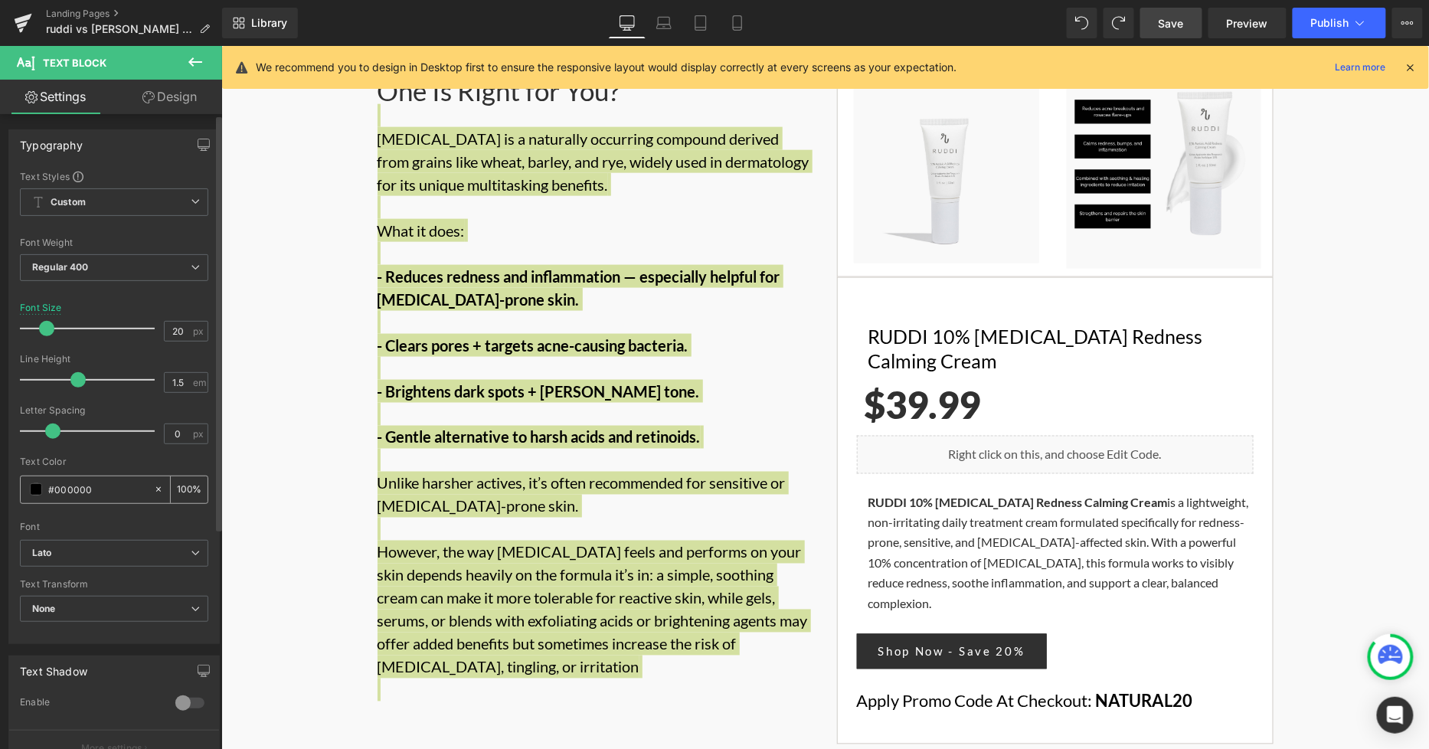
click at [111, 492] on input "#000000" at bounding box center [97, 489] width 98 height 17
paste input "2b272e"
type input "#2b272e"
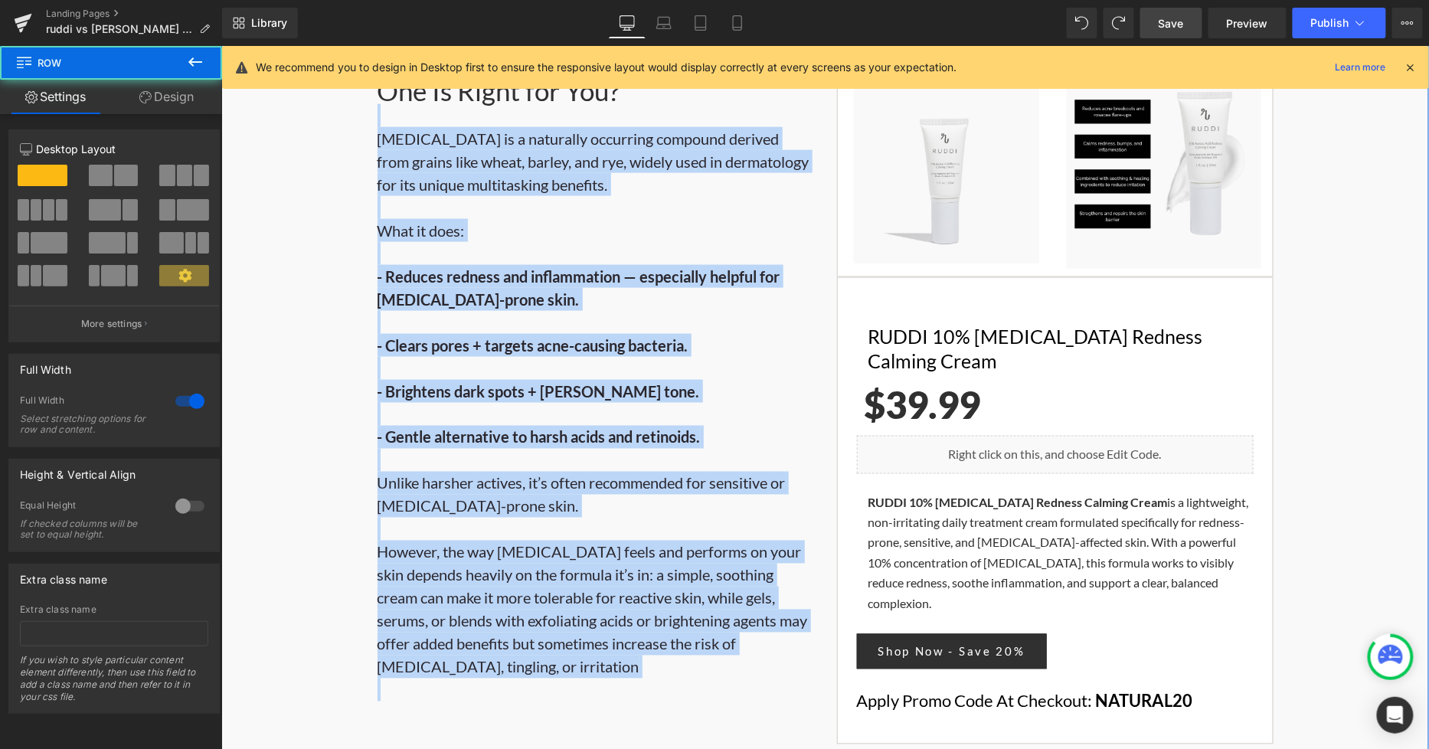
click at [1307, 341] on div "Two Amazing Azelaic Acids — Which One Is Right for You? Heading Azelaic acid is…" at bounding box center [824, 389] width 1207 height 724
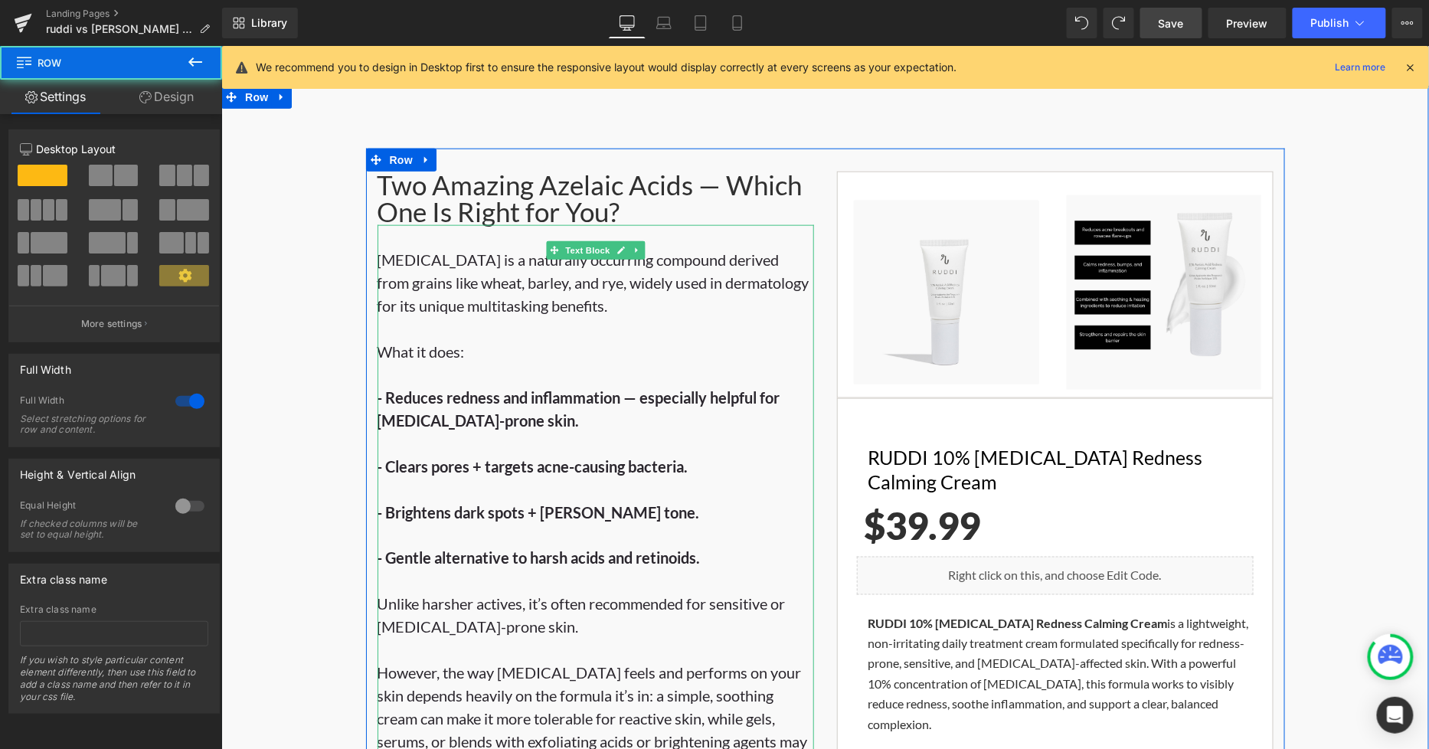
scroll to position [338, 0]
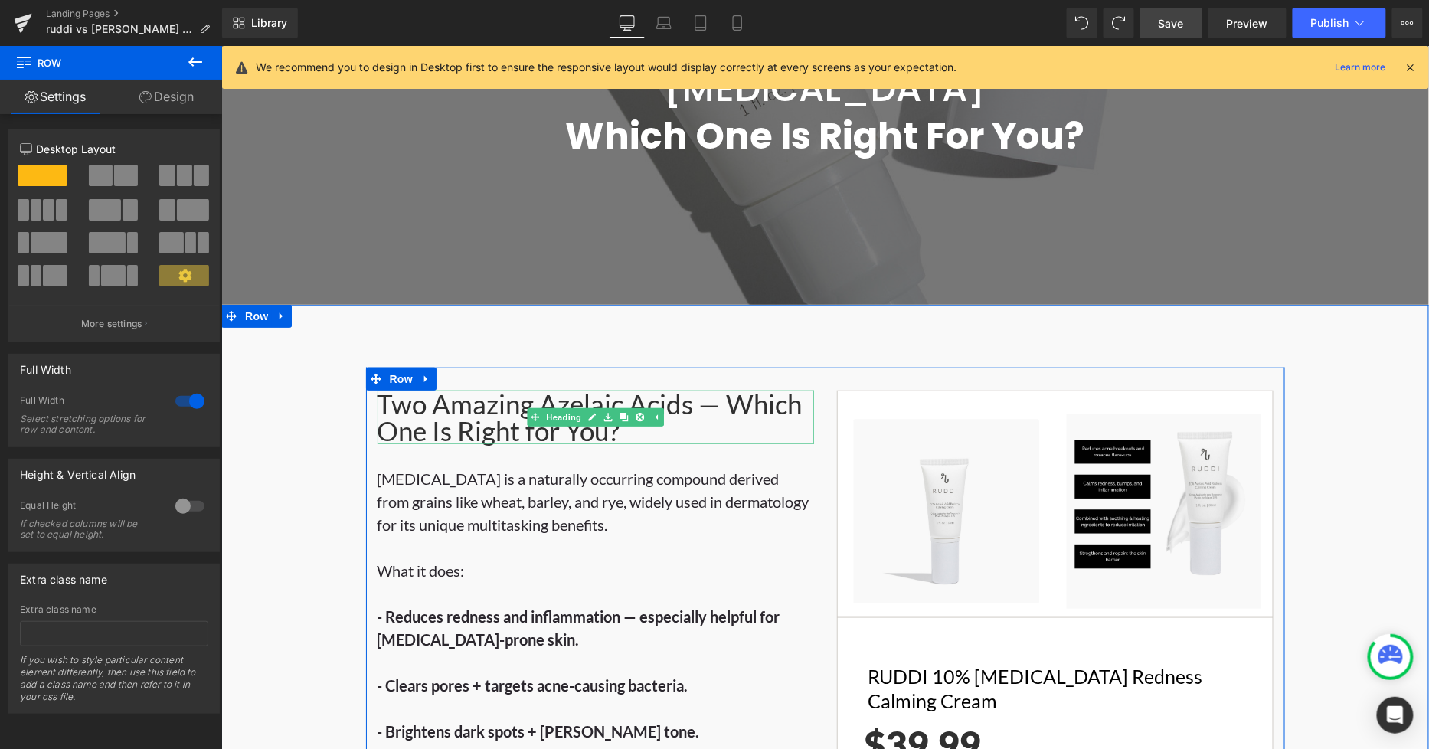
click at [698, 390] on div "Two Amazing Azelaic Acids — Which One Is Right for You?" at bounding box center [595, 417] width 436 height 54
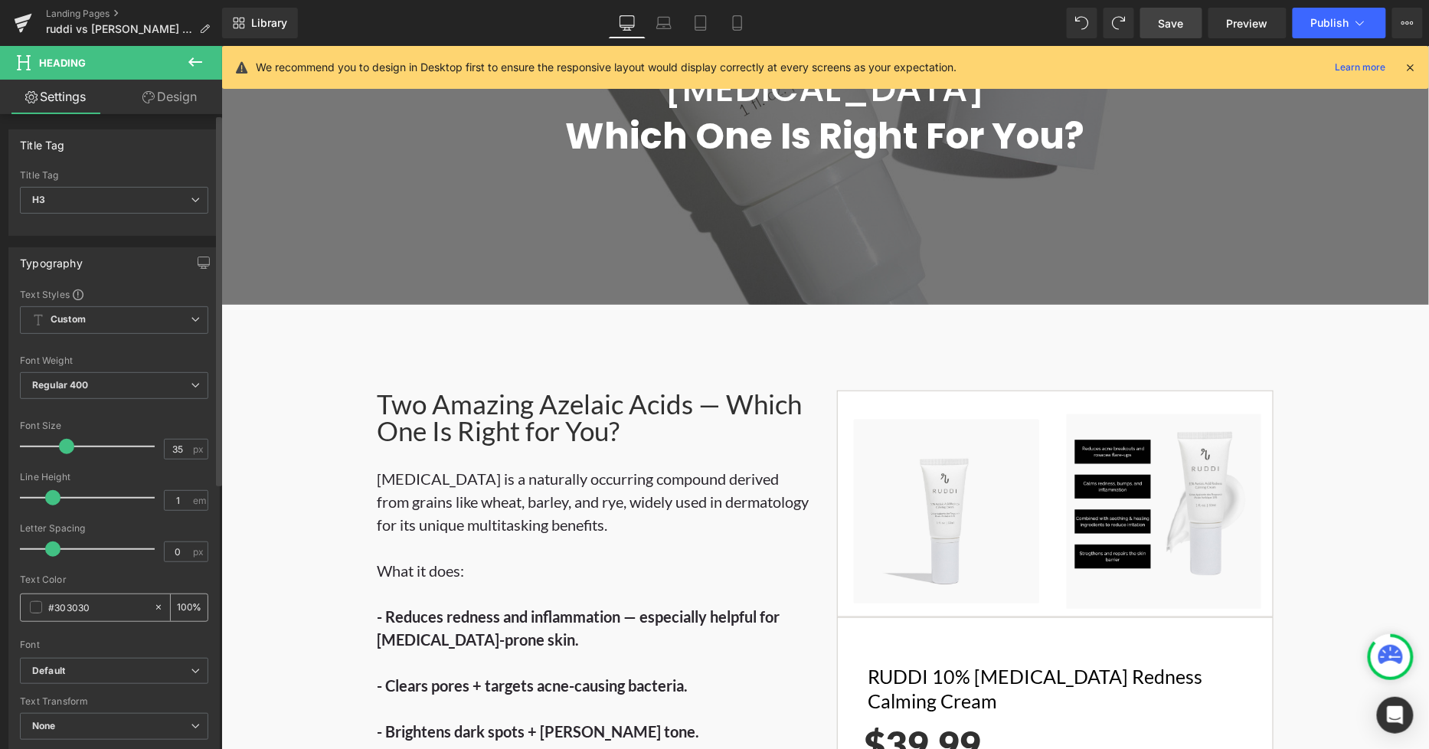
click at [93, 593] on input "#303030" at bounding box center [97, 607] width 98 height 17
click at [495, 593] on strong "- Reduces redness and inflammation — especially helpful for rosacea-prone skin." at bounding box center [578, 626] width 403 height 41
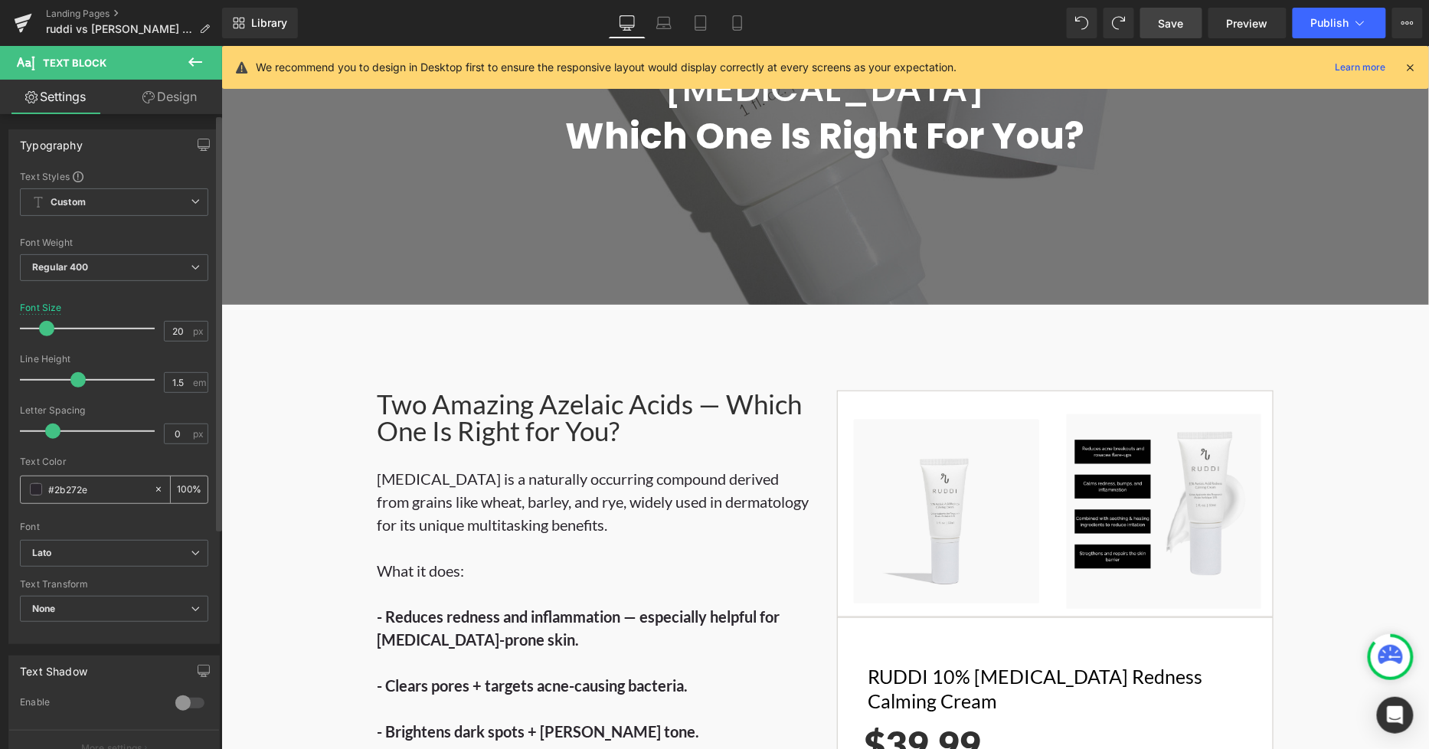
click at [119, 495] on input "#2b272e" at bounding box center [97, 489] width 98 height 17
type input "#303030"
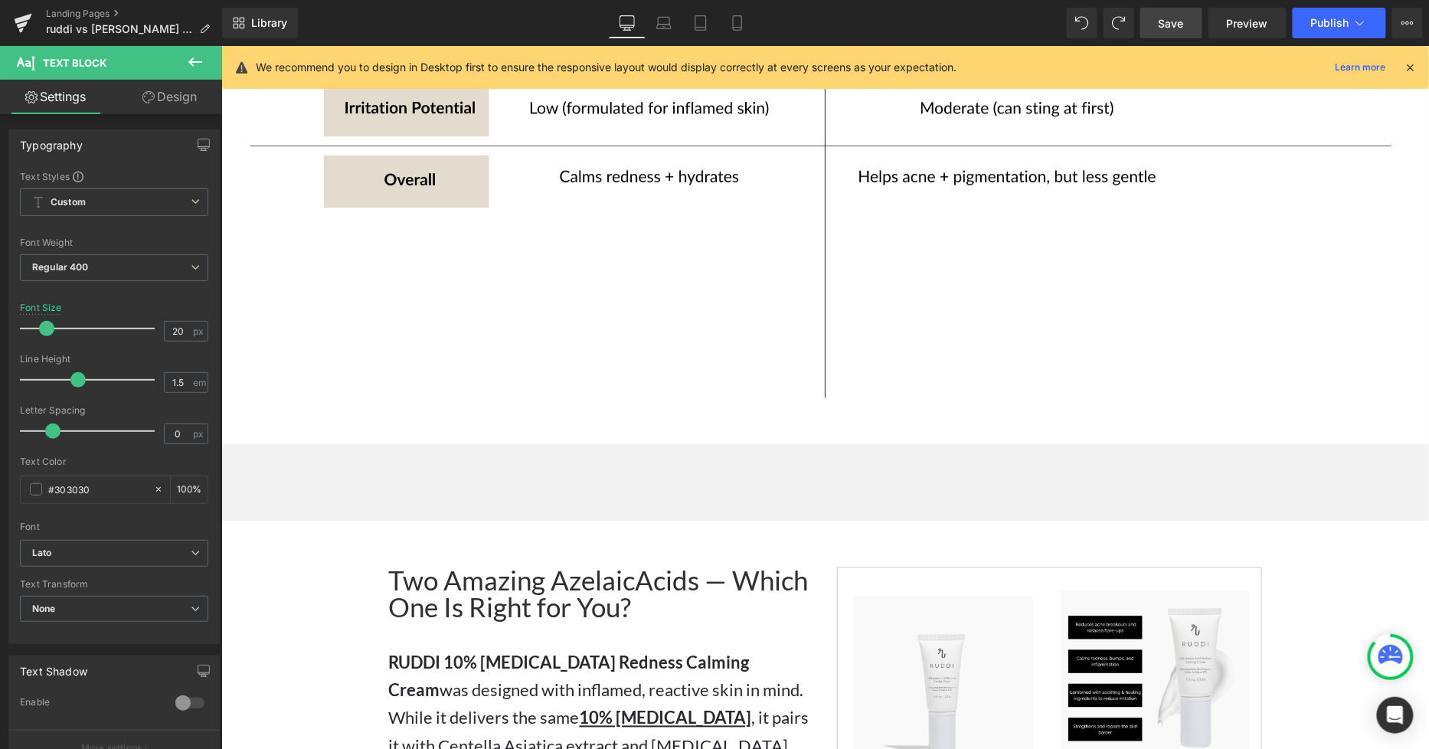
scroll to position [2890, 0]
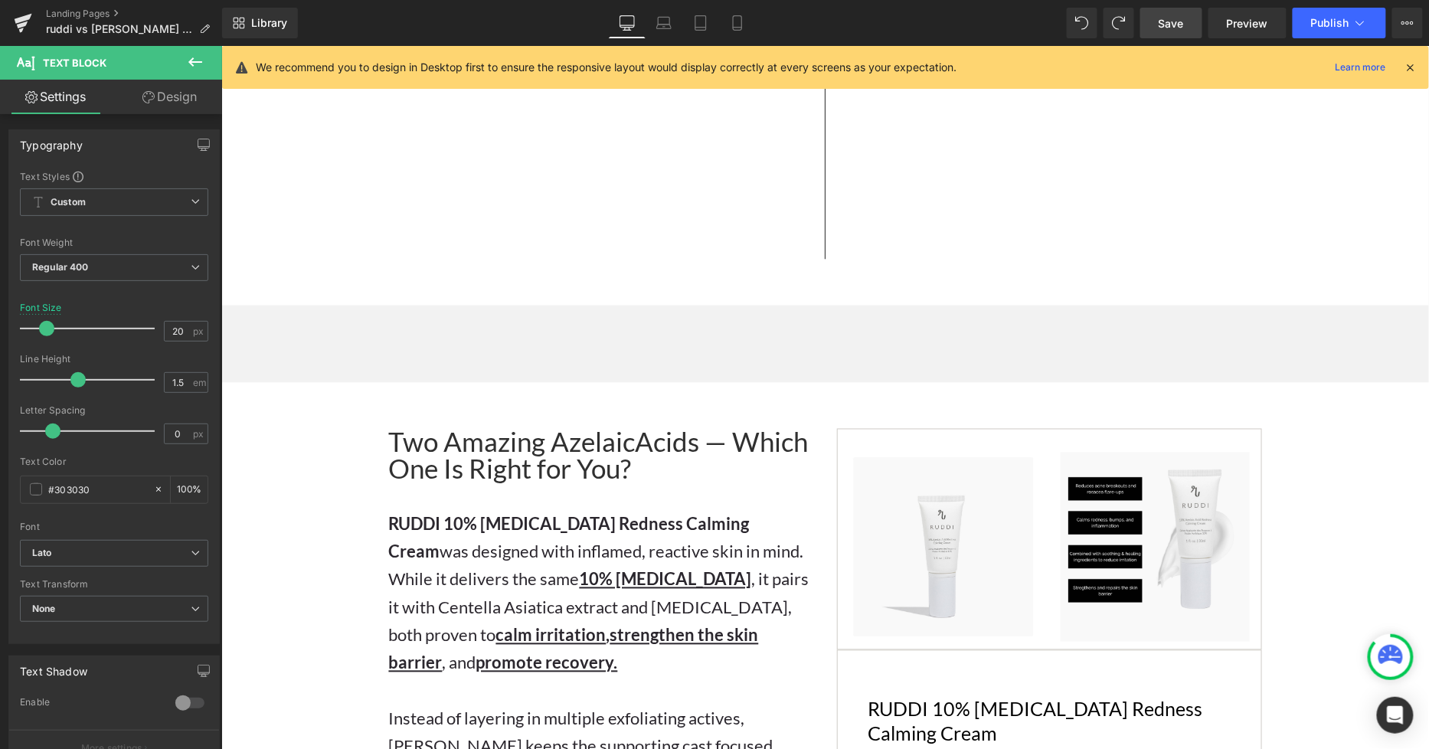
click at [113, 487] on input "#2b272e" at bounding box center [97, 489] width 98 height 17
type input "#303030"
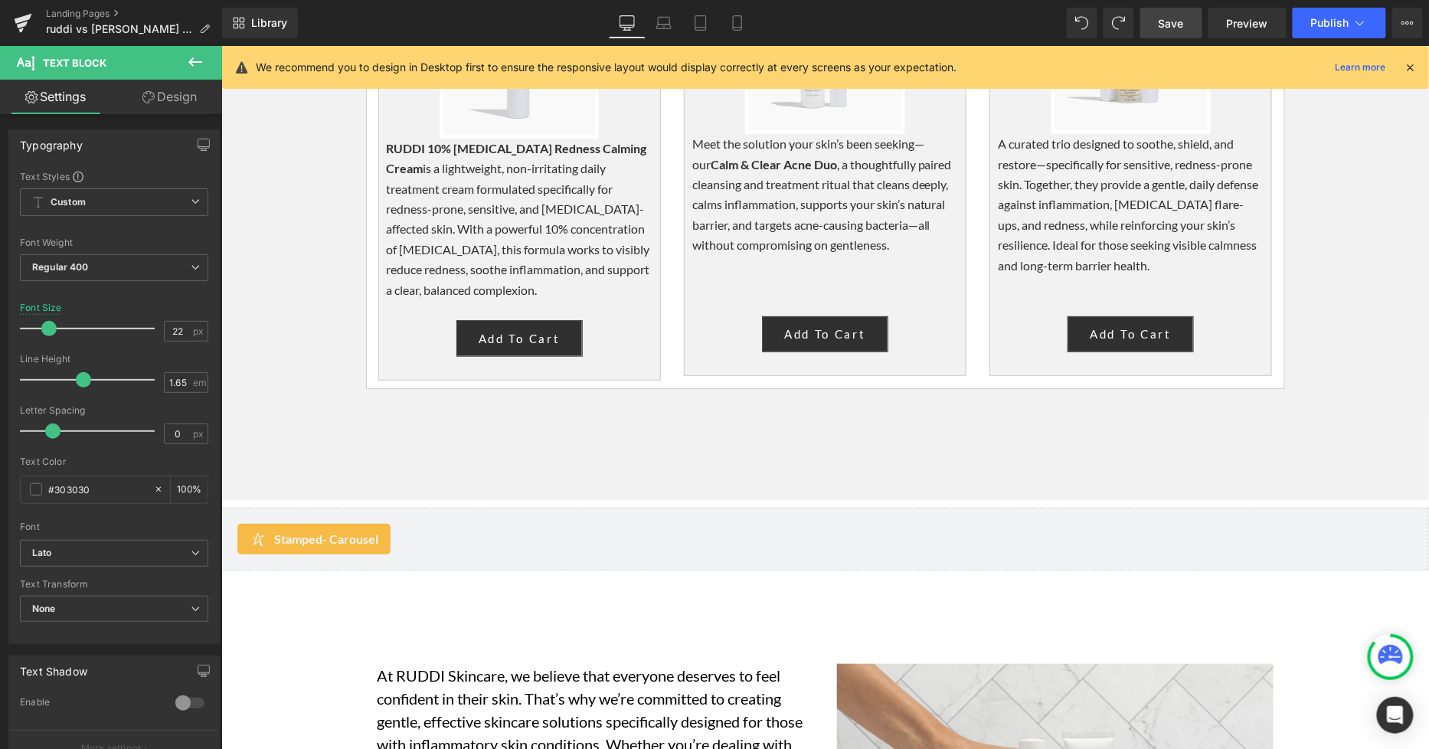
scroll to position [4592, 0]
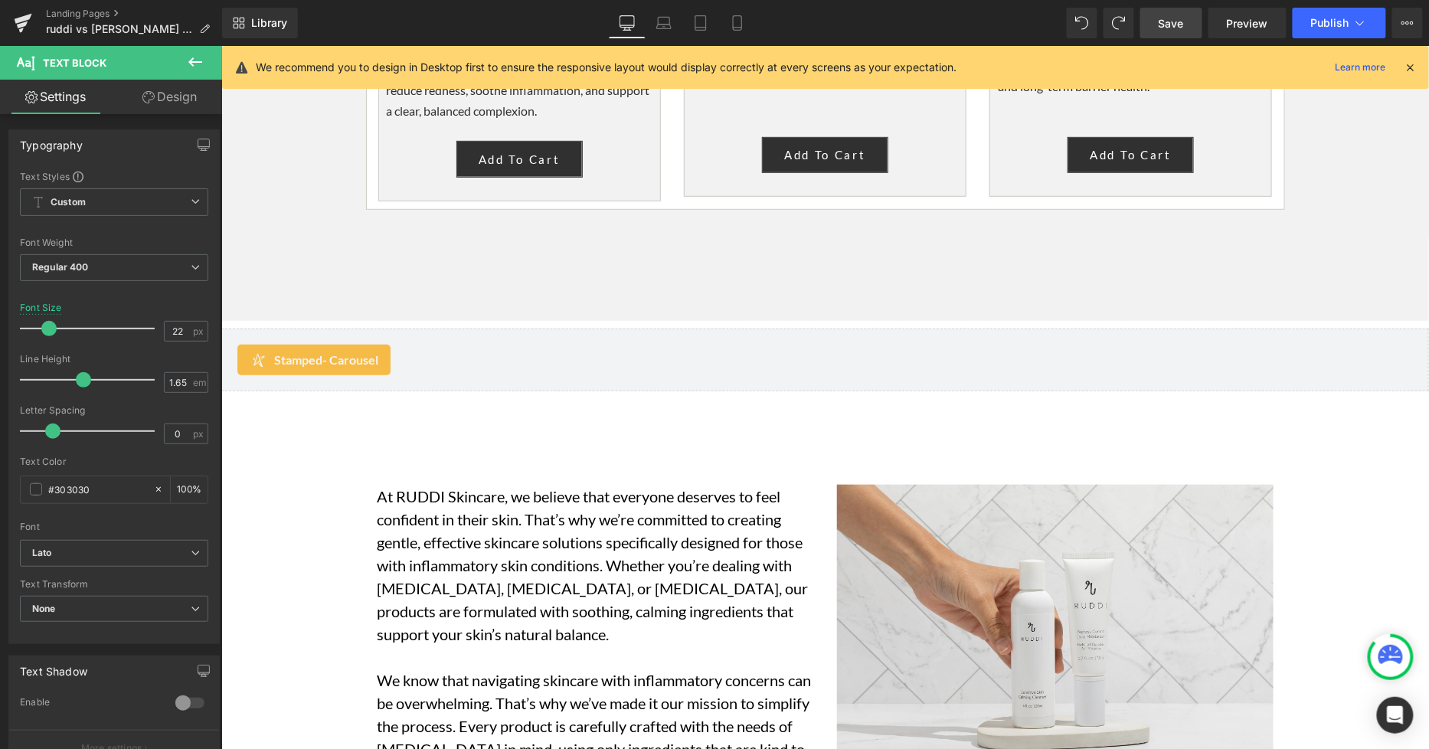
drag, startPoint x: 1269, startPoint y: 392, endPoint x: 1295, endPoint y: 398, distance: 26.7
click at [1276, 461] on div "At RUDDI Skincare, we believe that everyone deserves to feel confident in their…" at bounding box center [824, 694] width 919 height 467
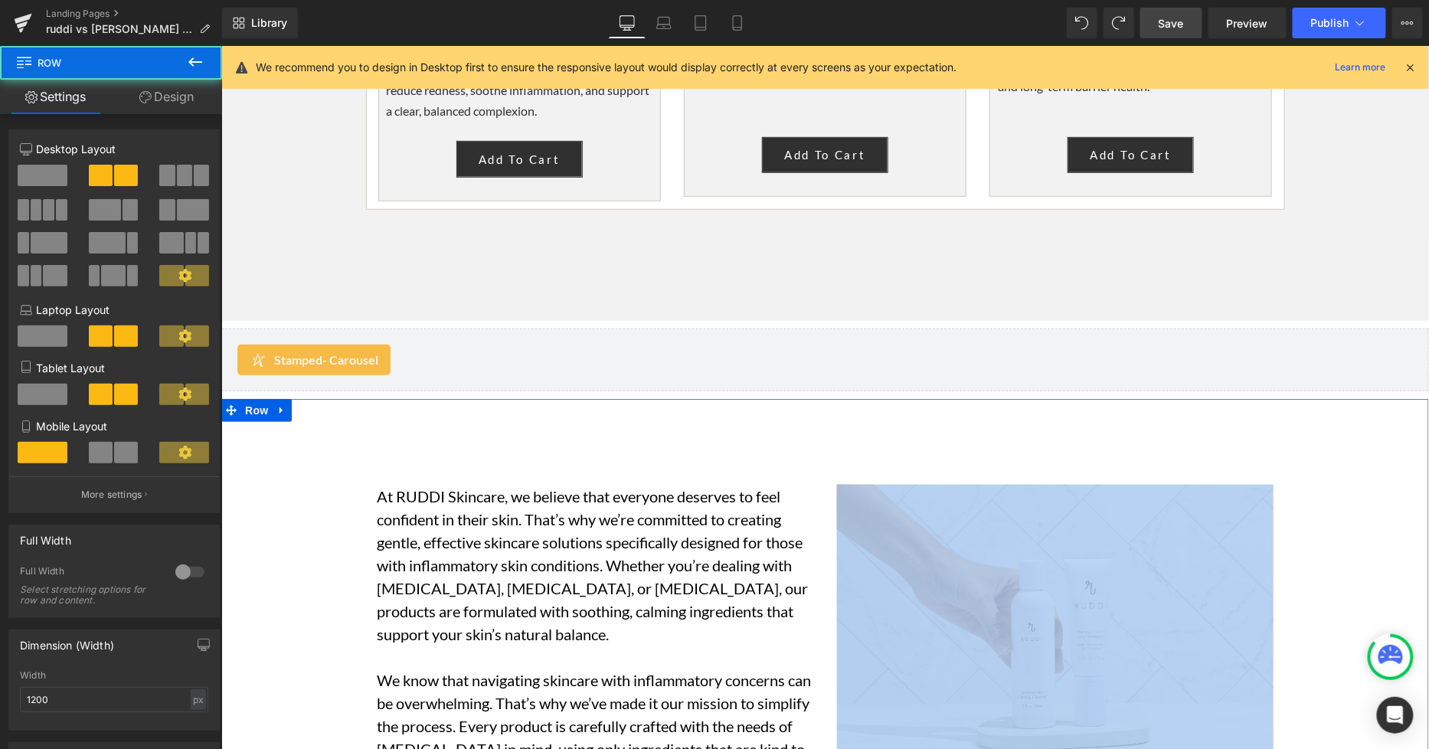
click at [1296, 461] on div "At RUDDI Skincare, we believe that everyone deserves to feel confident in their…" at bounding box center [824, 694] width 1207 height 467
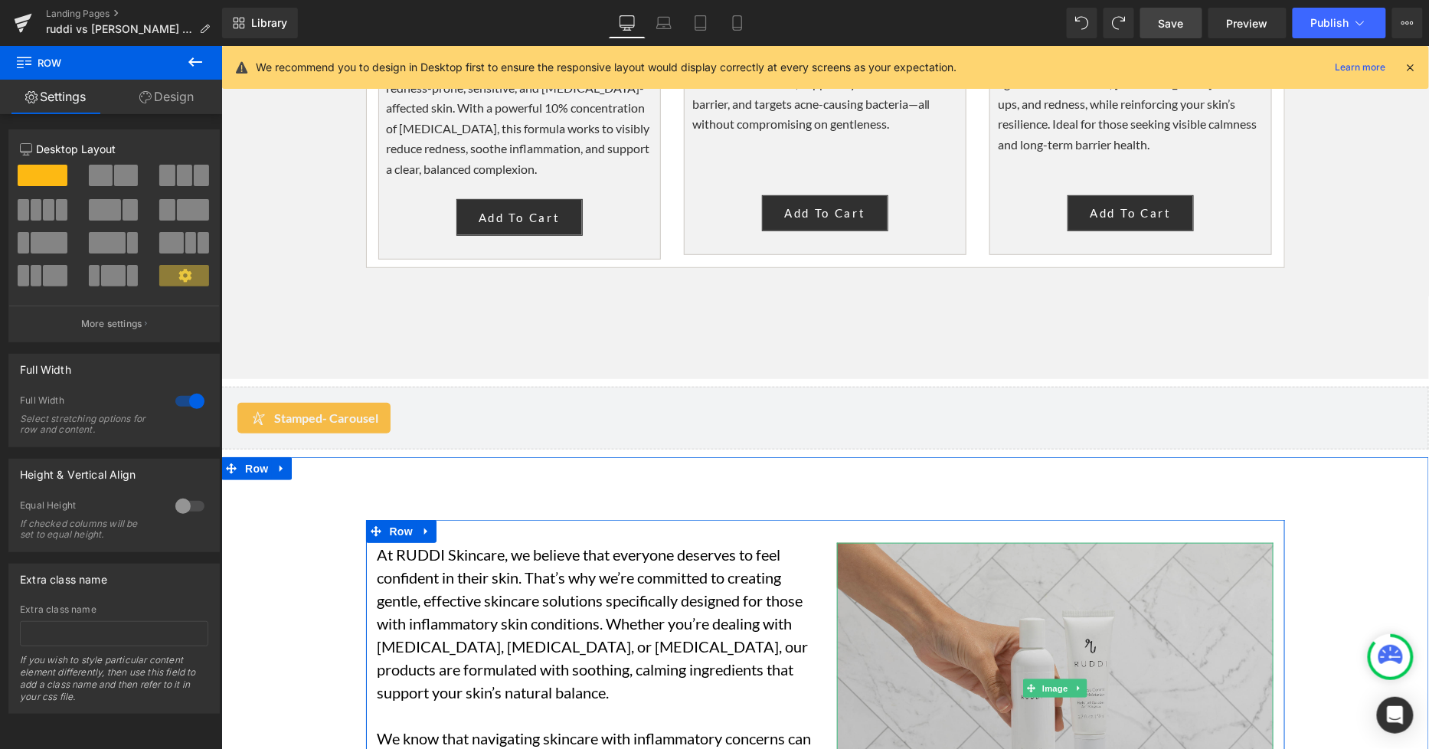
scroll to position [4507, 0]
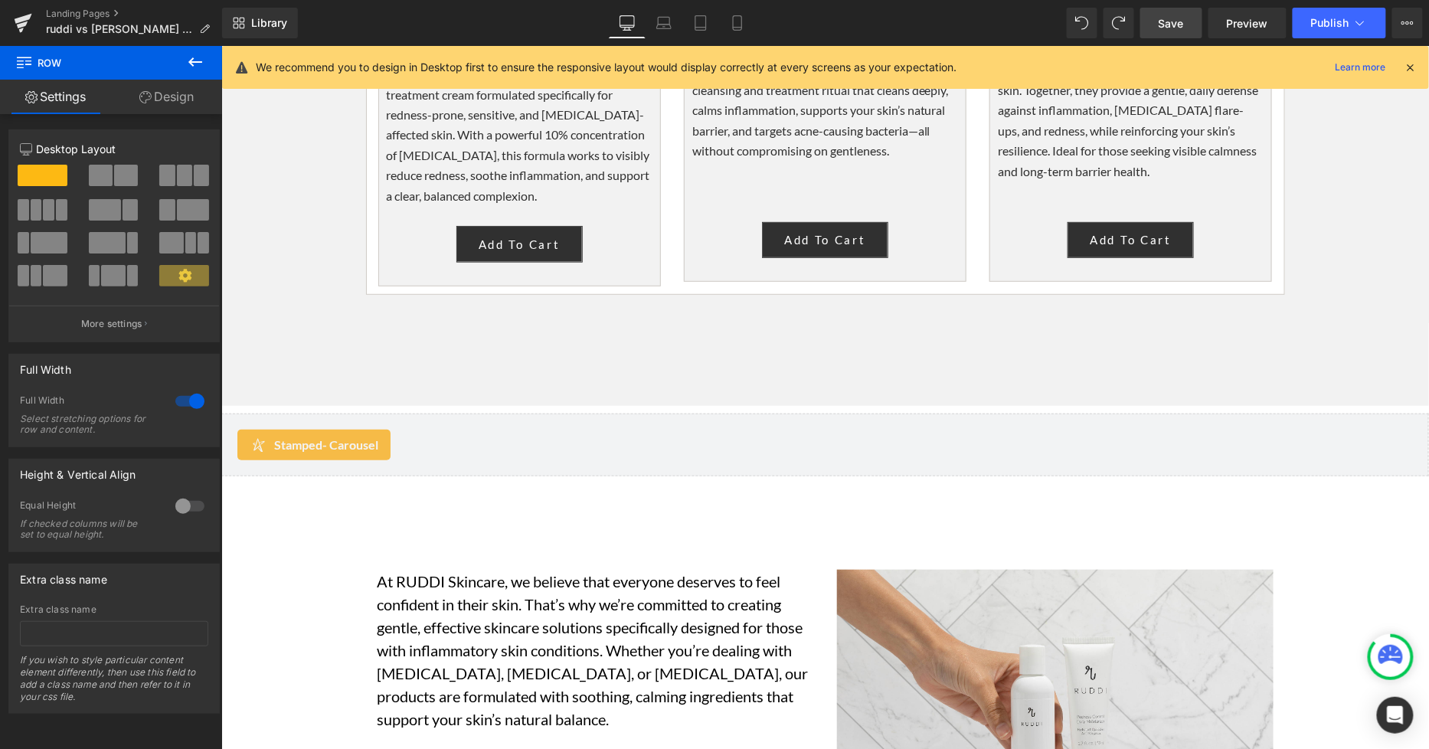
click at [1182, 28] on span "Save" at bounding box center [1170, 23] width 25 height 16
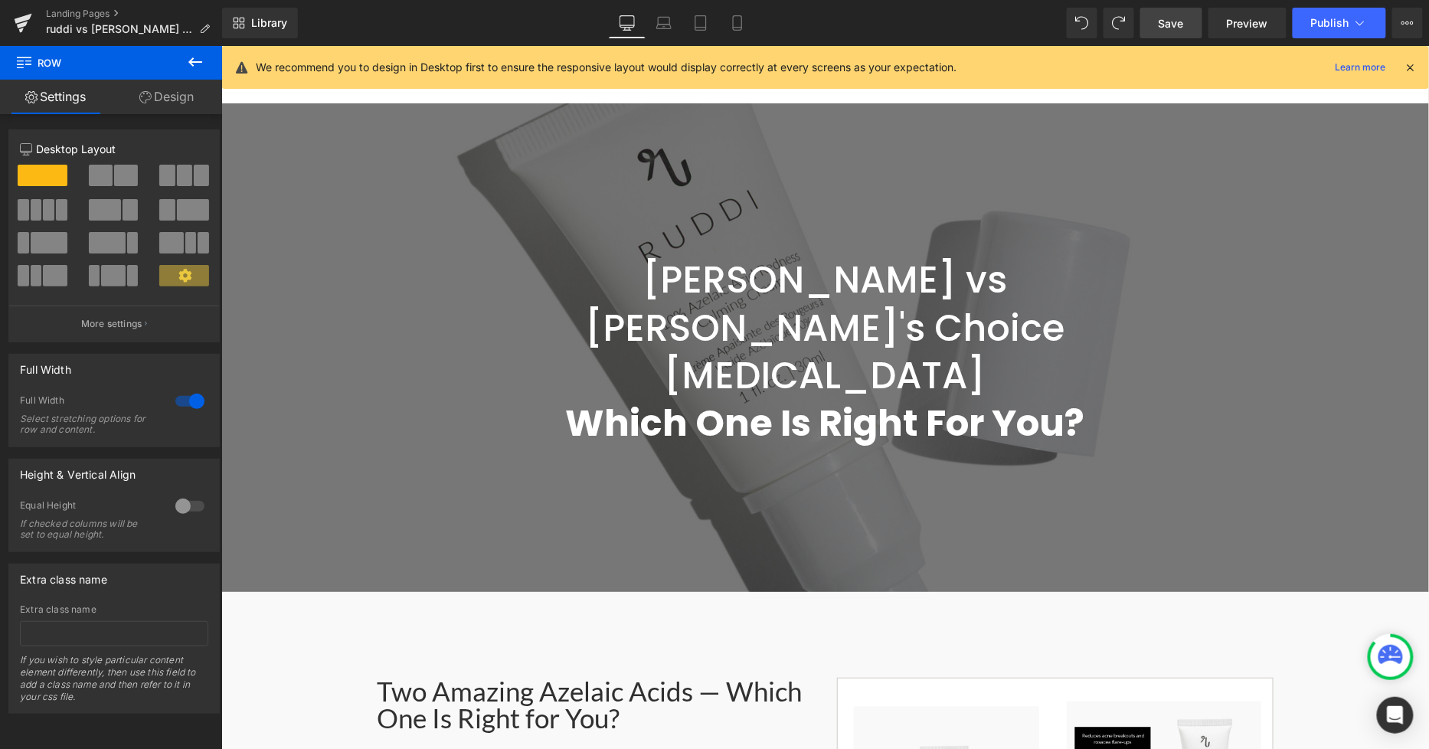
scroll to position [0, 0]
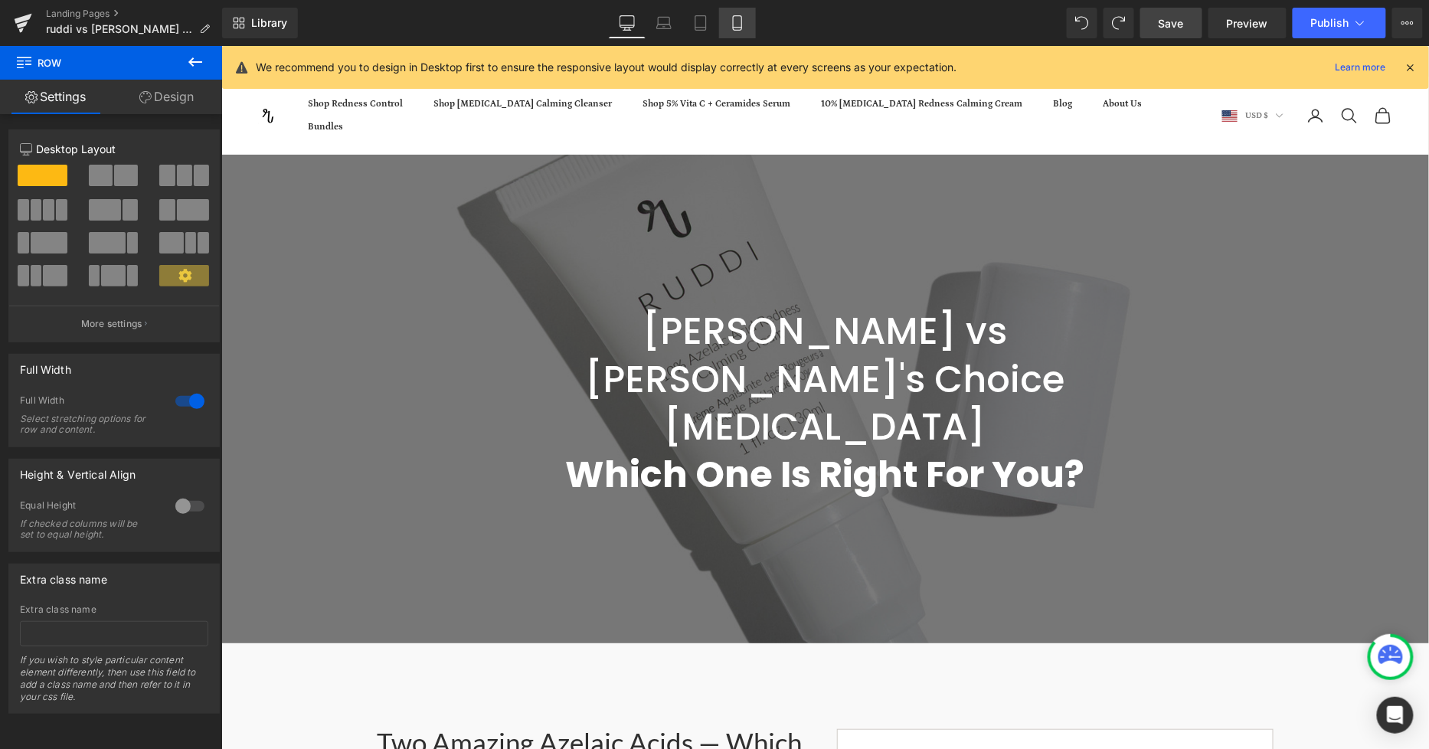
click at [753, 11] on link "Mobile" at bounding box center [737, 23] width 37 height 31
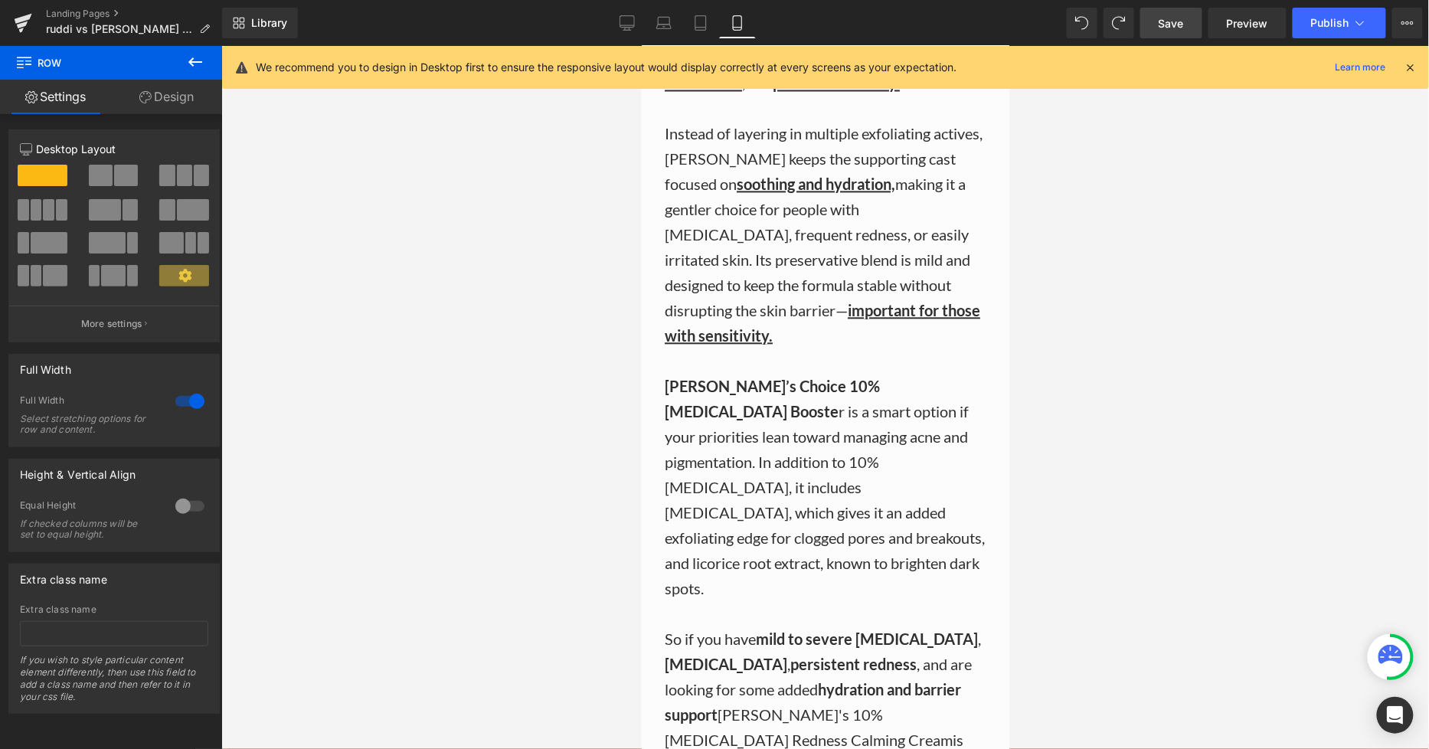
scroll to position [3014, 0]
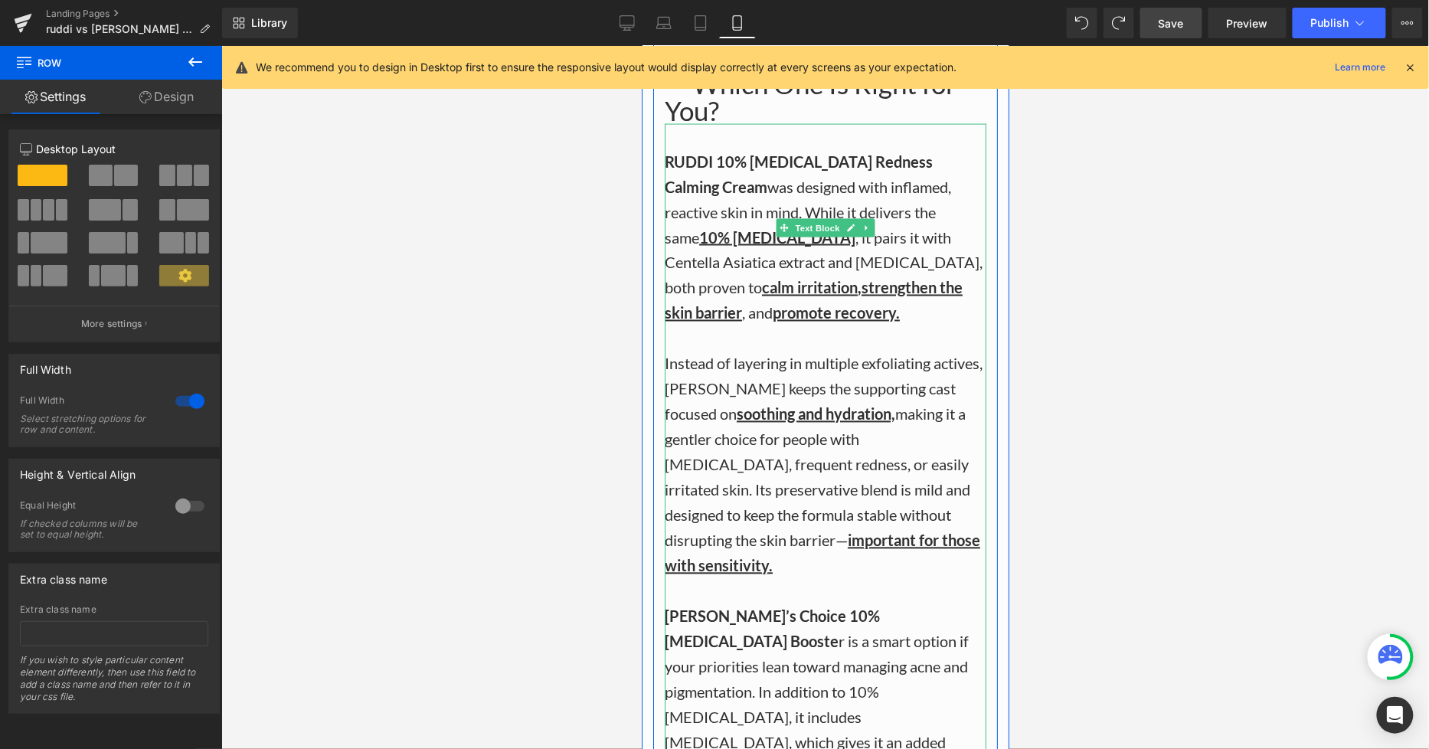
click at [680, 141] on div "RUDDI 10% Azelaic Acid Redness Calming Cream was designed with inflamed, reacti…" at bounding box center [825, 590] width 322 height 935
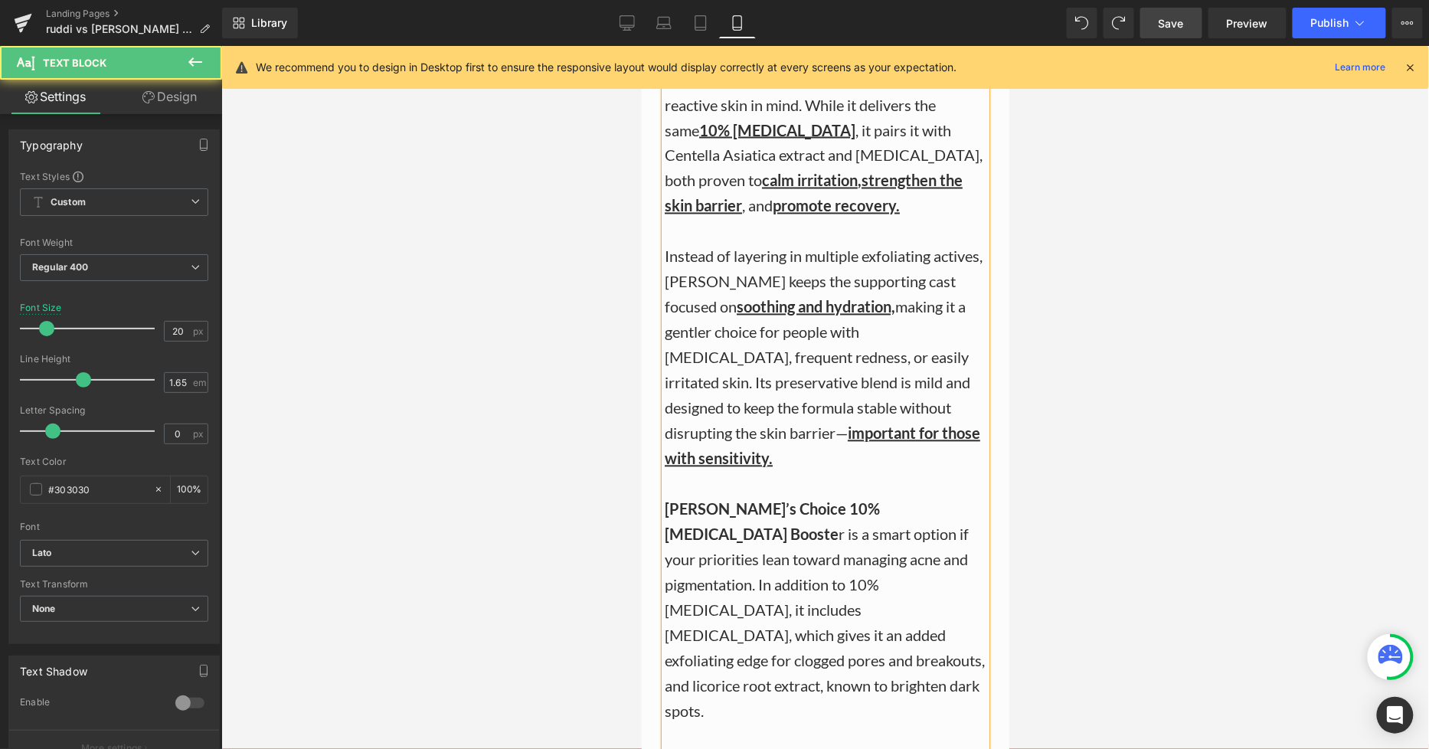
scroll to position [3185, 0]
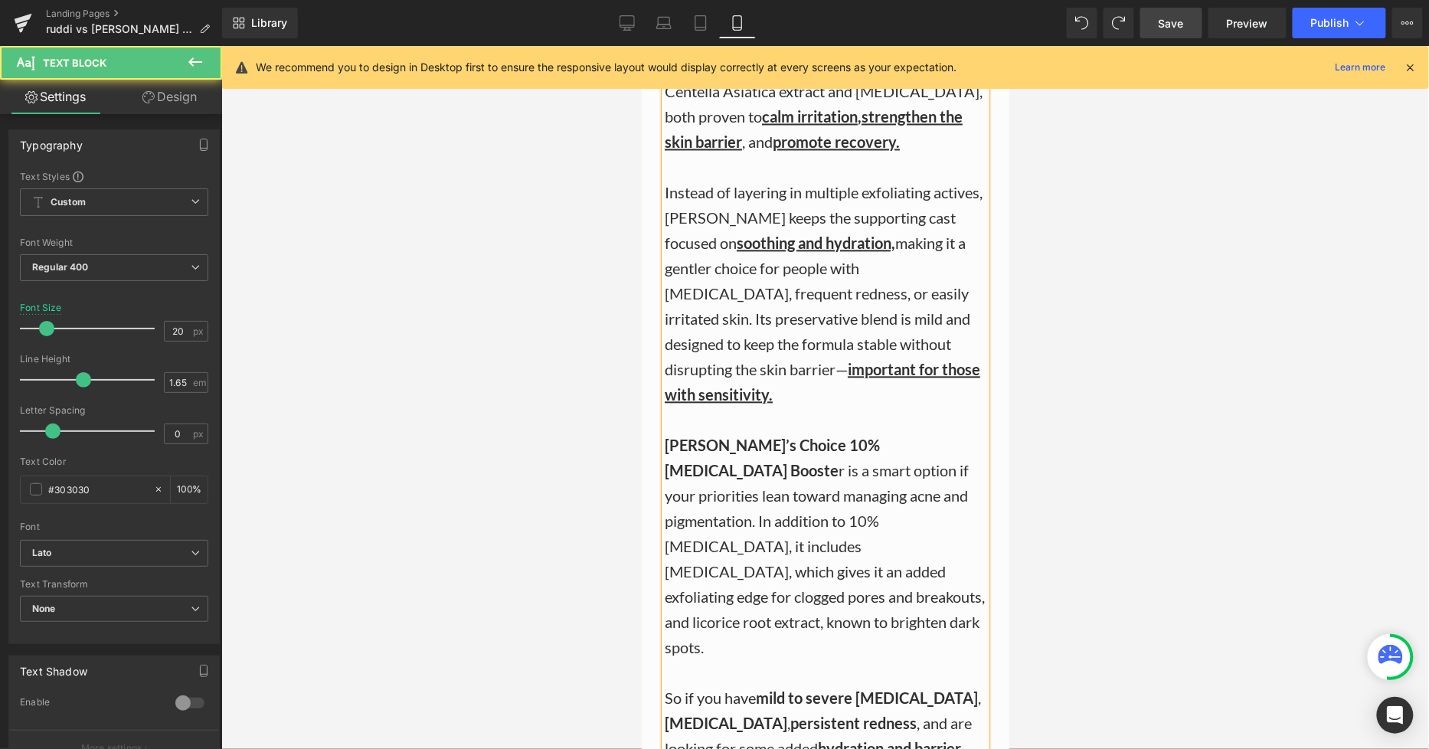
drag, startPoint x: 900, startPoint y: 557, endPoint x: 656, endPoint y: 454, distance: 264.9
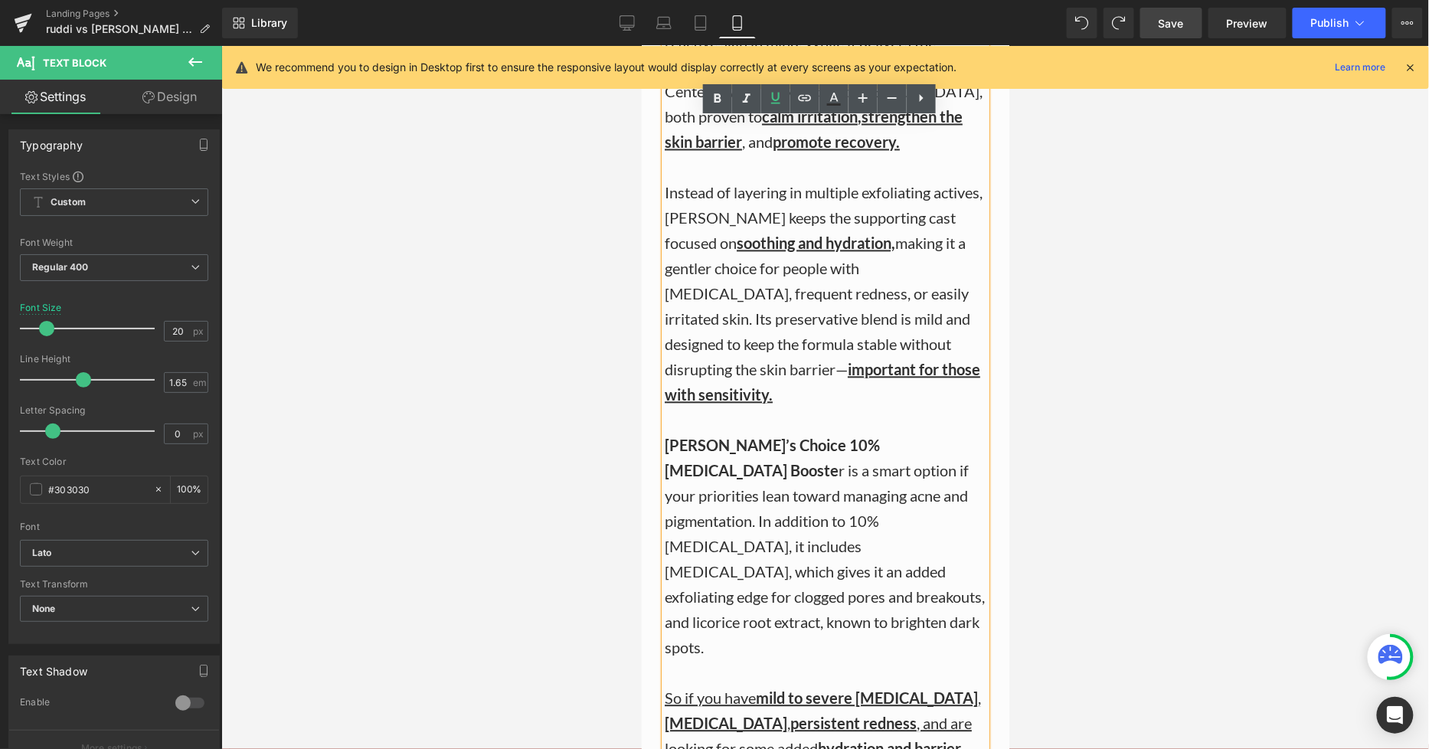
click at [1103, 445] on div at bounding box center [824, 397] width 1207 height 703
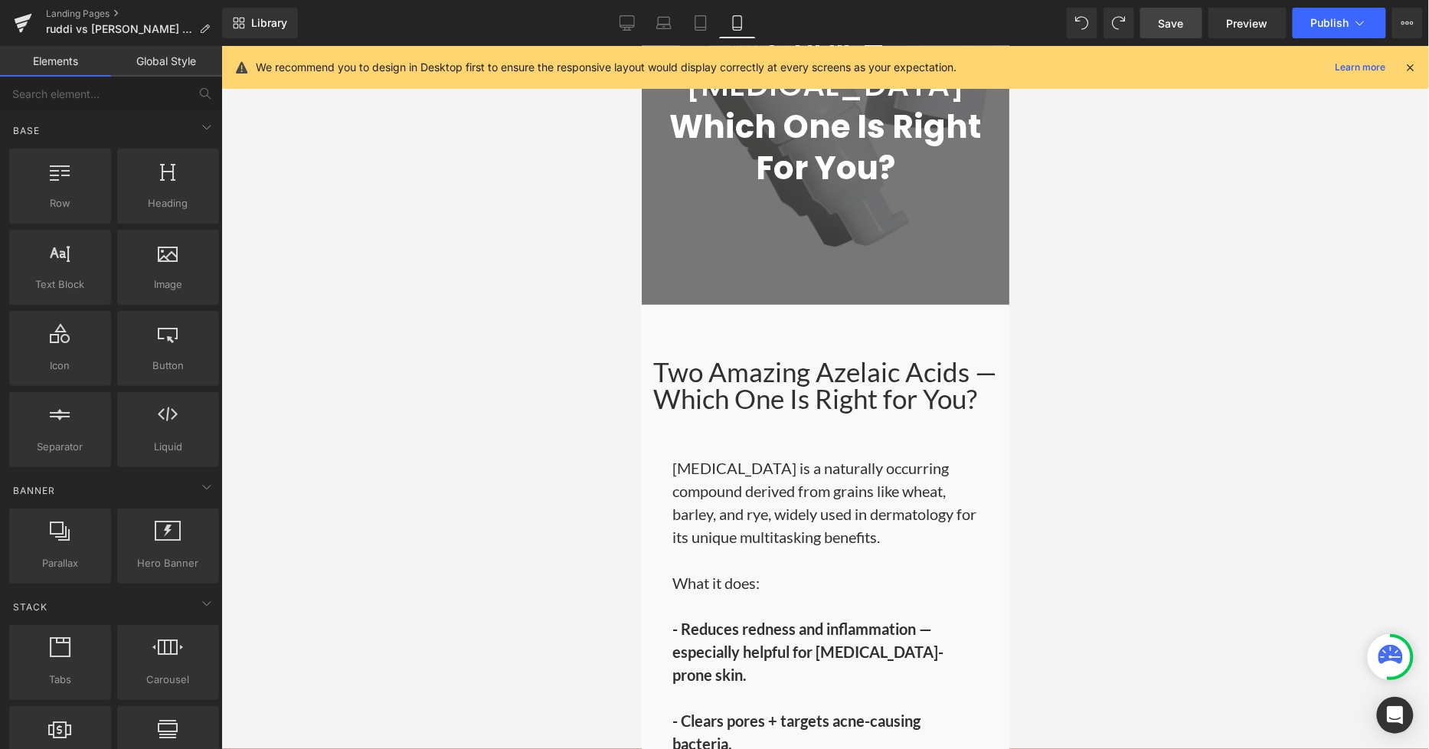
scroll to position [292, 0]
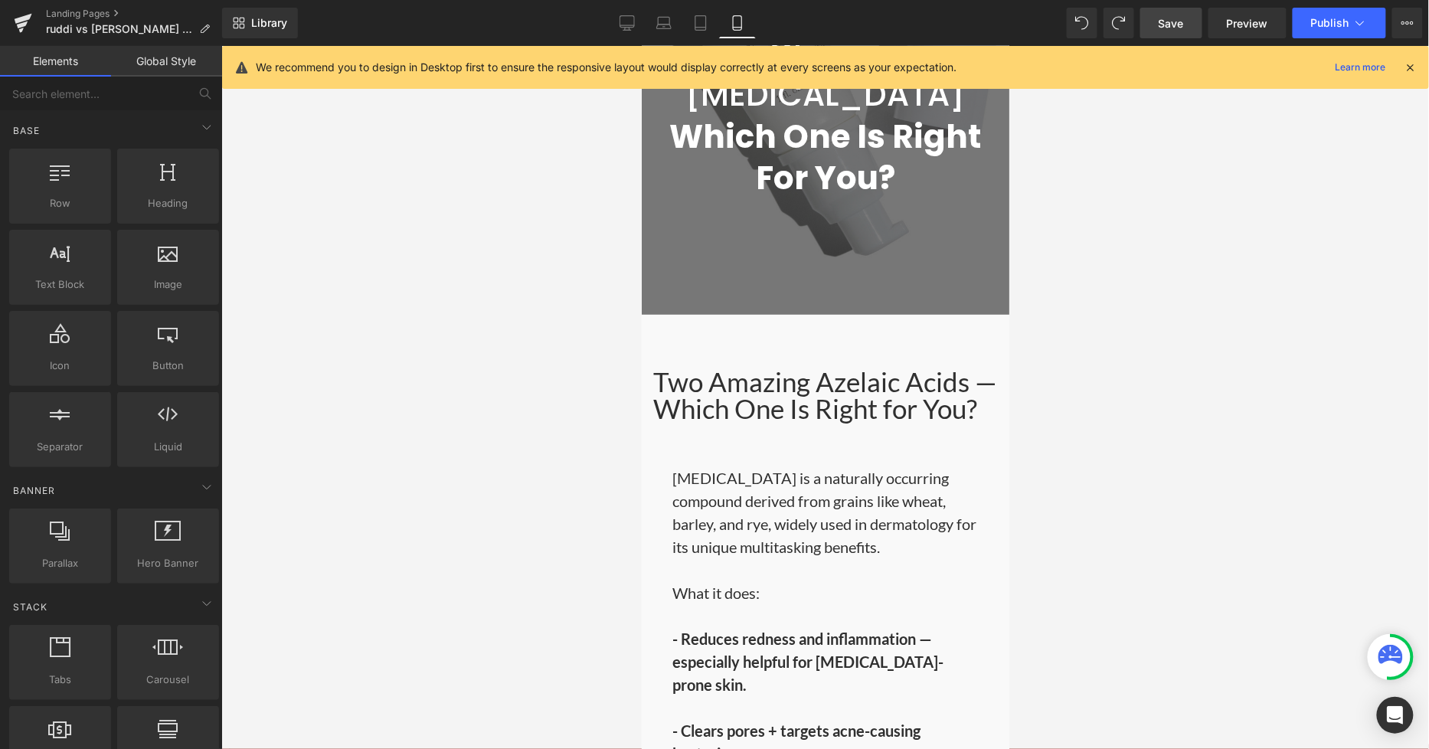
click at [1175, 20] on span "Save" at bounding box center [1170, 23] width 25 height 16
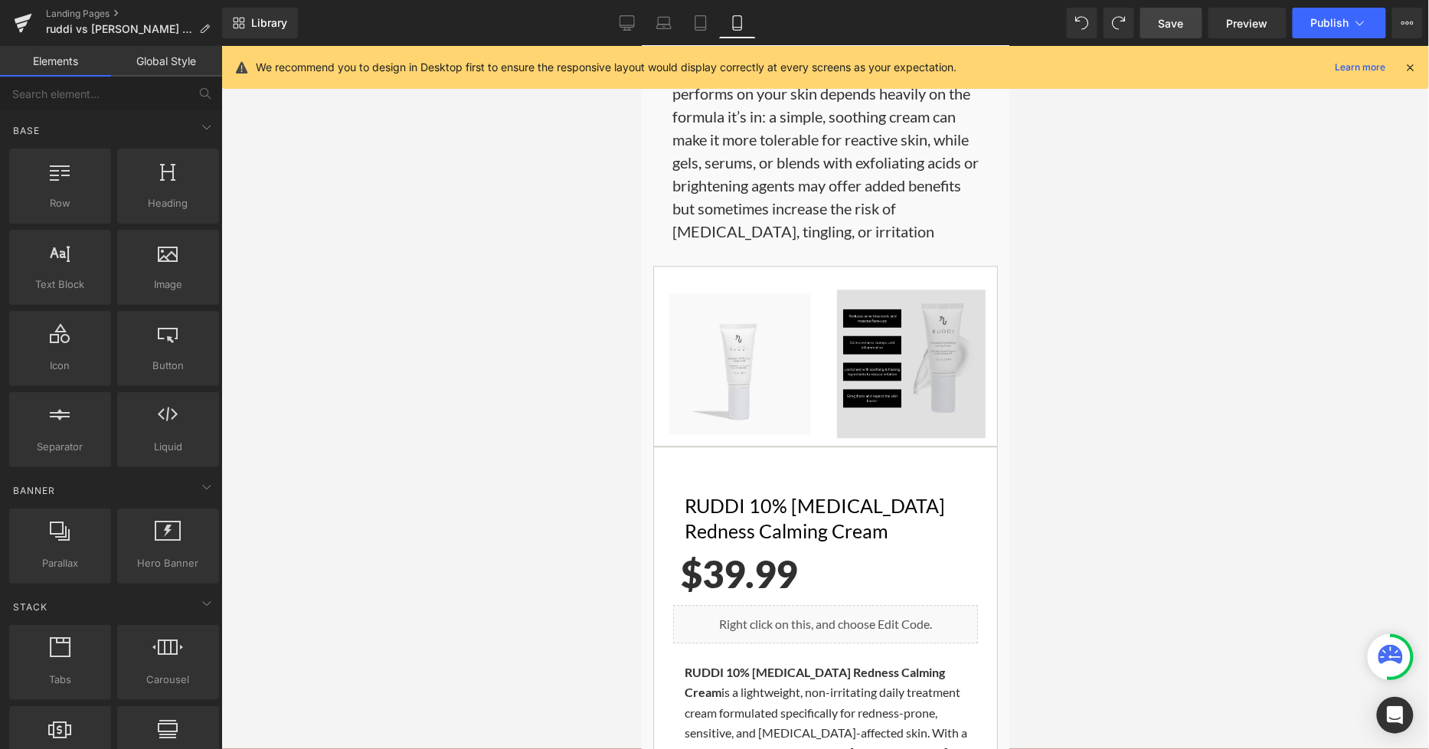
scroll to position [1106, 0]
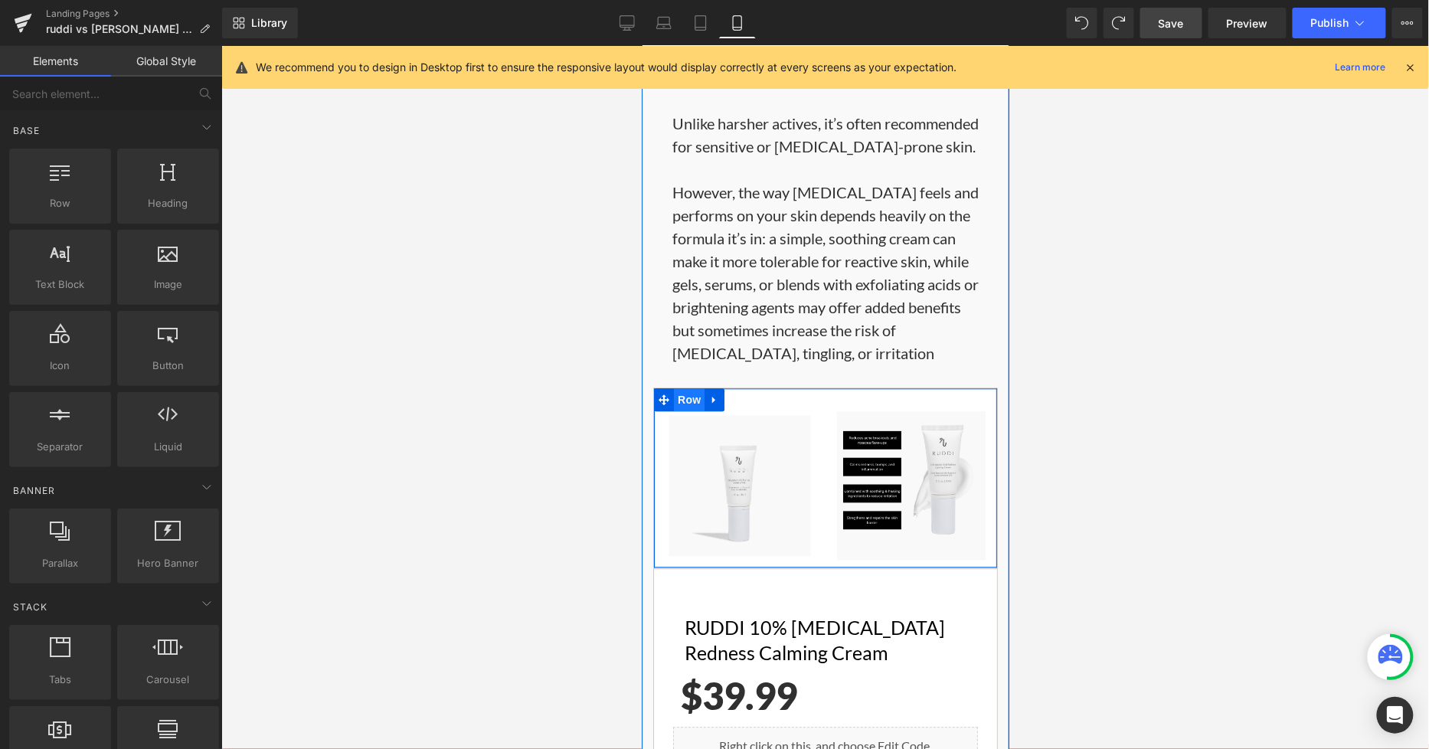
click at [686, 388] on span "Row" at bounding box center [688, 399] width 31 height 23
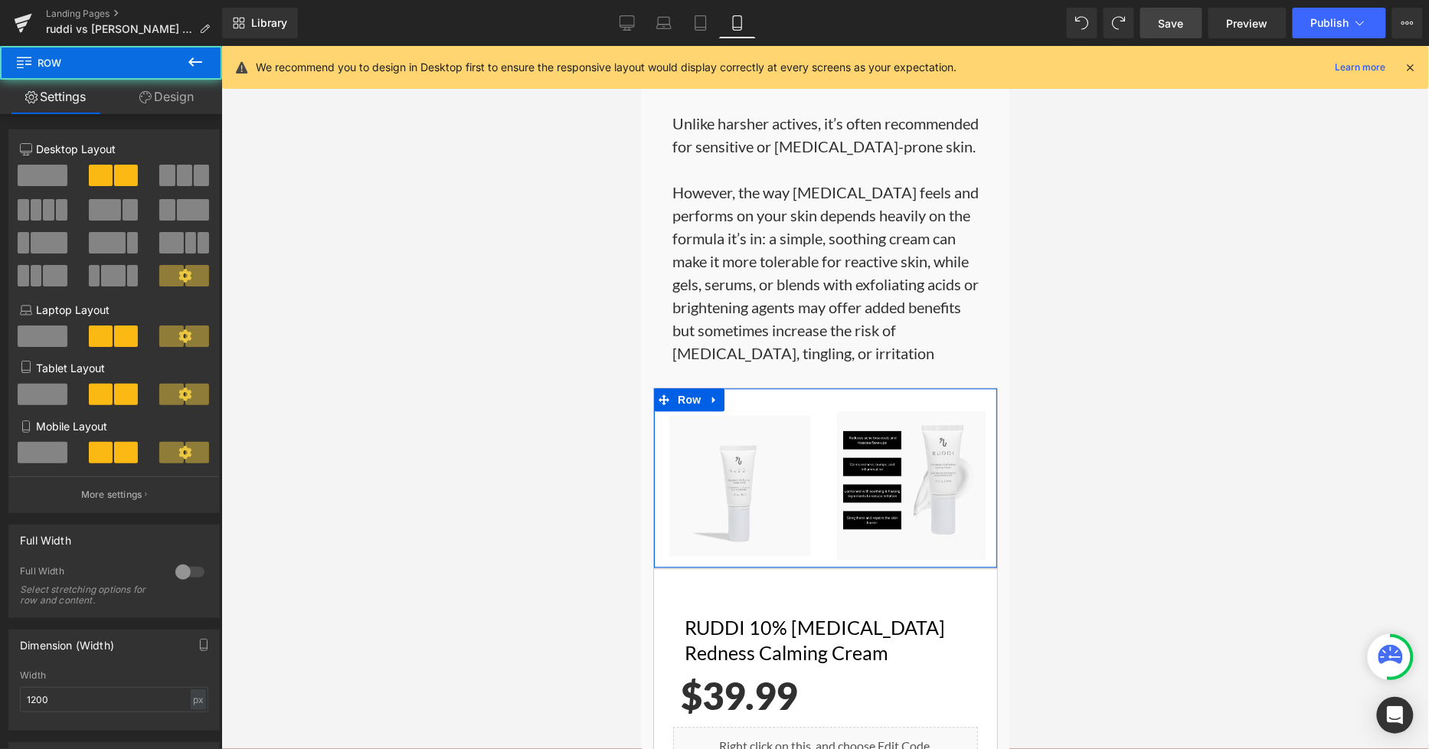
click at [179, 89] on link "Design" at bounding box center [166, 97] width 111 height 34
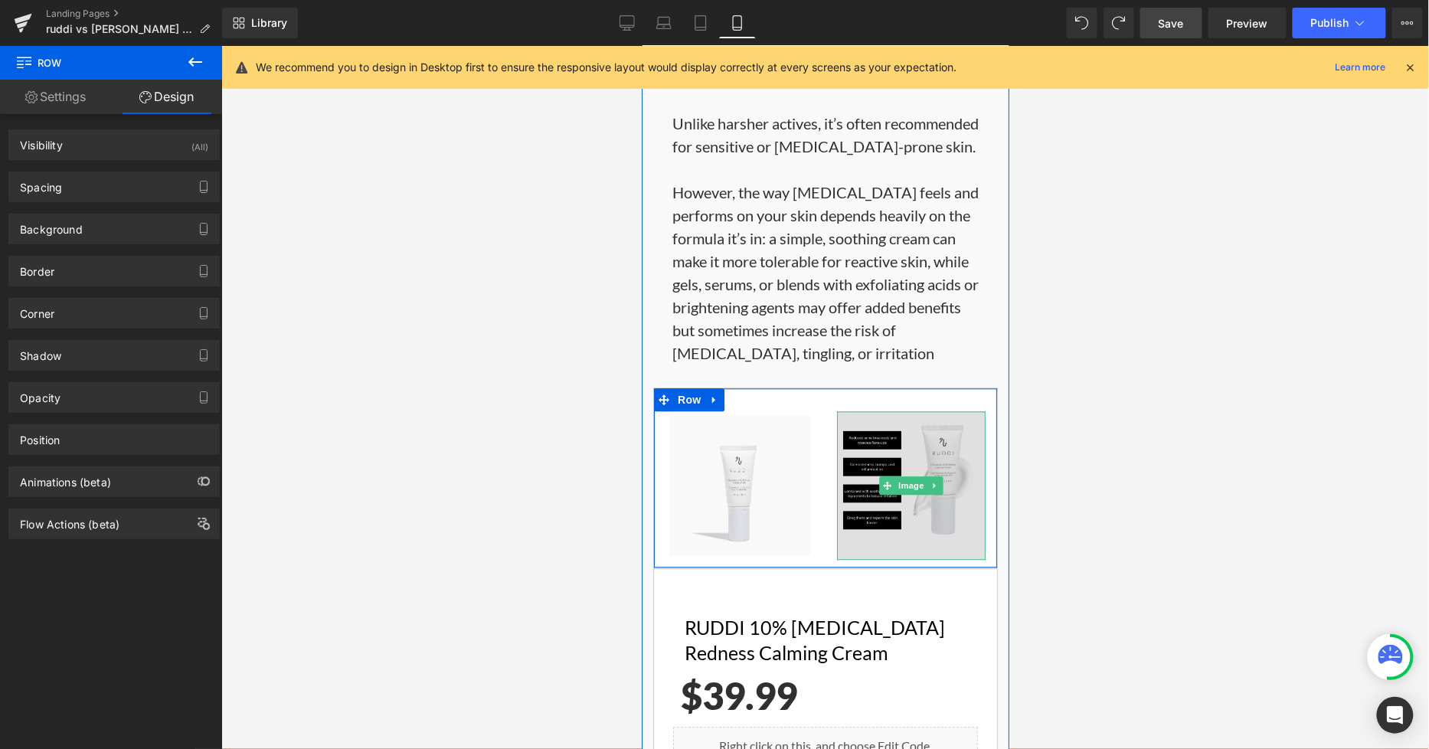
click at [894, 411] on img at bounding box center [910, 485] width 149 height 149
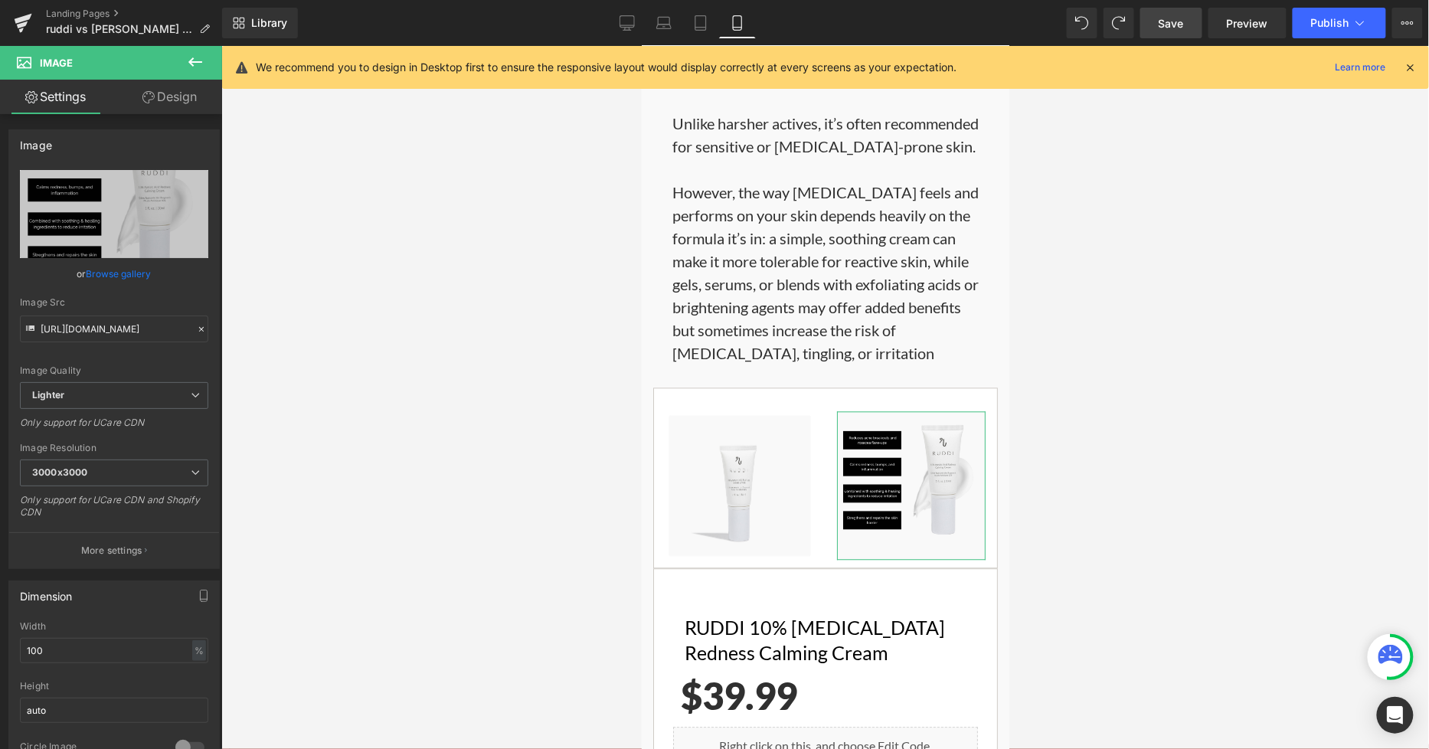
drag, startPoint x: 168, startPoint y: 102, endPoint x: 115, endPoint y: 158, distance: 77.4
click at [167, 100] on link "Design" at bounding box center [169, 97] width 111 height 34
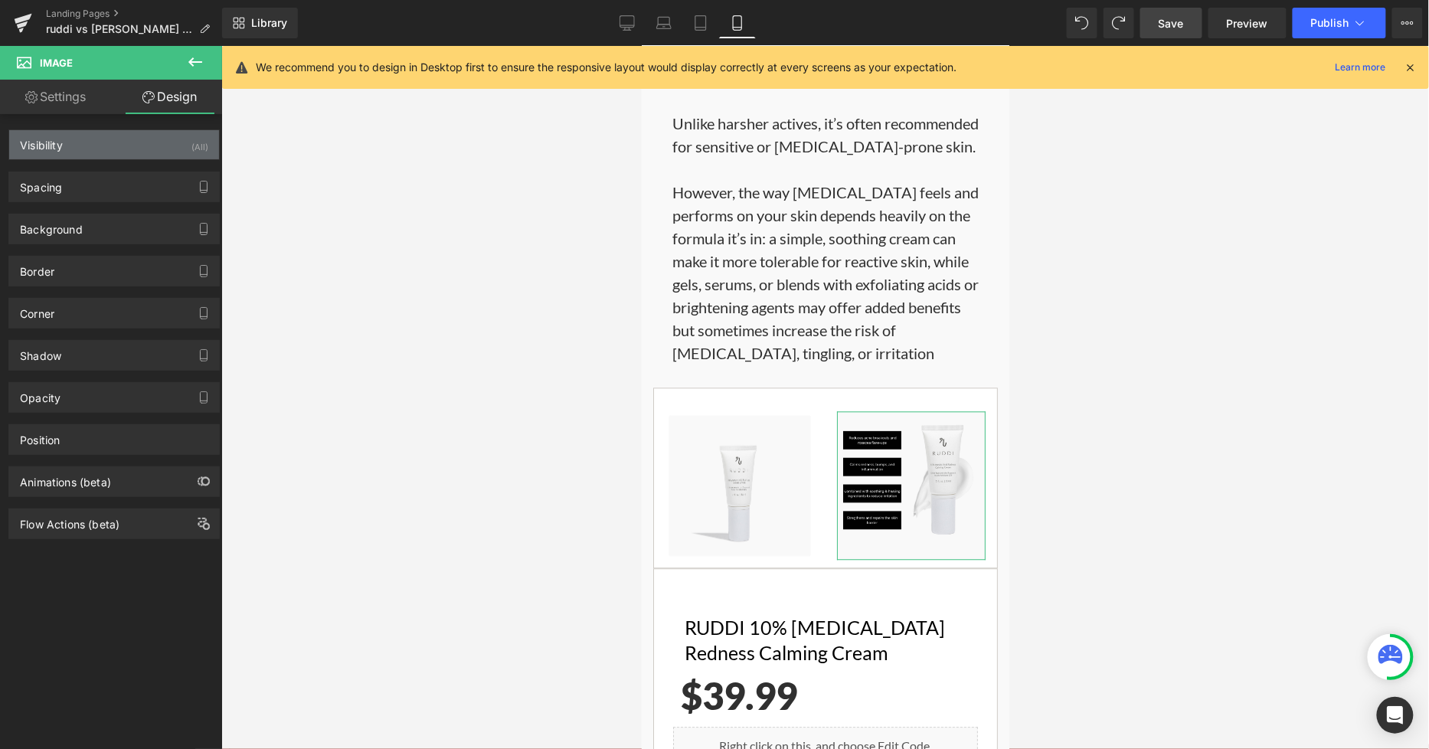
click at [103, 148] on div "Visibility (All)" at bounding box center [114, 144] width 210 height 29
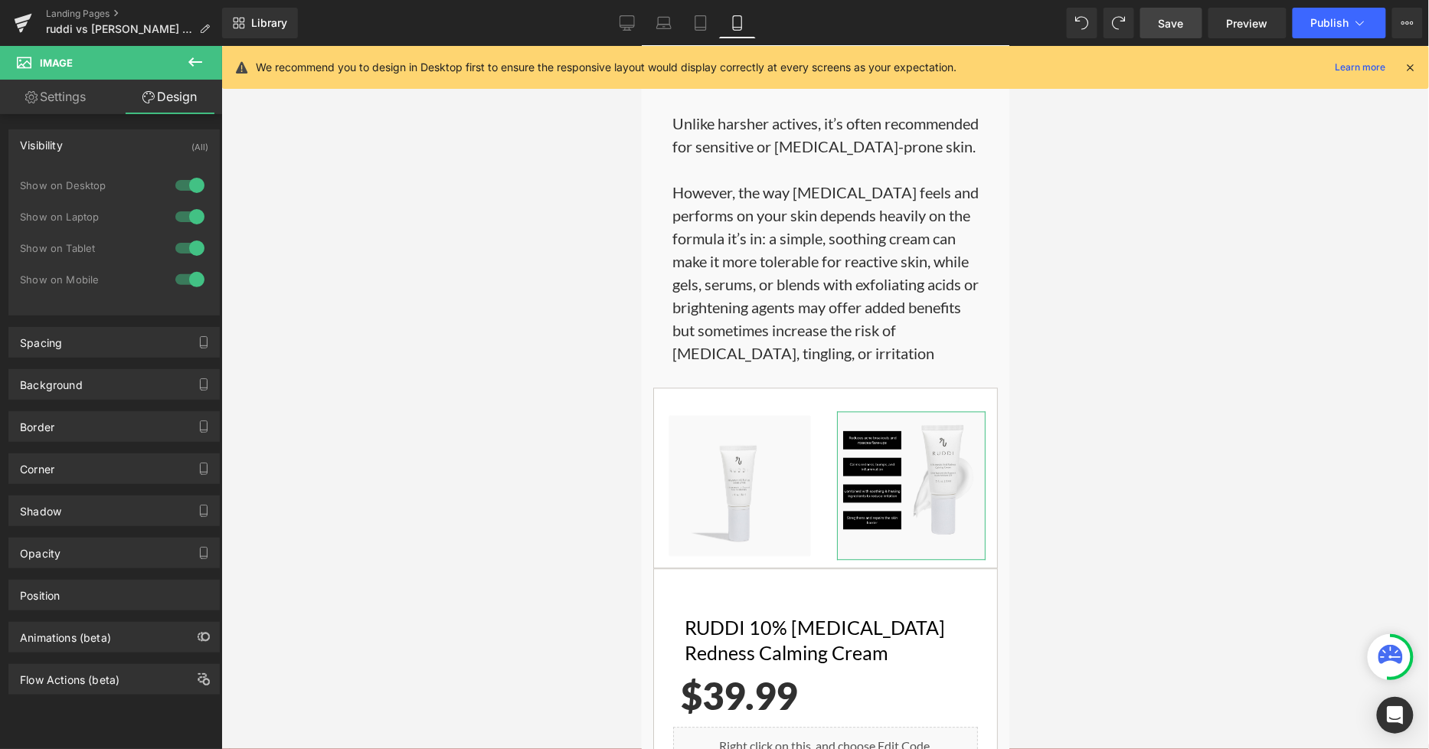
click at [194, 284] on div at bounding box center [190, 279] width 37 height 25
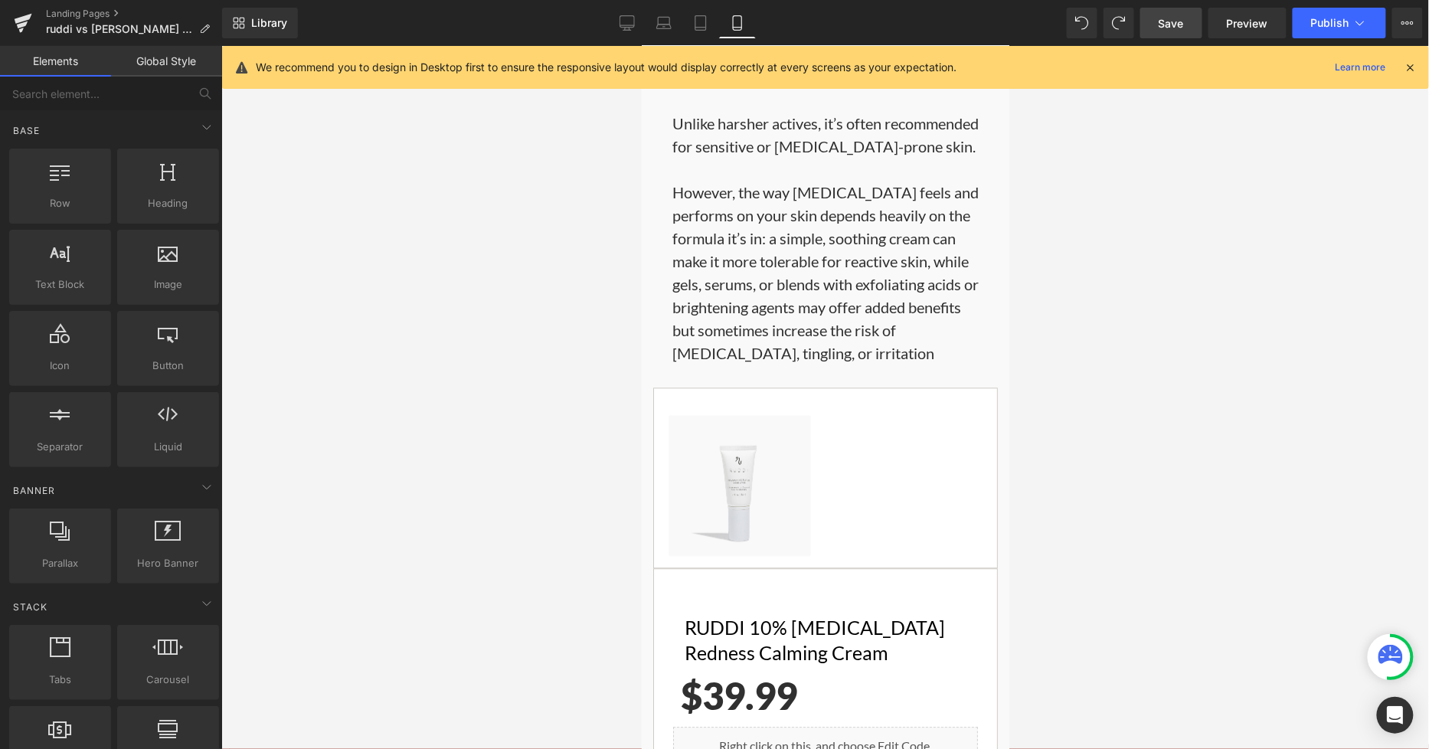
click at [1097, 338] on div at bounding box center [824, 397] width 1207 height 703
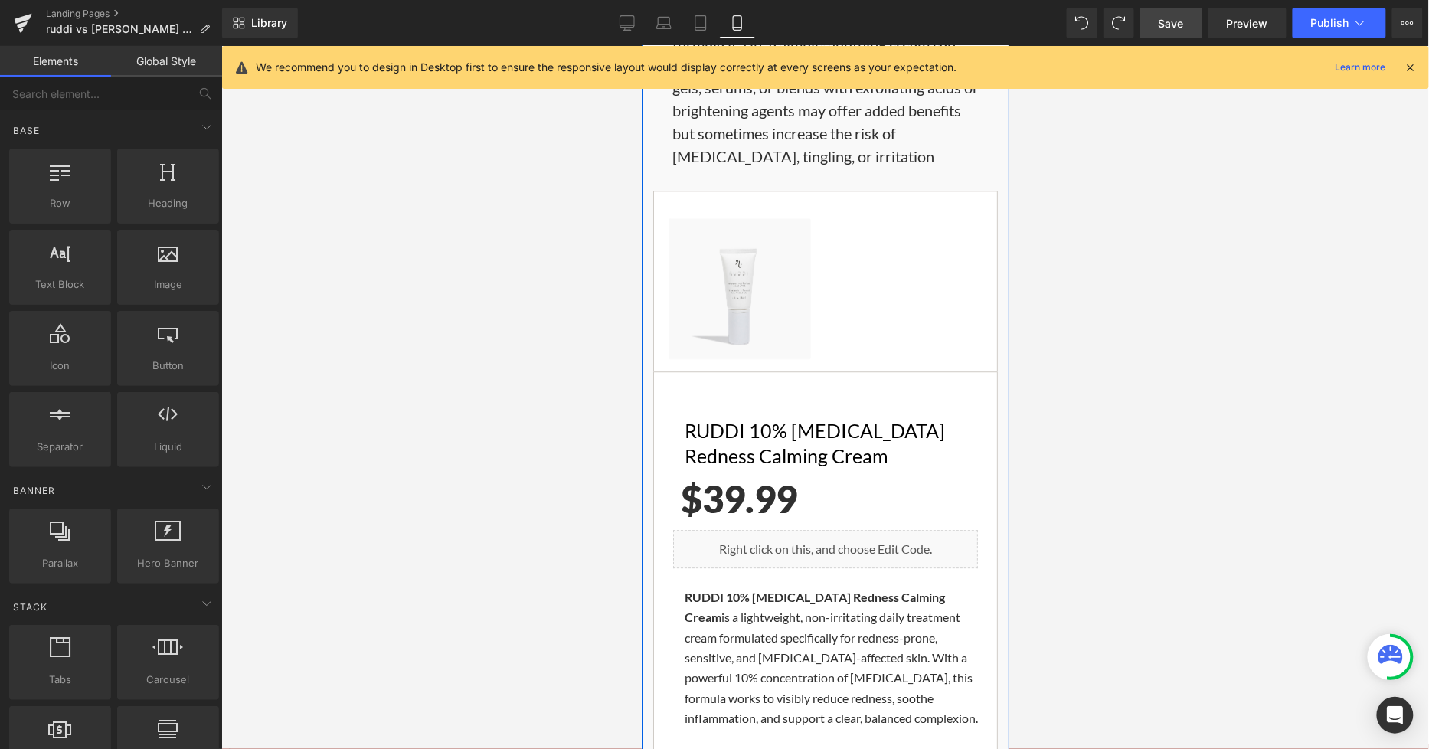
scroll to position [1276, 0]
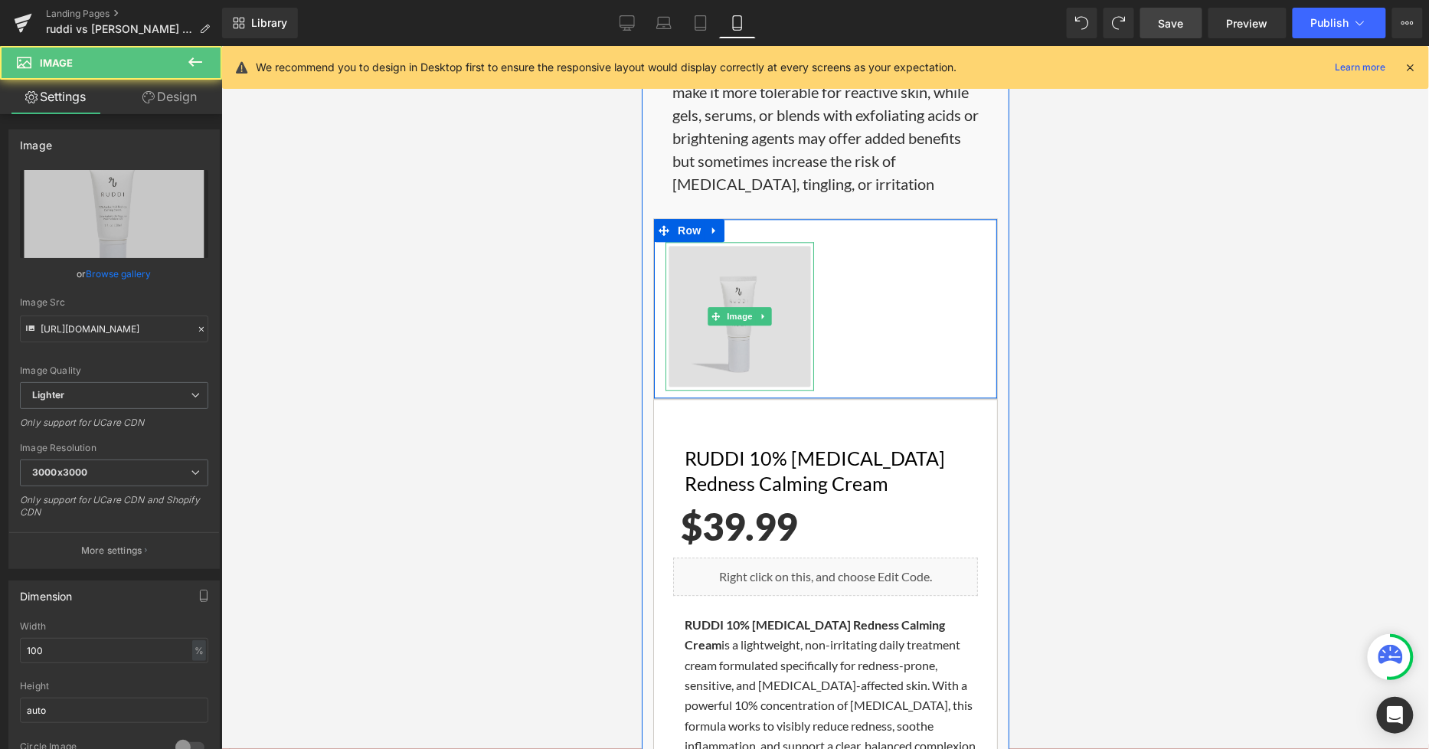
click at [783, 241] on img at bounding box center [739, 315] width 149 height 149
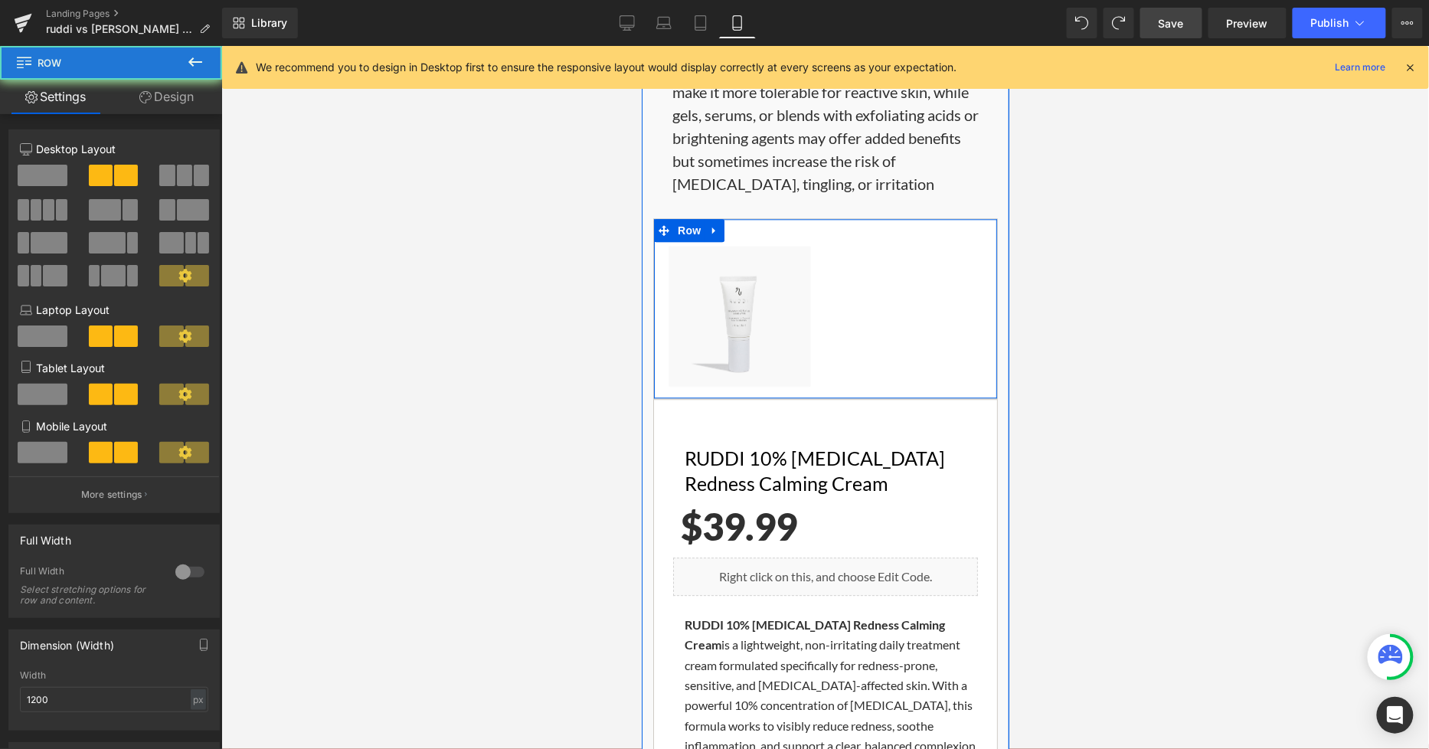
click at [875, 217] on div "Image Image Row" at bounding box center [824, 307] width 345 height 181
click at [673, 218] on span "Row" at bounding box center [688, 229] width 31 height 23
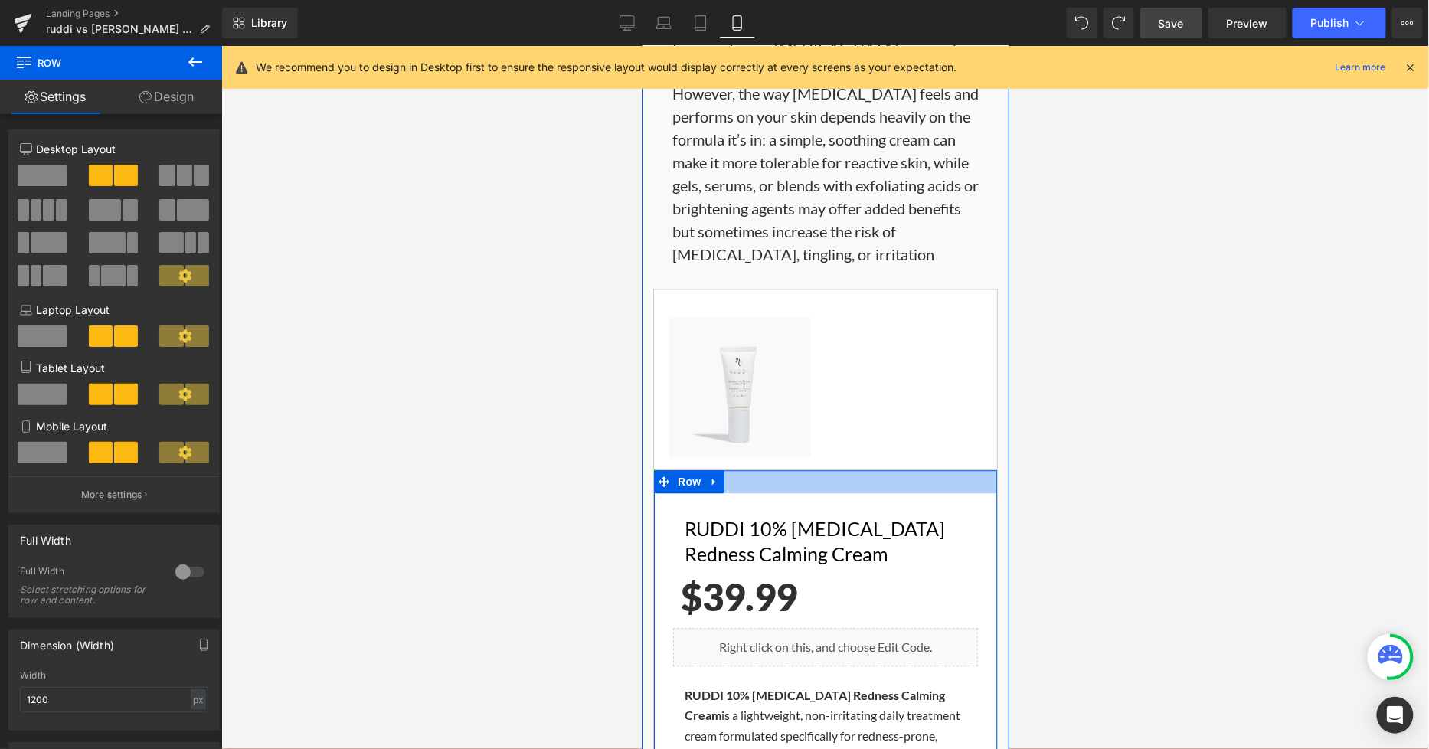
scroll to position [1446, 0]
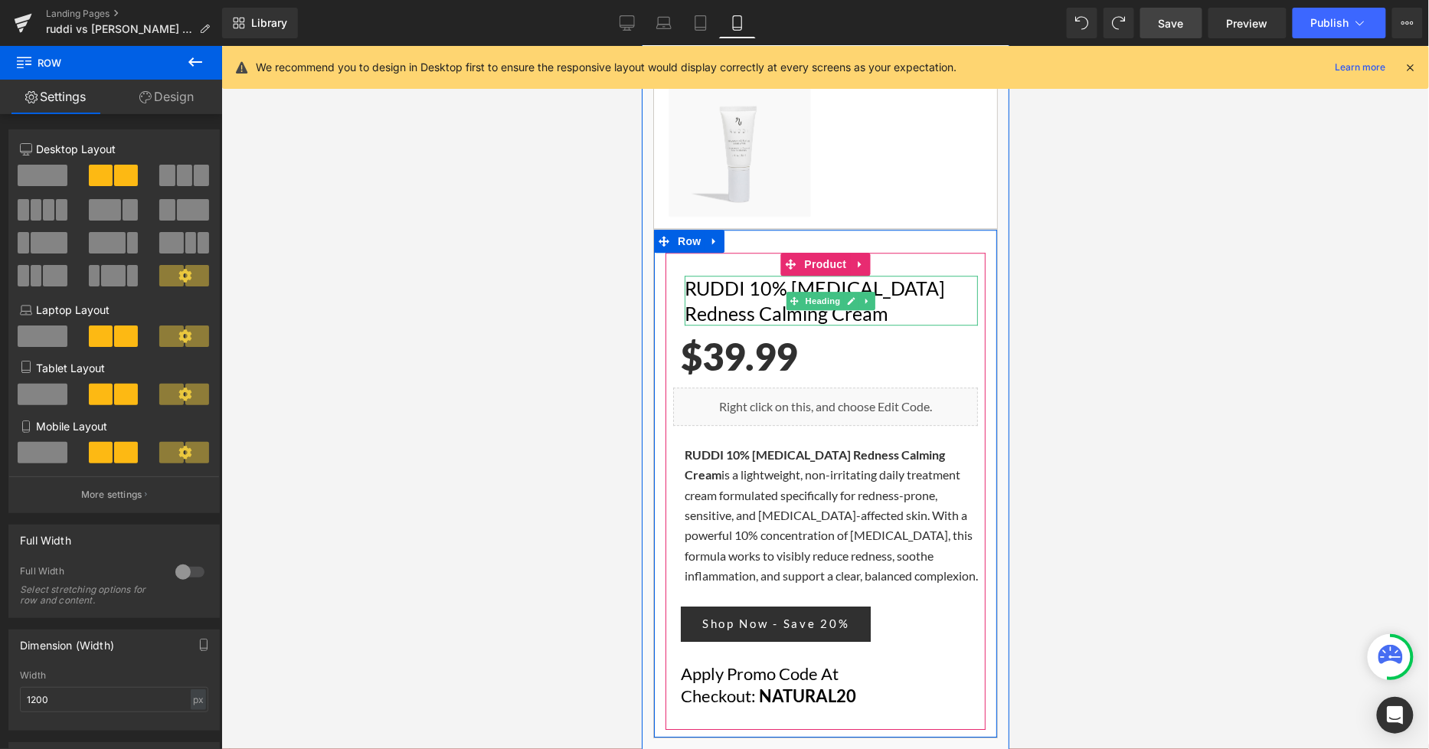
click at [693, 275] on h1 "RUDDI 10% Azelaic Acid Redness Calming Cream" at bounding box center [830, 300] width 293 height 50
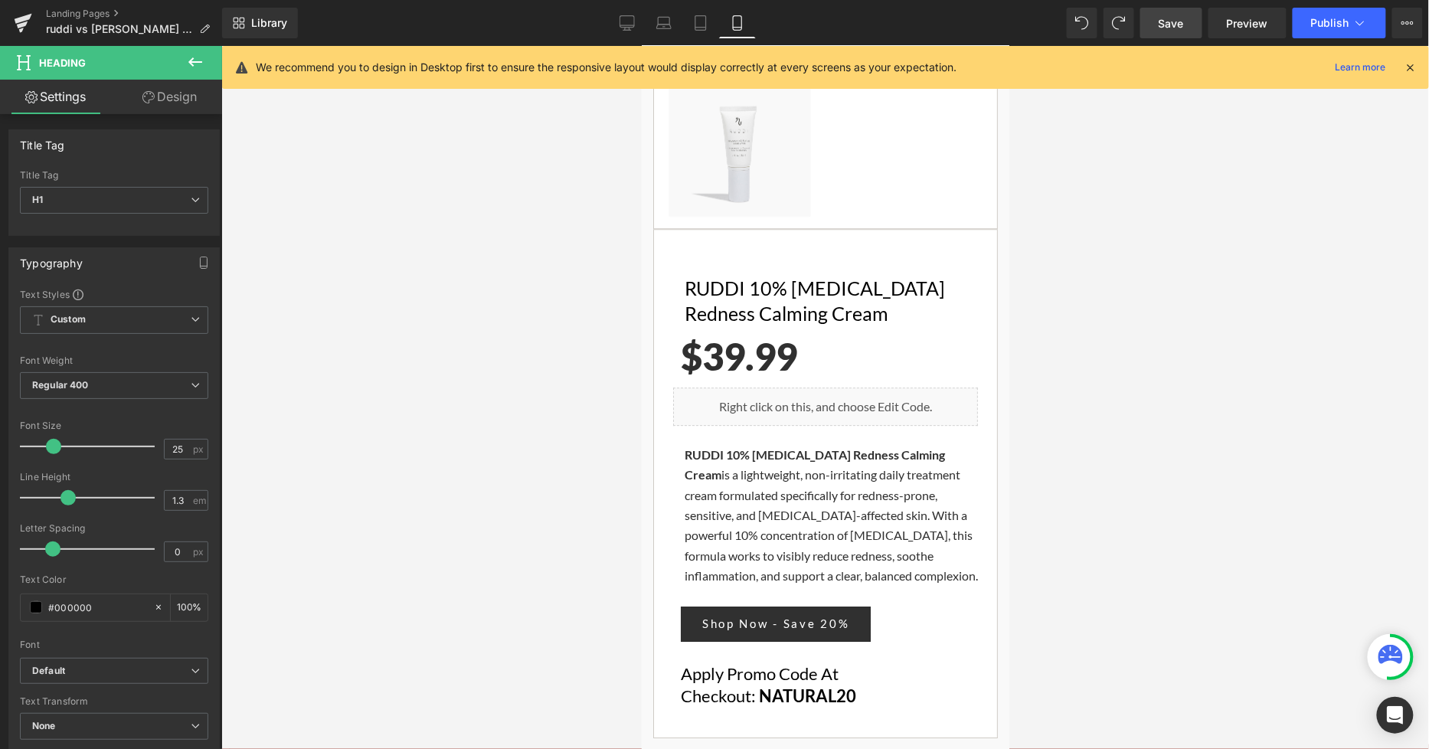
click at [1031, 286] on div at bounding box center [824, 397] width 1207 height 703
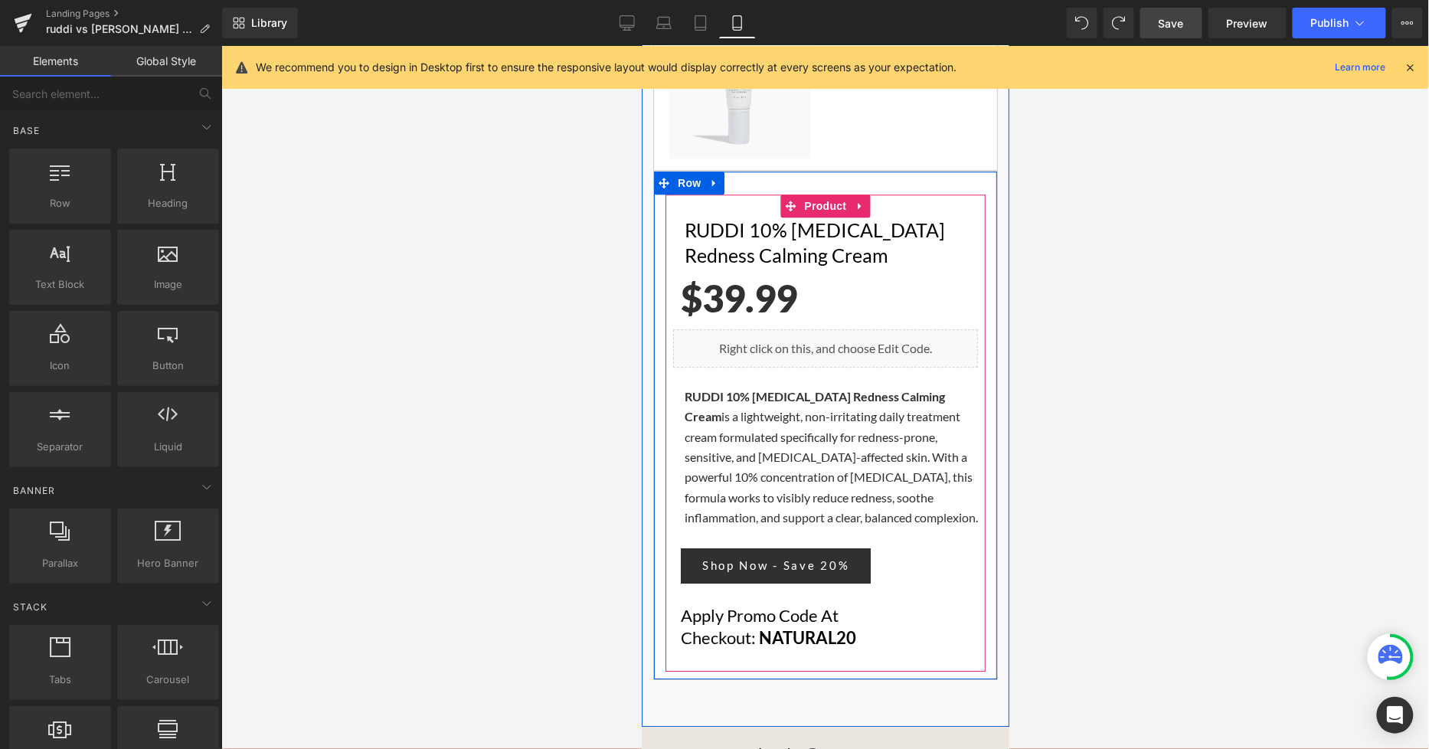
scroll to position [1531, 0]
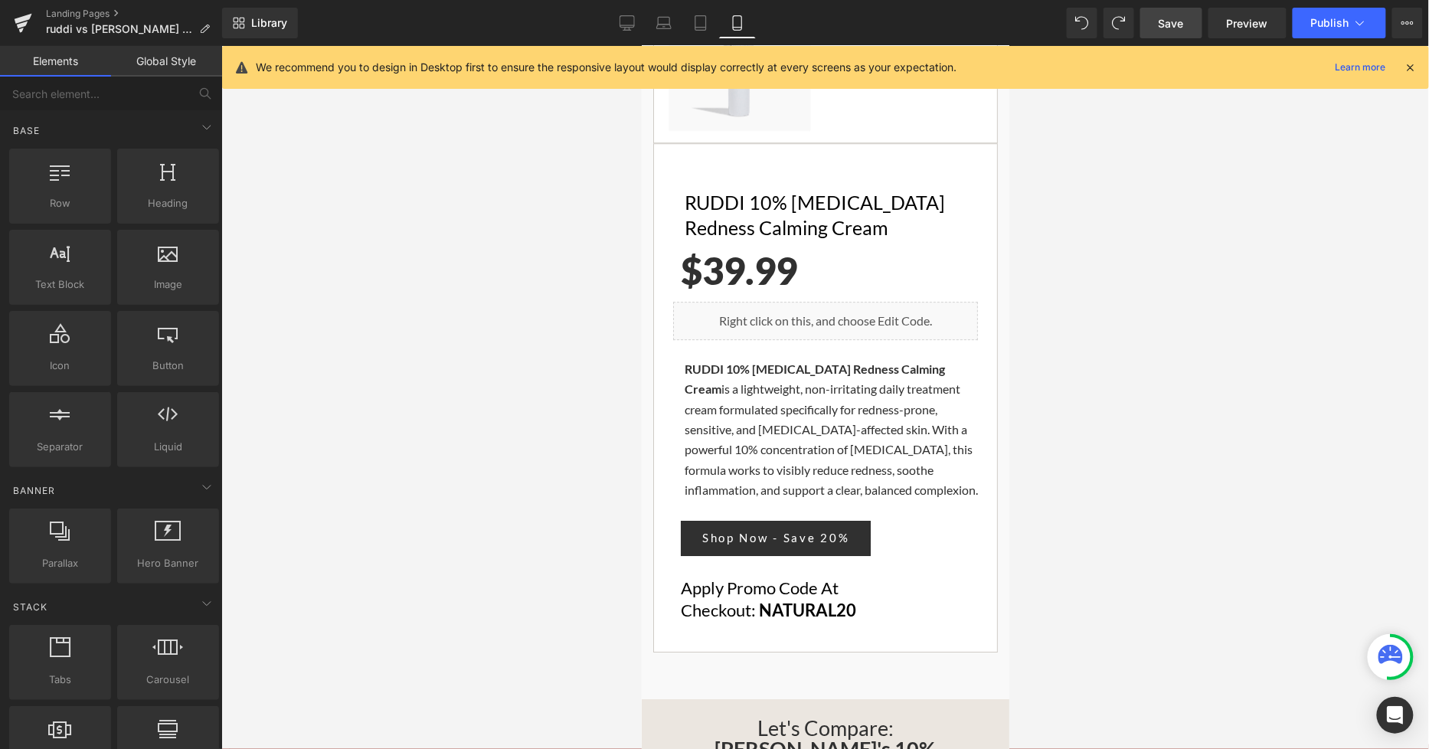
drag, startPoint x: 1088, startPoint y: 416, endPoint x: 330, endPoint y: 385, distance: 758.6
click at [1088, 416] on div at bounding box center [824, 397] width 1207 height 703
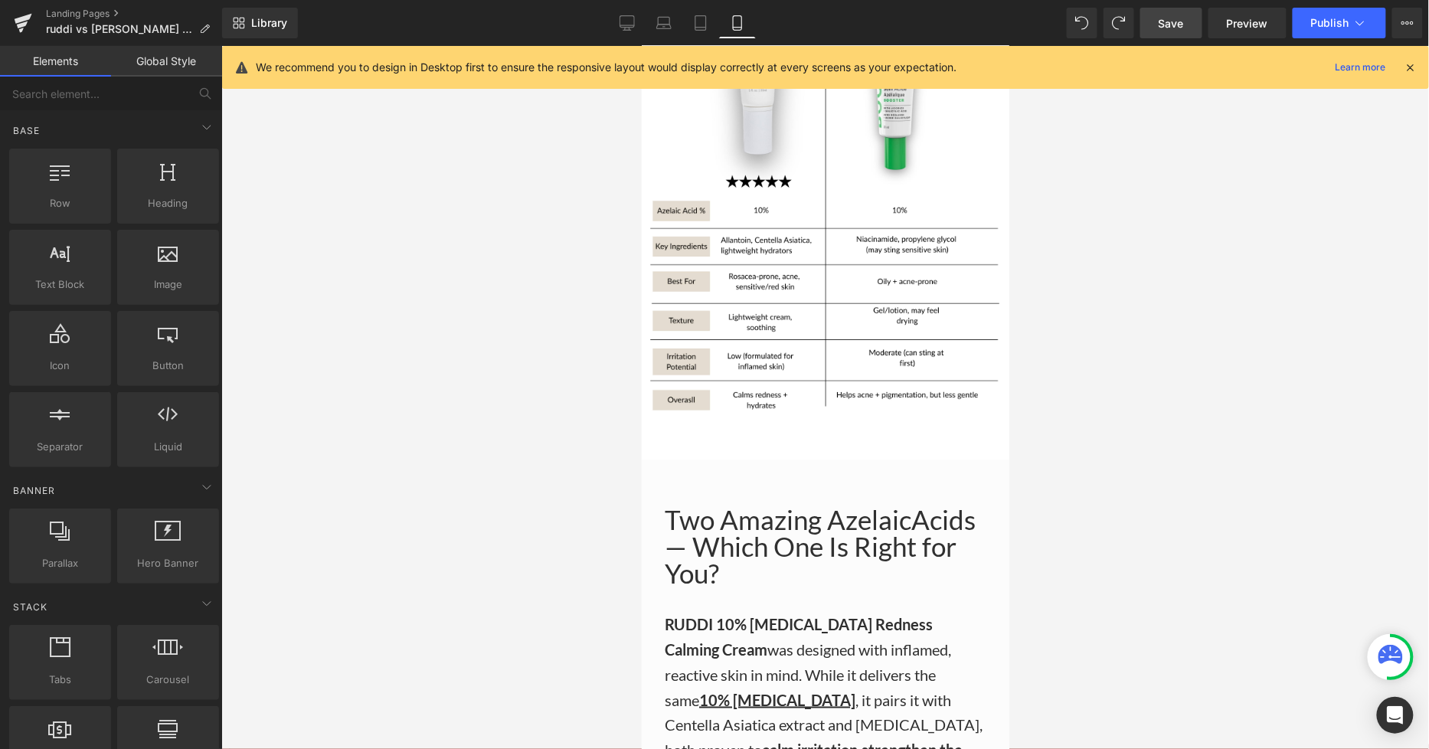
scroll to position [2297, 0]
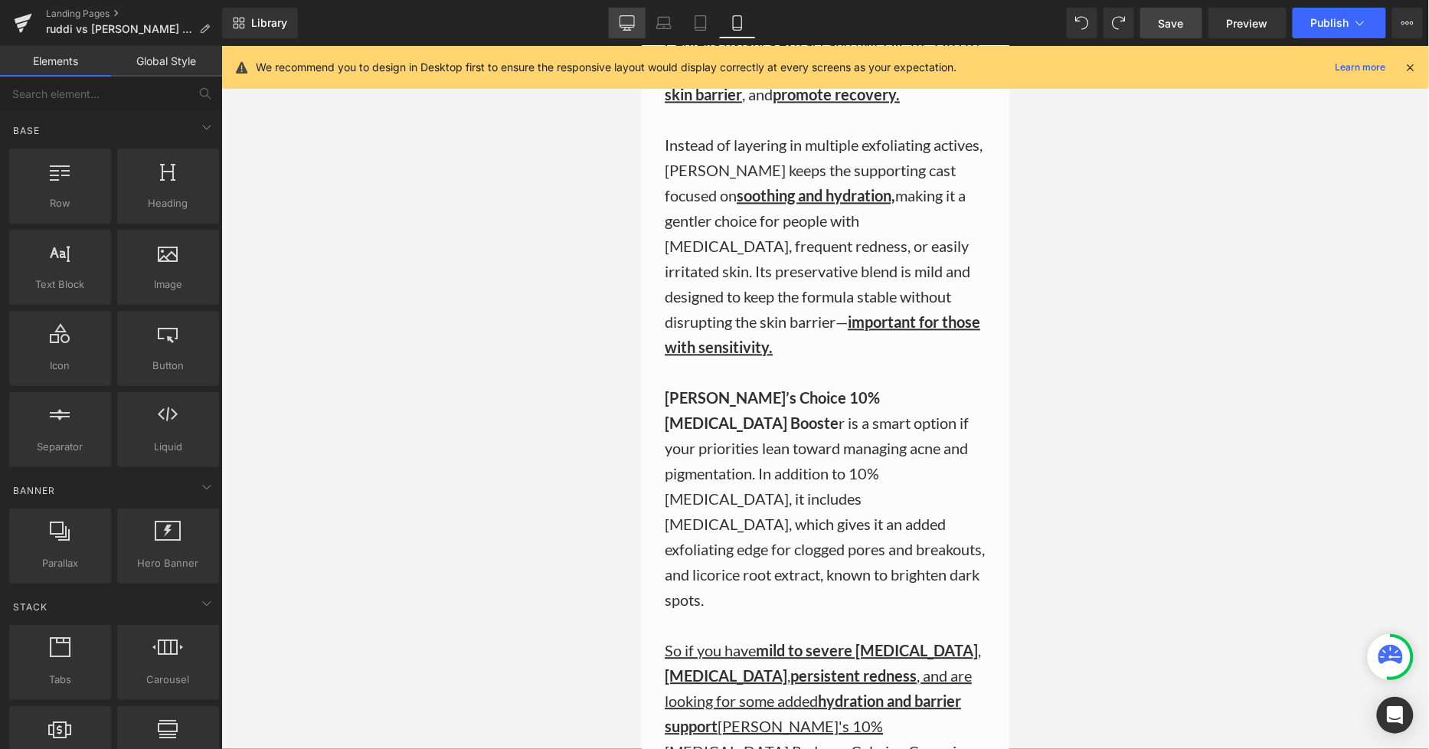
click at [635, 25] on icon at bounding box center [626, 22] width 15 height 15
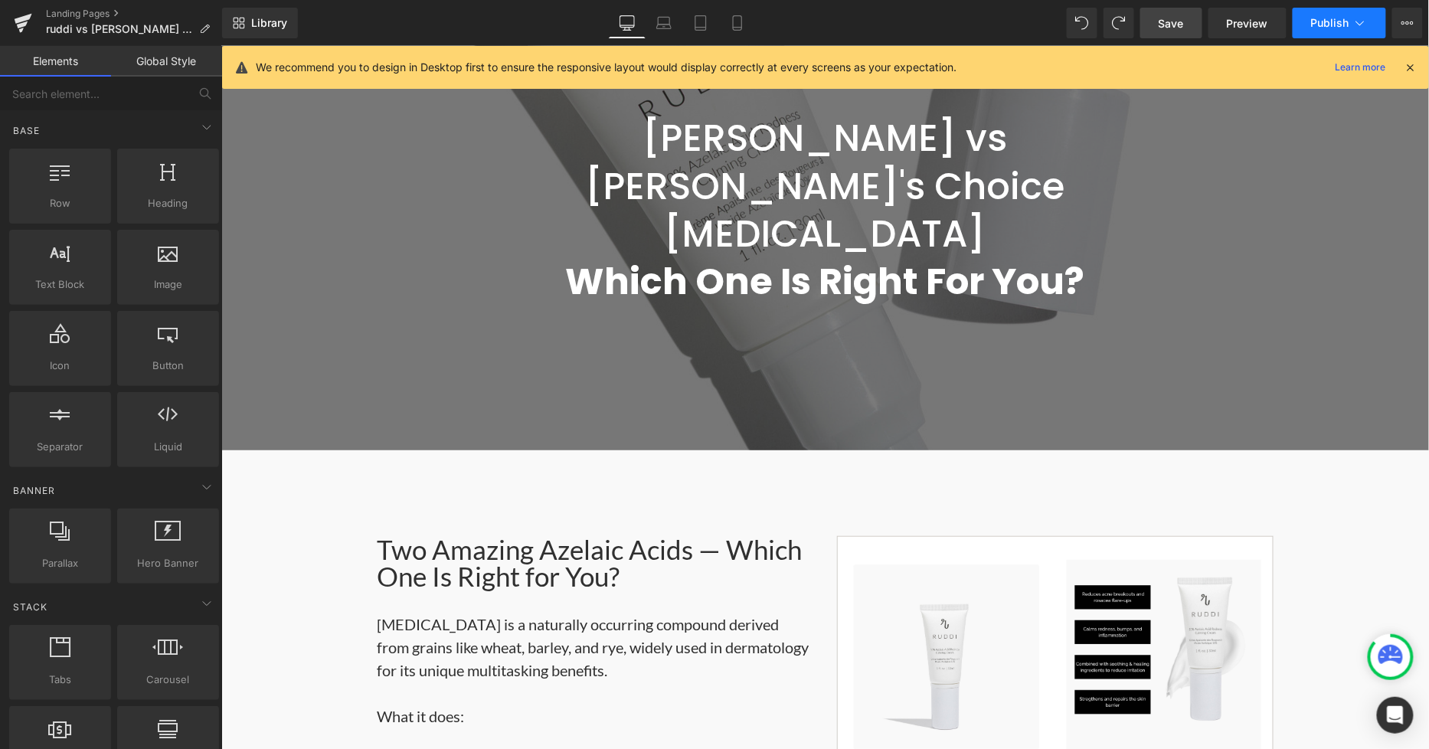
scroll to position [113, 0]
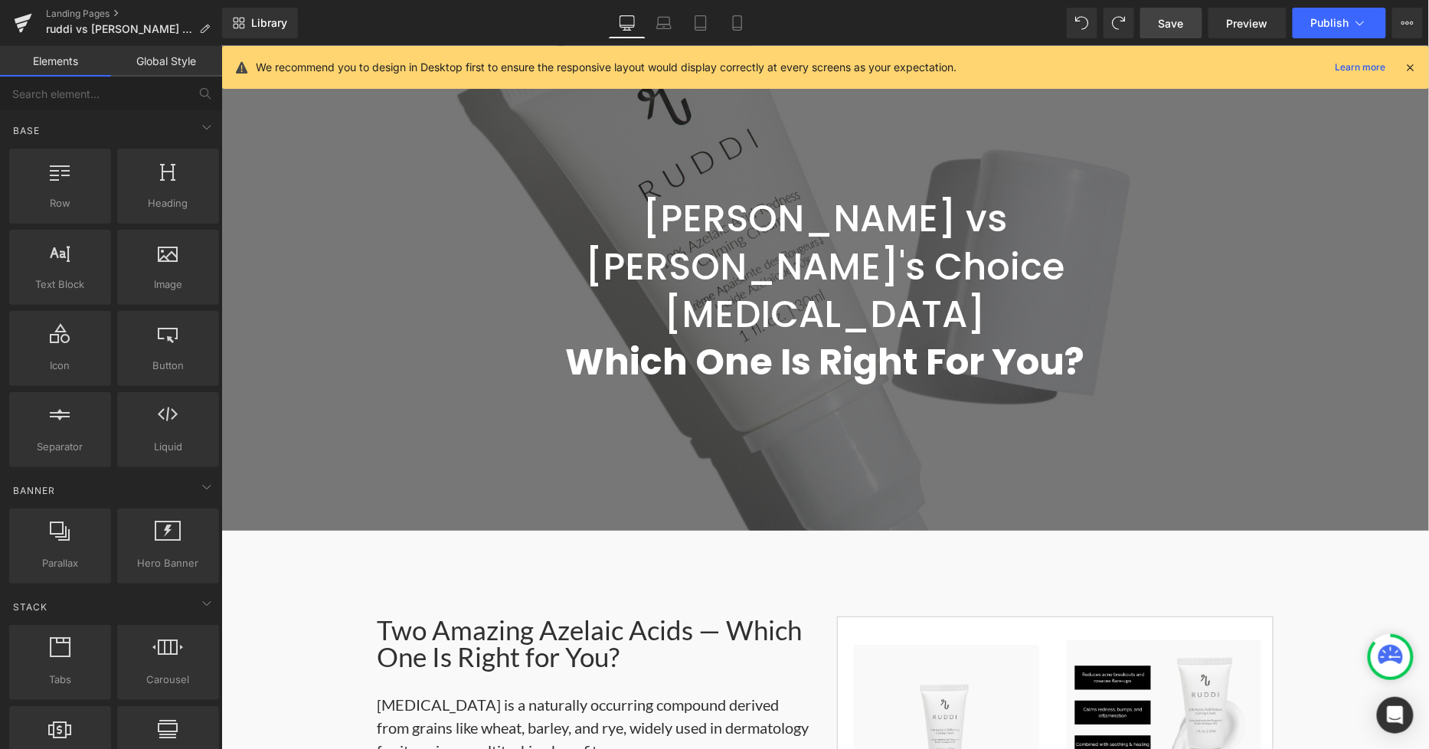
click at [1169, 18] on span "Save" at bounding box center [1170, 23] width 25 height 16
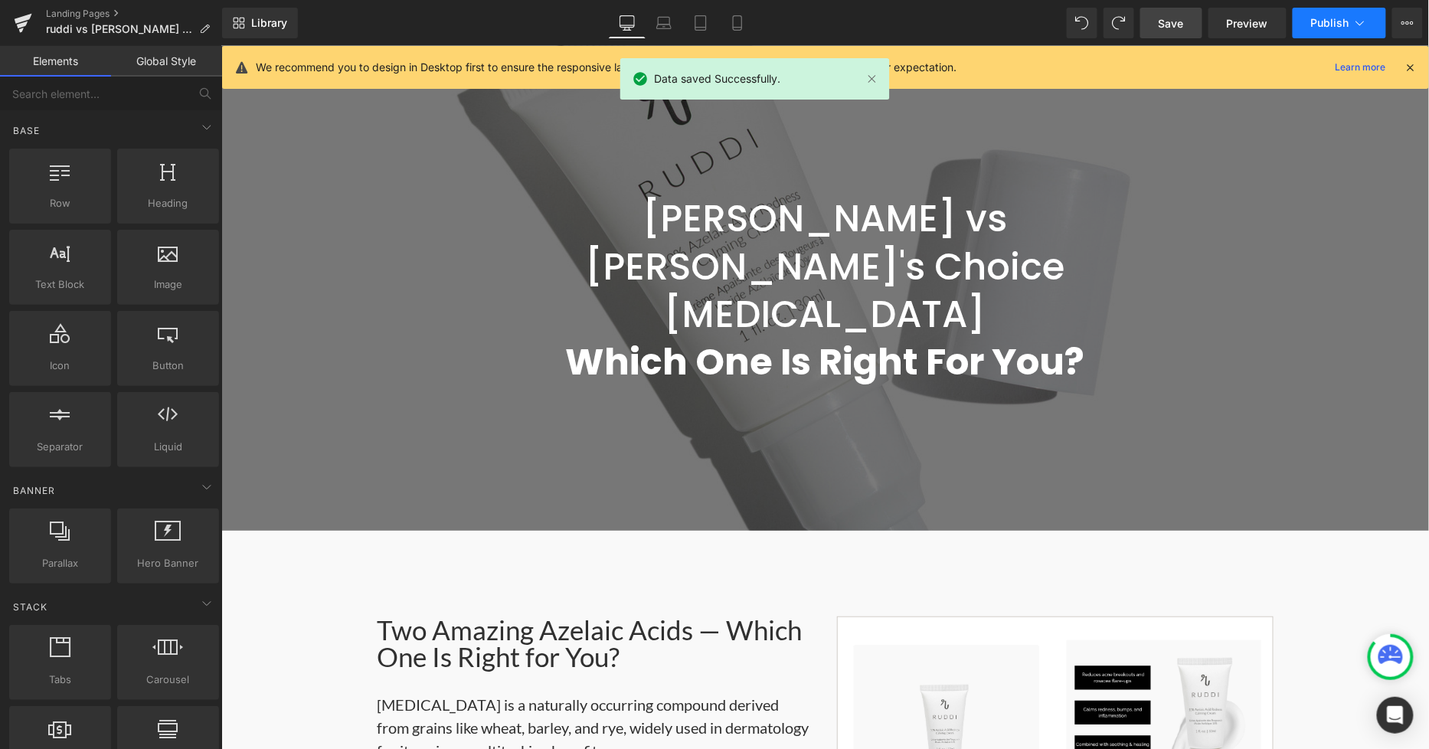
click at [1308, 17] on span "Publish" at bounding box center [1330, 23] width 38 height 12
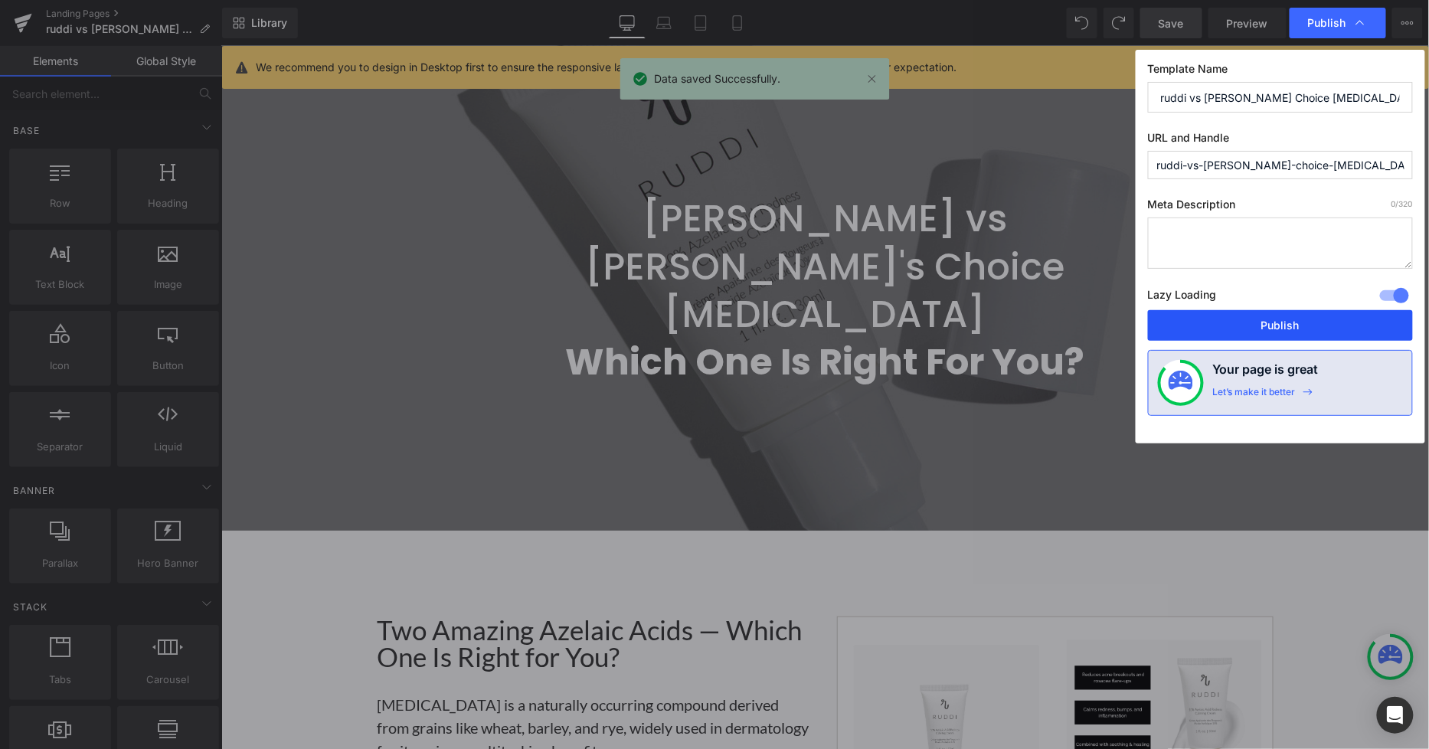
drag, startPoint x: 1247, startPoint y: 317, endPoint x: 531, endPoint y: 261, distance: 718.1
click at [1247, 317] on button "Publish" at bounding box center [1280, 325] width 265 height 31
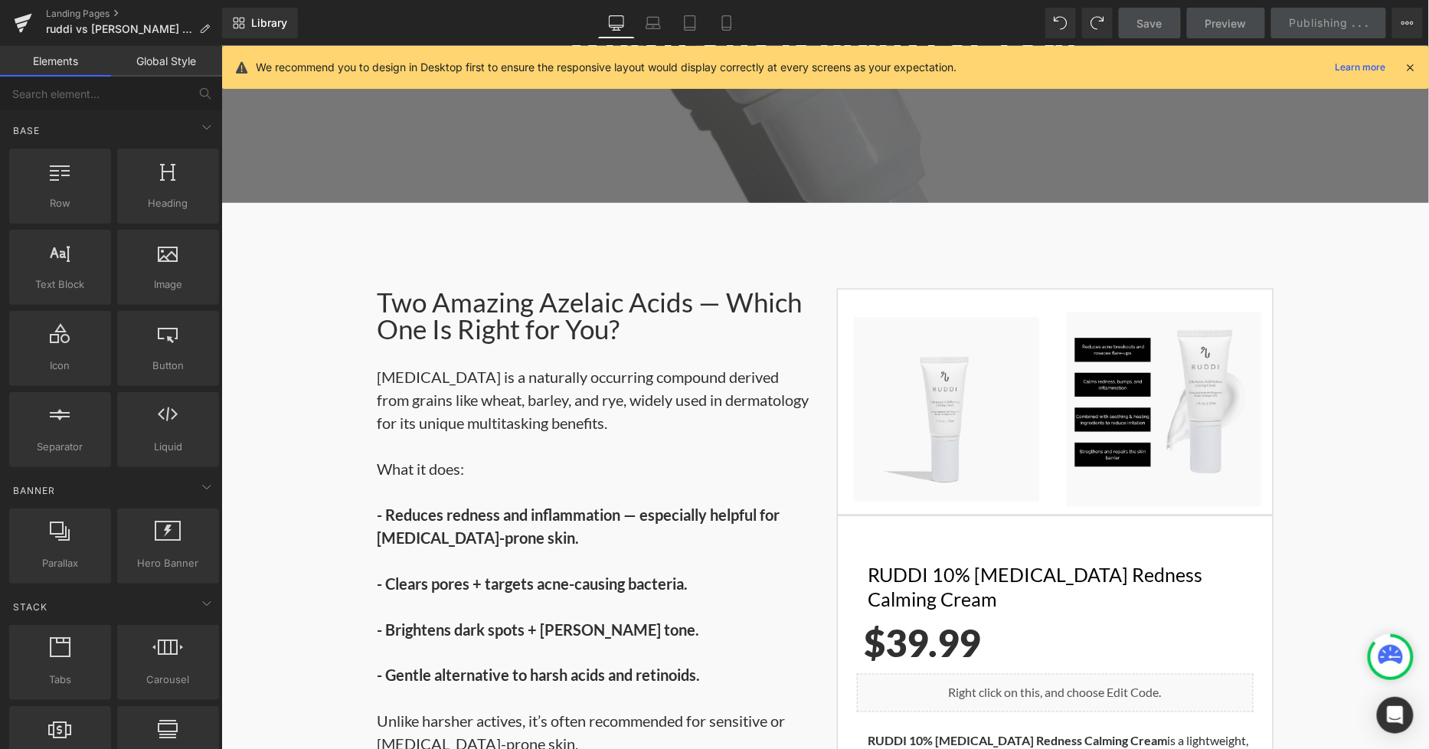
scroll to position [538, 0]
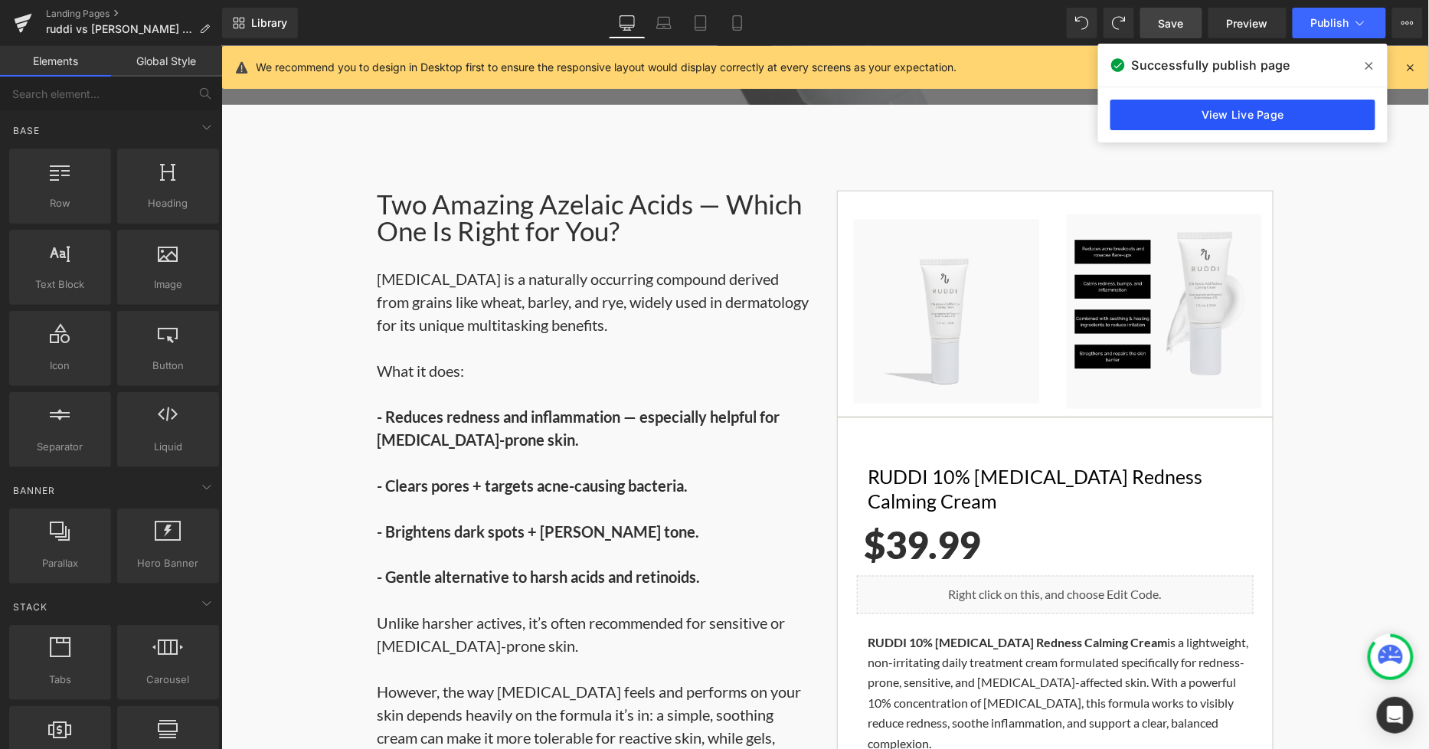
click at [1276, 124] on link "View Live Page" at bounding box center [1242, 115] width 265 height 31
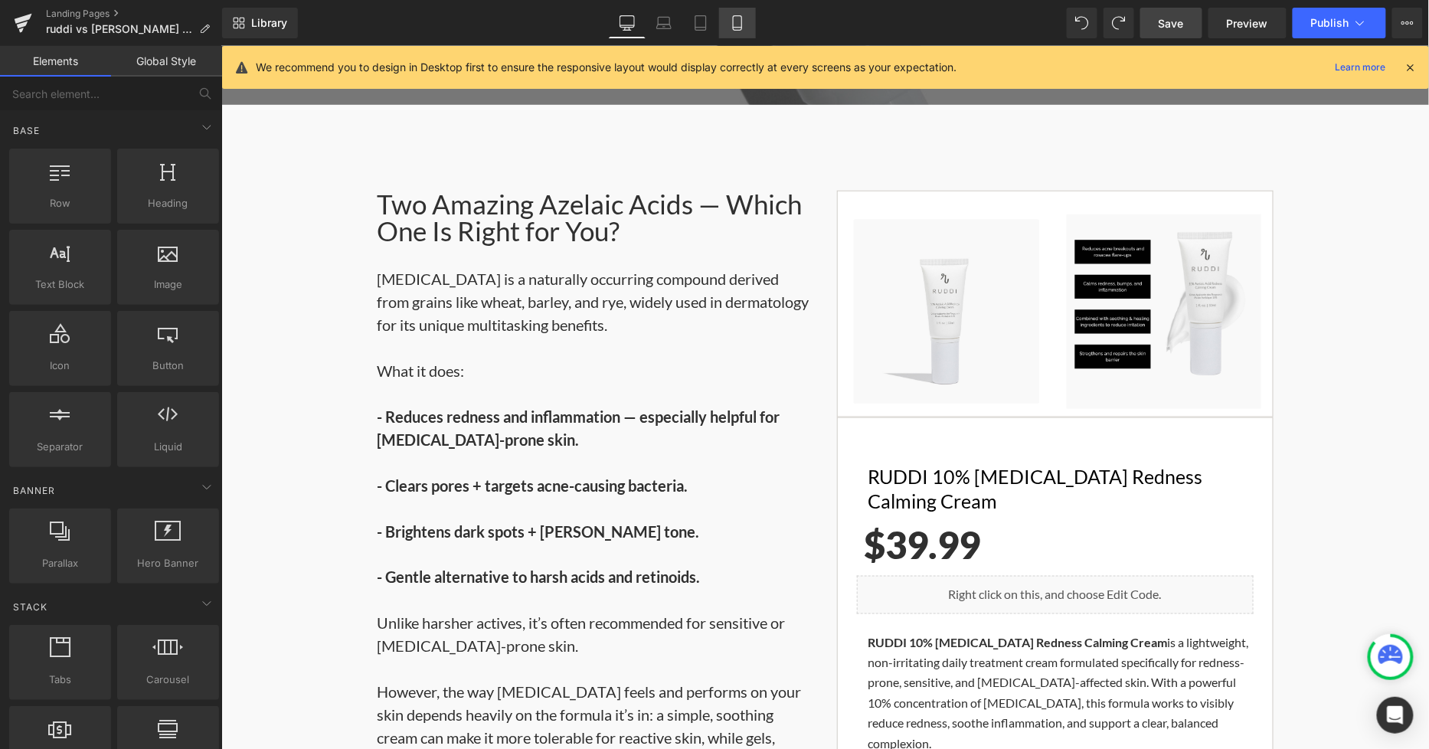
click at [719, 21] on link "Mobile" at bounding box center [737, 23] width 37 height 31
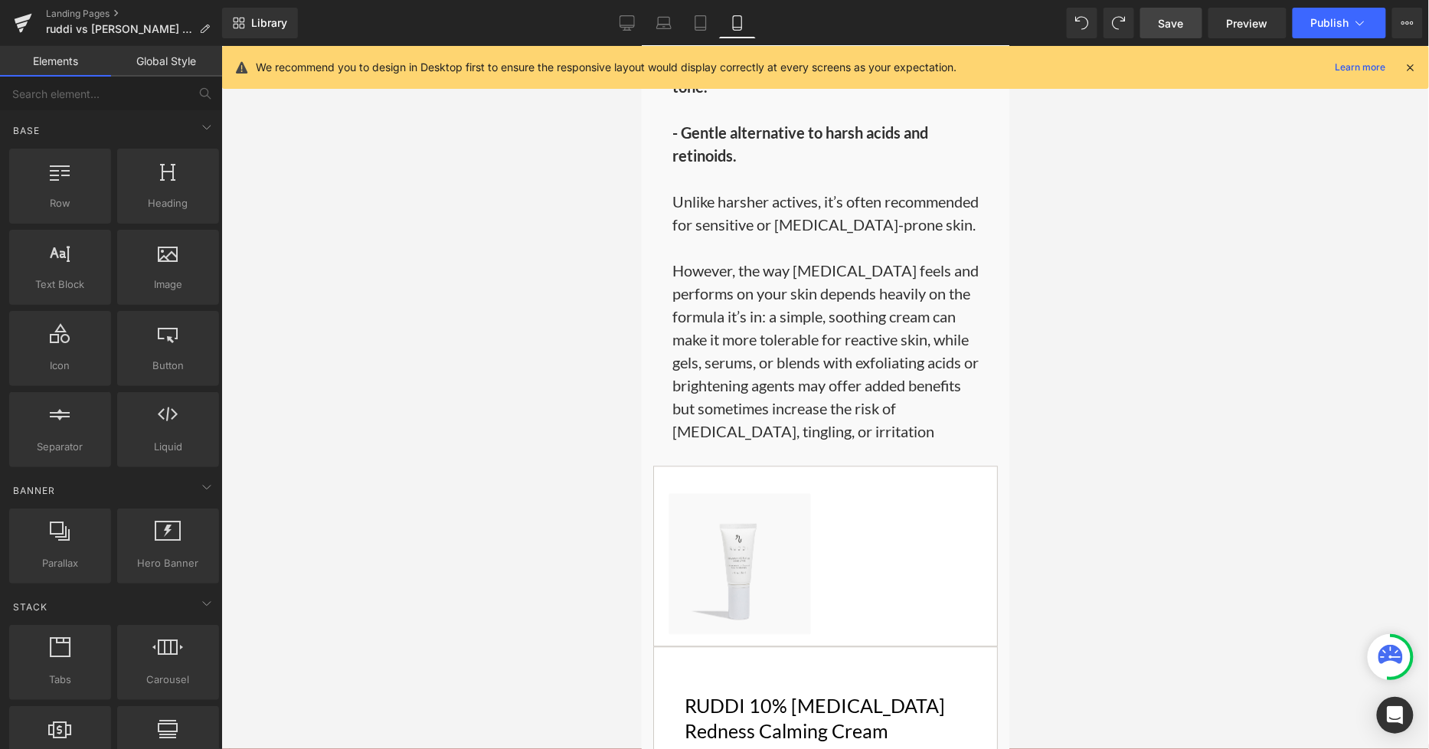
scroll to position [1227, 0]
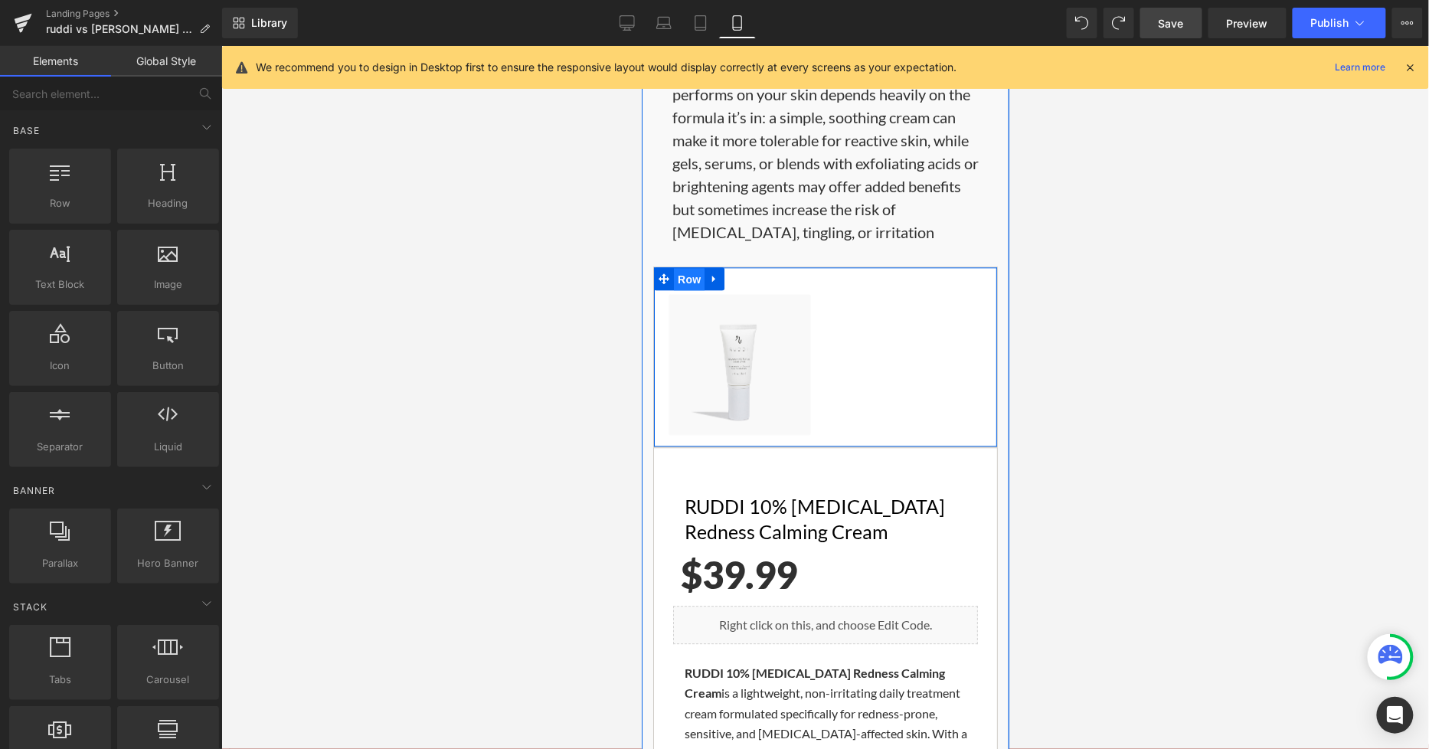
click at [683, 267] on span "Row" at bounding box center [688, 278] width 31 height 23
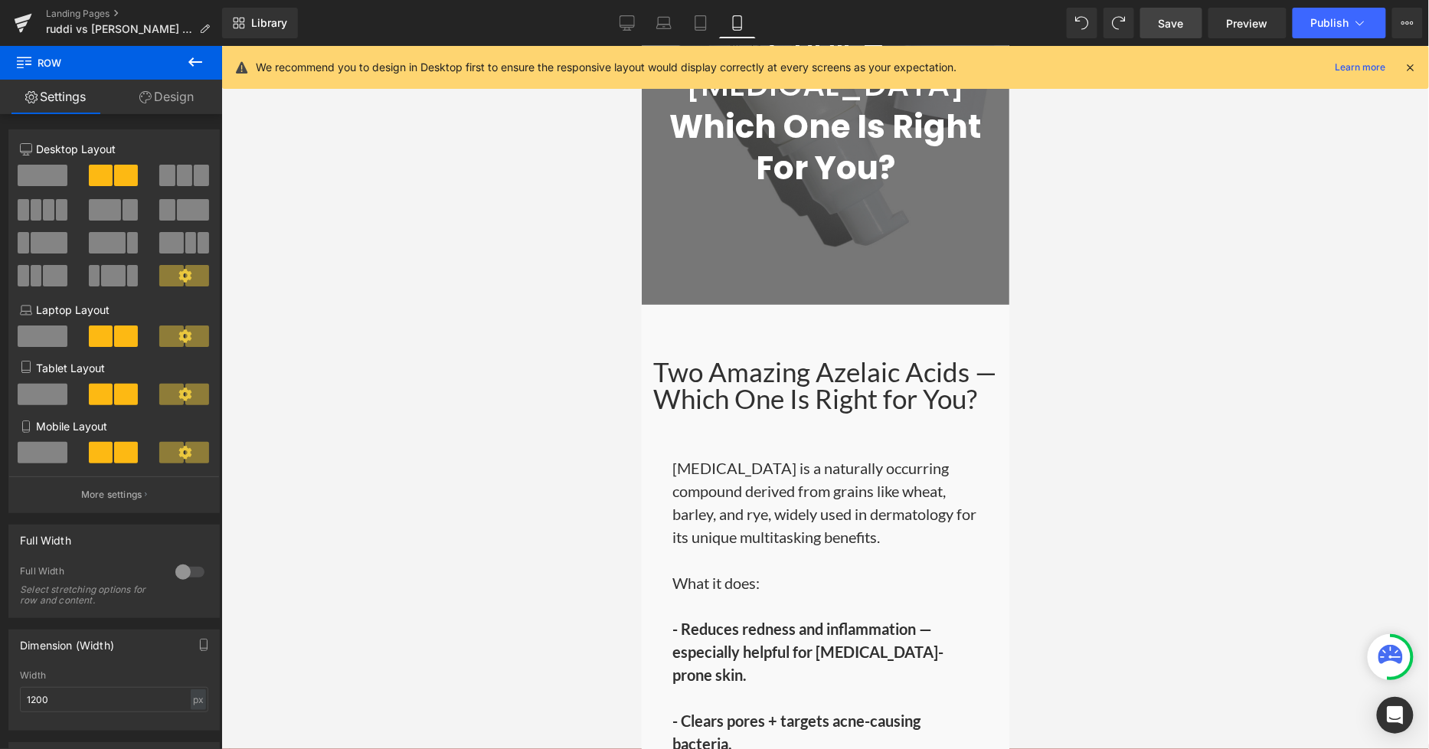
scroll to position [377, 0]
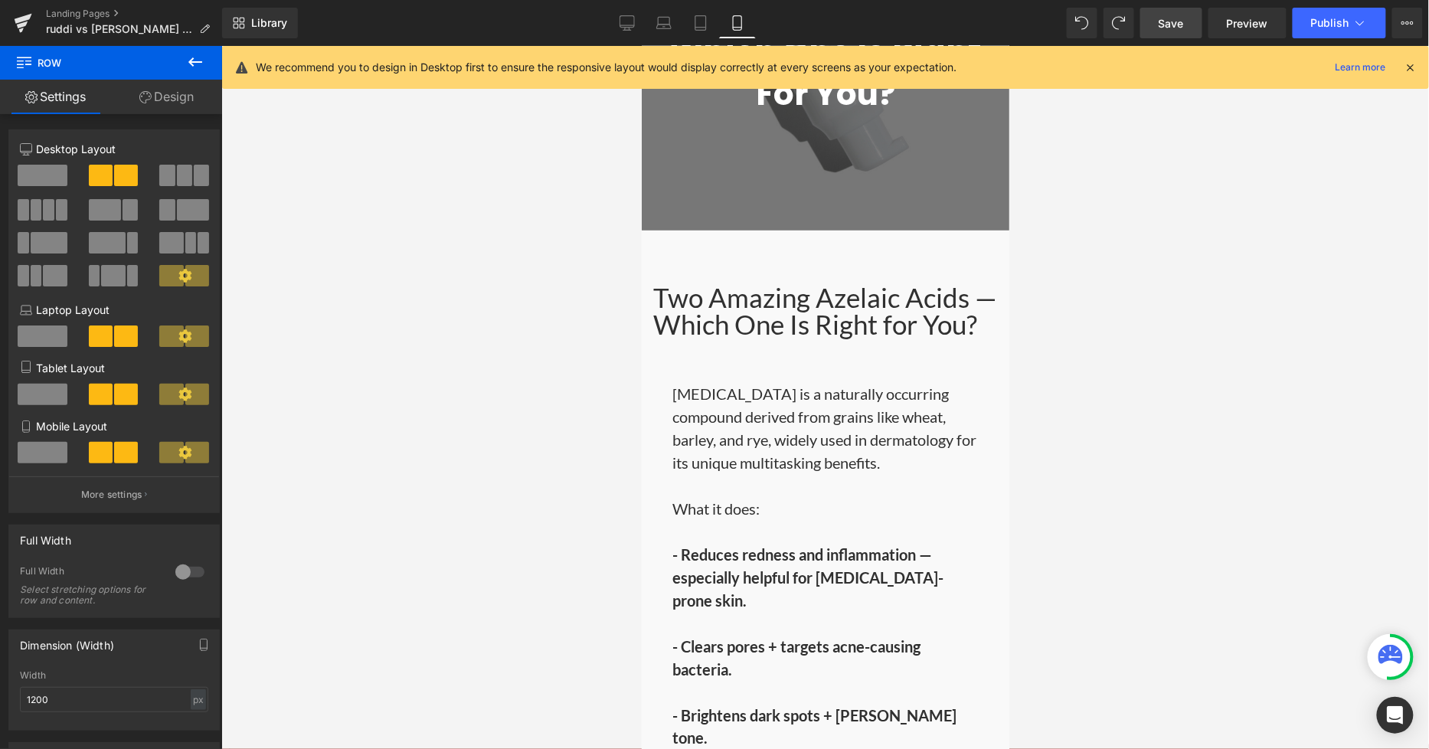
click at [1161, 381] on div at bounding box center [824, 397] width 1207 height 703
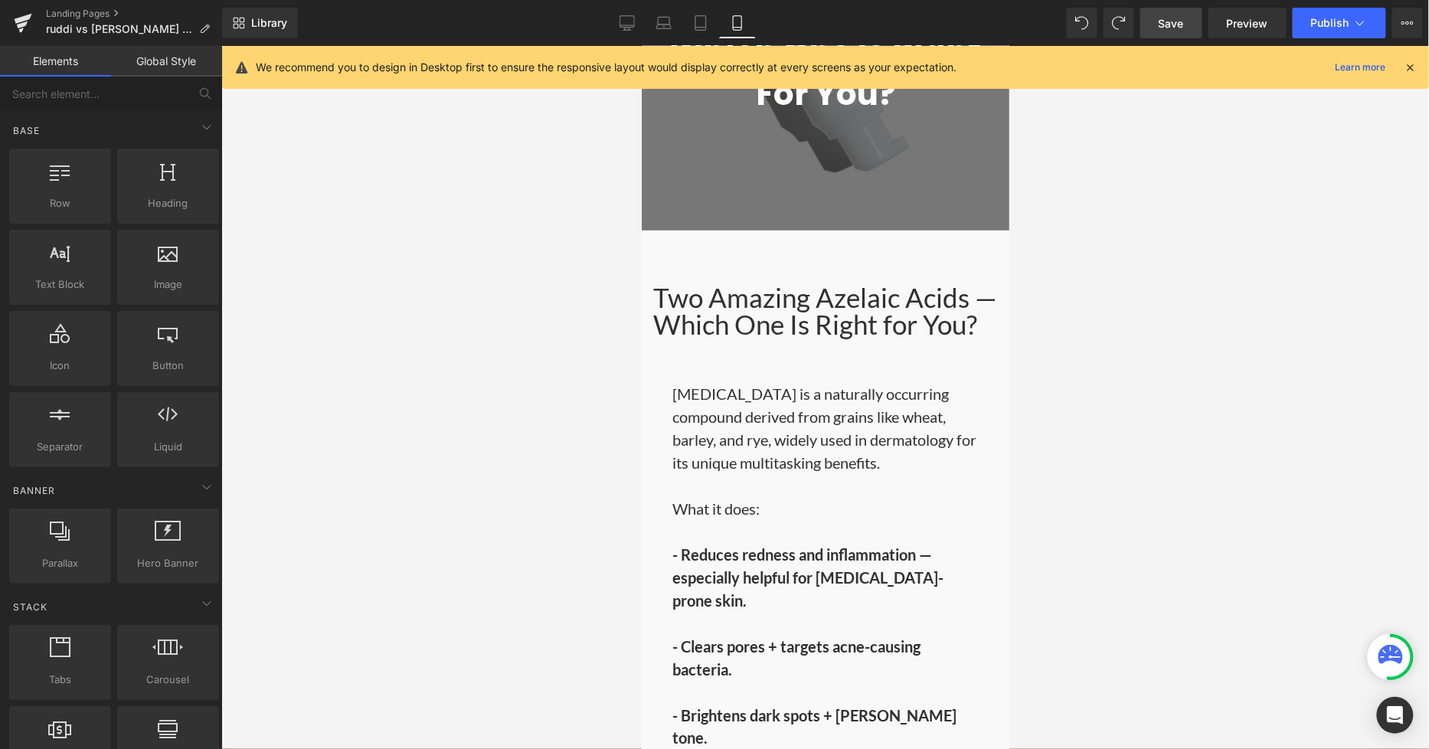
click at [508, 369] on div at bounding box center [824, 397] width 1207 height 703
click at [1190, 307] on div at bounding box center [824, 397] width 1207 height 703
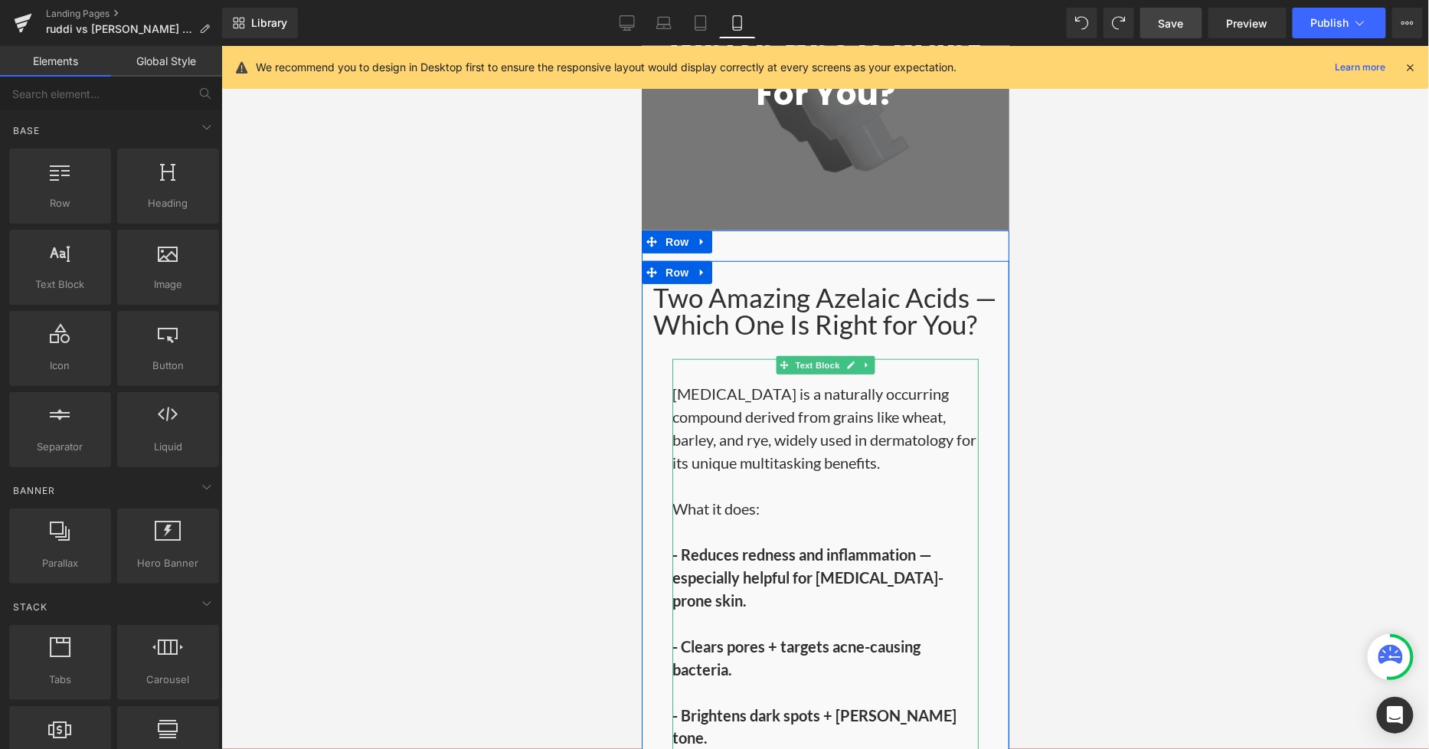
click at [734, 381] on p "Azelaic acid is a naturally occurring compound derived from grains like wheat, …" at bounding box center [825, 496] width 306 height 230
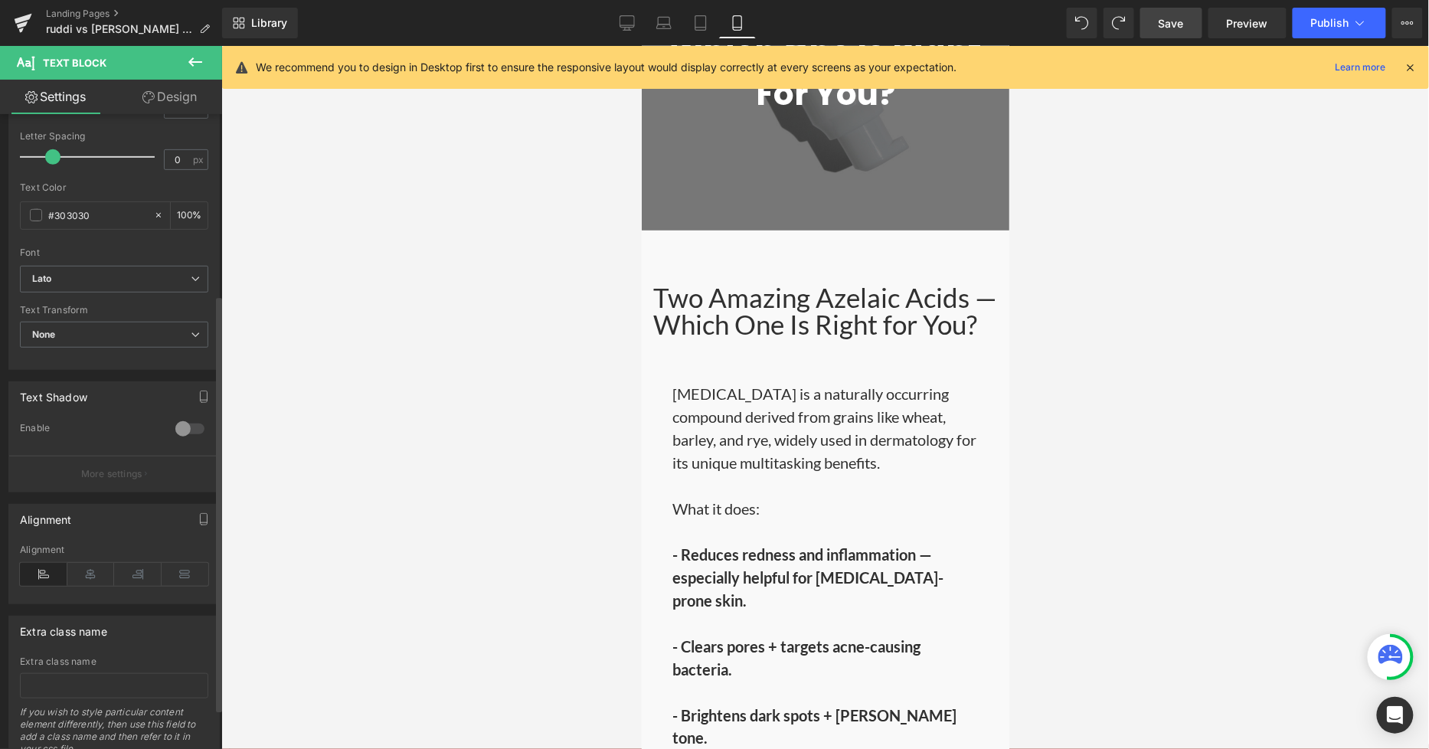
scroll to position [250, 0]
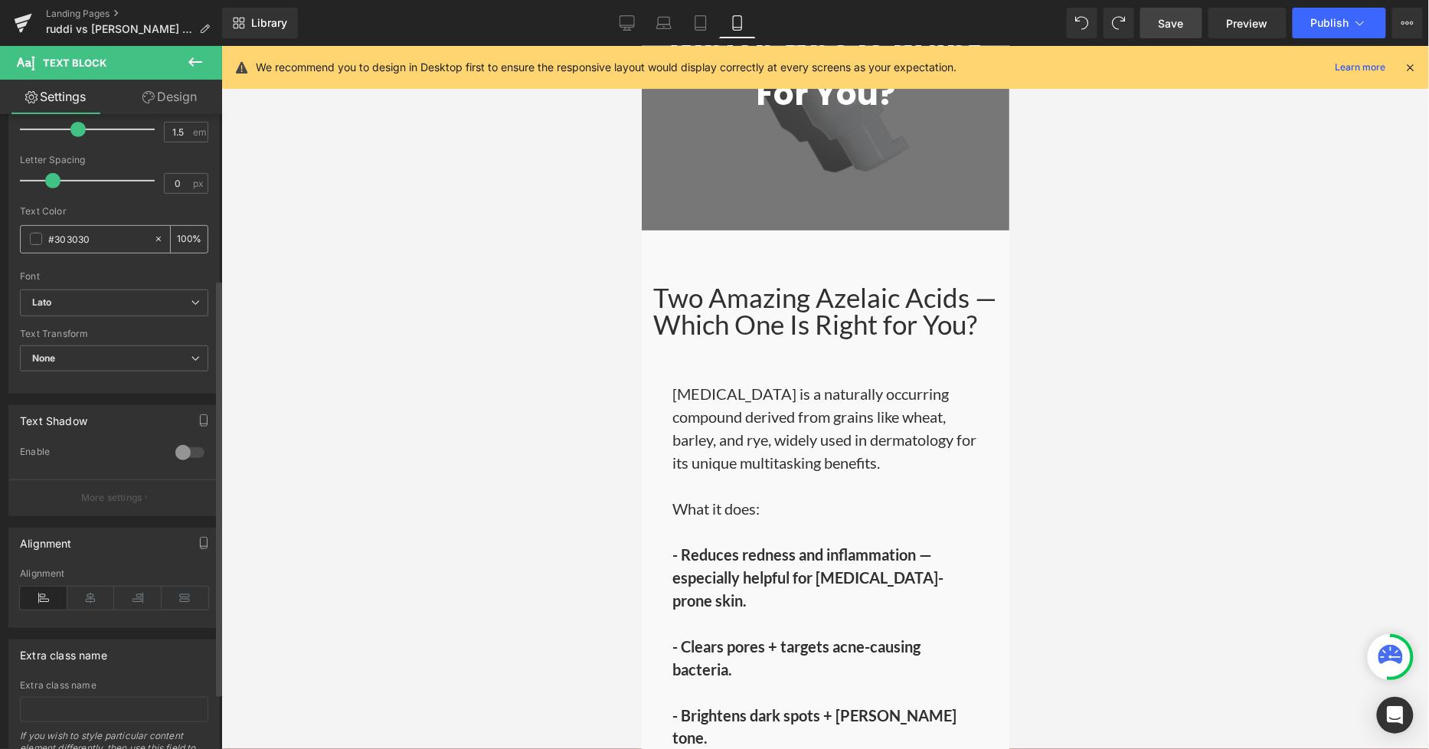
click at [104, 241] on input "#303030" at bounding box center [97, 238] width 98 height 17
click at [1308, 14] on button "Publish" at bounding box center [1338, 23] width 93 height 31
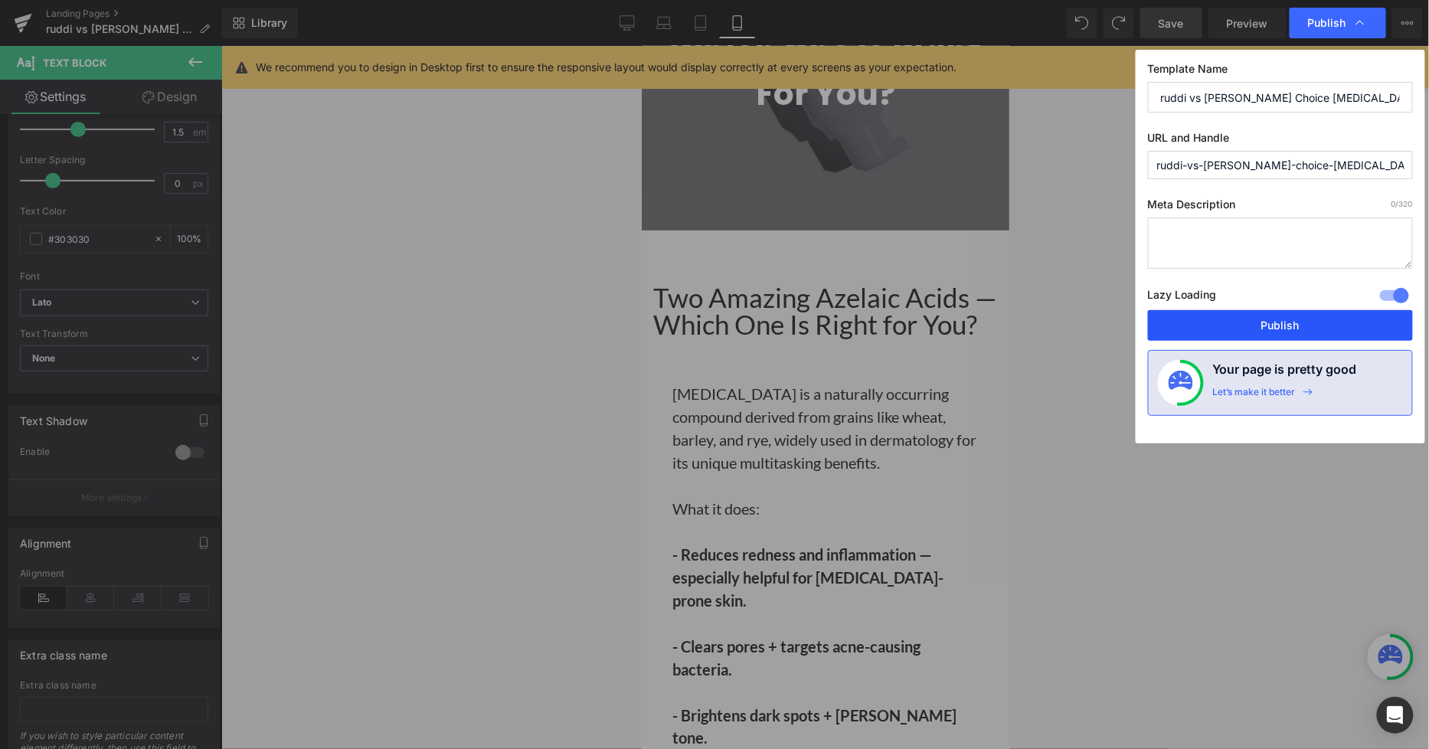
click at [1283, 322] on button "Publish" at bounding box center [1280, 325] width 265 height 31
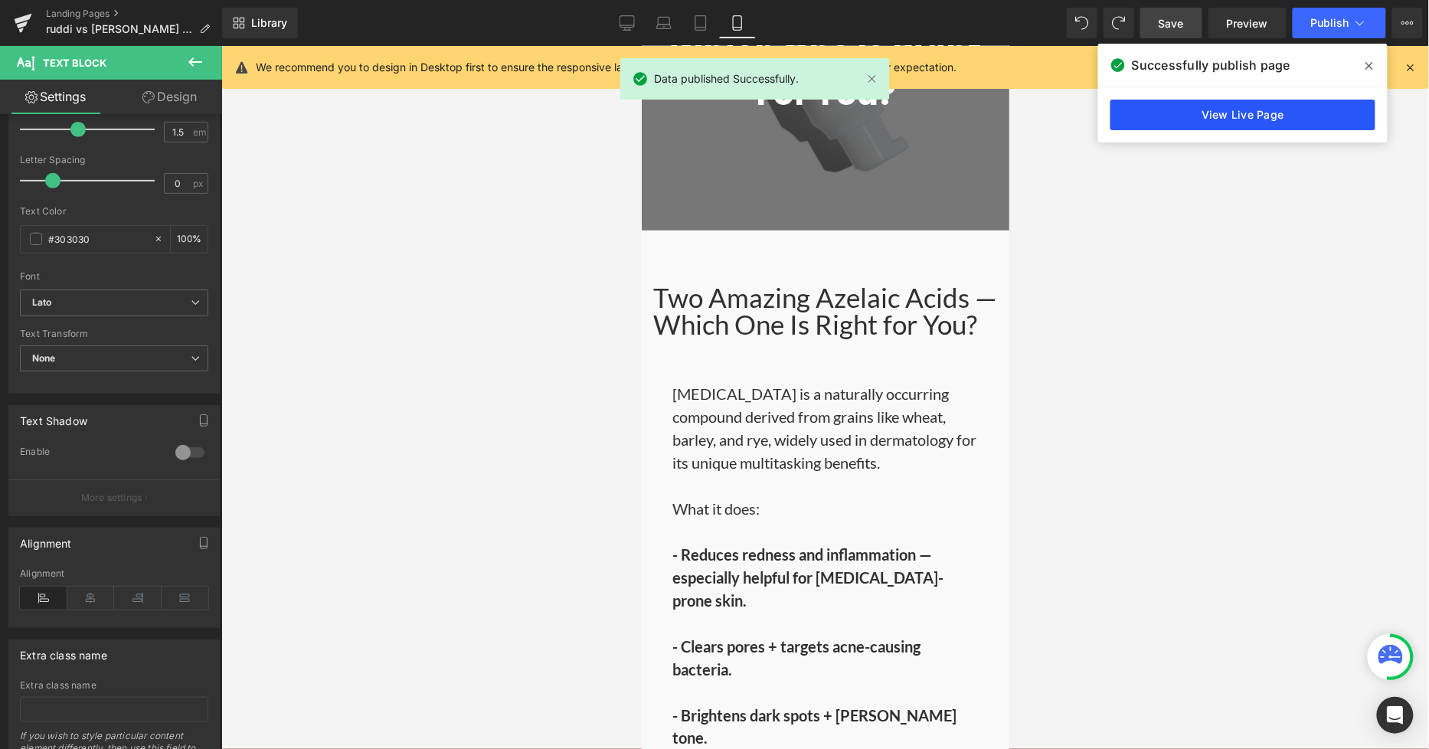
click at [1308, 109] on link "View Live Page" at bounding box center [1242, 115] width 265 height 31
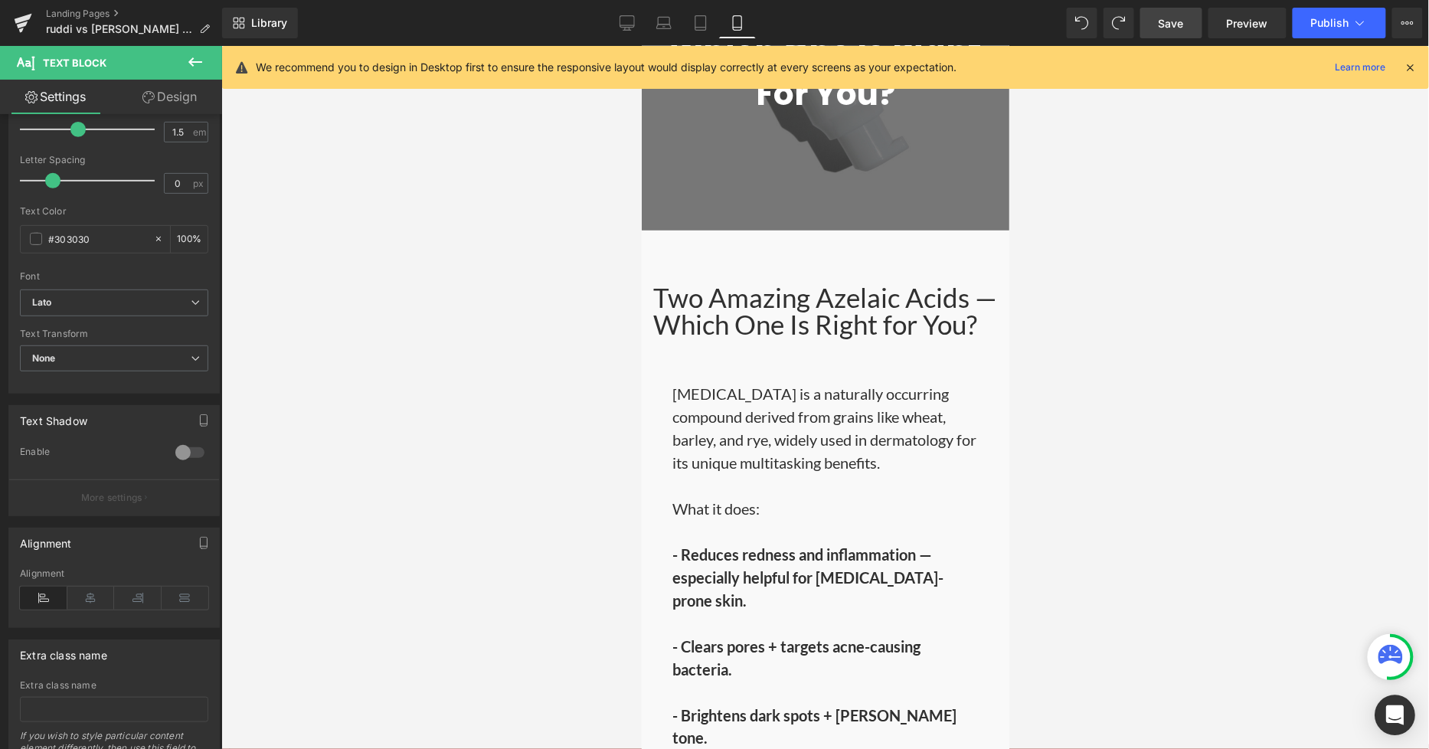
click at [1308, 593] on icon "Open Intercom Messenger" at bounding box center [1395, 715] width 20 height 20
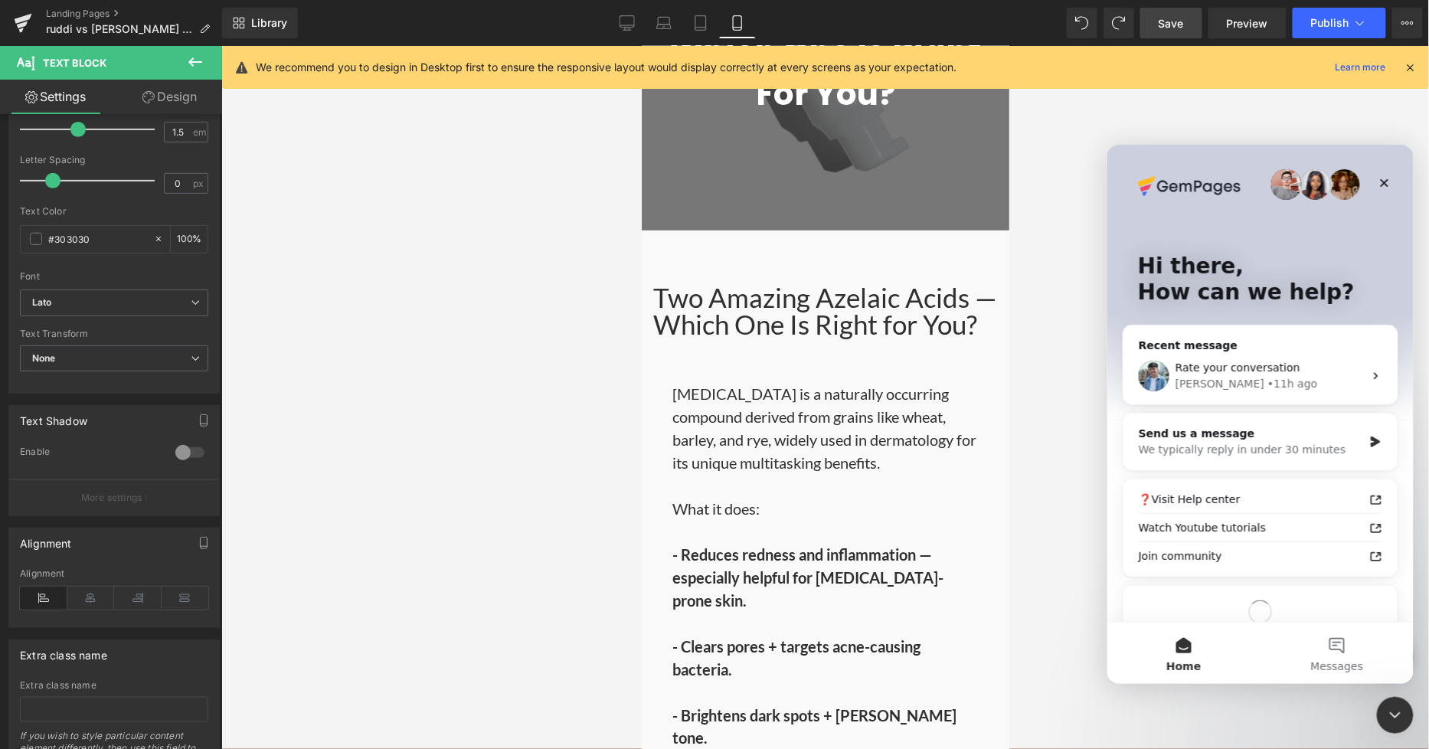
scroll to position [0, 0]
click at [1273, 446] on div "We typically reply in under 30 minutes" at bounding box center [1250, 449] width 224 height 16
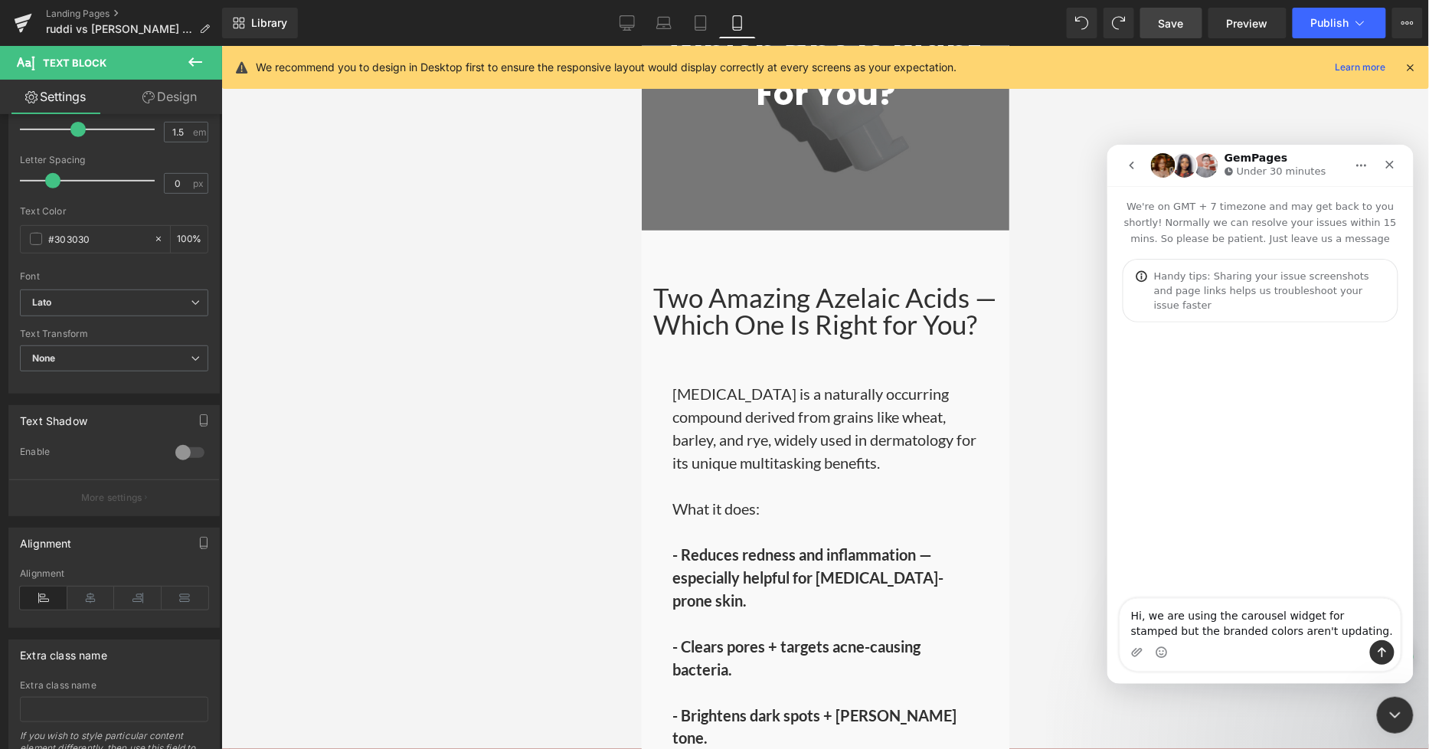
type textarea "Hi, we are using the carousel widget for stamped but the branded colors aren't …"
click at [1308, 593] on div "Intercom messenger" at bounding box center [1259, 651] width 280 height 25
click at [1308, 593] on button "Send a message…" at bounding box center [1381, 651] width 25 height 25
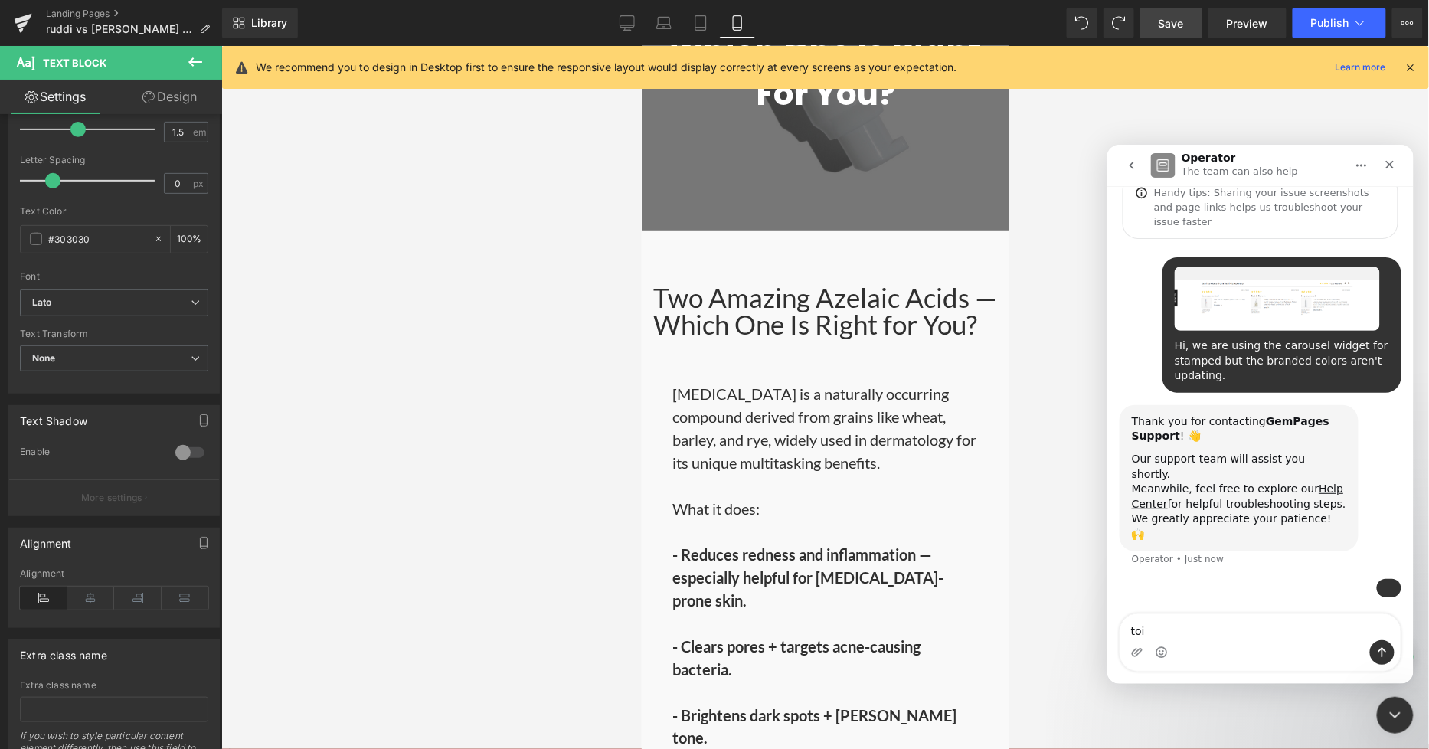
scroll to position [145, 0]
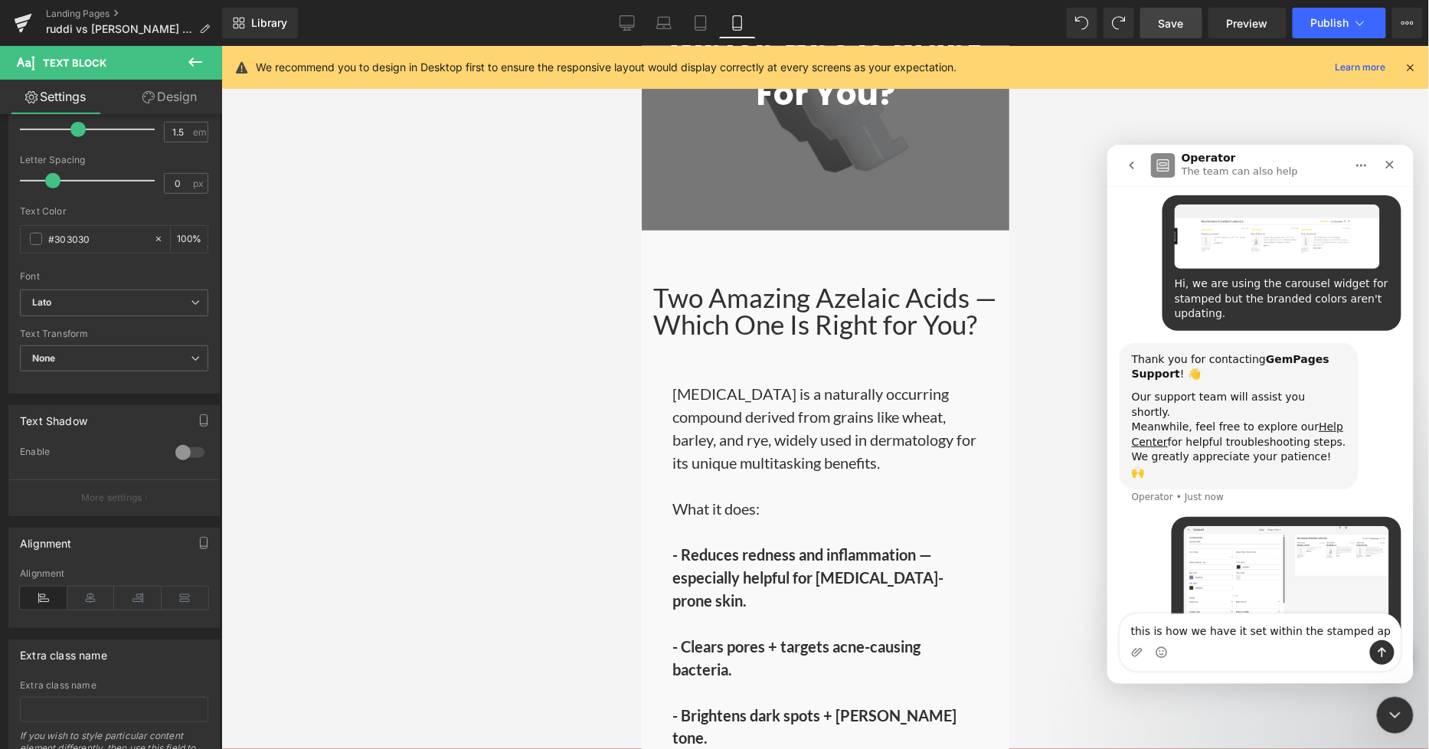
type textarea "this is how we have it set within the stamped app"
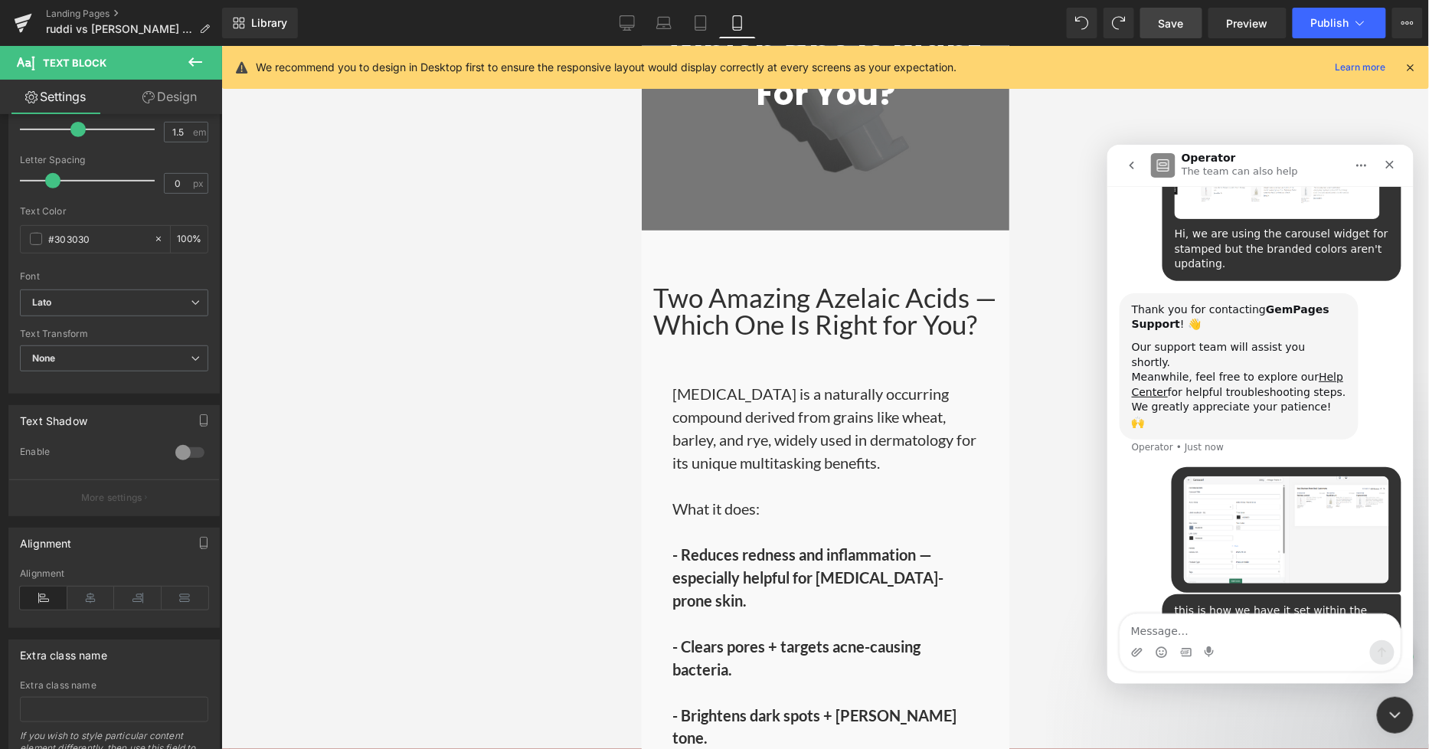
drag, startPoint x: 393, startPoint y: 292, endPoint x: 410, endPoint y: 317, distance: 30.4
click at [389, 288] on div at bounding box center [714, 351] width 1429 height 703
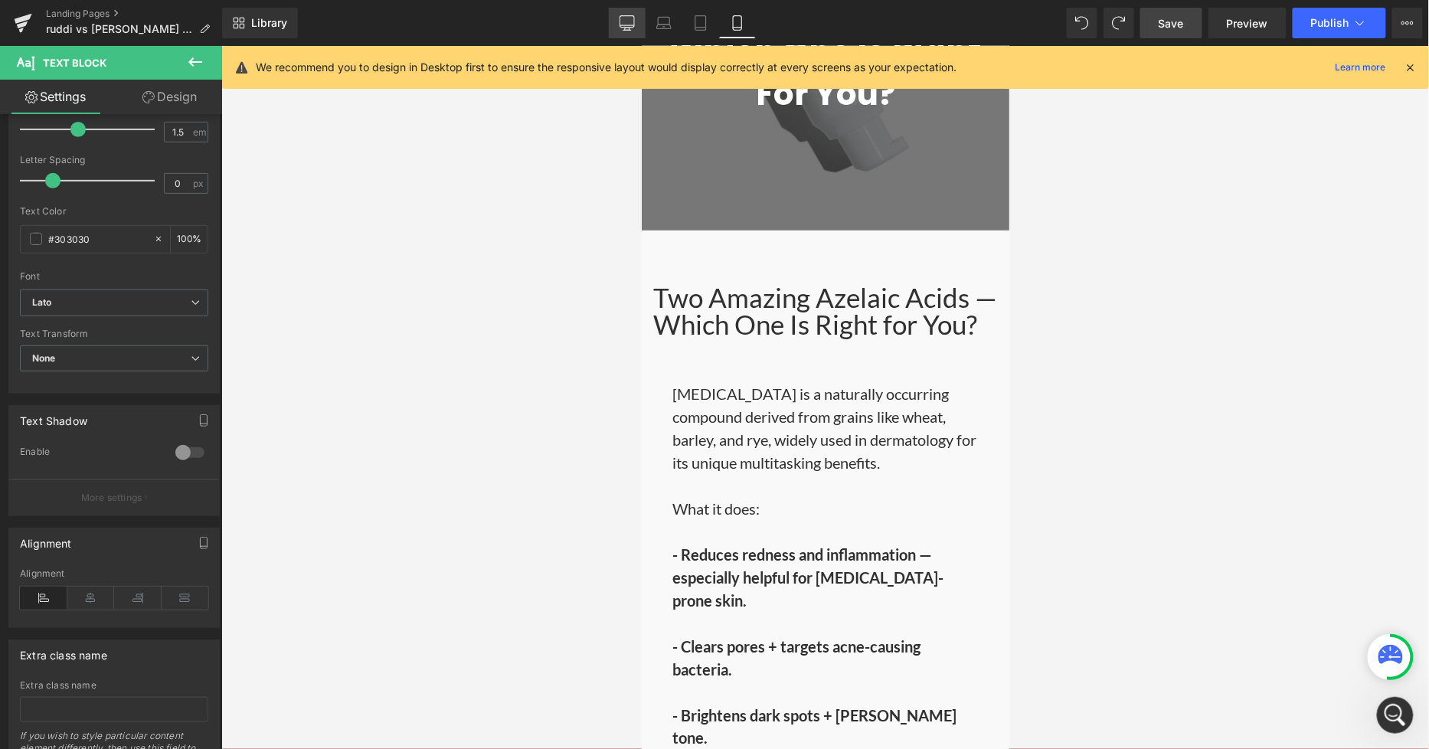
click at [642, 26] on link "Desktop" at bounding box center [627, 23] width 37 height 31
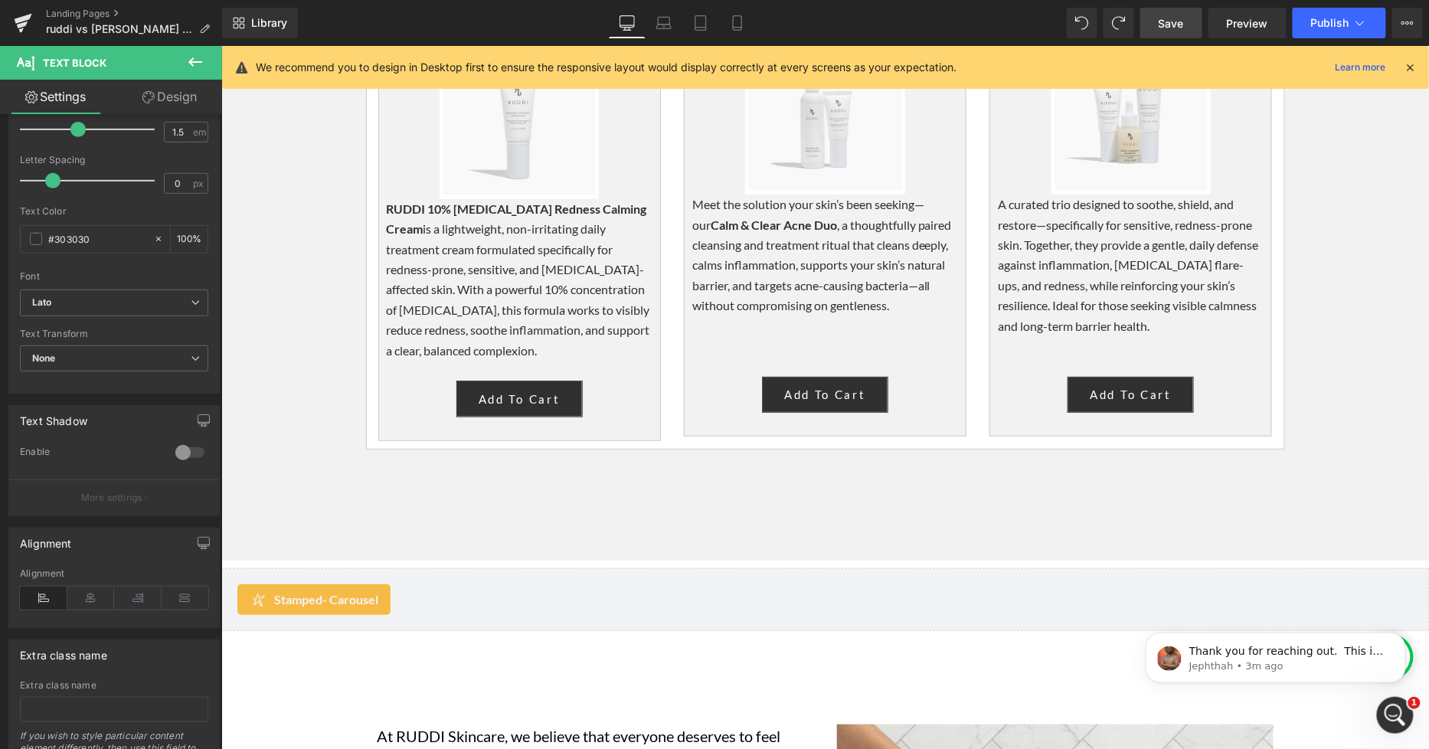
scroll to position [345, 0]
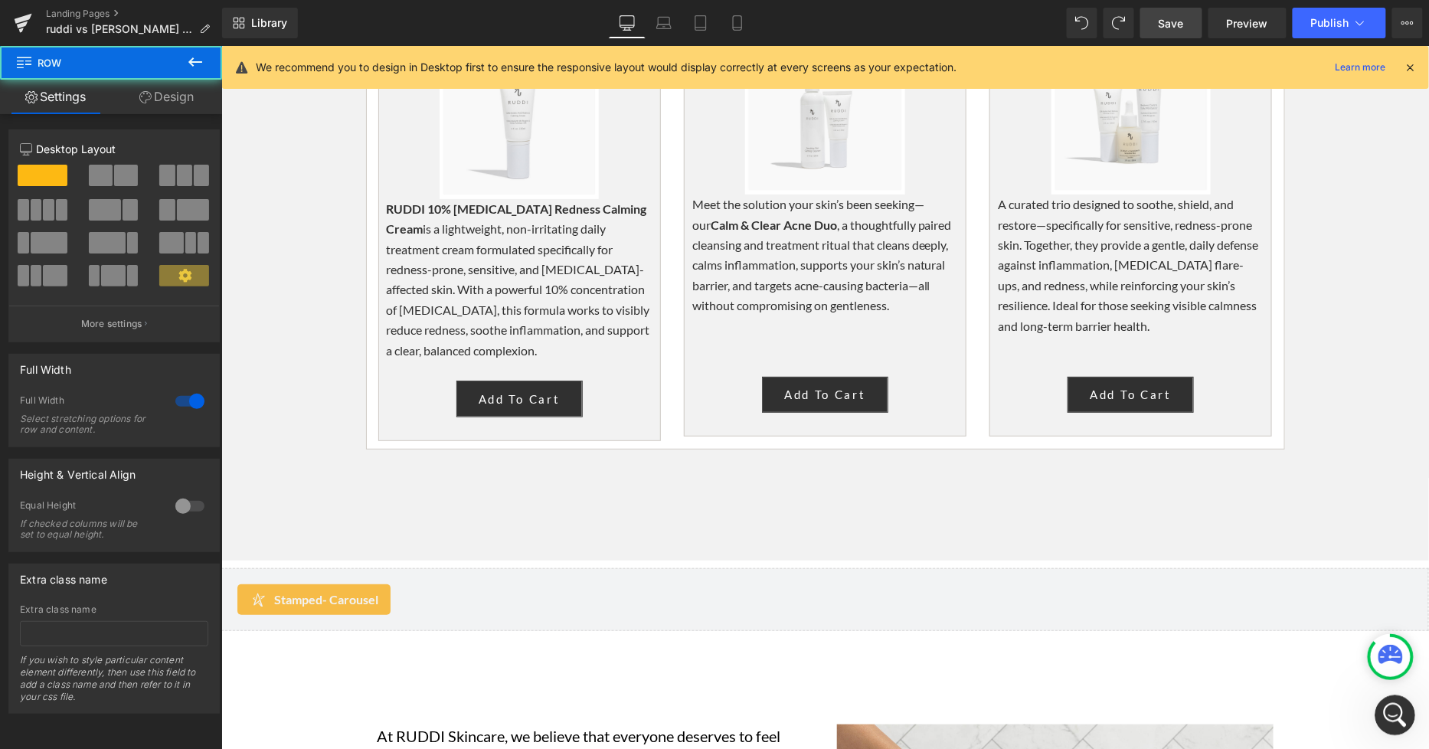
click at [1308, 593] on icon "Open Intercom Messenger" at bounding box center [1392, 713] width 25 height 25
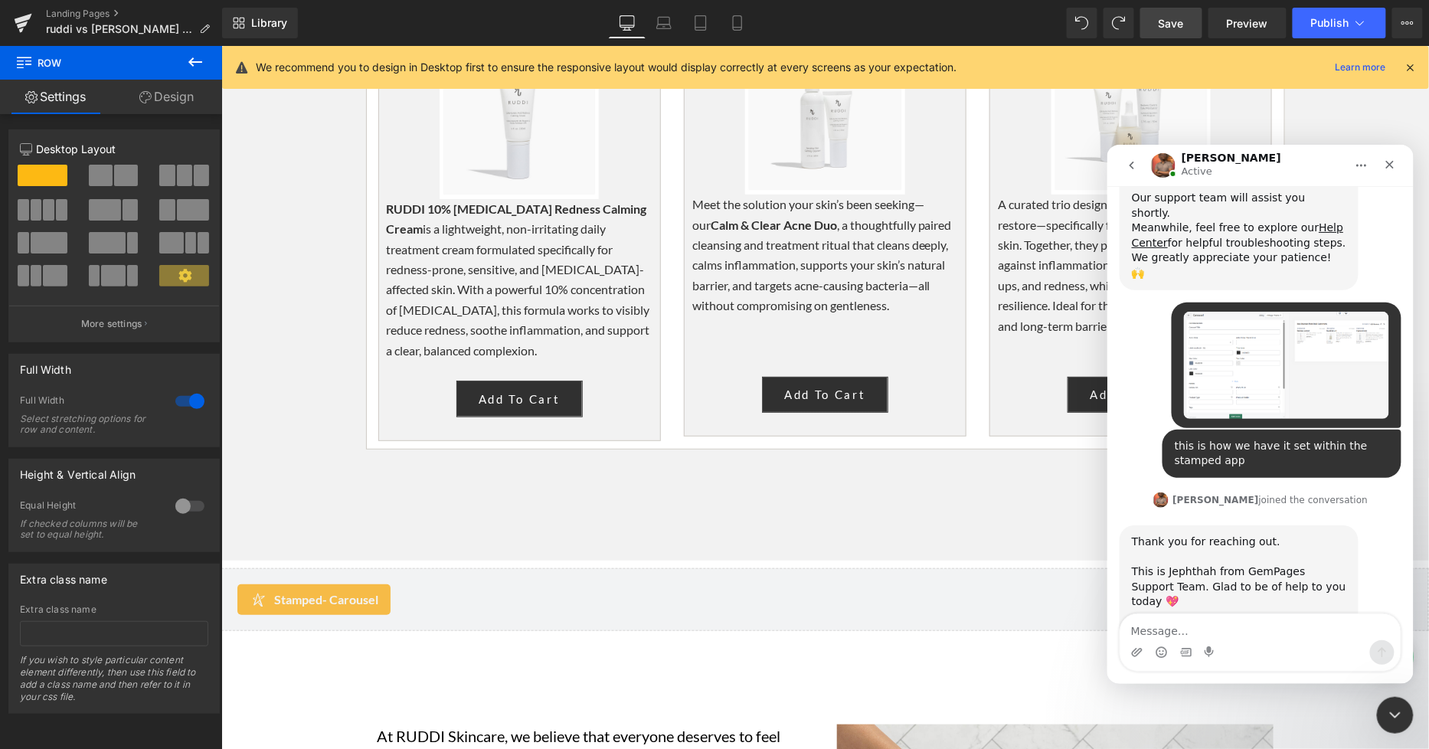
click at [1227, 593] on textarea "Message…" at bounding box center [1259, 626] width 280 height 26
click at [1226, 593] on textarea "Message…" at bounding box center [1259, 626] width 280 height 26
type textarea "D"
type textarea "m"
type textarea "Hi, my name is david"
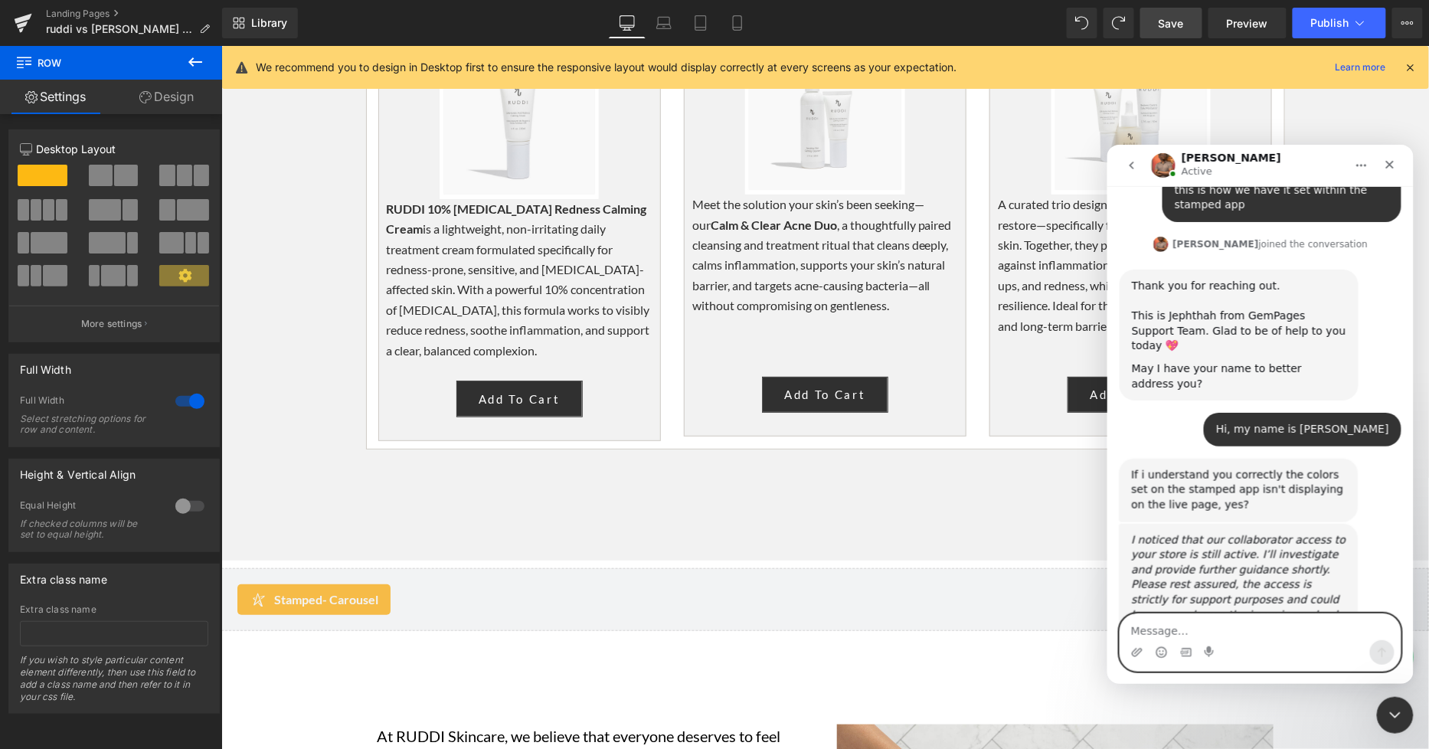
scroll to position [613, 0]
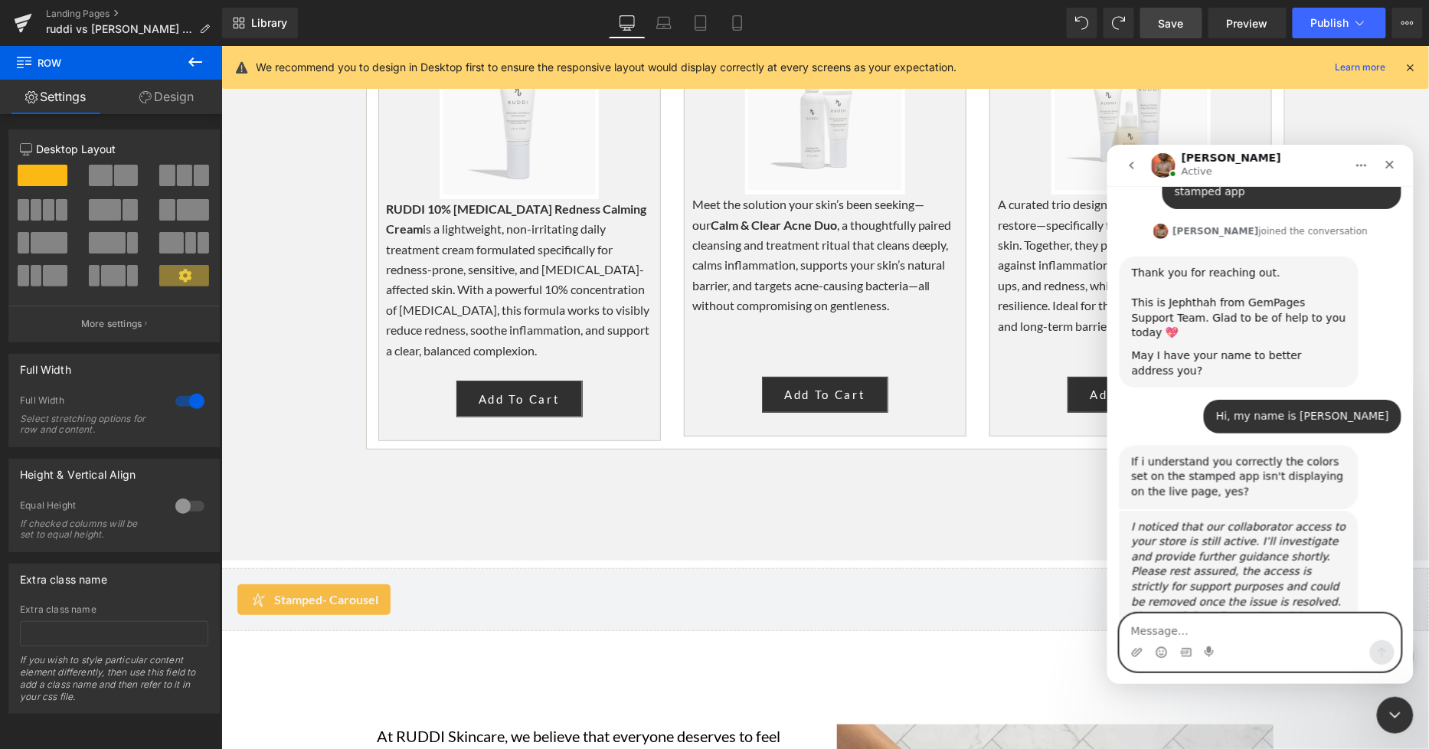
click at [1308, 593] on textarea "Message…" at bounding box center [1259, 626] width 280 height 26
click at [1302, 593] on textarea "Message…" at bounding box center [1259, 626] width 280 height 26
type textarea "yes correct"
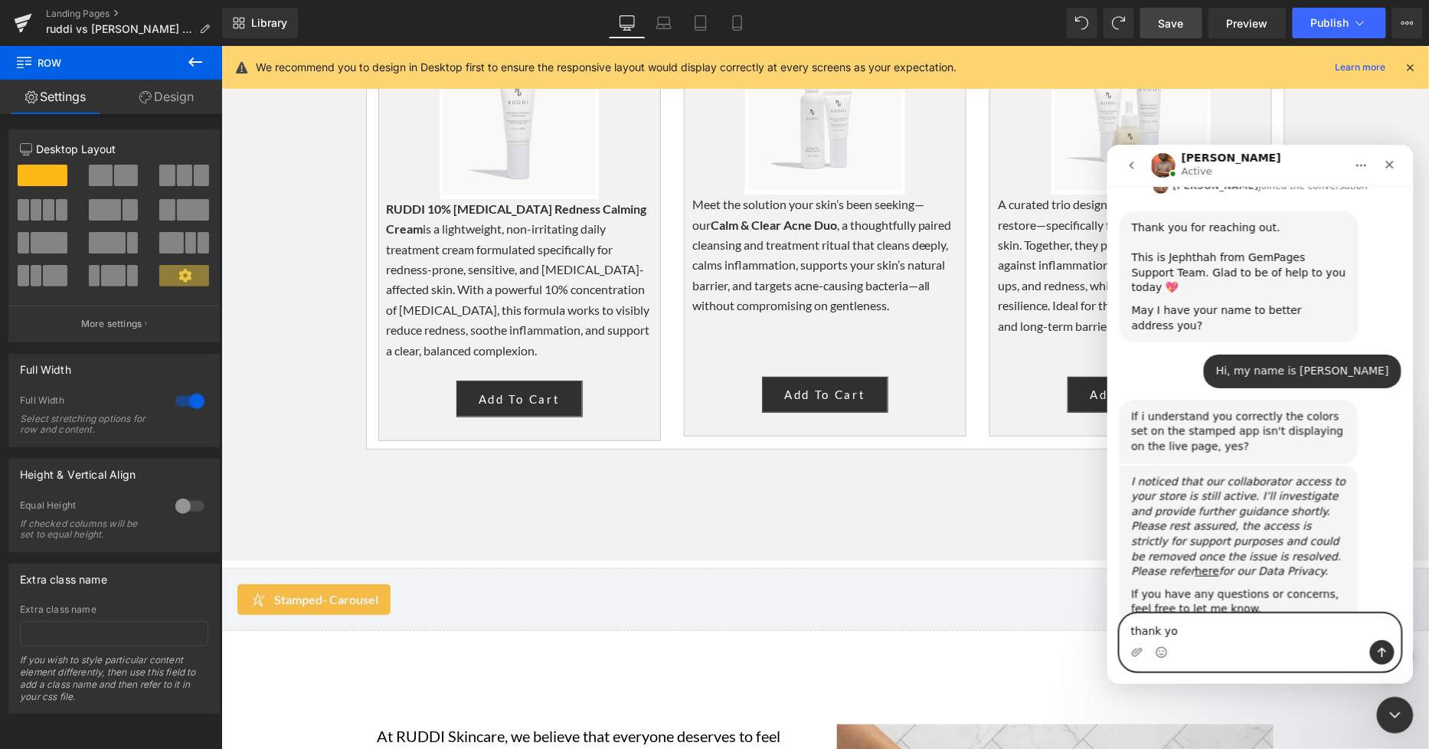
type textarea "thank you"
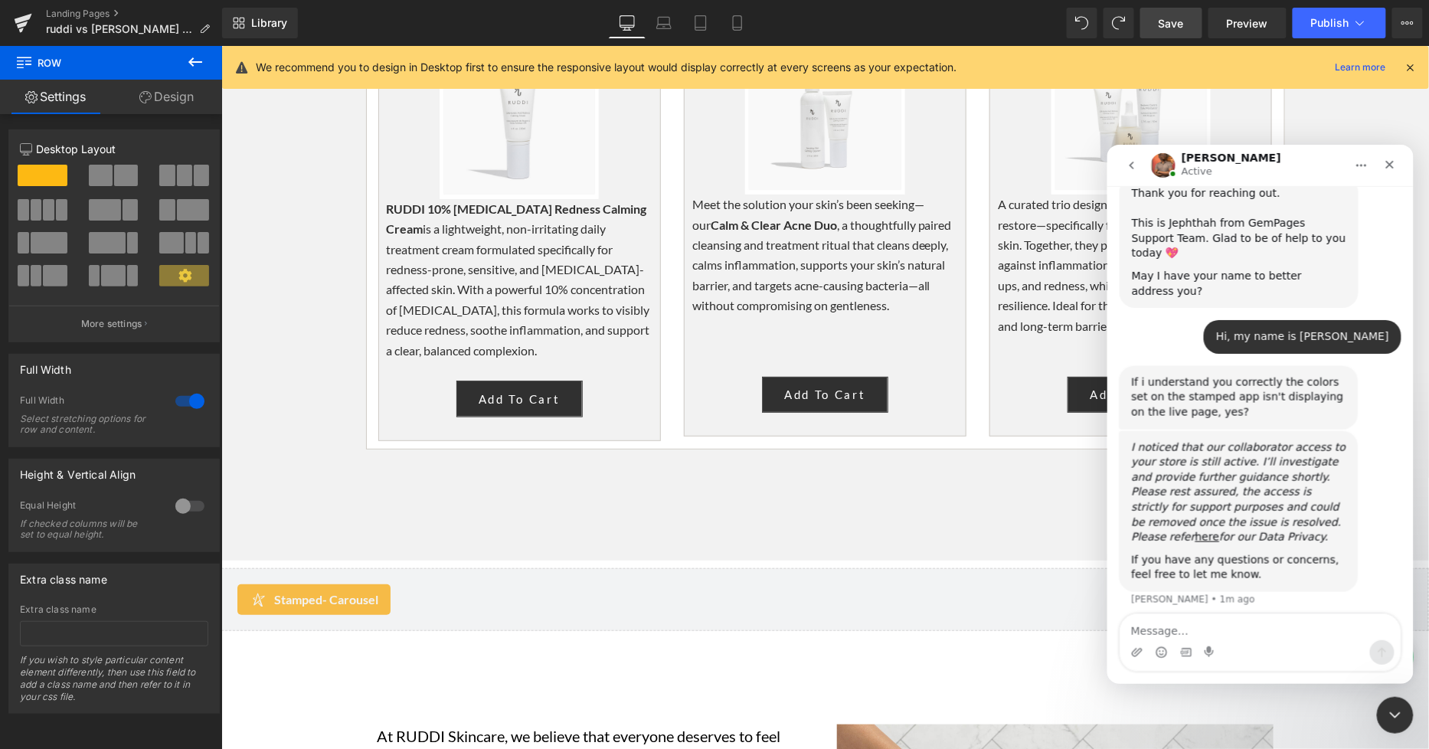
drag, startPoint x: 862, startPoint y: 355, endPoint x: 652, endPoint y: 312, distance: 215.0
click at [862, 355] on div at bounding box center [714, 351] width 1429 height 703
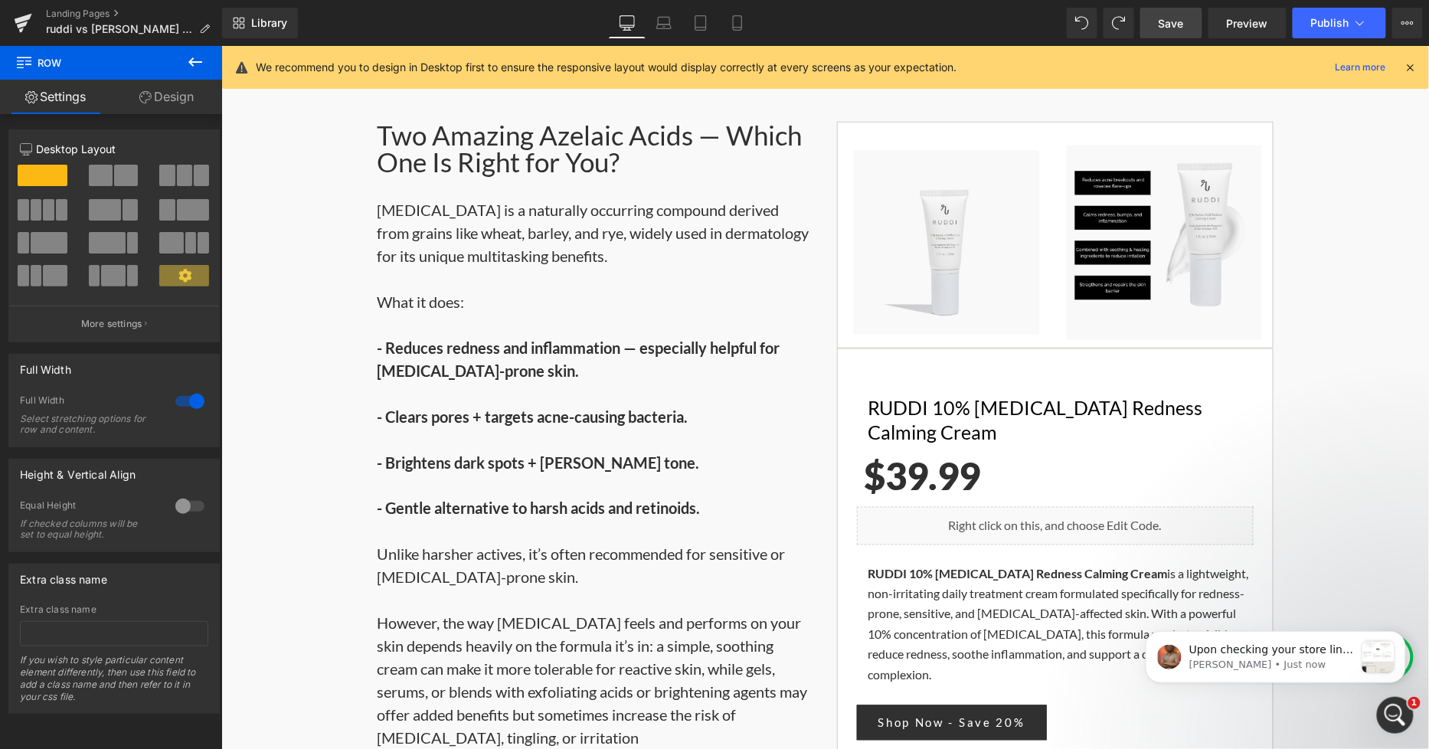
scroll to position [609, 0]
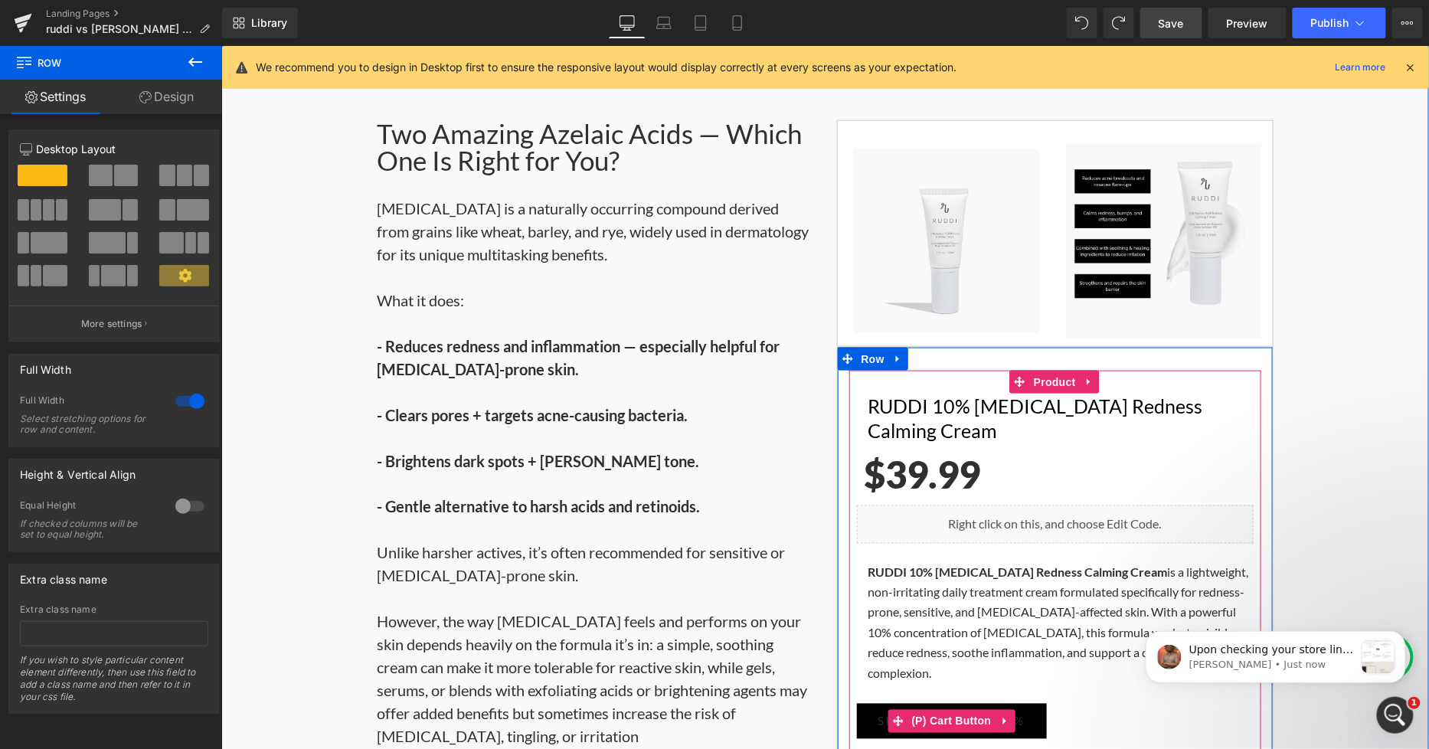
click at [877, 593] on span "Shop Now - Save 20%" at bounding box center [950, 721] width 147 height 14
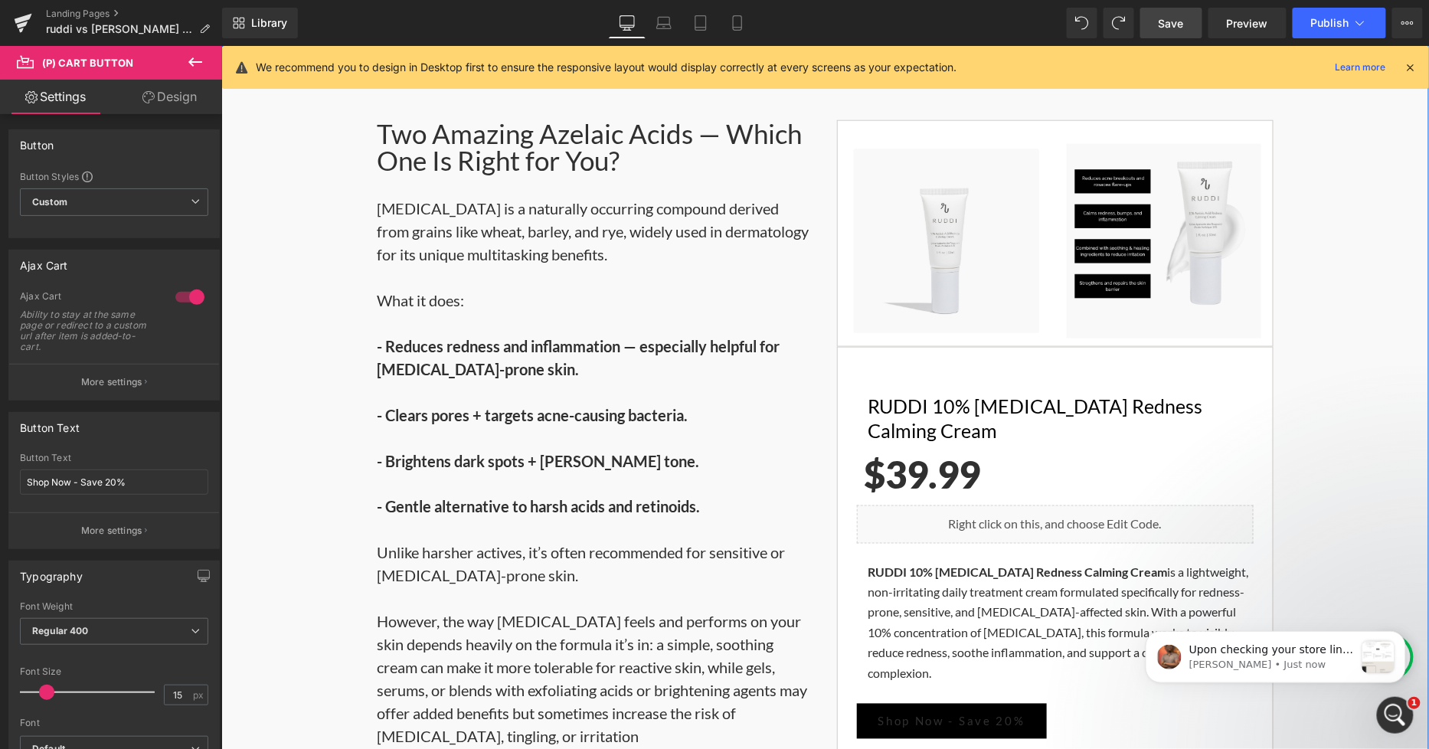
click at [1308, 364] on div "Two Amazing Azelaic Acids — Which One Is Right for You? Heading Azelaic acid is…" at bounding box center [824, 458] width 1207 height 724
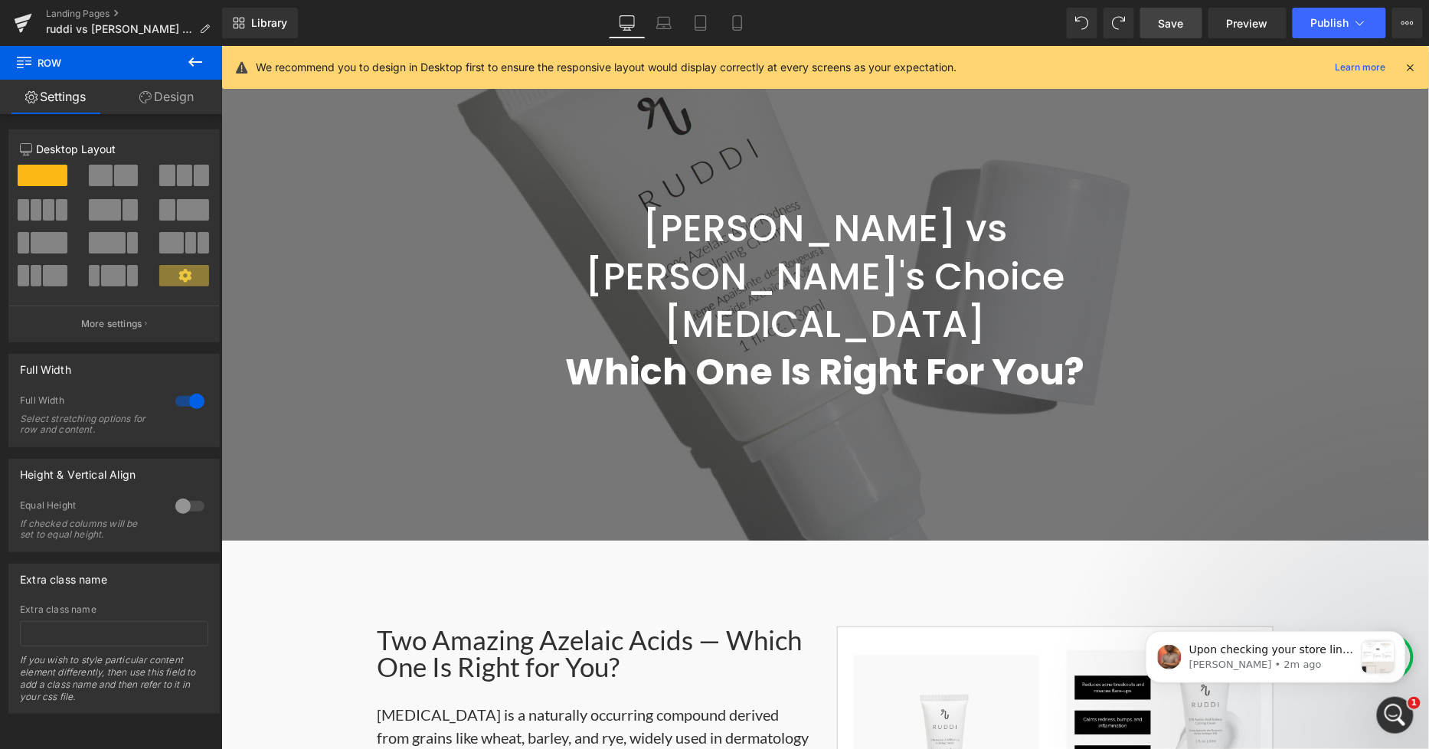
scroll to position [0, 0]
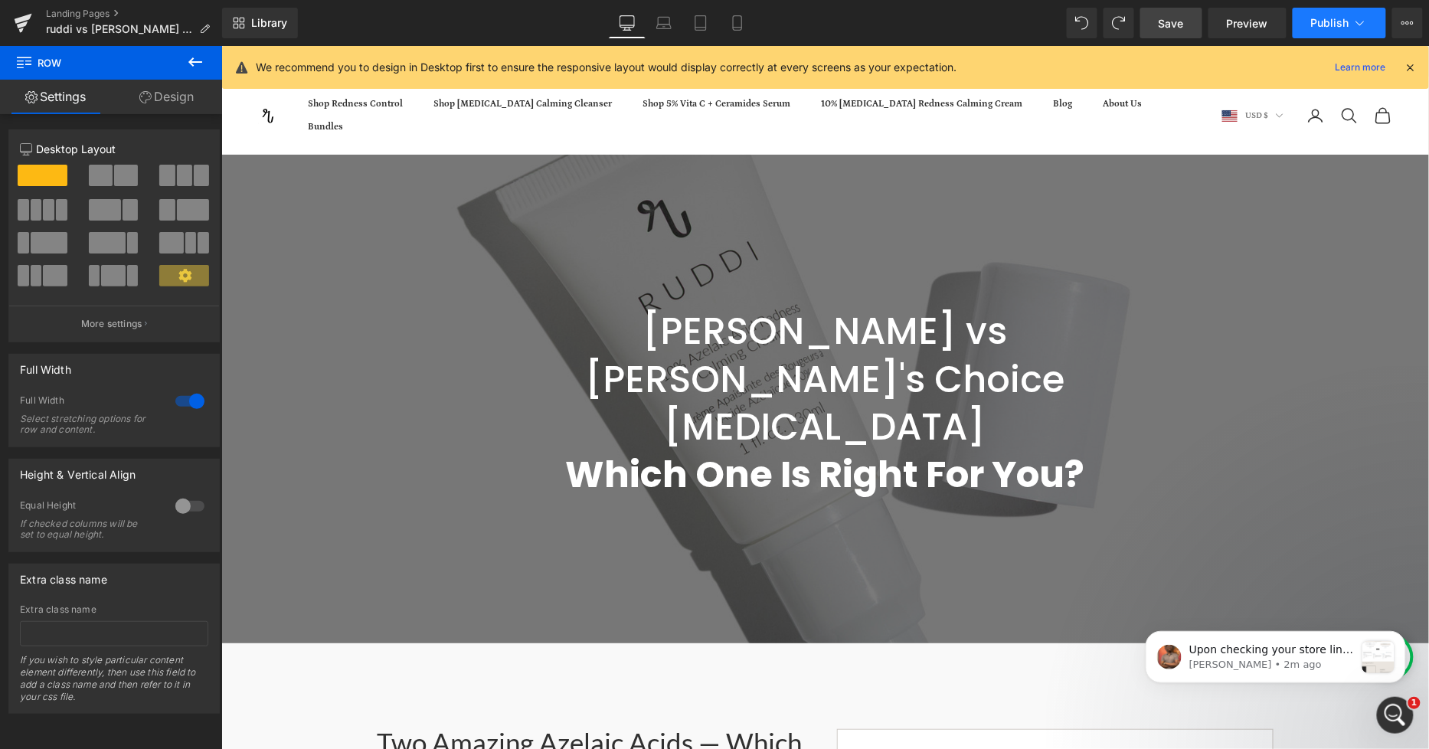
click at [1308, 25] on icon at bounding box center [1359, 22] width 15 height 15
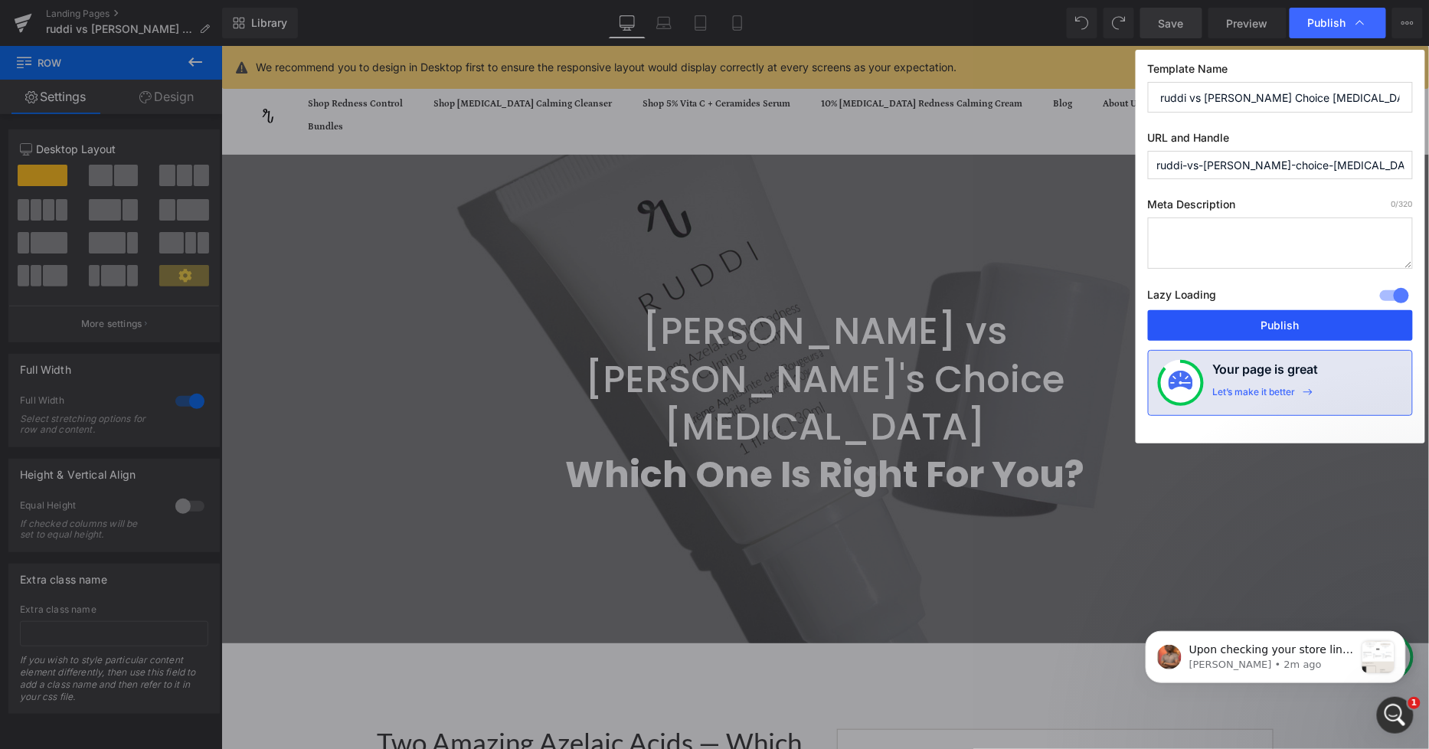
click at [1260, 327] on button "Publish" at bounding box center [1280, 325] width 265 height 31
click at [1286, 593] on span "Upon checking your store link, it looks like live page works correctly. Could y…" at bounding box center [1270, 679] width 165 height 74
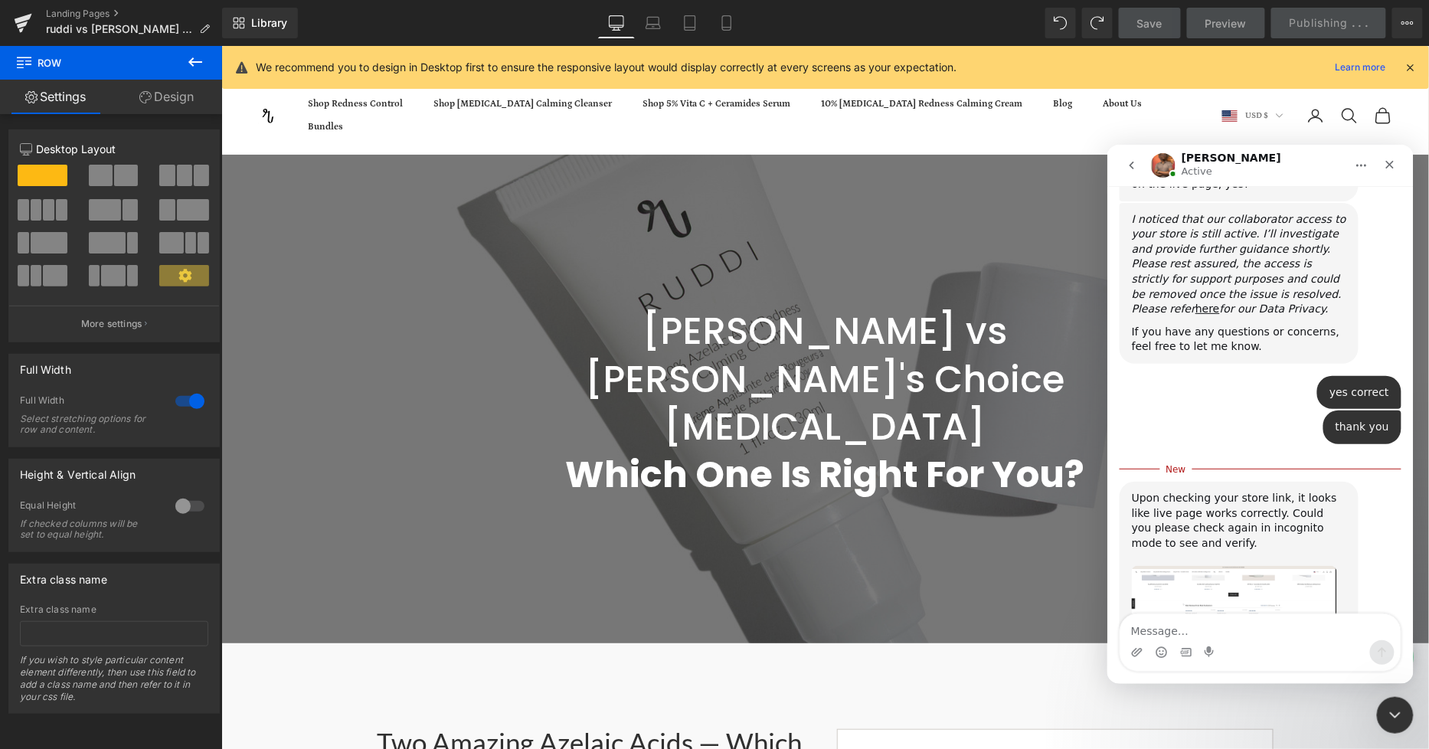
scroll to position [933, 0]
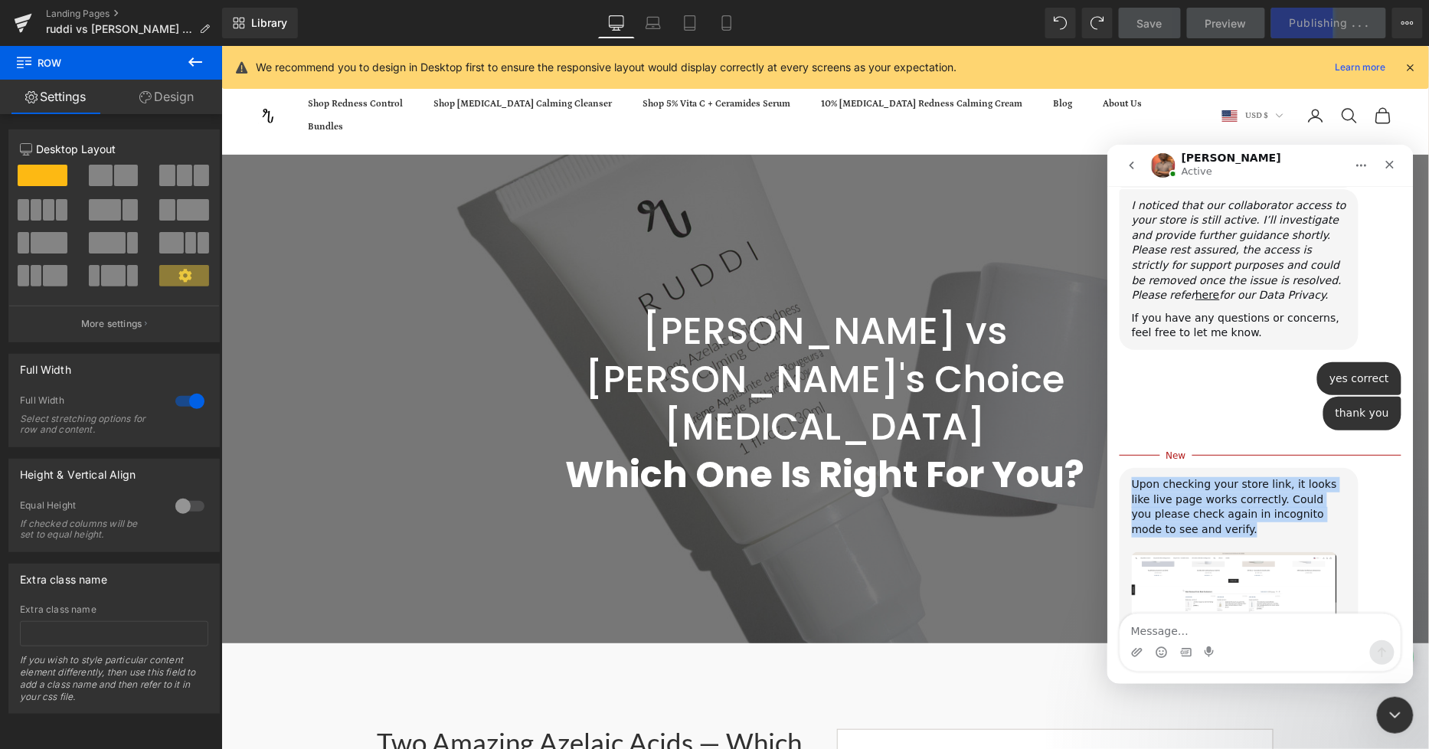
drag, startPoint x: 1132, startPoint y: 393, endPoint x: 1197, endPoint y: 468, distance: 98.8
click at [1168, 476] on div "Upon checking your store link, it looks like live page works correctly. Could y…" at bounding box center [1238, 513] width 214 height 75
click at [1202, 551] on img "Jephthah says…" at bounding box center [1233, 605] width 205 height 109
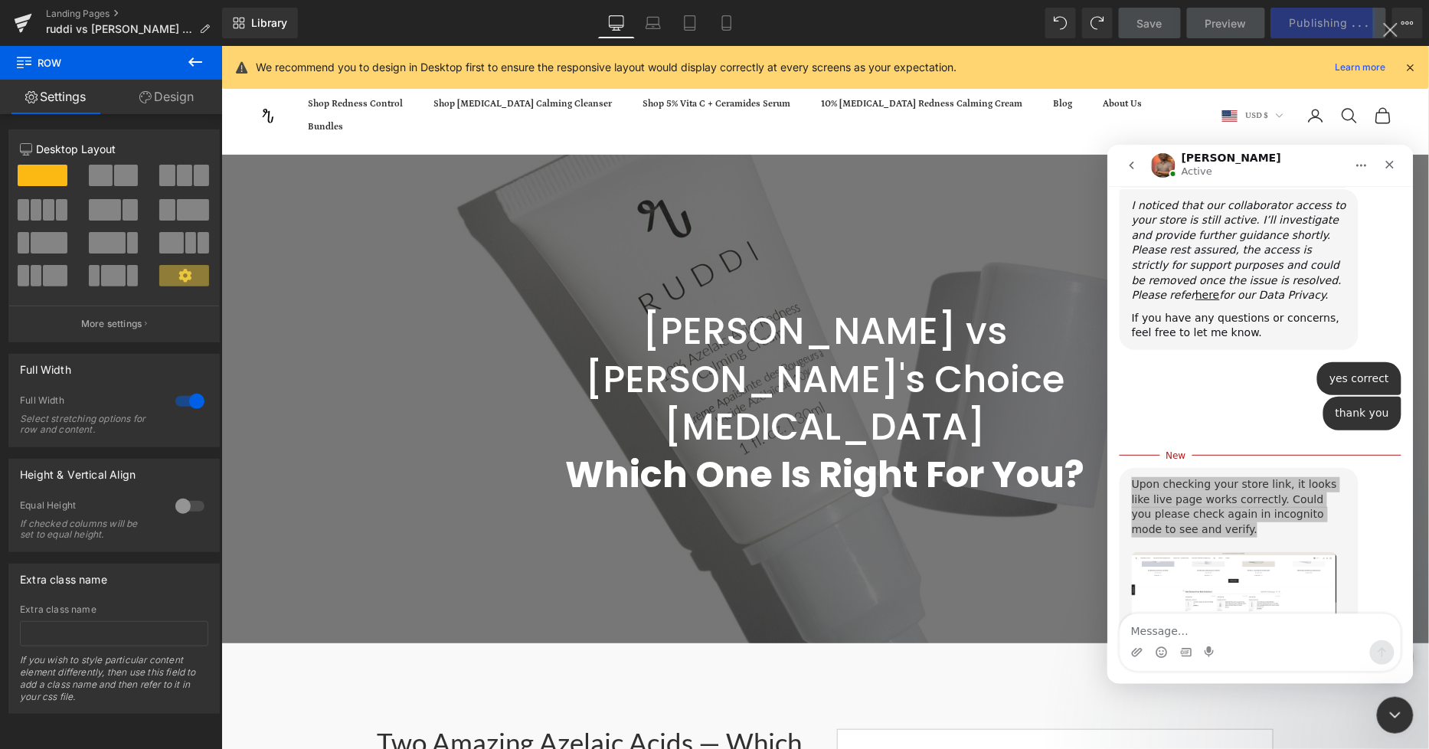
scroll to position [0, 0]
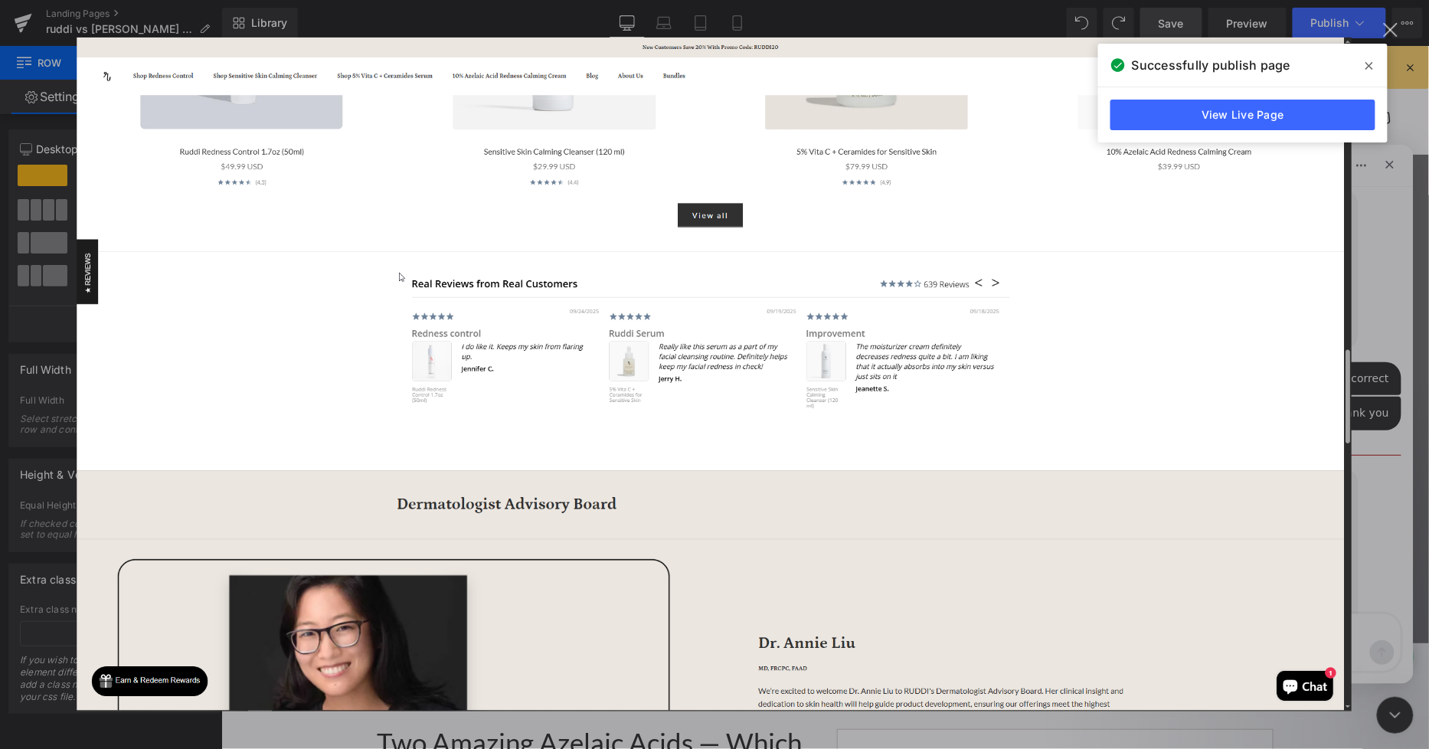
click at [1308, 384] on div "Intercom messenger" at bounding box center [714, 374] width 1429 height 749
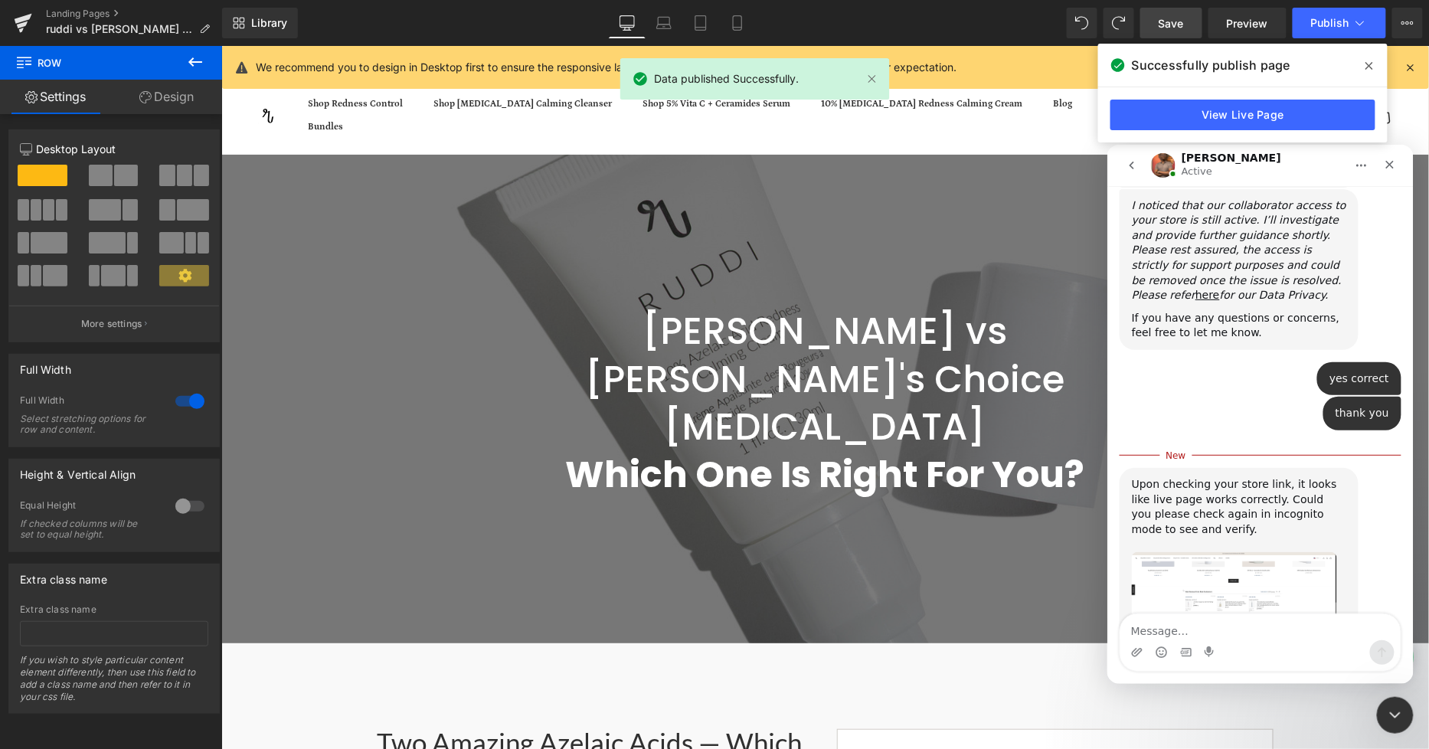
click at [1273, 593] on div "Intercom messenger" at bounding box center [1259, 651] width 280 height 25
click at [1271, 593] on textarea "Message…" at bounding box center [1259, 626] width 280 height 26
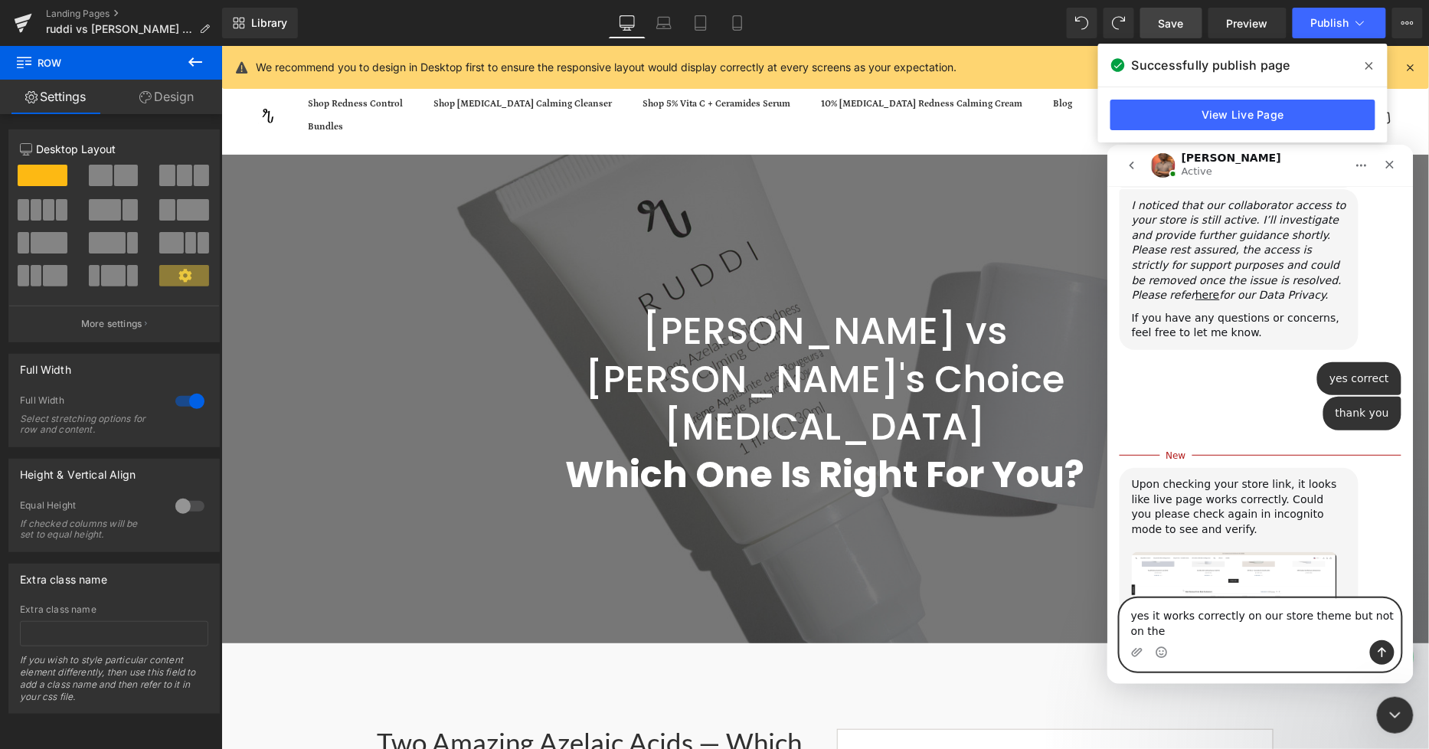
scroll to position [948, 0]
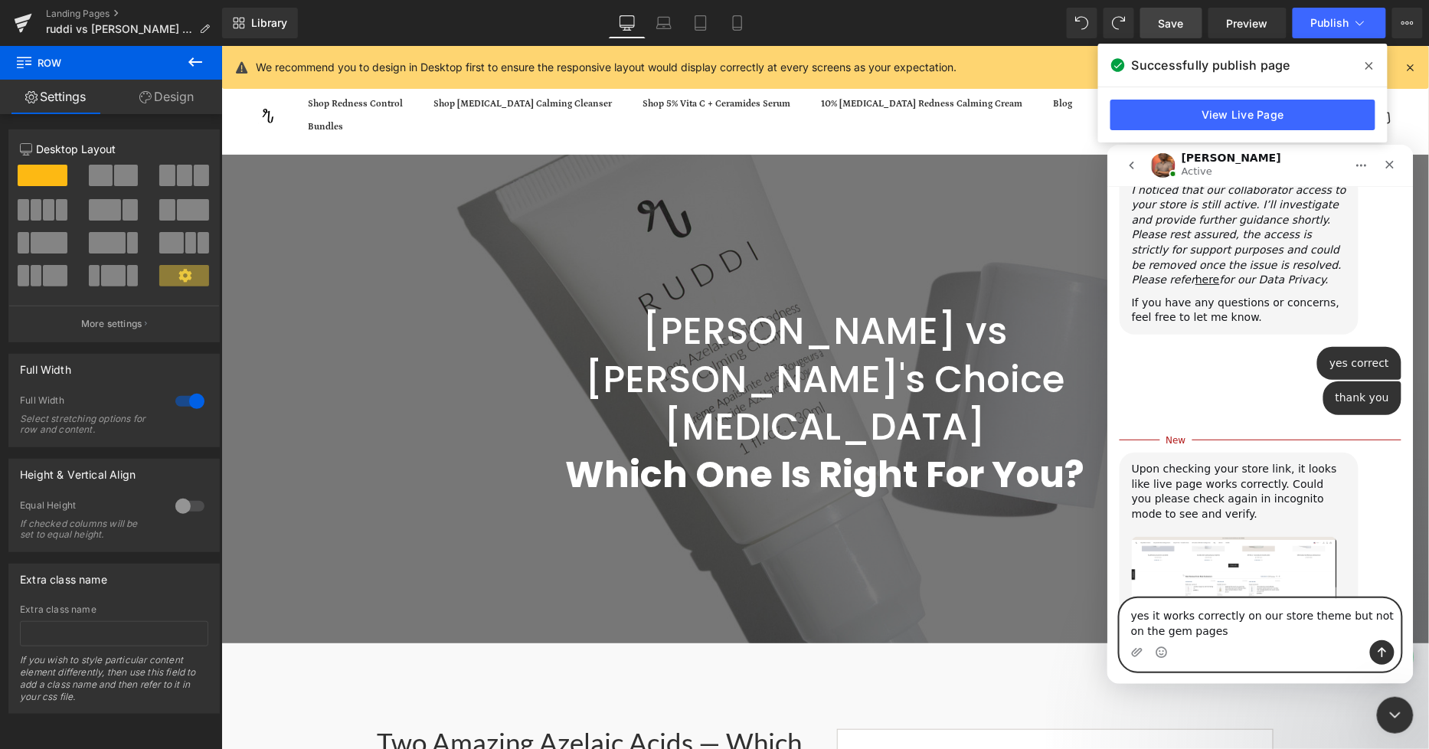
type textarea "yes it works correctly on our store theme but not on the gem pages"
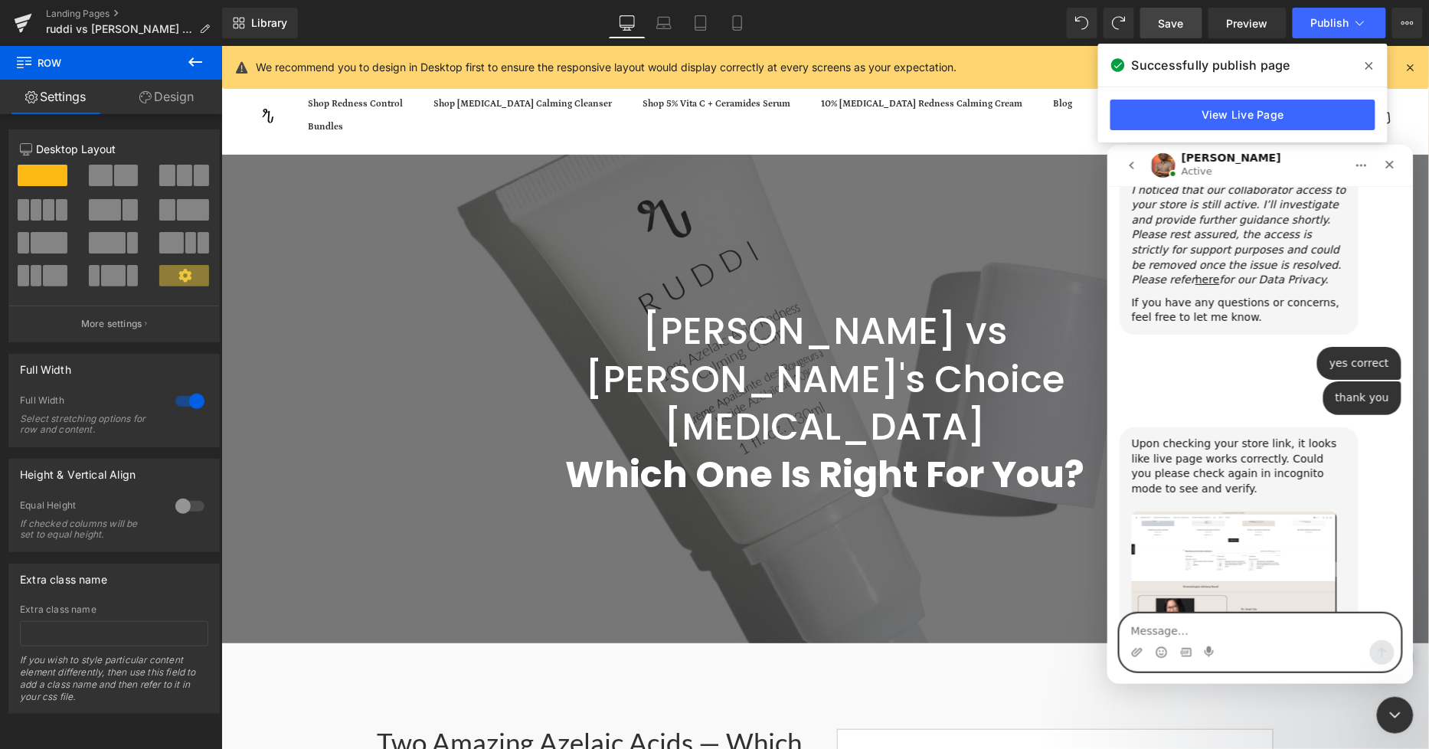
scroll to position [968, 0]
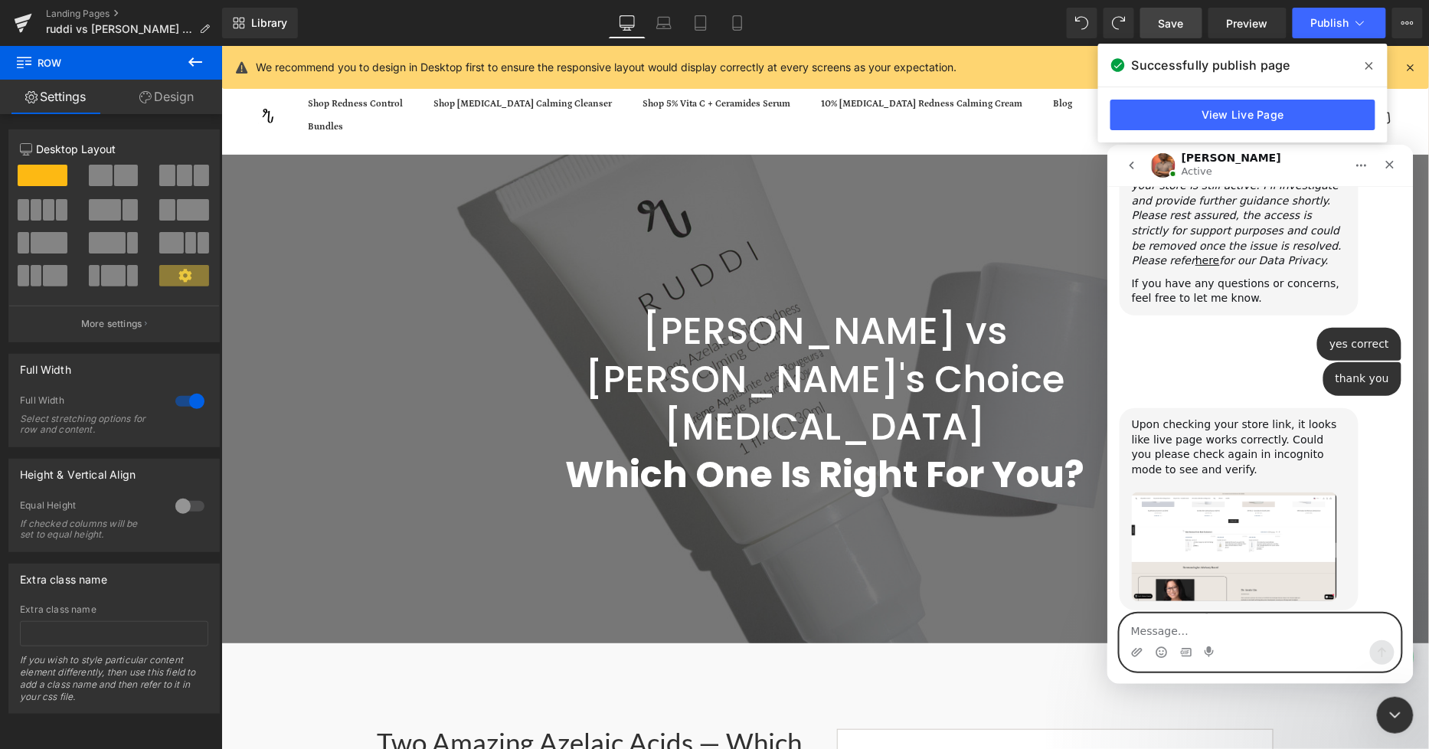
paste textarea "https://ruddiskincare.com/pages/ruddi-vs-paulas-choice-azelaic-acid?_ab=0&key=1…"
type textarea "https://ruddiskincare.com/pages/ruddi-vs-paulas-choice-azelaic-acid?_ab=0&key=1…"
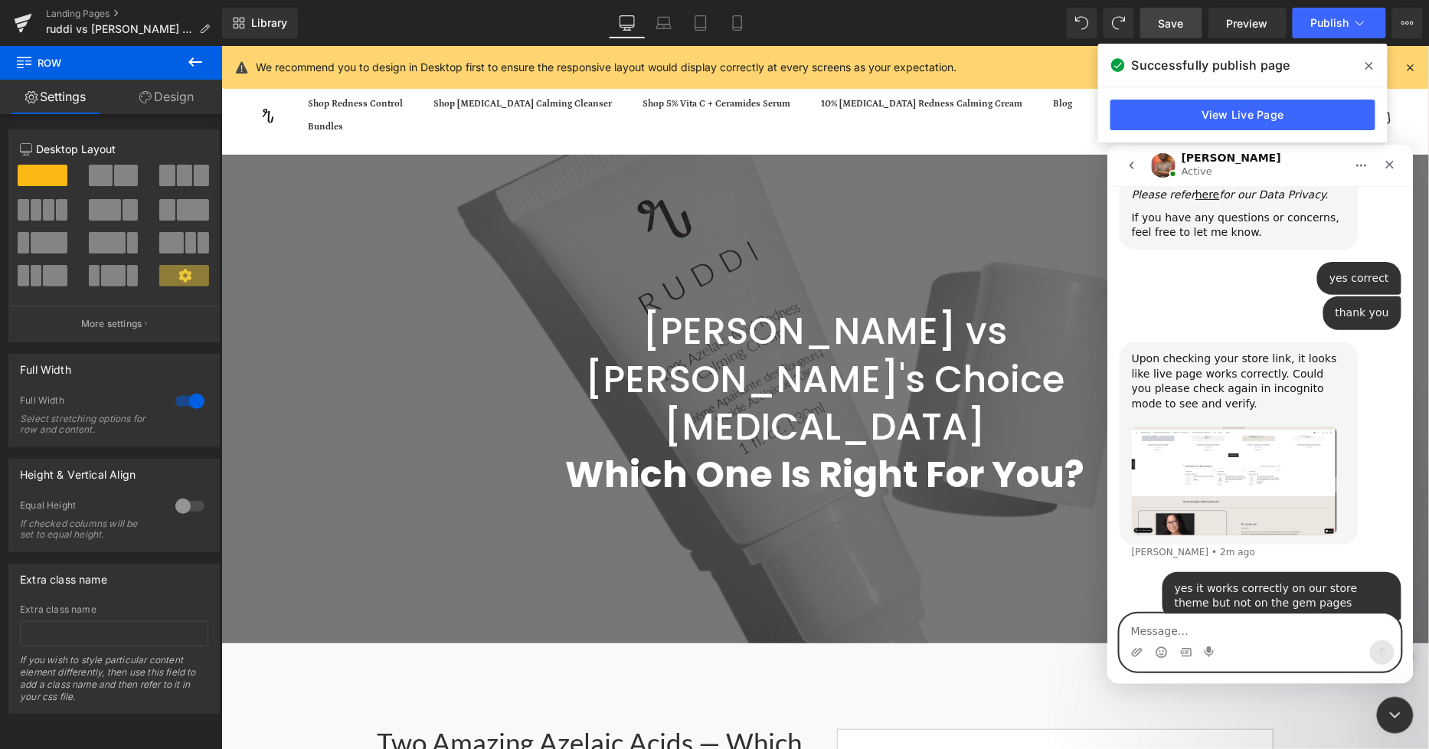
scroll to position [1032, 0]
click at [766, 593] on div at bounding box center [714, 351] width 1429 height 703
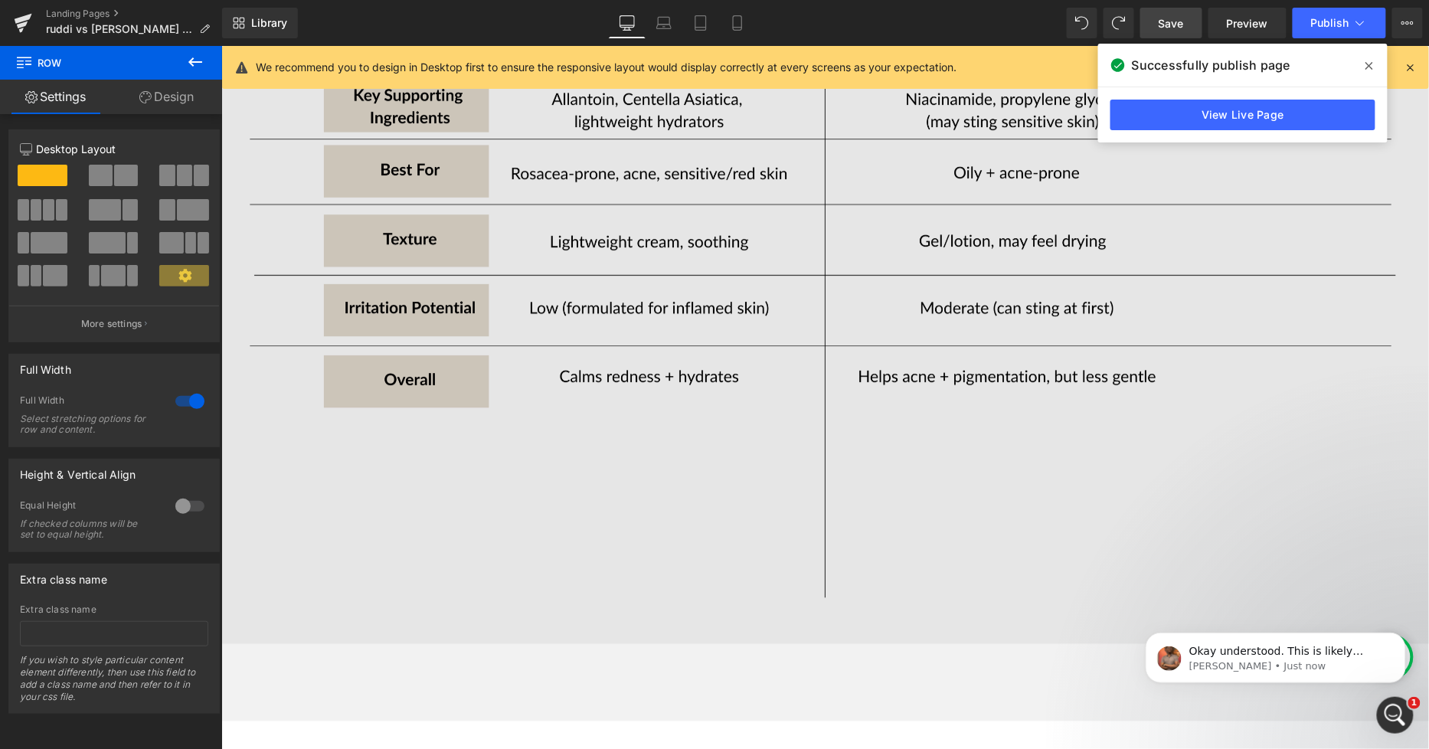
scroll to position [0, 0]
click at [1288, 522] on img at bounding box center [824, 39] width 1207 height 1207
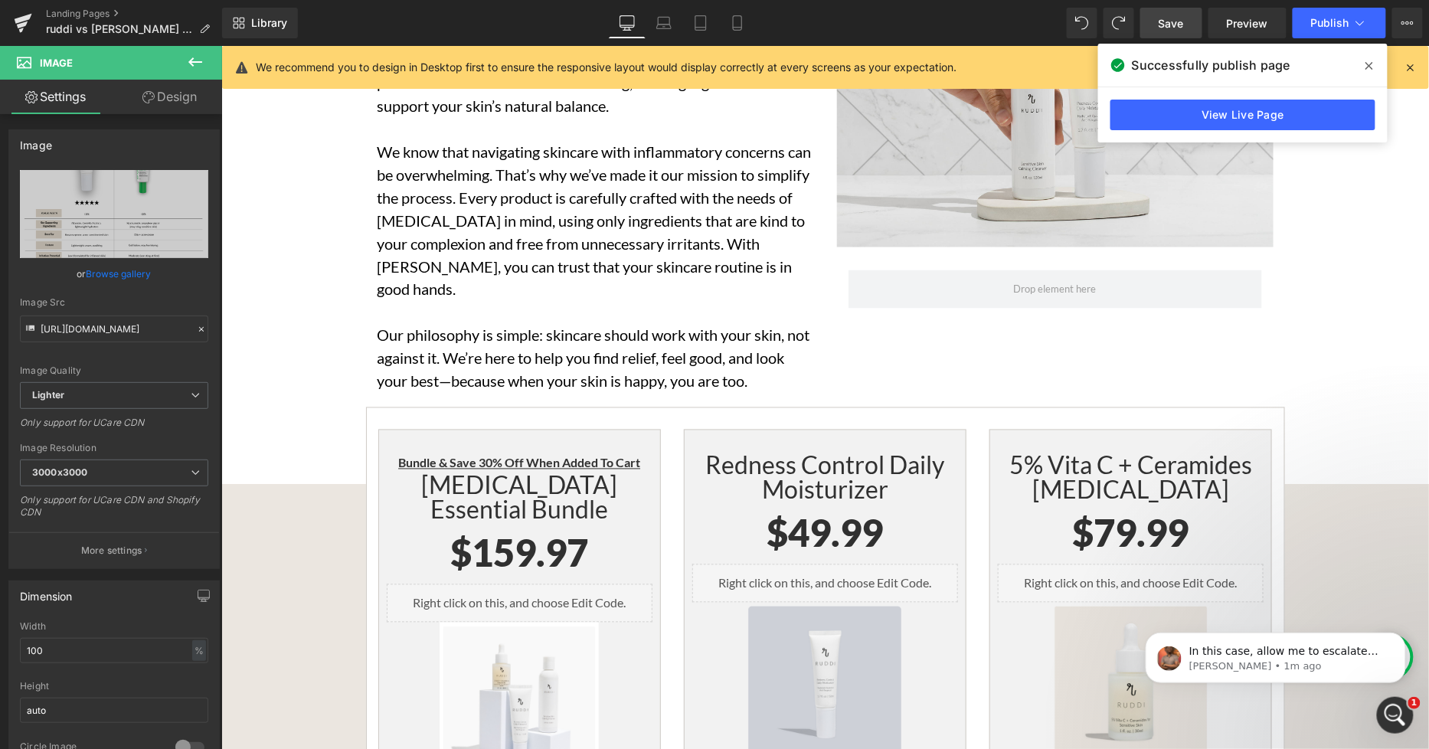
scroll to position [4849, 0]
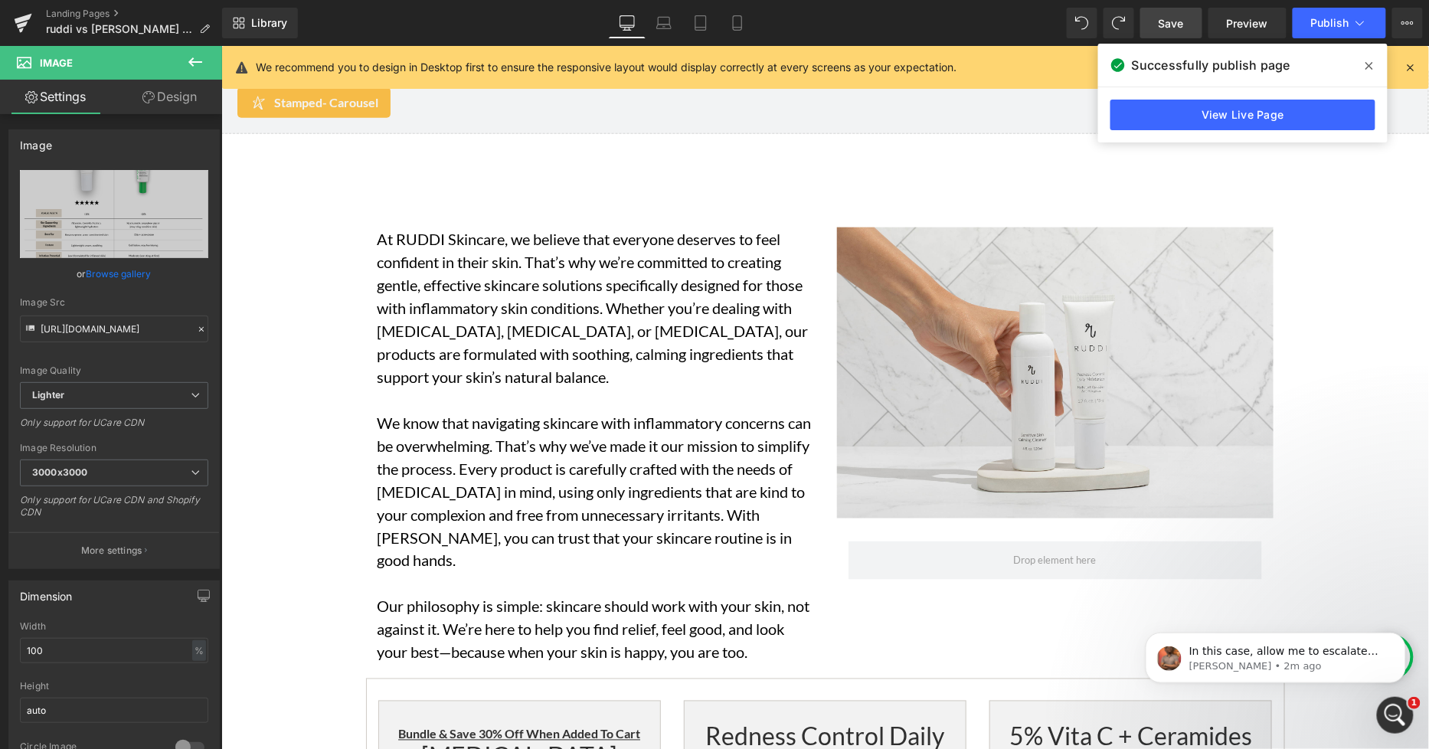
click at [1308, 73] on span at bounding box center [1369, 66] width 25 height 25
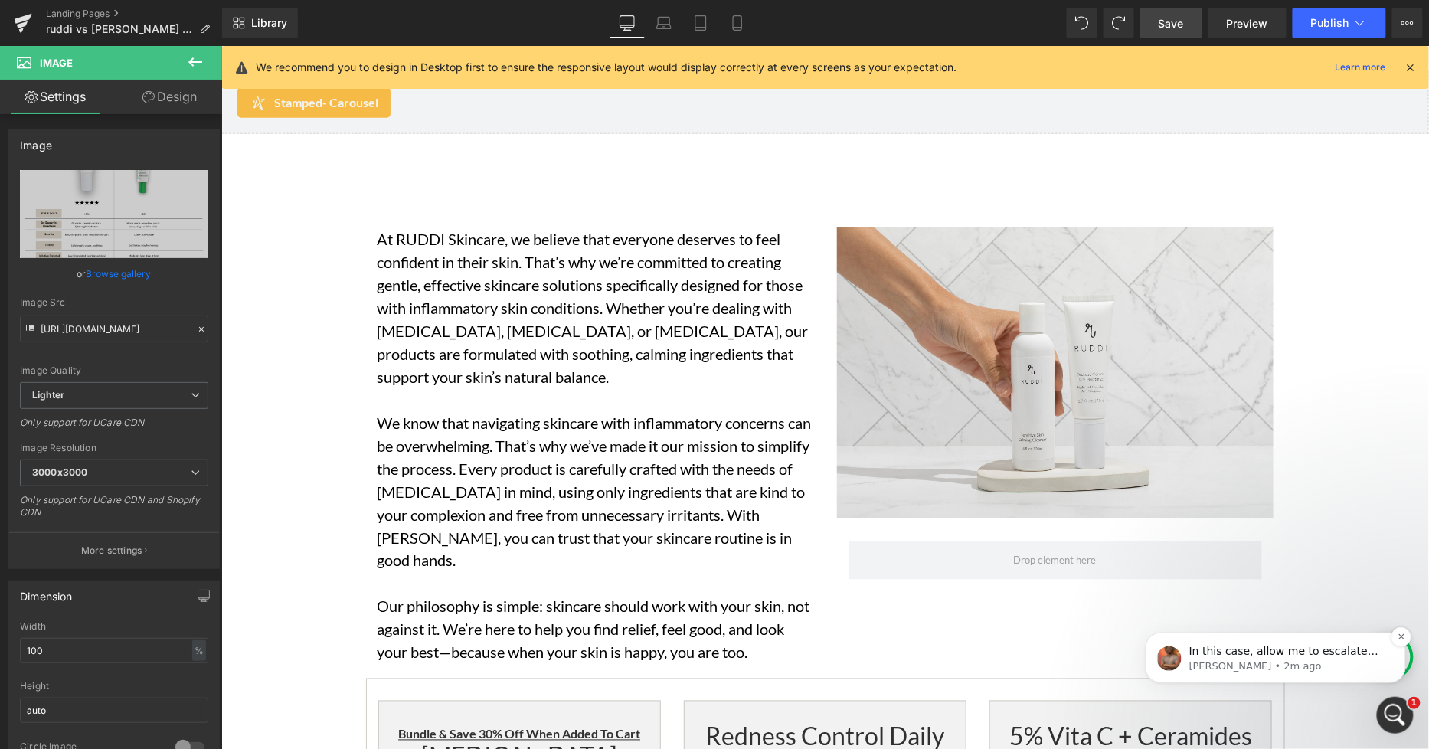
click at [1289, 593] on p "Jephthah • 2m ago" at bounding box center [1287, 665] width 198 height 14
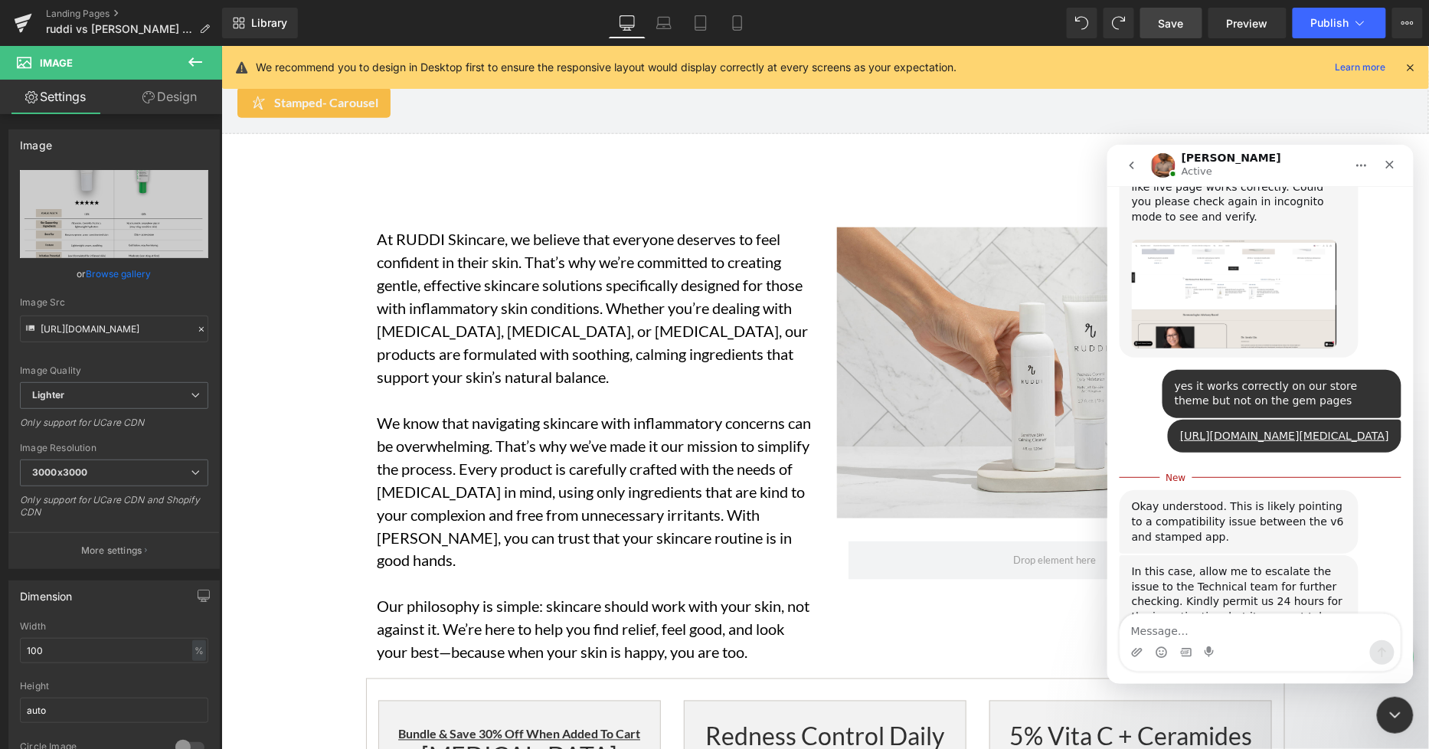
scroll to position [1259, 0]
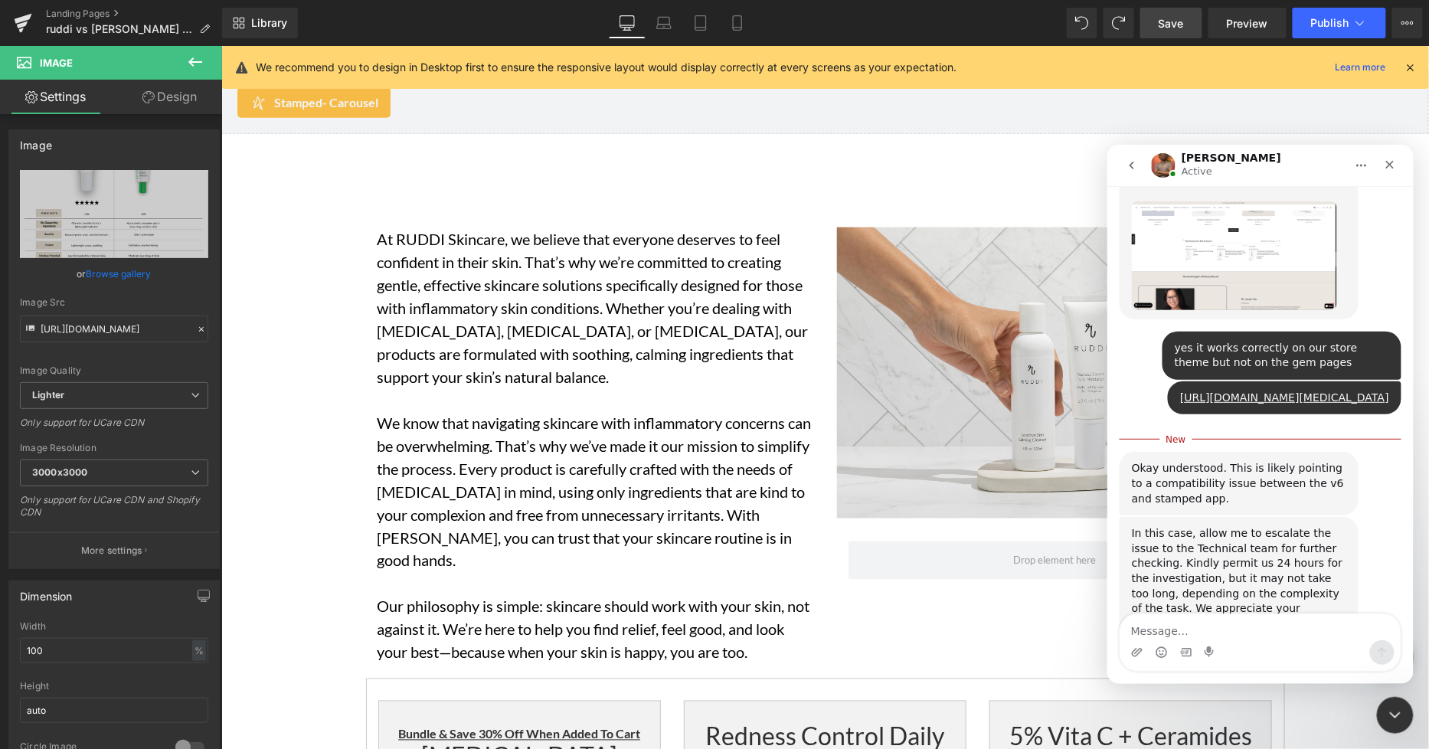
click at [1248, 593] on textarea "Message…" at bounding box center [1259, 626] width 280 height 26
drag, startPoint x: 1139, startPoint y: 422, endPoint x: 1233, endPoint y: 438, distance: 94.8
click at [1233, 460] on div "Okay understood. This is likely pointing to a compatibility issue between the v…" at bounding box center [1238, 482] width 214 height 45
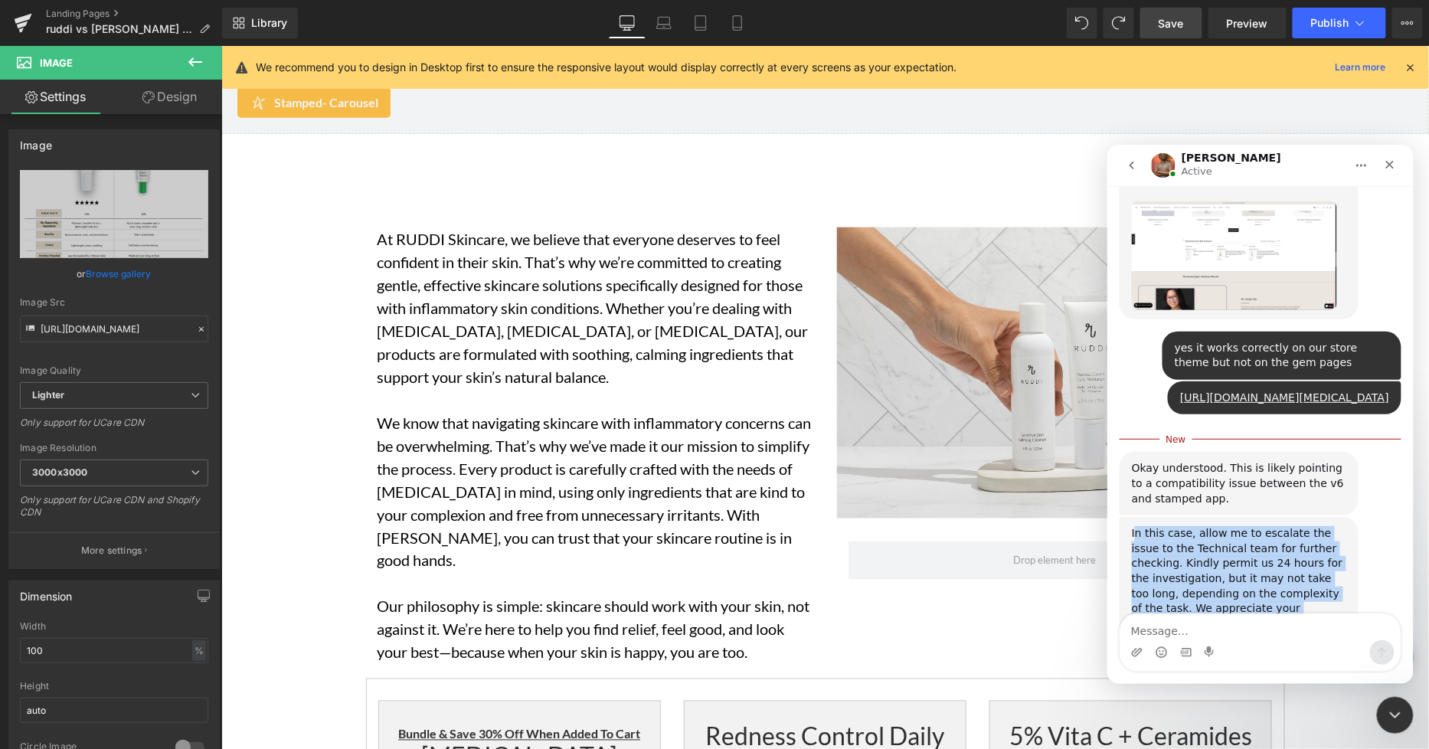
drag, startPoint x: 1146, startPoint y: 479, endPoint x: 1291, endPoint y: 566, distance: 168.6
click at [1291, 566] on div "In this case, allow me to escalate the issue to the Technical team for further …" at bounding box center [1238, 585] width 214 height 120
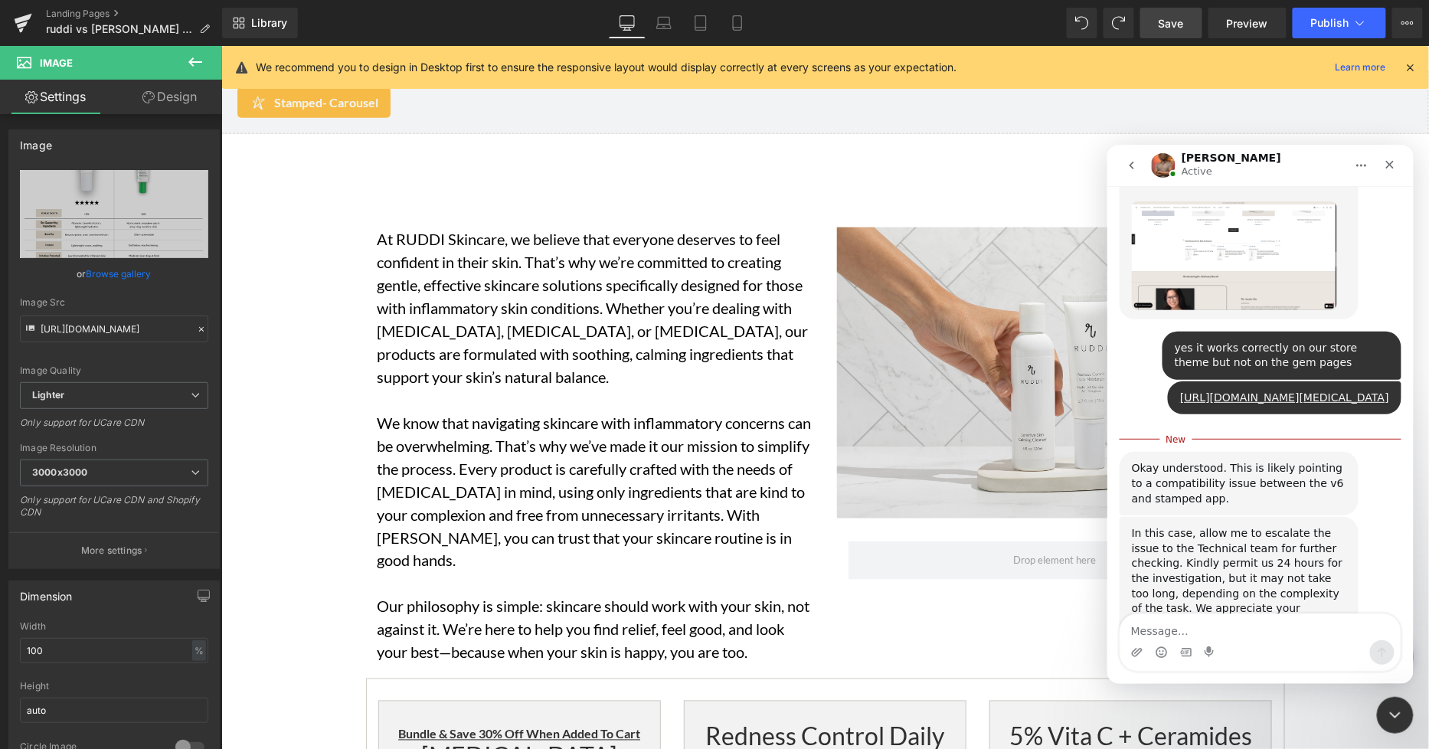
click at [1288, 593] on div "Intercom messenger" at bounding box center [1259, 651] width 280 height 25
click at [1269, 593] on textarea "Message…" at bounding box center [1259, 626] width 280 height 26
type textarea "thanks"
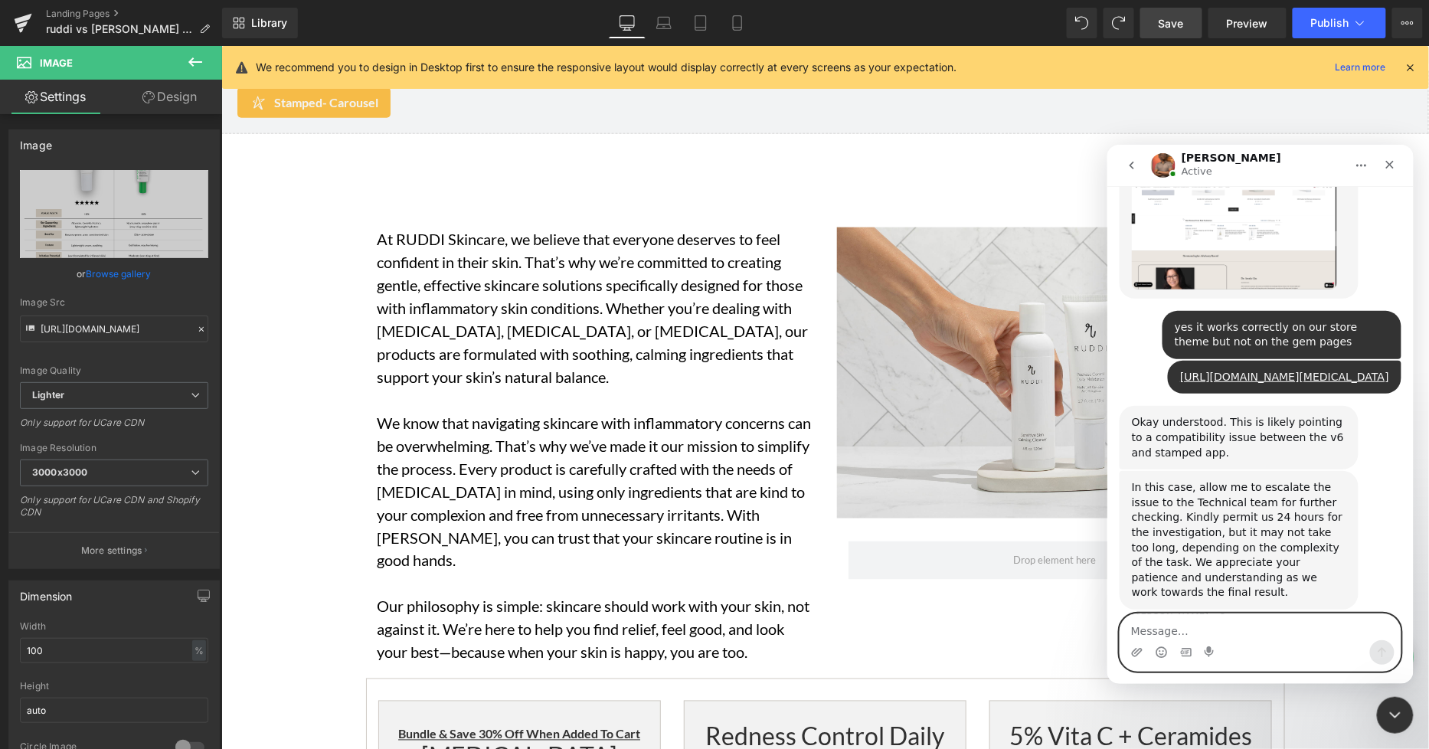
scroll to position [1279, 0]
click at [832, 476] on div at bounding box center [714, 351] width 1429 height 703
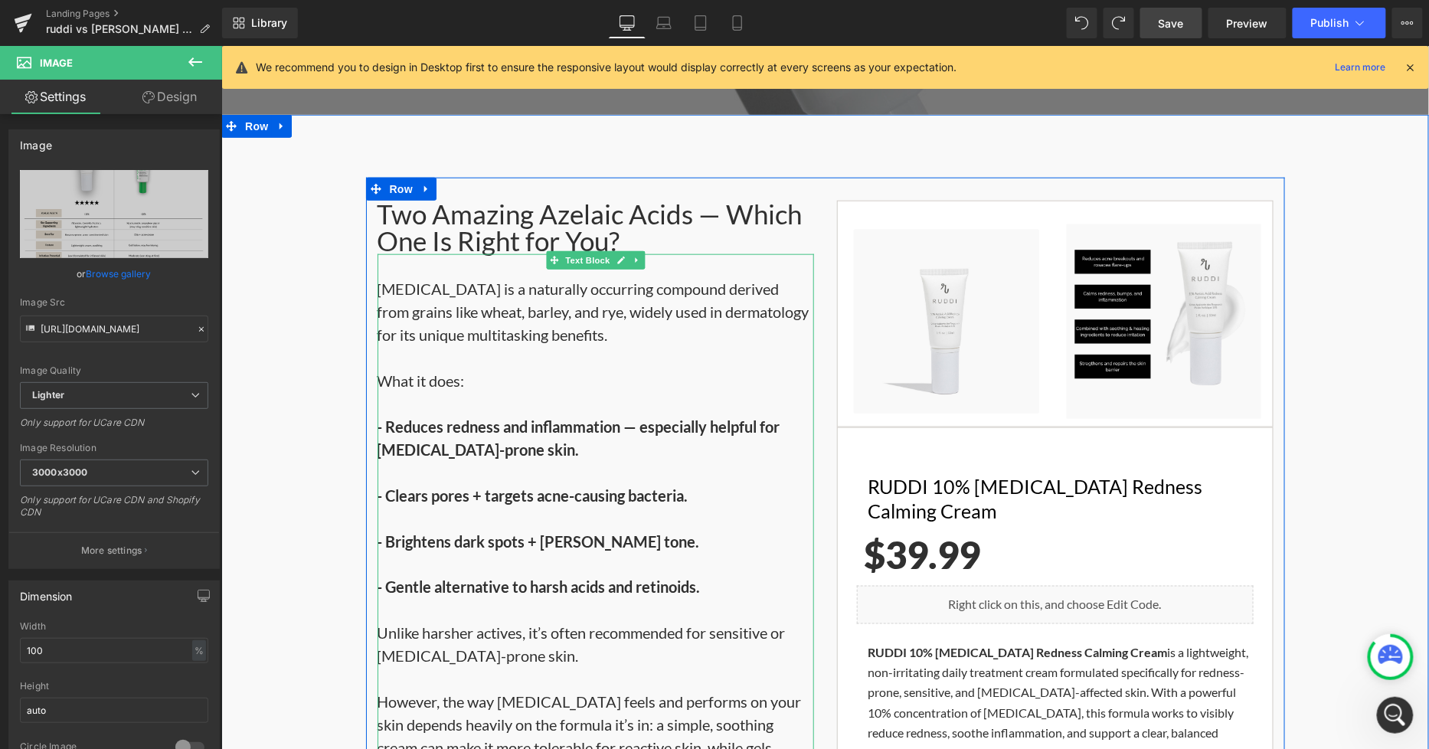
scroll to position [1371, 0]
